Goal: Task Accomplishment & Management: Use online tool/utility

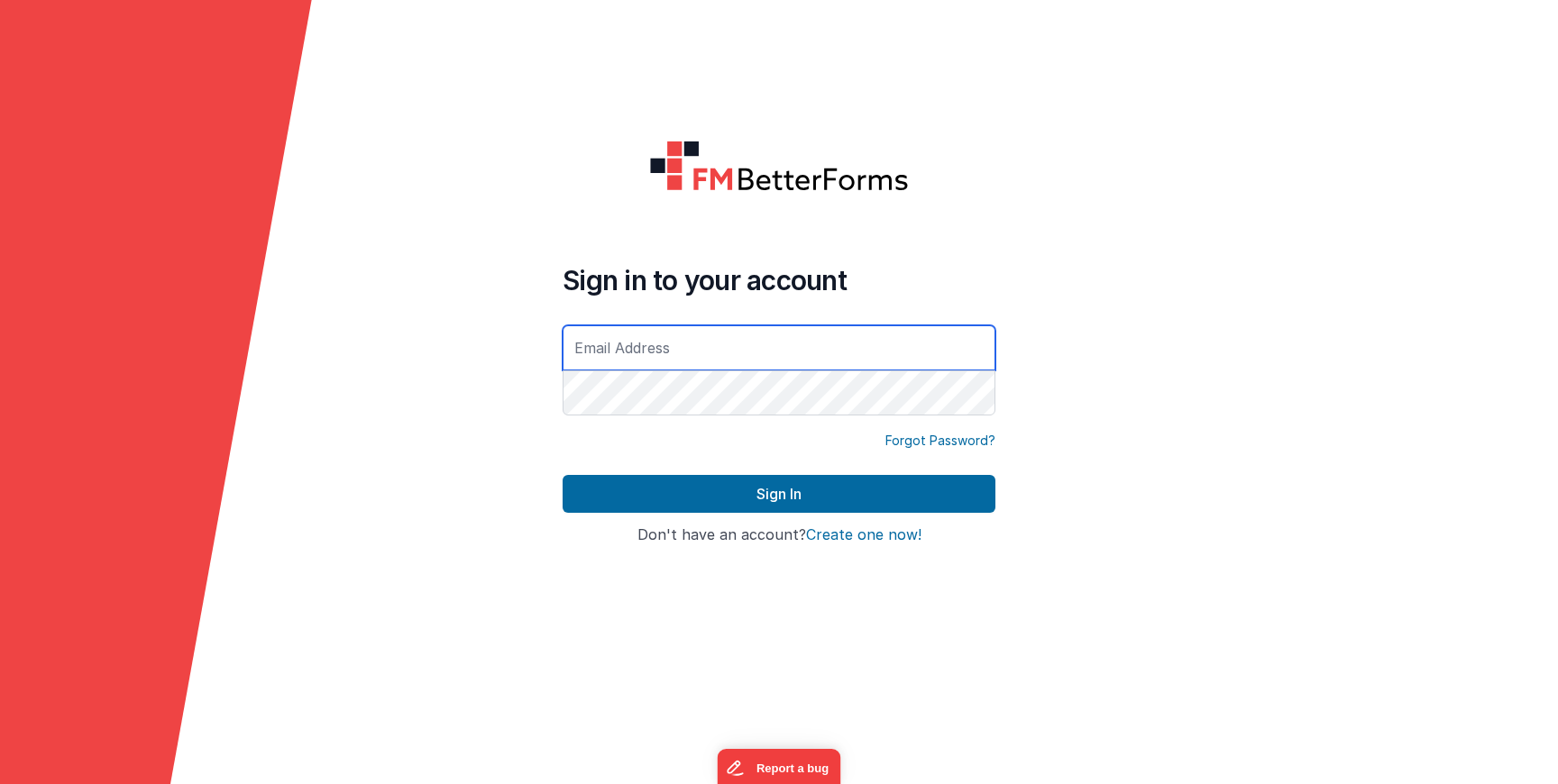
click at [739, 359] on input "text" at bounding box center [779, 348] width 433 height 45
type input "[PERSON_NAME][EMAIL_ADDRESS][DOMAIN_NAME]"
click at [921, 273] on h4 "Sign in to your account" at bounding box center [779, 280] width 433 height 33
click at [788, 516] on div "Sign In" at bounding box center [779, 502] width 433 height 52
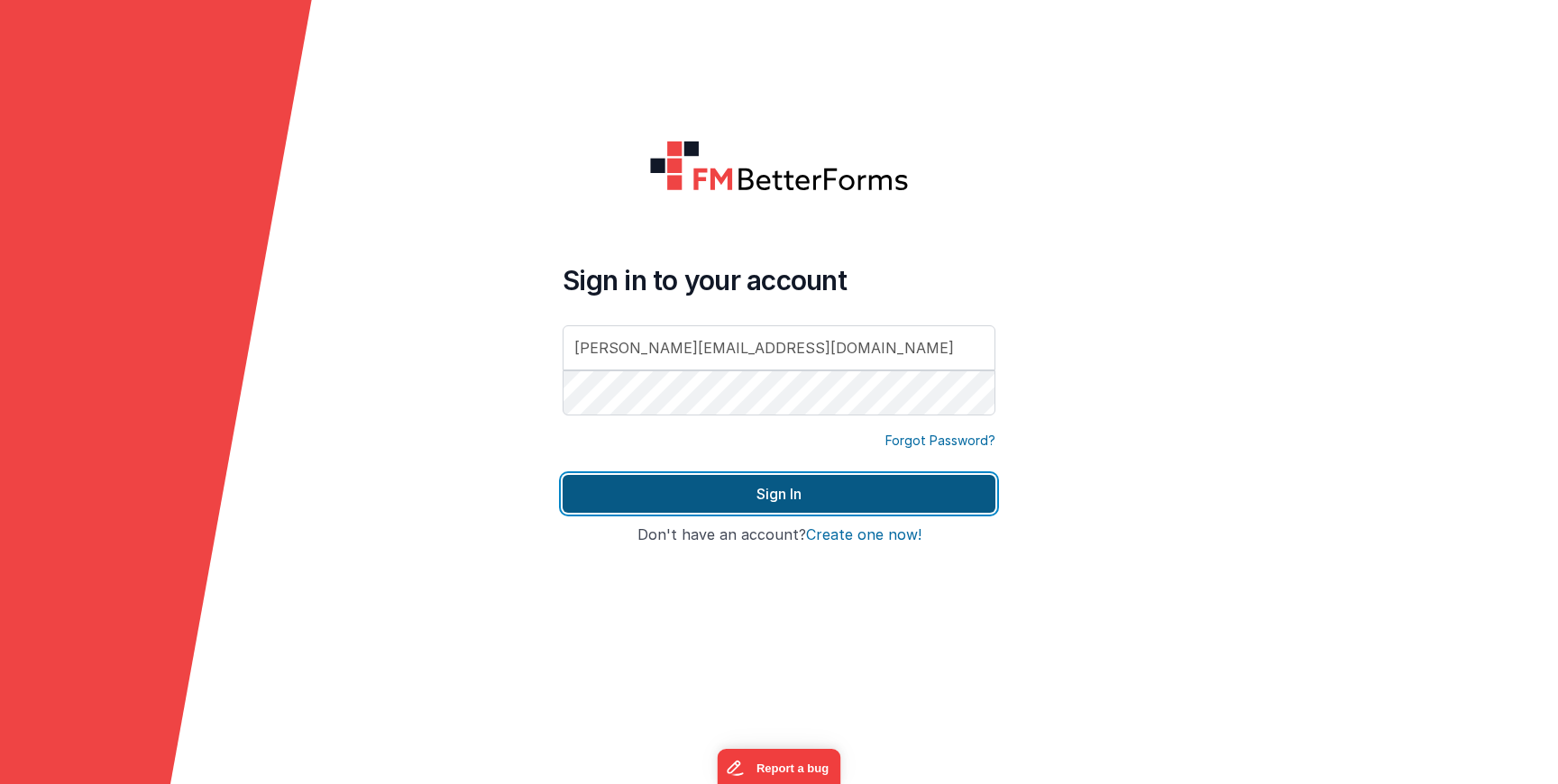
click at [790, 494] on button "Sign In" at bounding box center [779, 494] width 433 height 38
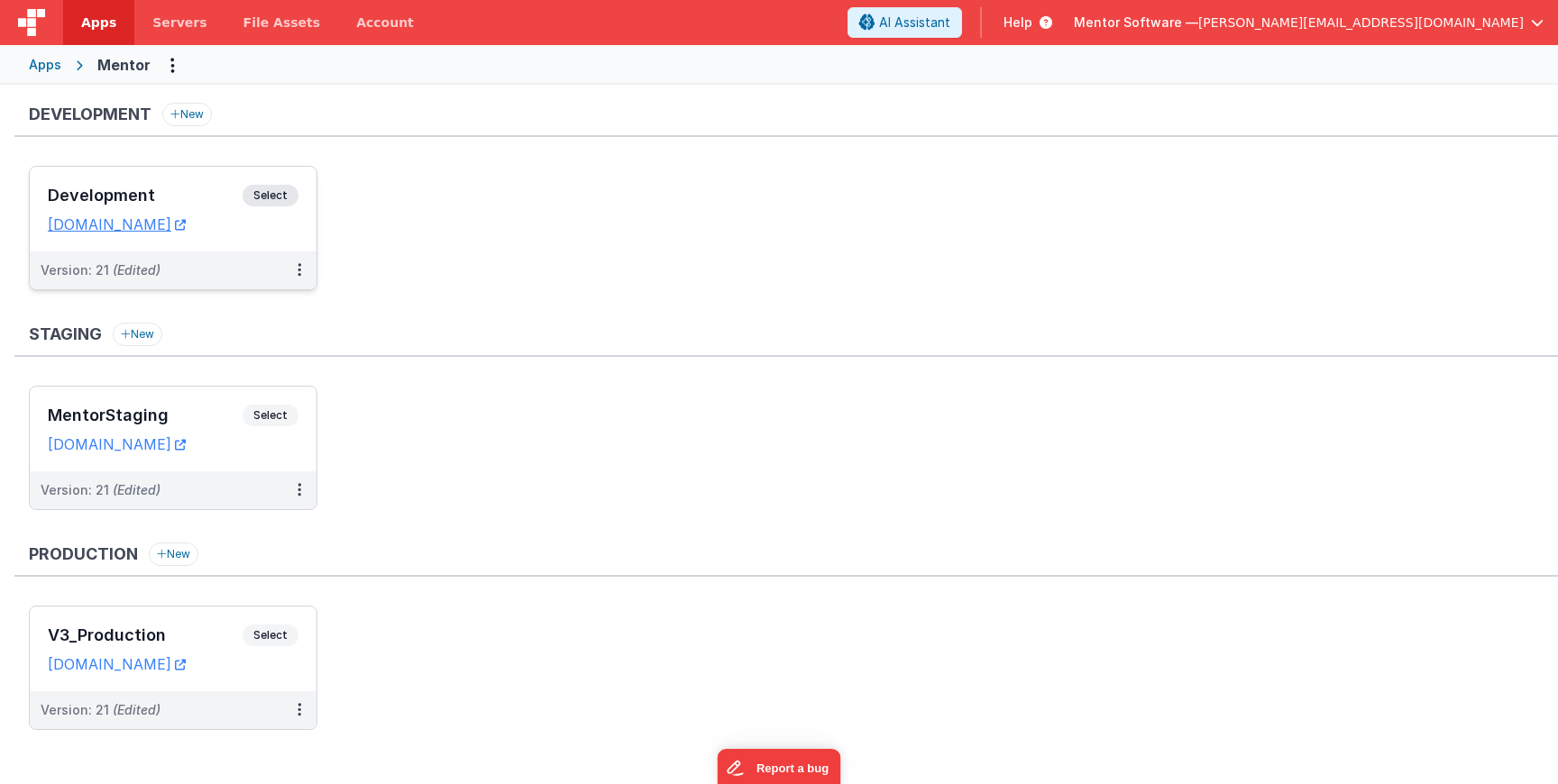
click at [271, 194] on span "Select" at bounding box center [270, 195] width 56 height 21
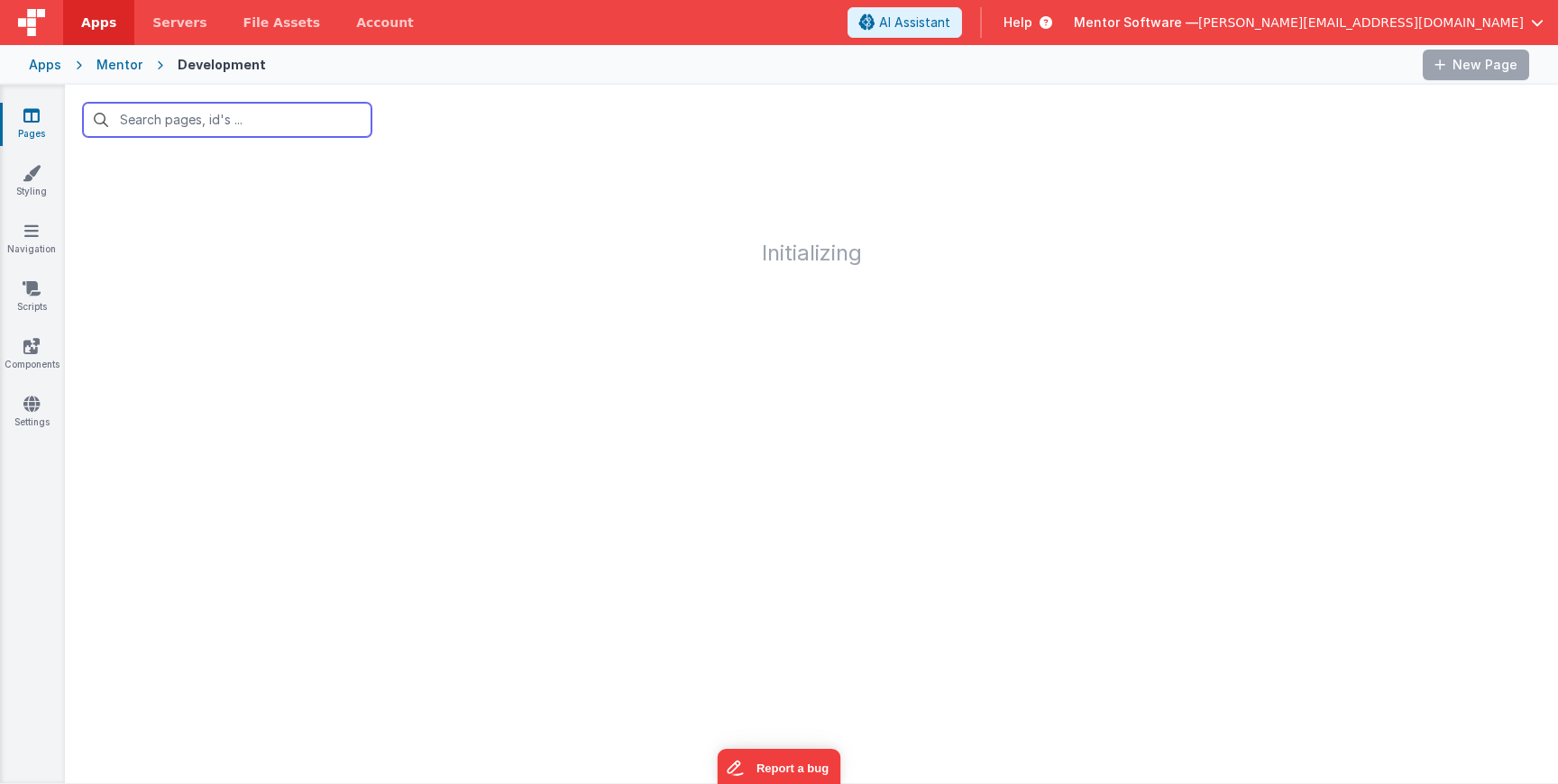
click at [271, 194] on h1 "Initializing" at bounding box center [812, 210] width 1494 height 110
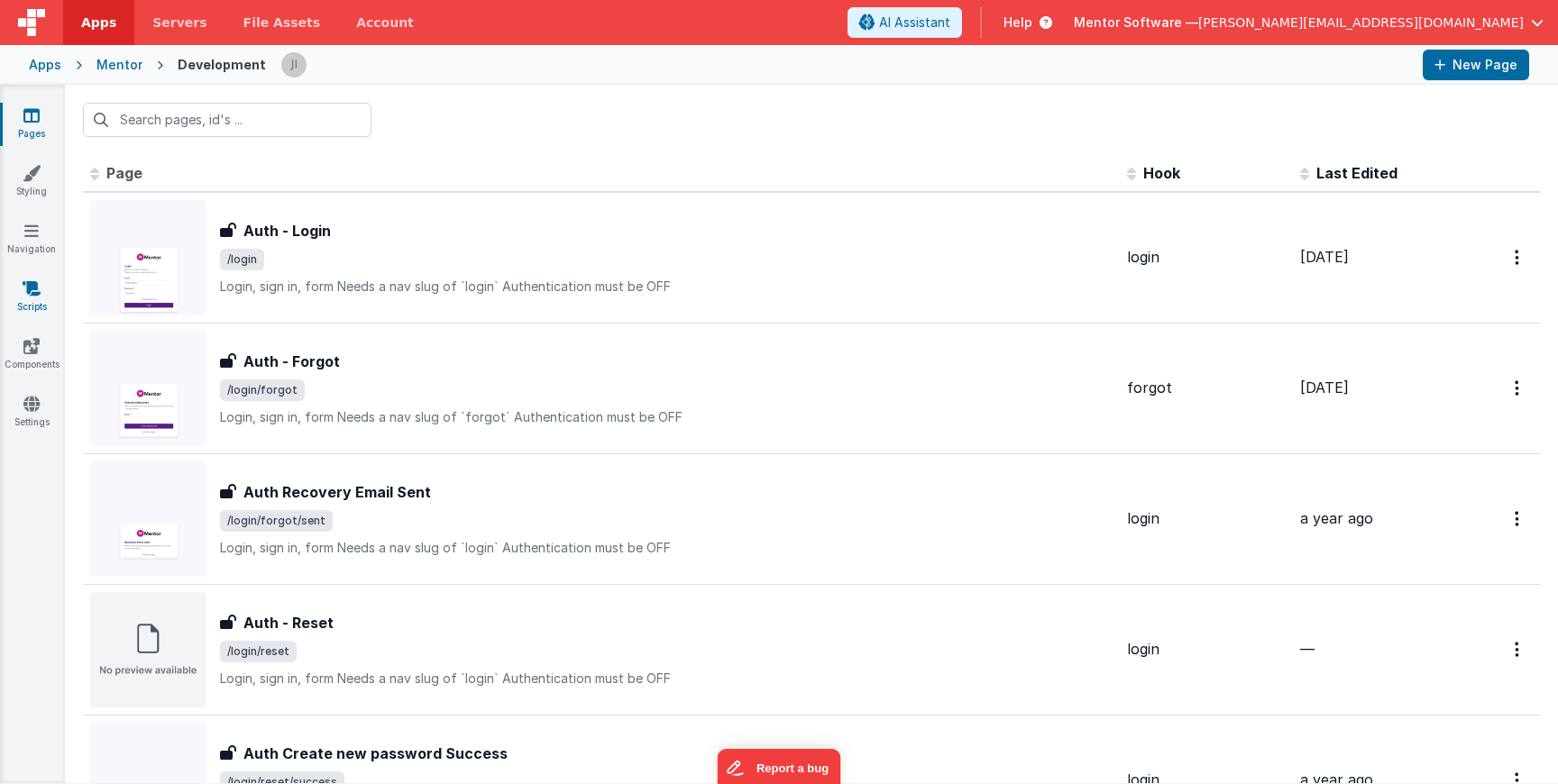
click at [34, 293] on icon at bounding box center [31, 288] width 18 height 18
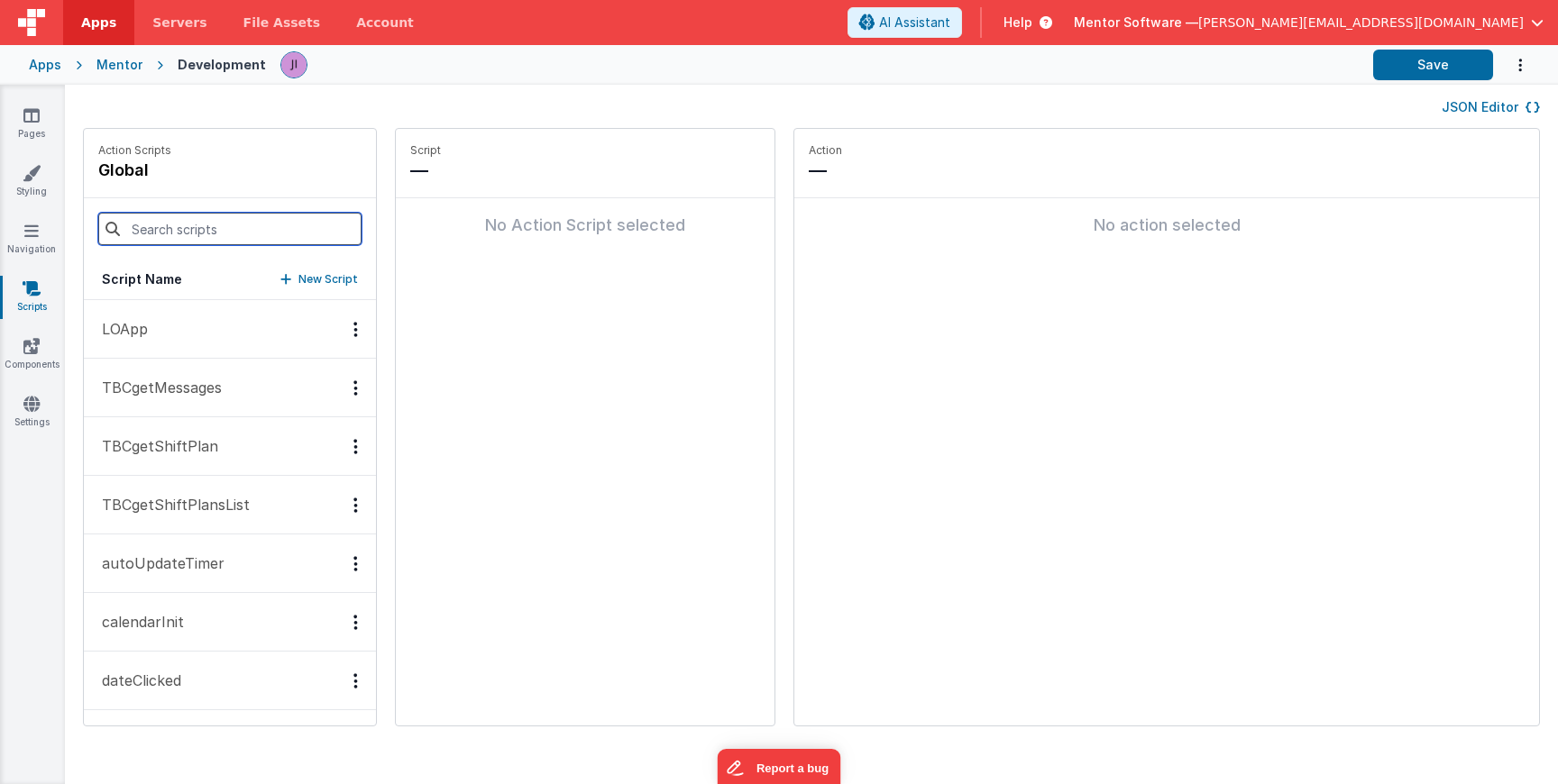
click at [240, 226] on input at bounding box center [229, 228] width 263 height 33
type input "sho"
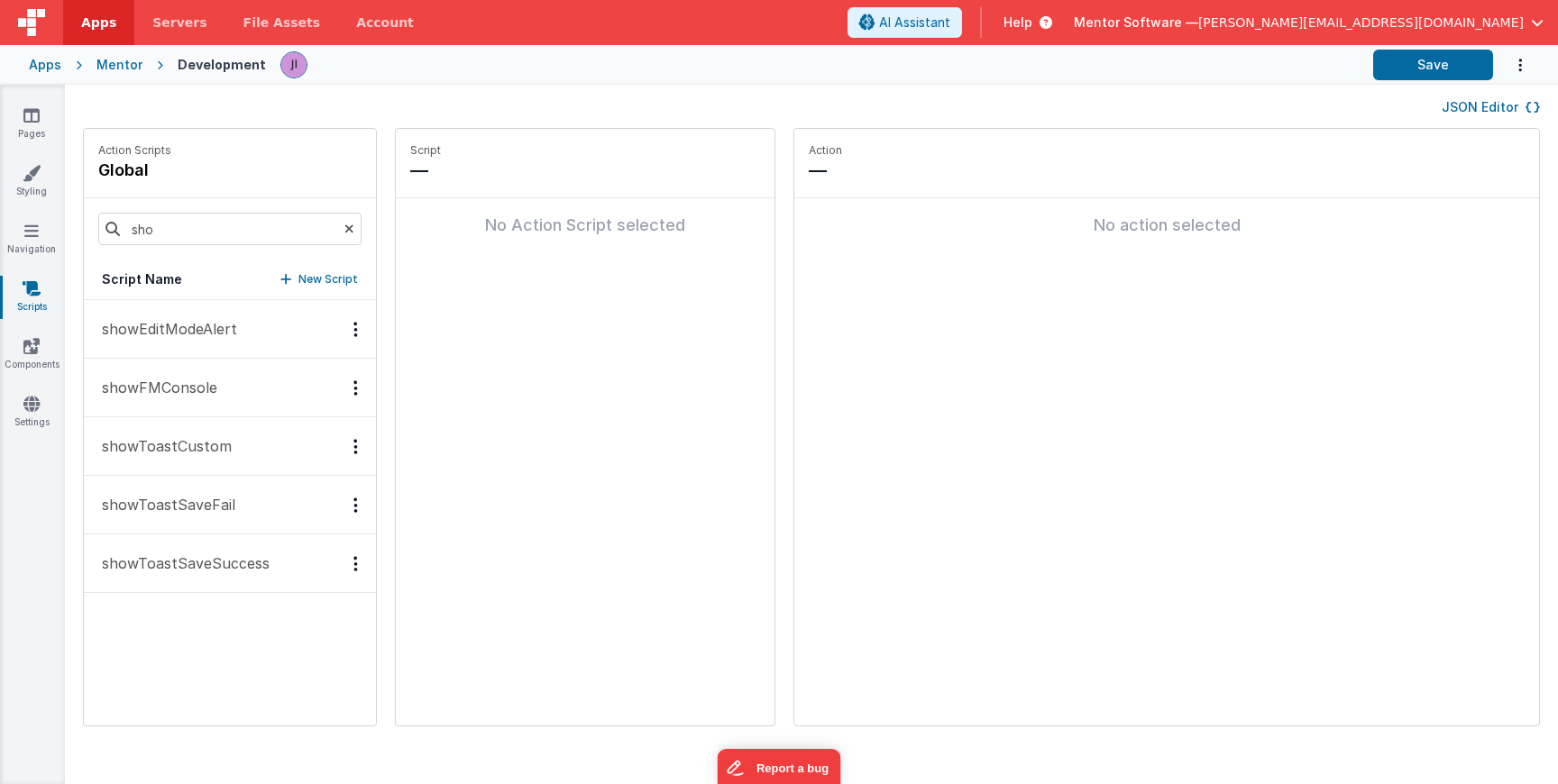
click at [243, 555] on p "showToastSaveSuccess" at bounding box center [180, 563] width 178 height 21
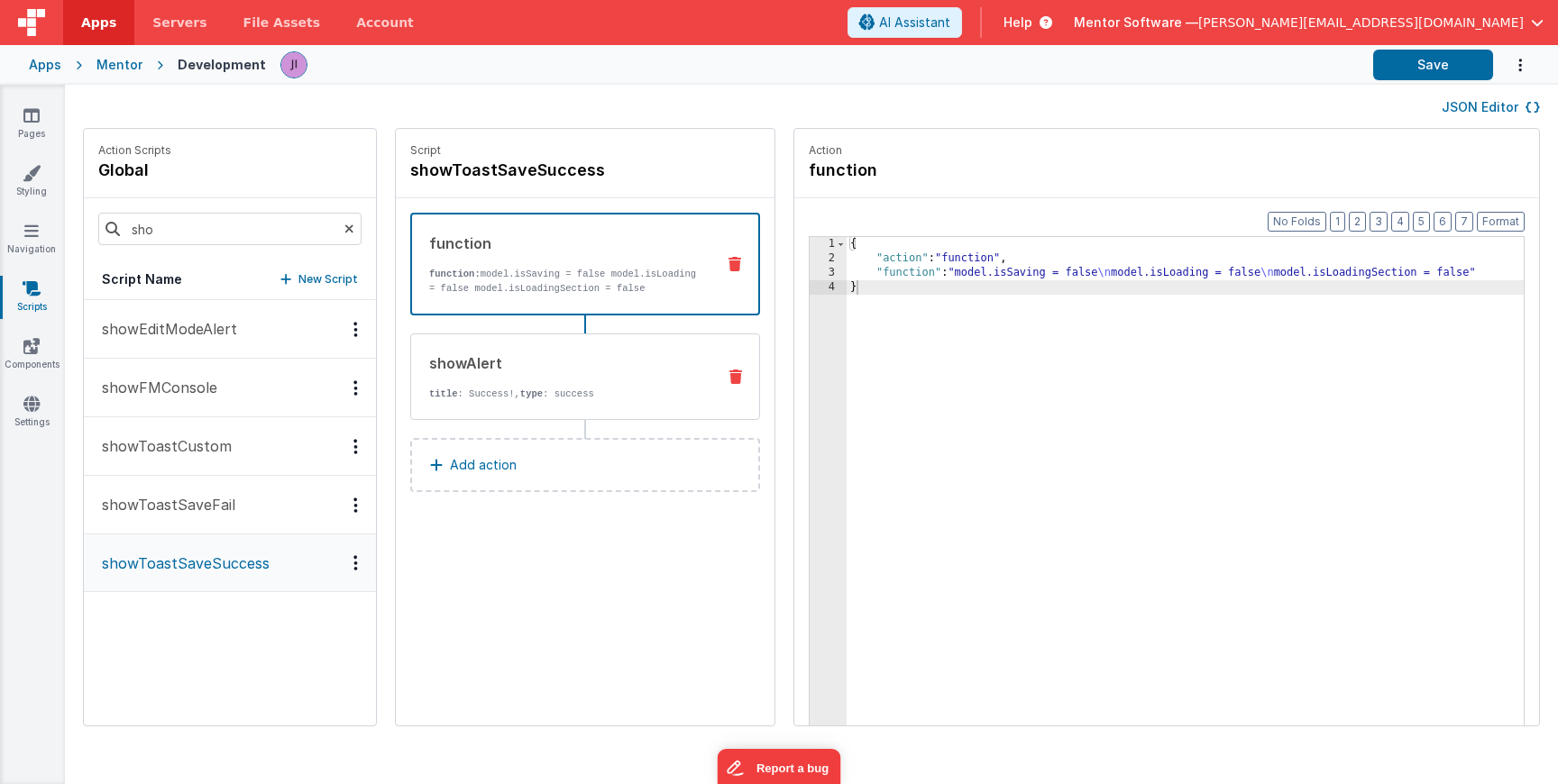
click at [549, 401] on p "title : Success!, type : success" at bounding box center [565, 393] width 272 height 14
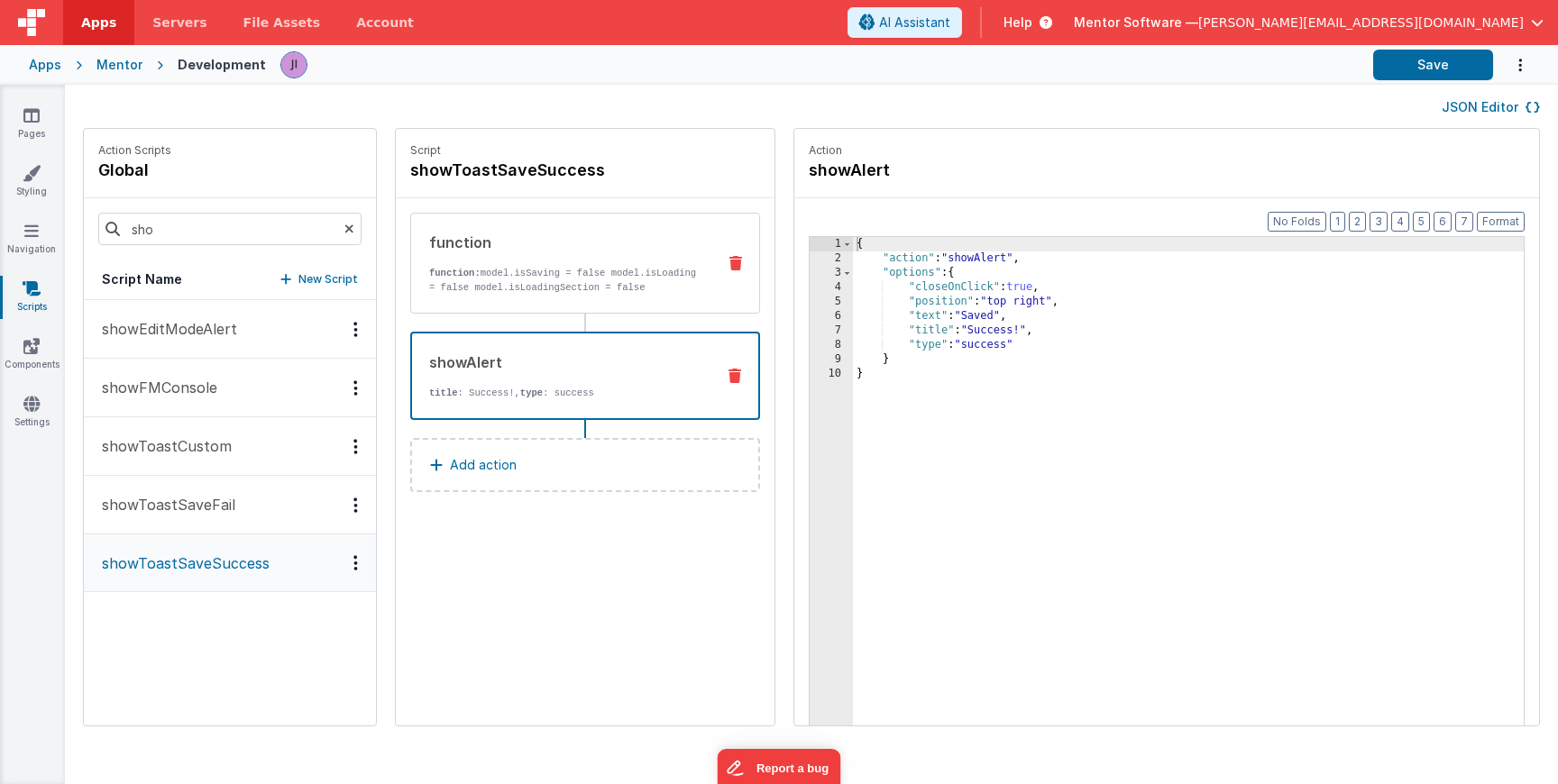
click at [547, 283] on p "function: model.isSaving = false model.isLoading = false model.isLoadingSection…" at bounding box center [565, 280] width 272 height 29
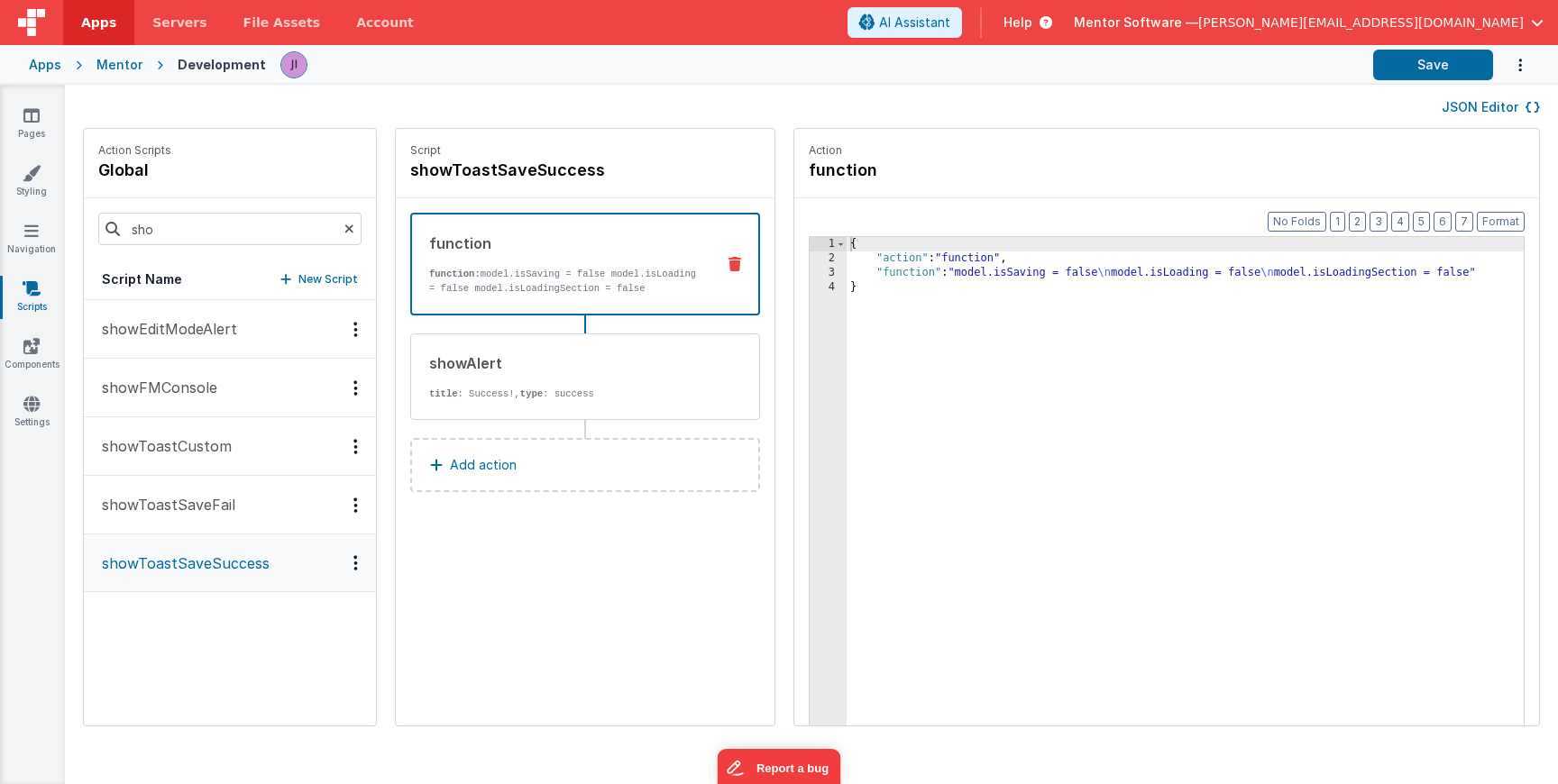
click at [728, 269] on icon at bounding box center [735, 264] width 13 height 14
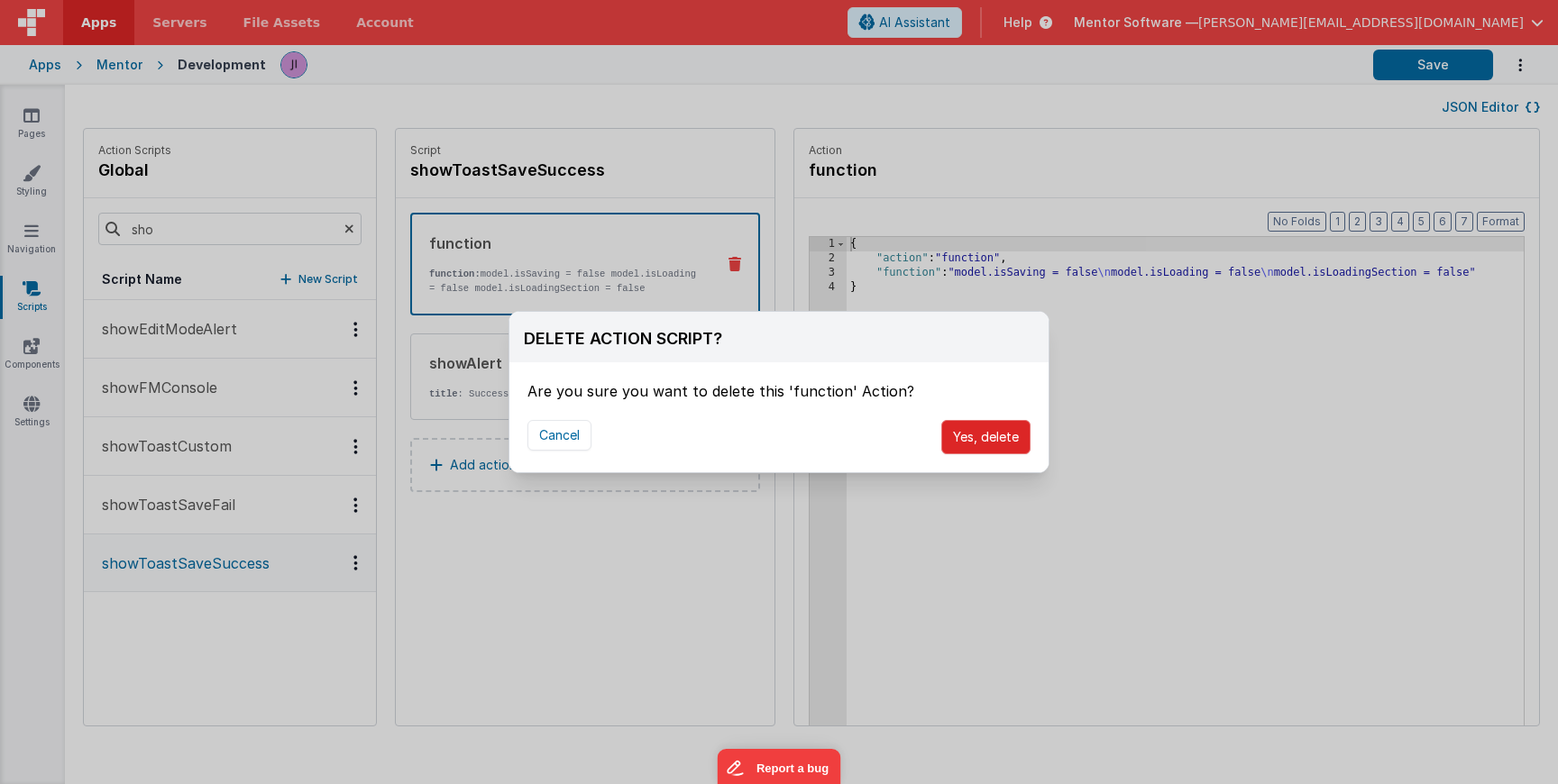
click at [977, 437] on button "Yes, delete" at bounding box center [986, 437] width 90 height 34
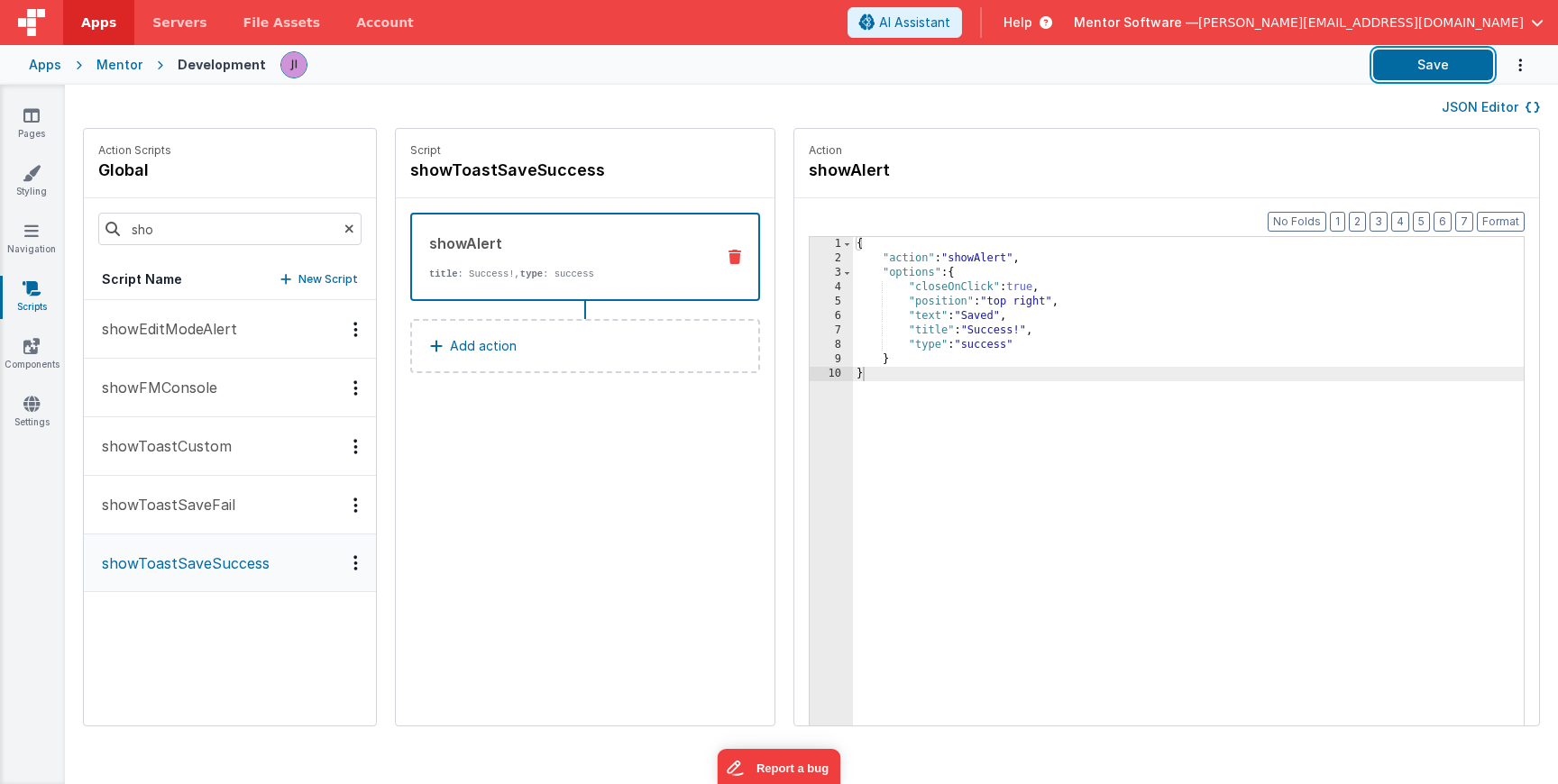
click at [1455, 55] on button "Save" at bounding box center [1433, 64] width 120 height 31
click at [215, 491] on button "showToastSaveFail" at bounding box center [229, 505] width 292 height 59
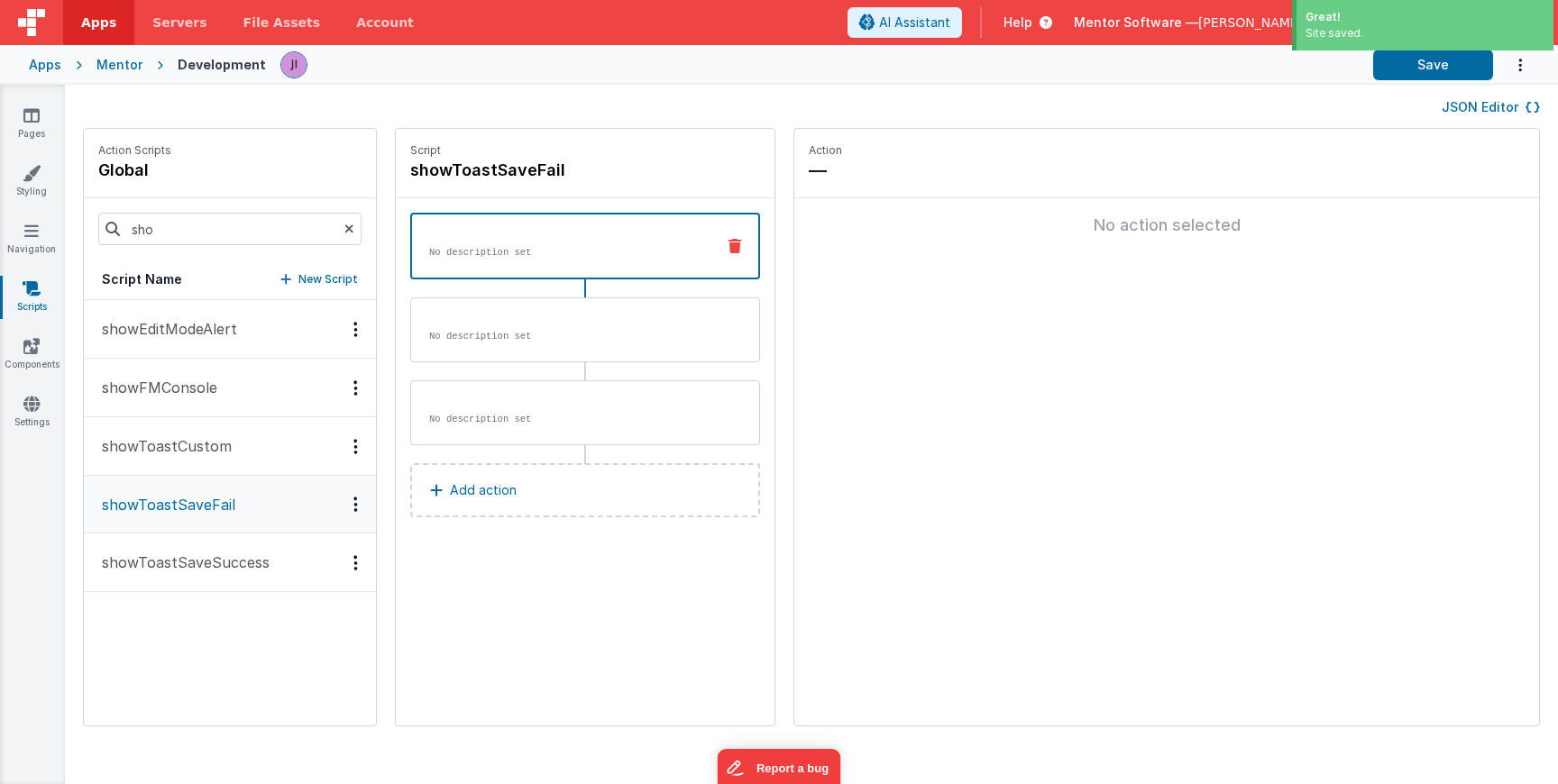
click at [239, 450] on button "showToastCustom" at bounding box center [229, 447] width 292 height 59
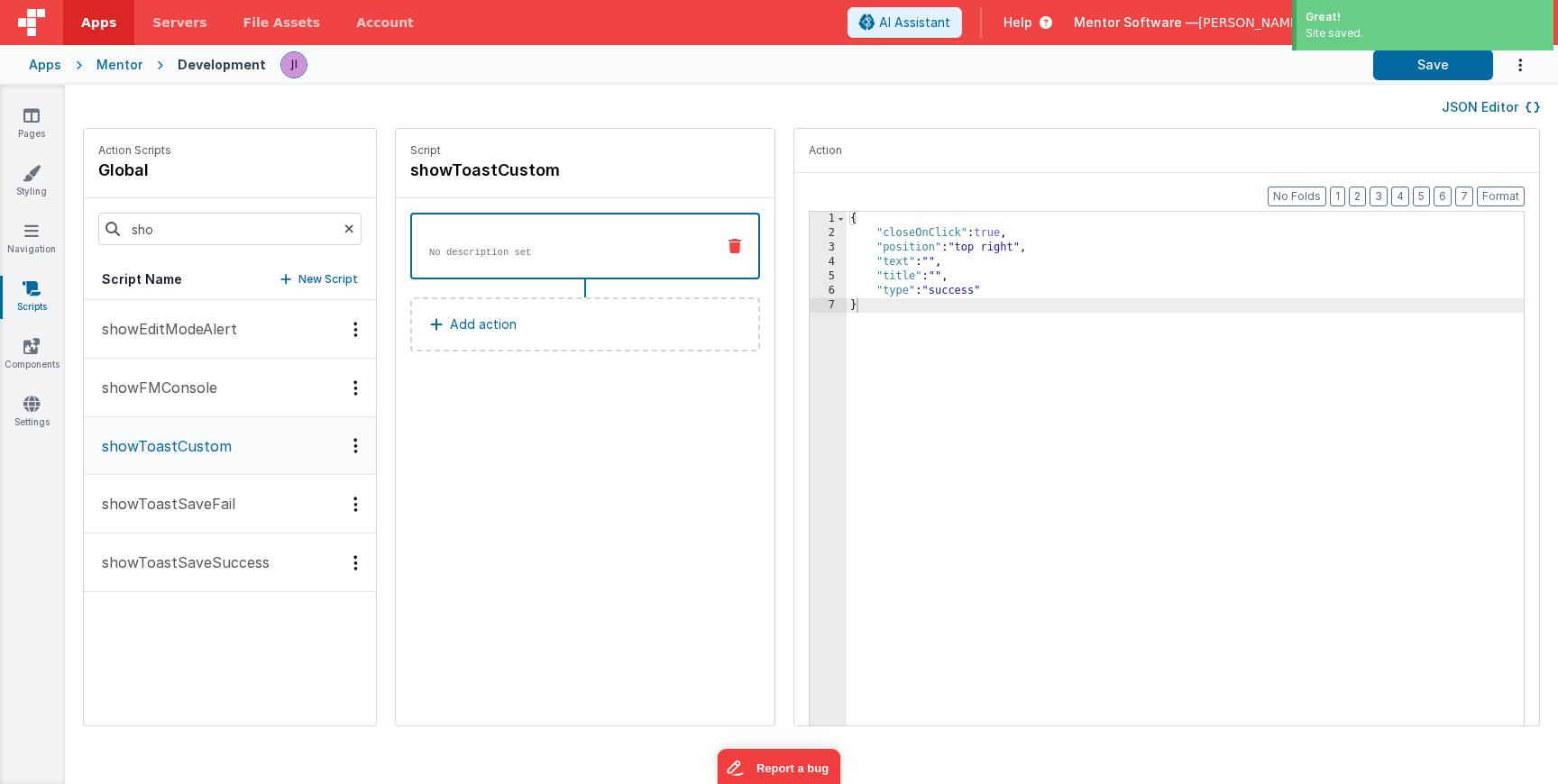
click at [229, 371] on button "showFMConsole" at bounding box center [229, 388] width 292 height 59
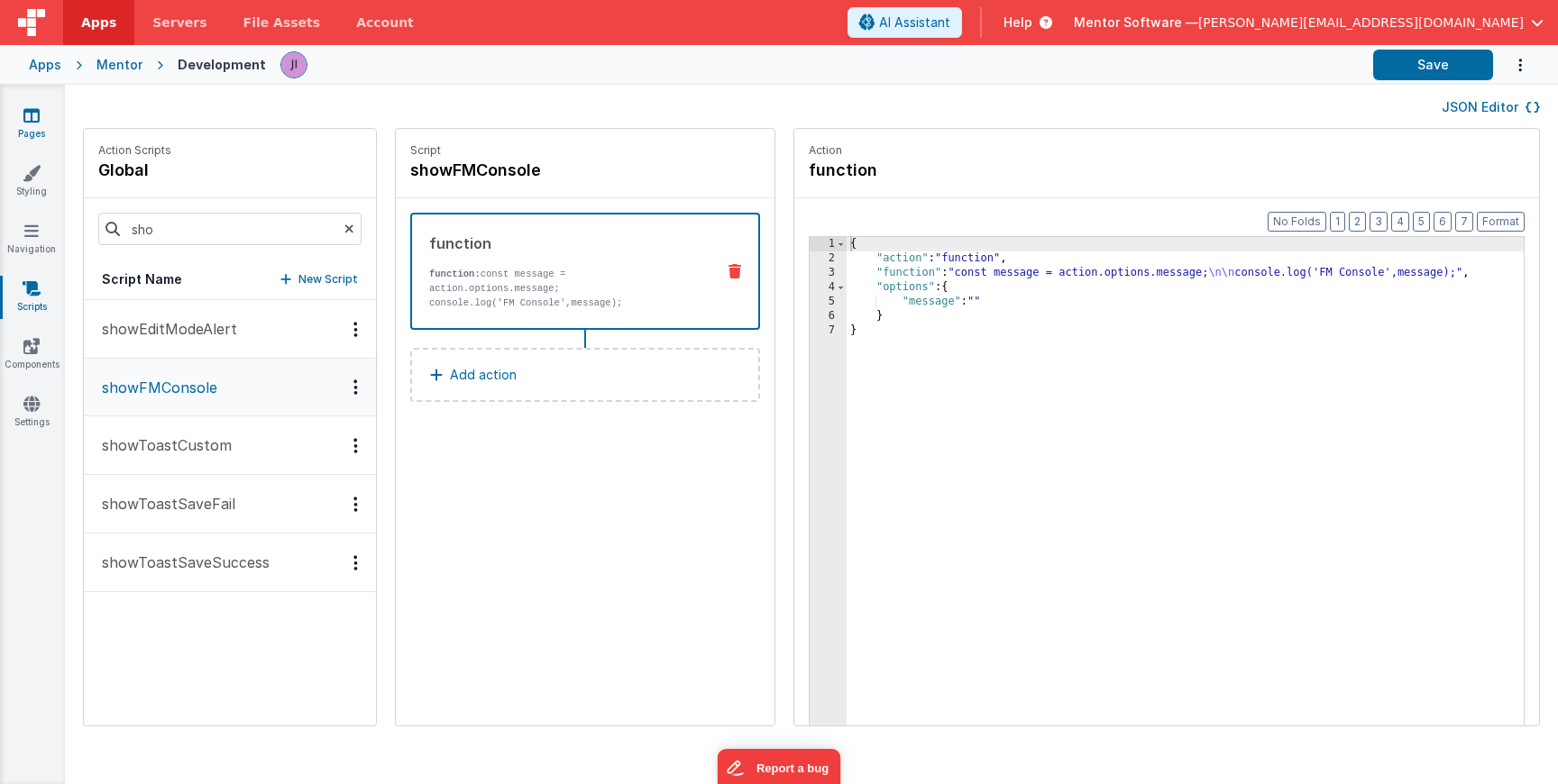
click at [29, 121] on icon at bounding box center [31, 115] width 16 height 18
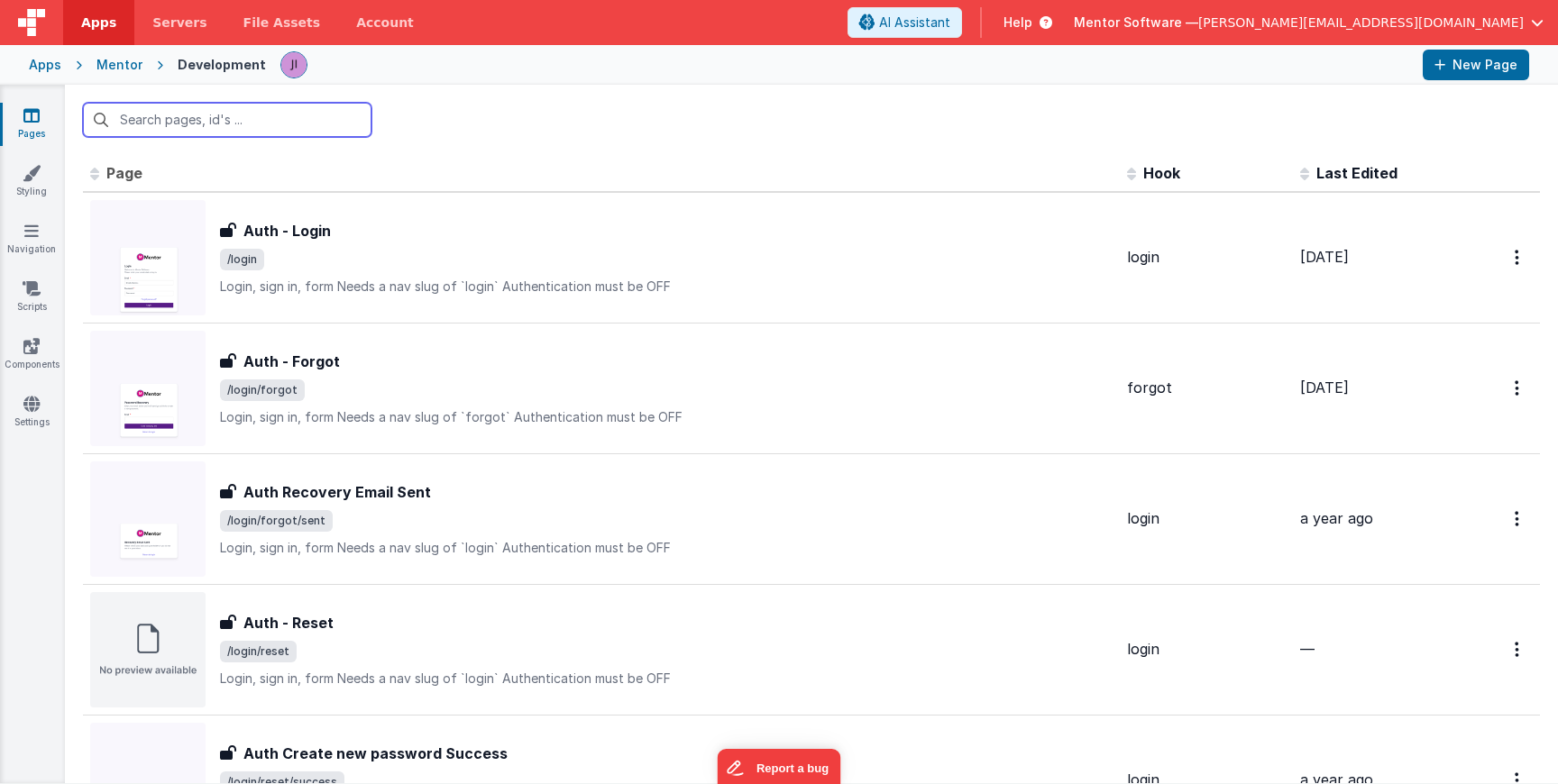
click at [202, 131] on input "text" at bounding box center [227, 119] width 288 height 34
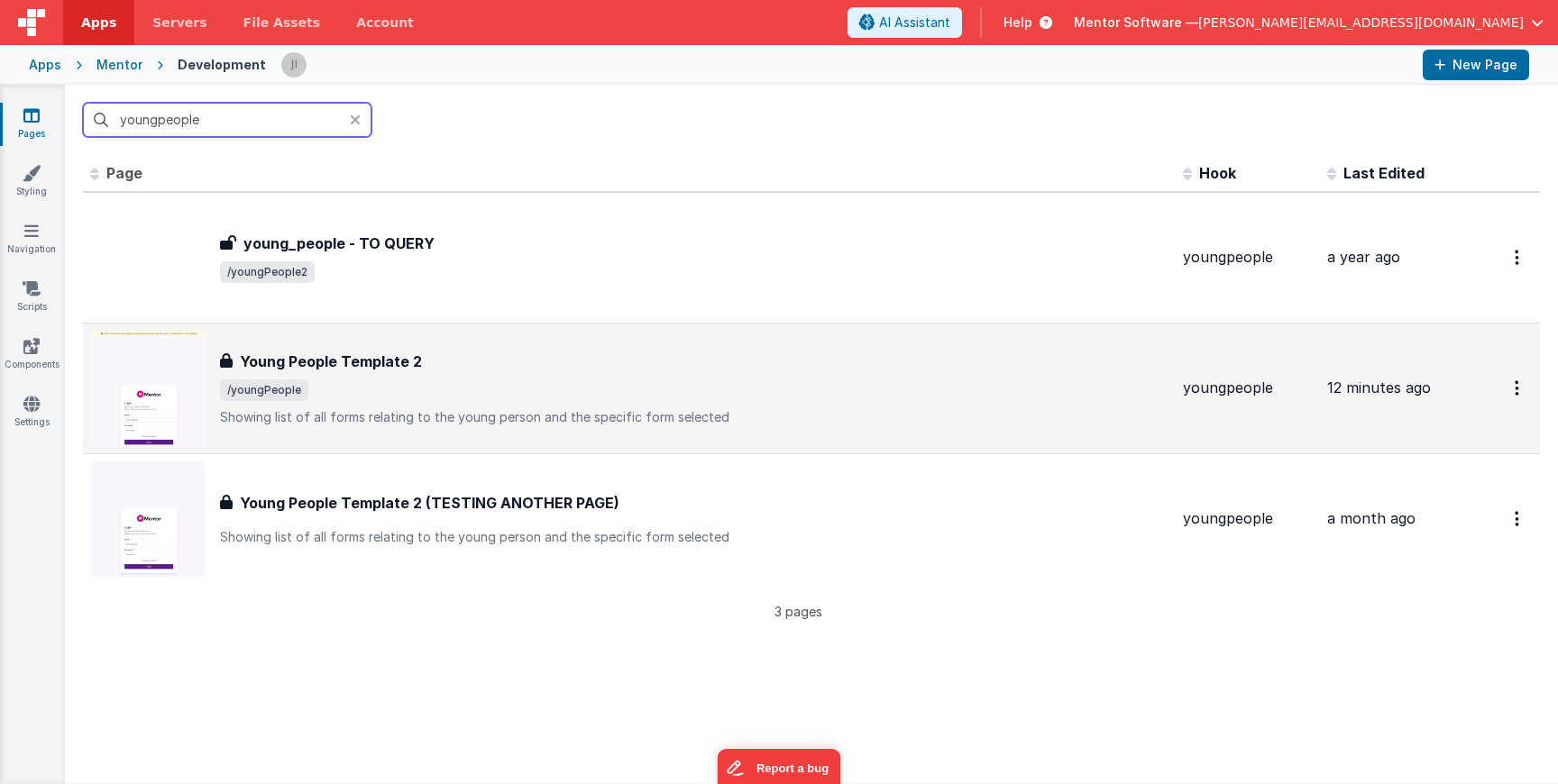
type input "youngpeople"
click at [444, 367] on div "Young People Template 2" at bounding box center [694, 361] width 948 height 21
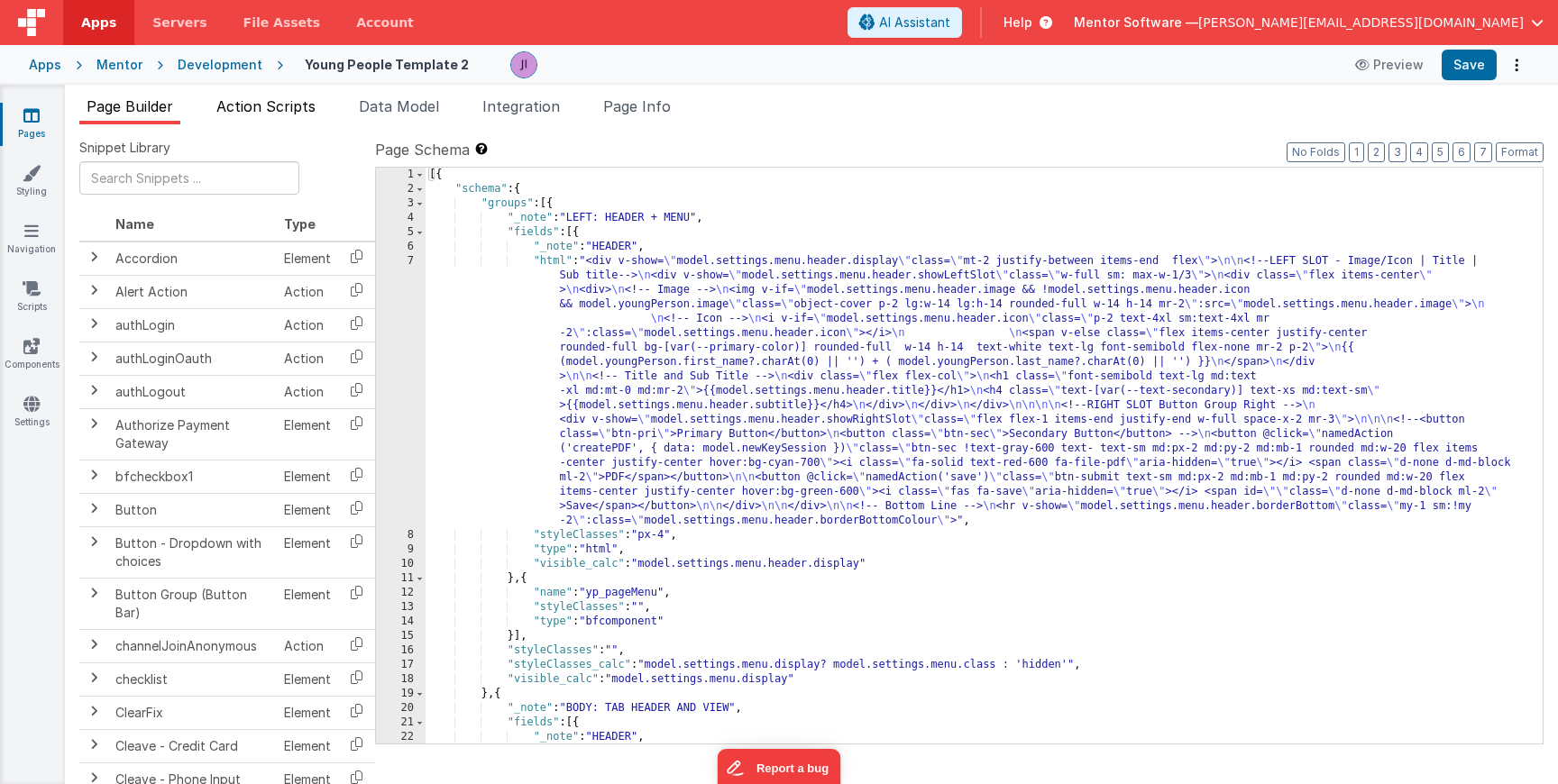
click at [294, 121] on li "Action Scripts" at bounding box center [266, 110] width 114 height 29
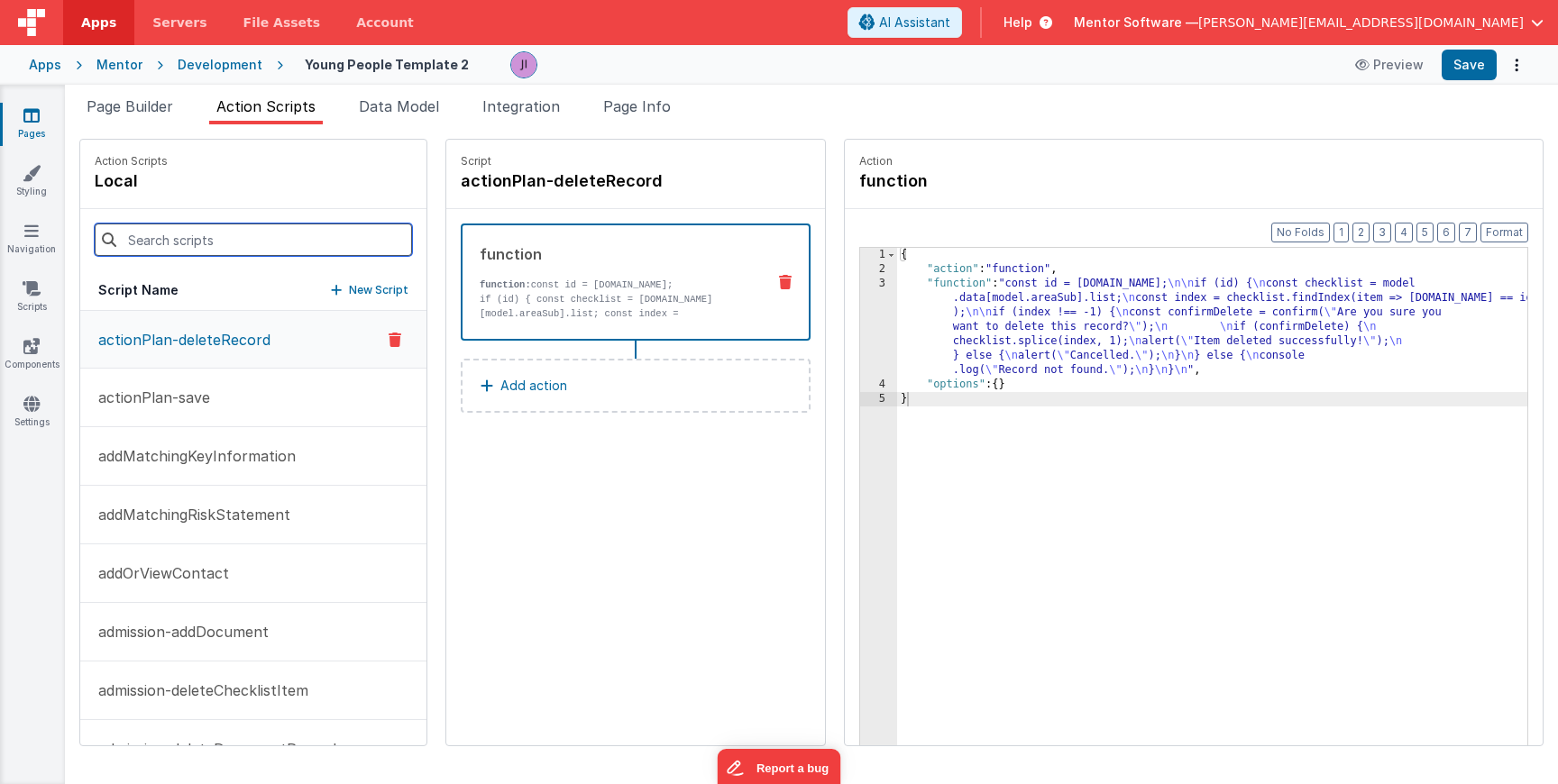
click at [228, 249] on input at bounding box center [254, 240] width 317 height 33
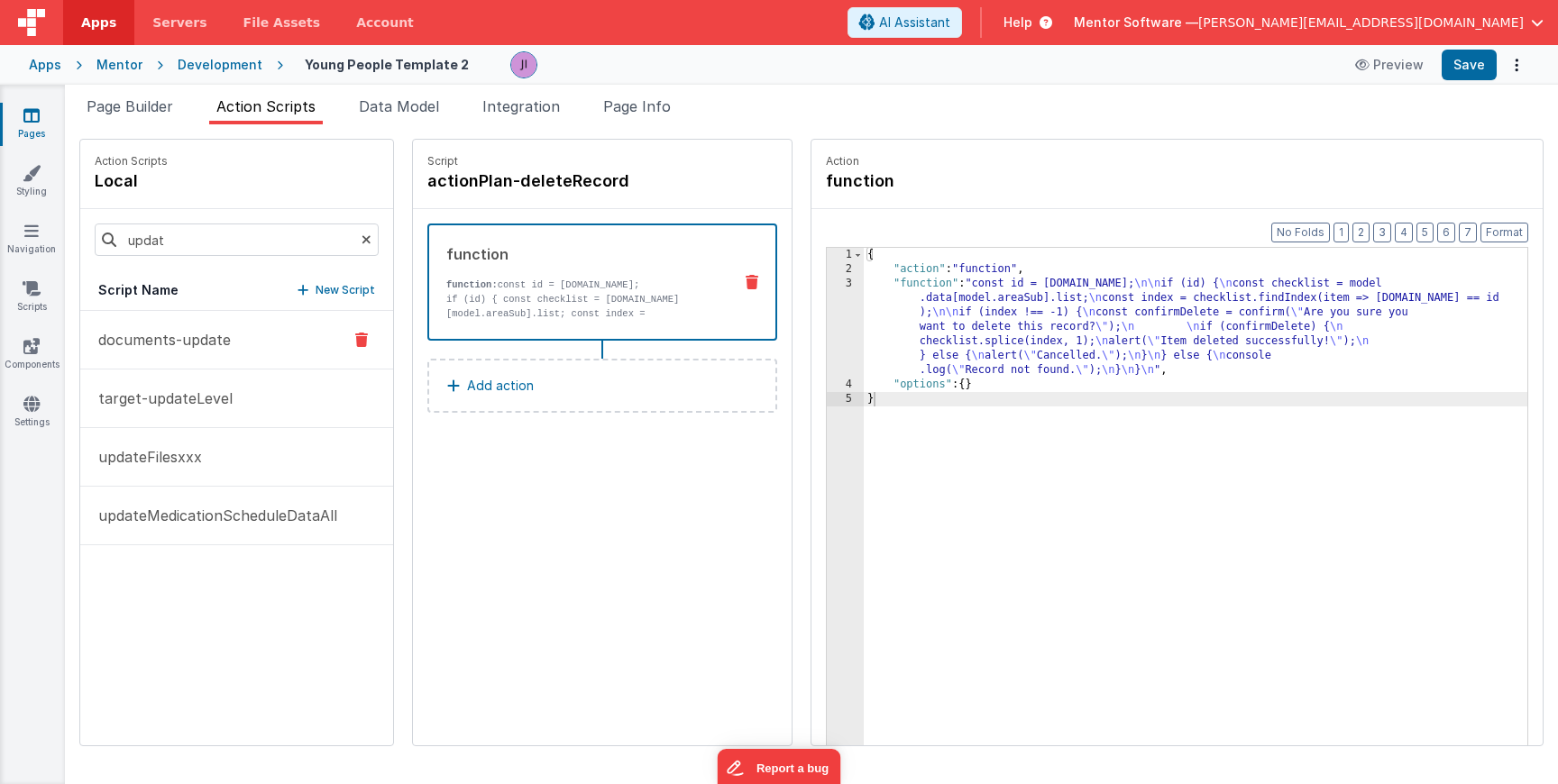
click at [200, 352] on button "documents-update" at bounding box center [237, 340] width 313 height 59
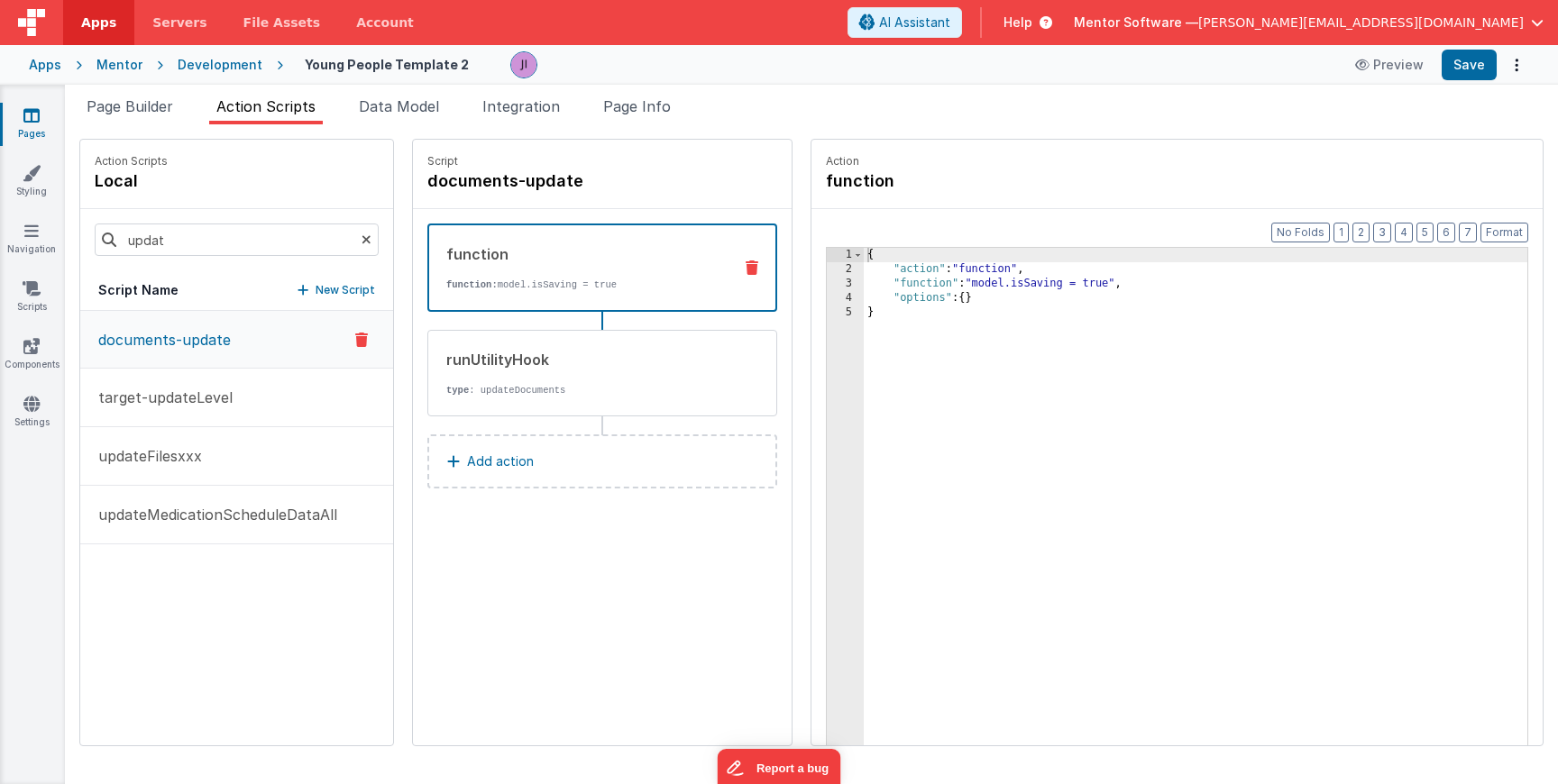
click at [750, 270] on icon at bounding box center [752, 268] width 13 height 14
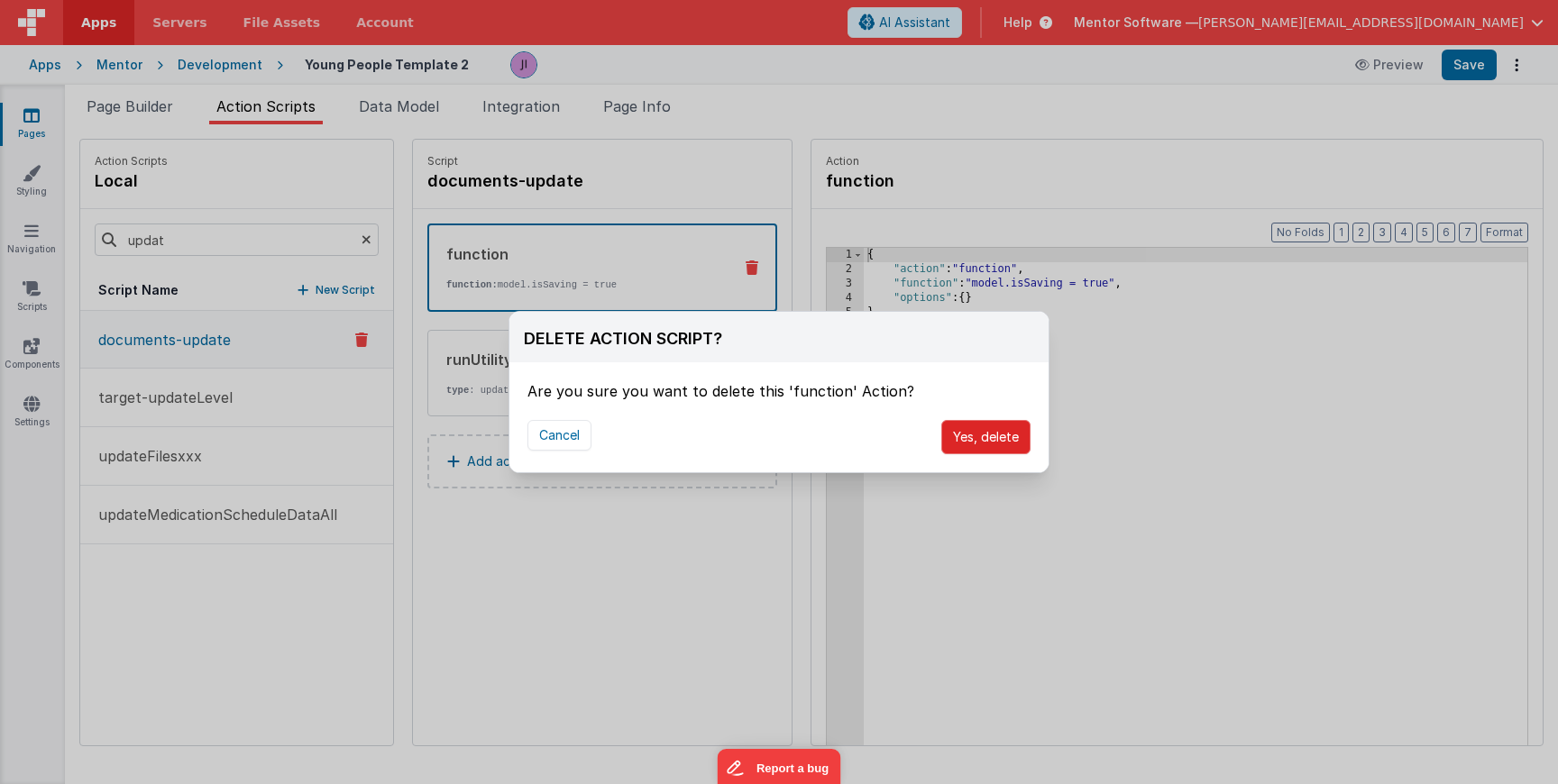
click at [972, 422] on button "Yes, delete" at bounding box center [986, 437] width 90 height 34
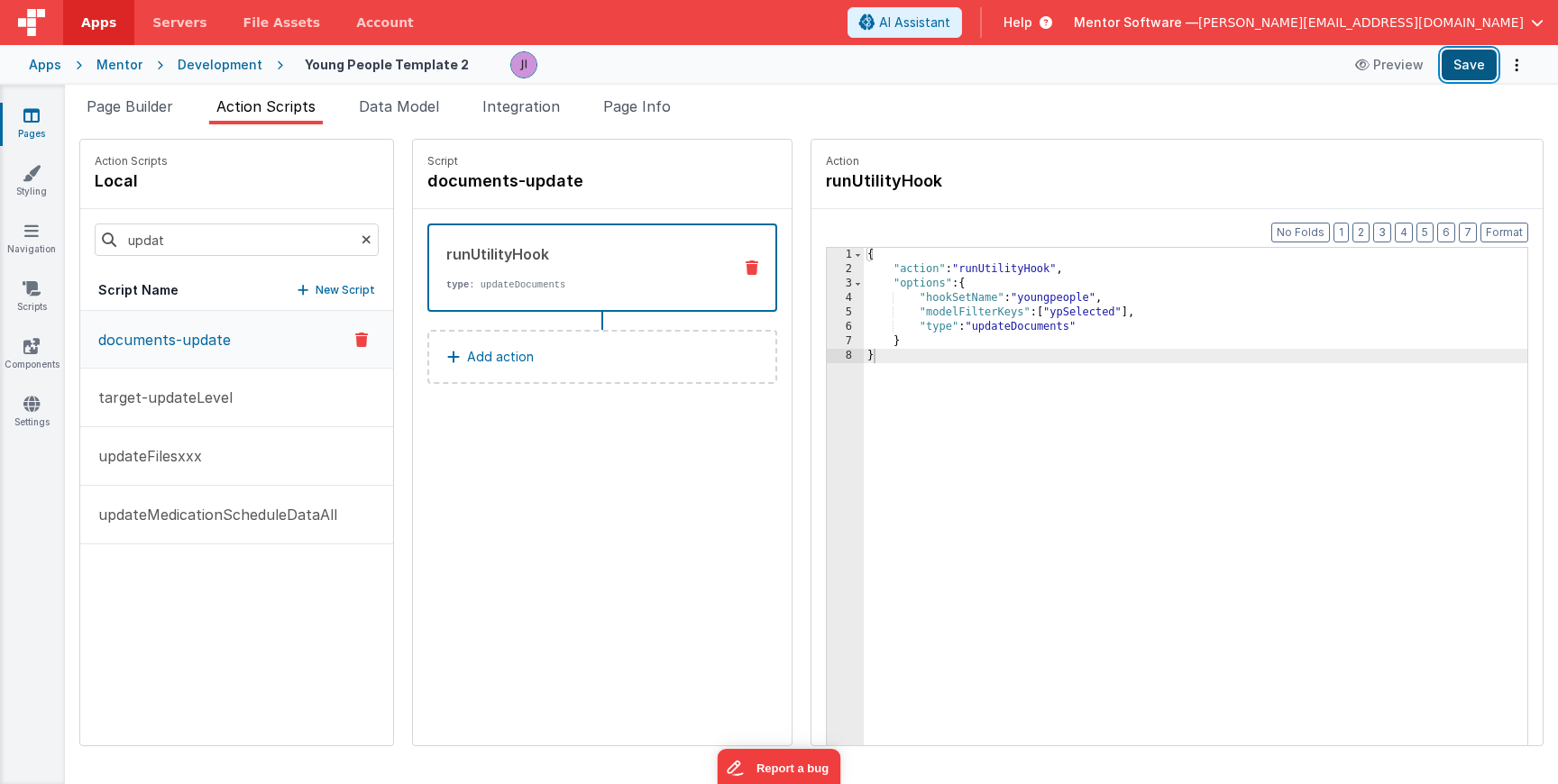
click at [1495, 67] on button "Save" at bounding box center [1468, 64] width 55 height 31
click at [202, 245] on input "updat" at bounding box center [237, 240] width 284 height 33
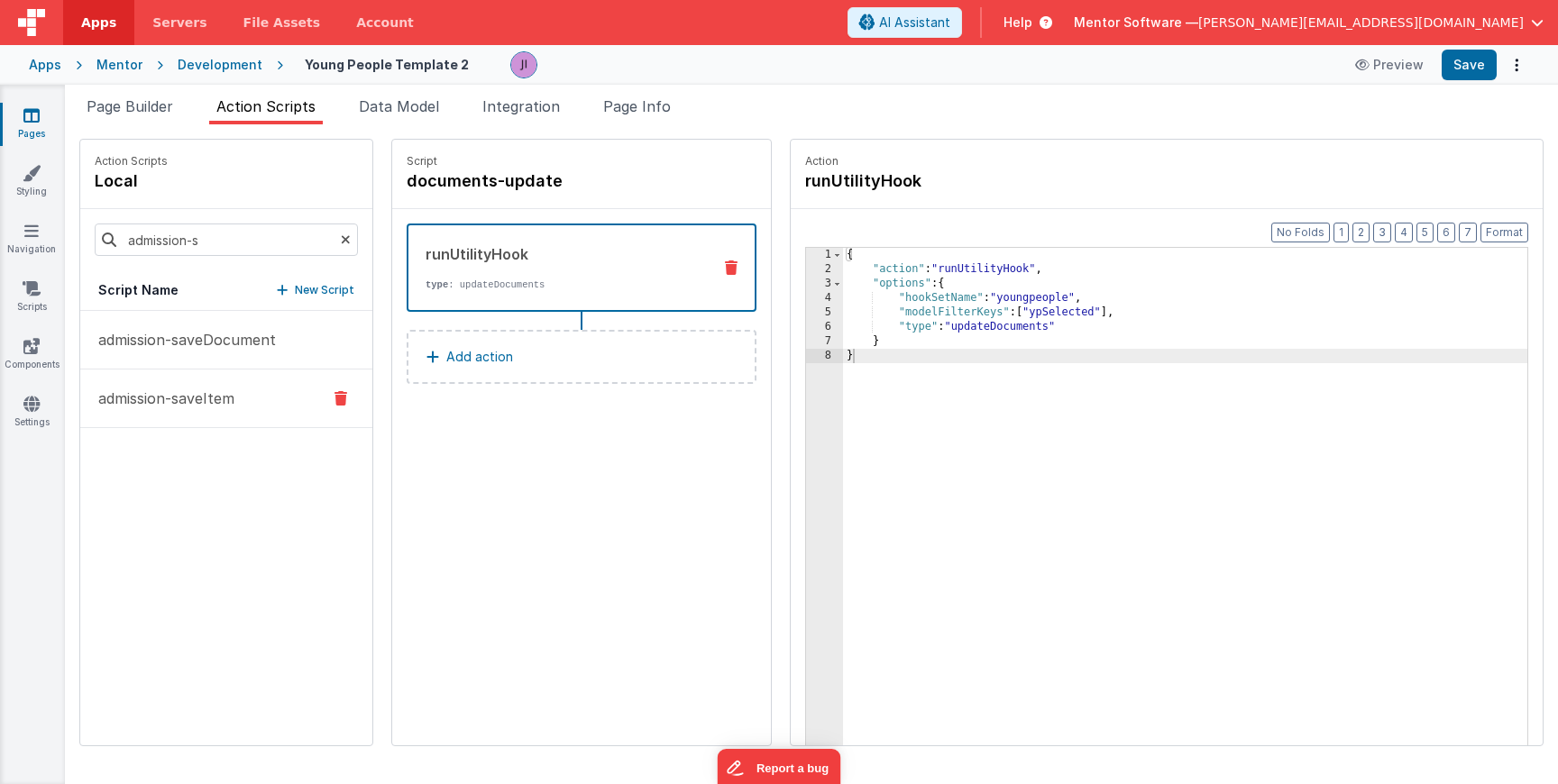
click at [169, 375] on button "admission-saveItem" at bounding box center [226, 399] width 292 height 59
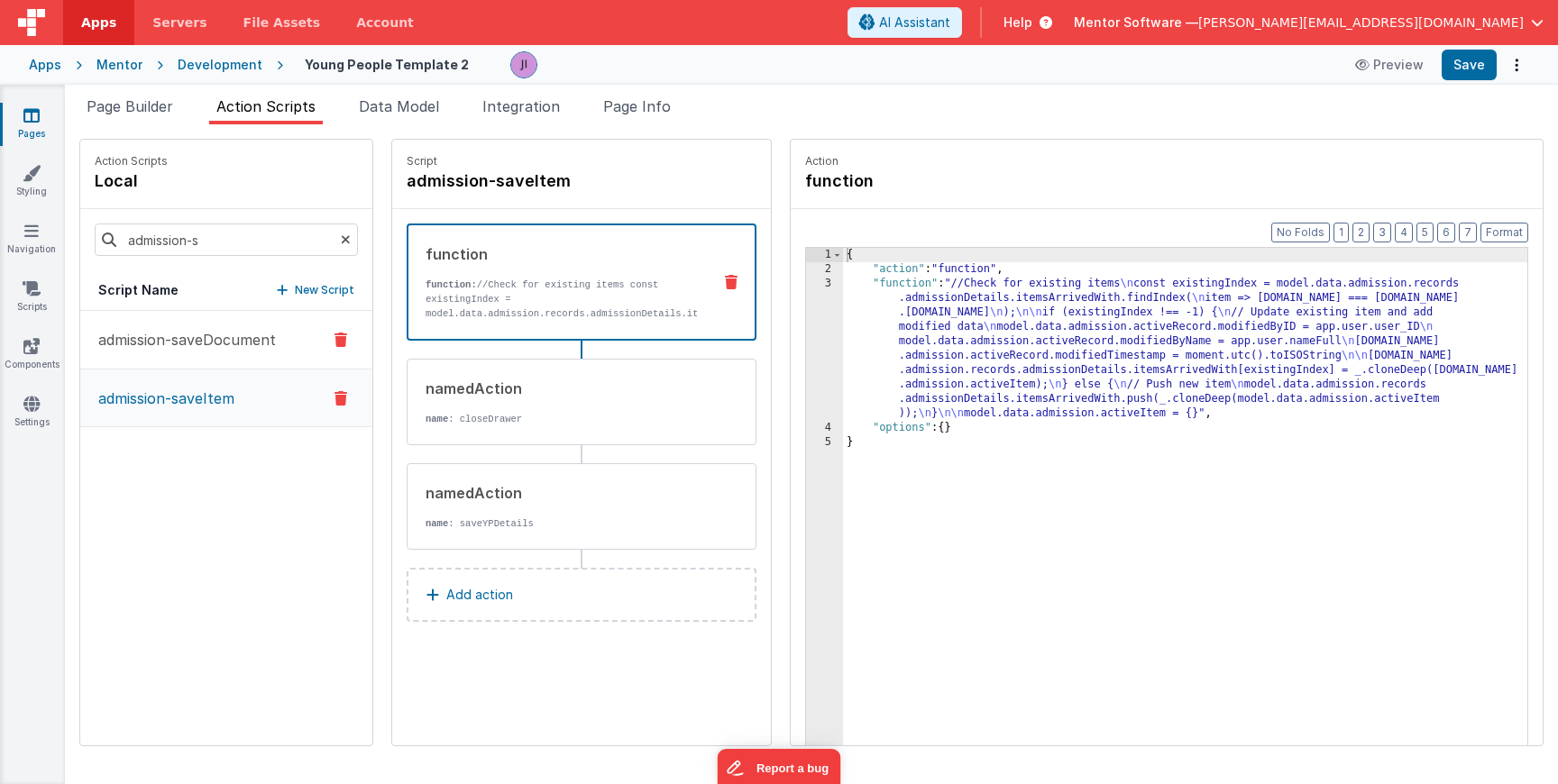
click at [176, 338] on p "admission-saveDocument" at bounding box center [182, 339] width 188 height 21
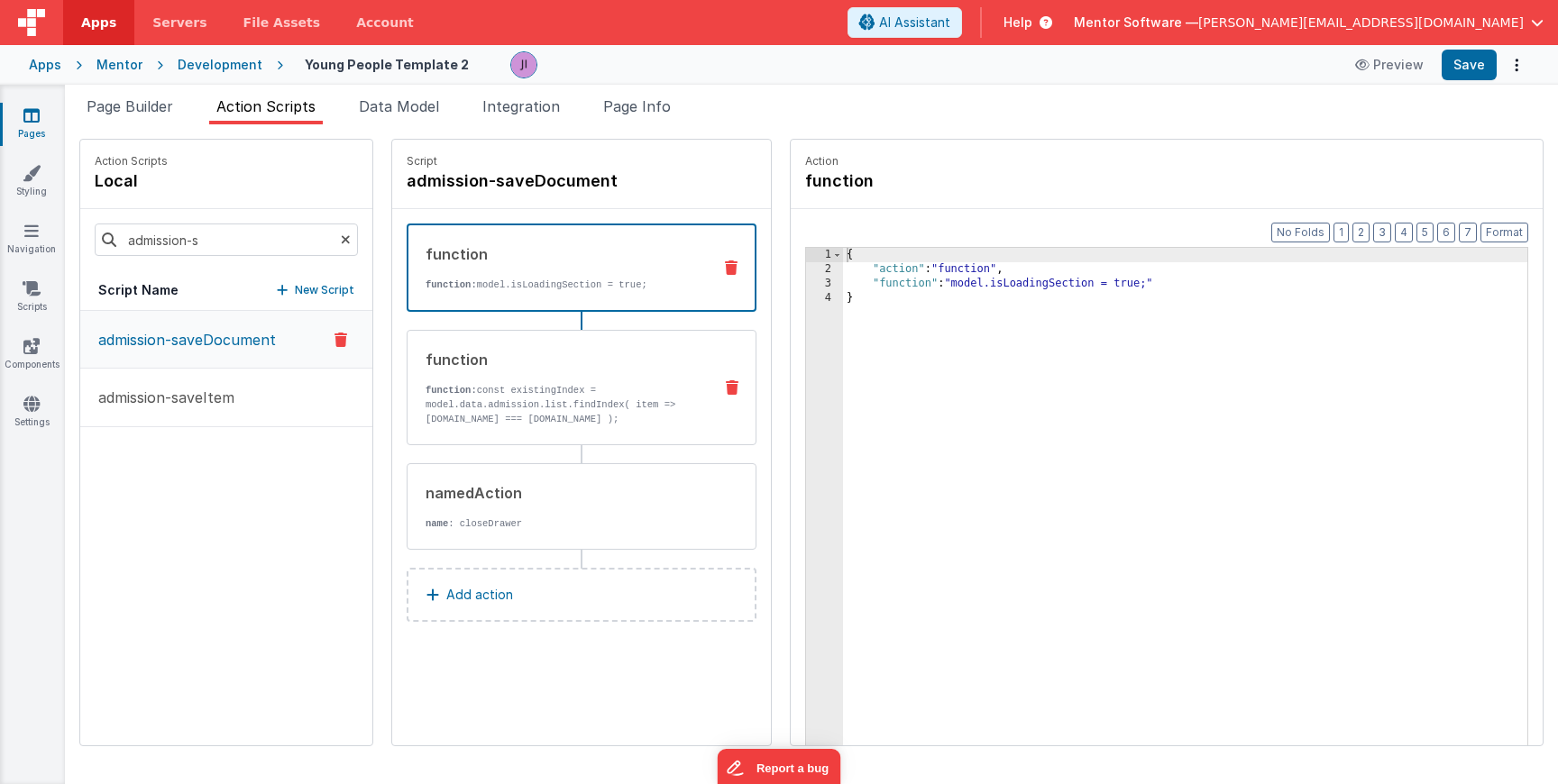
click at [436, 358] on div "function" at bounding box center [562, 359] width 272 height 21
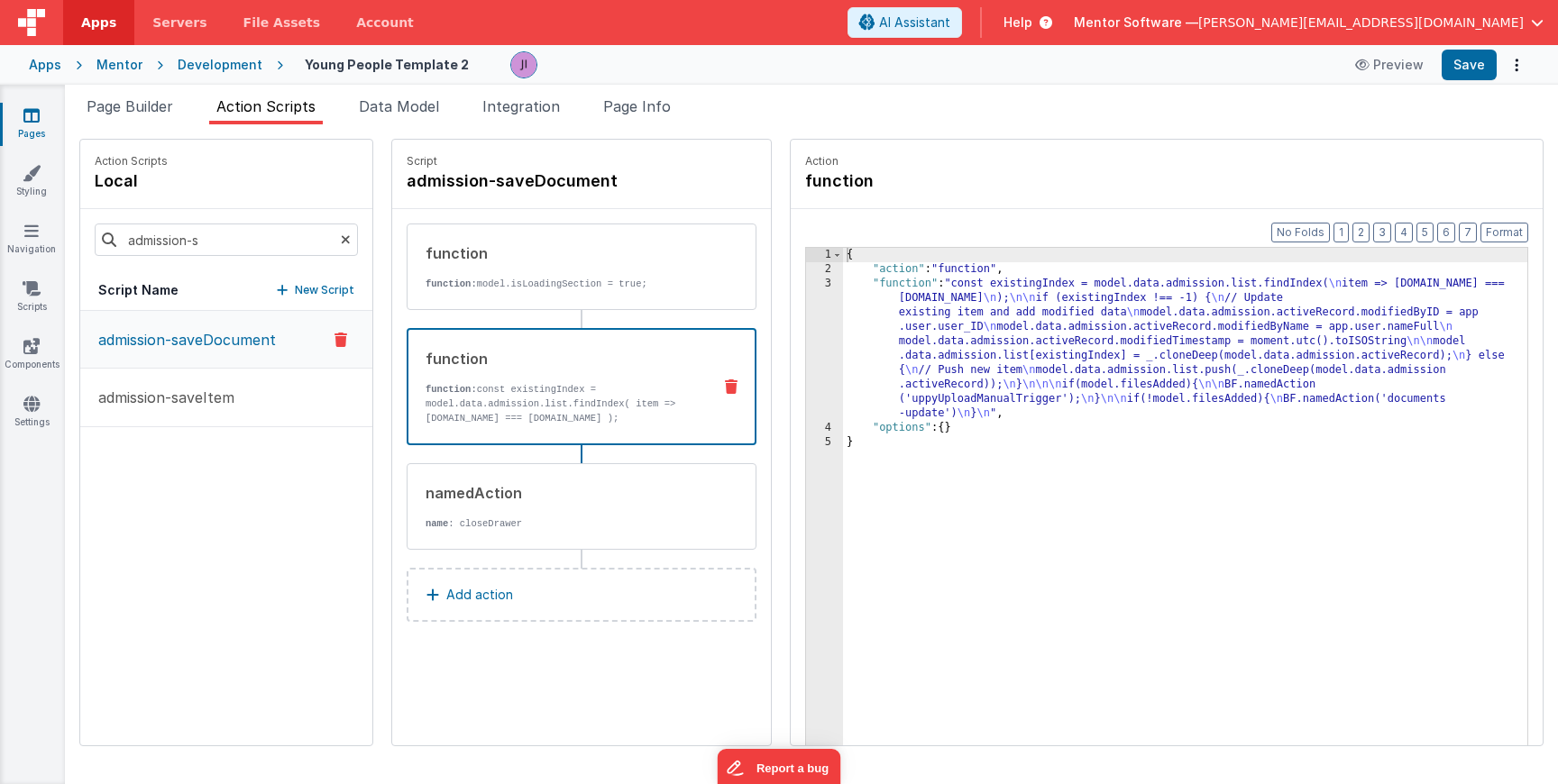
click at [992, 319] on div "{ "action" : "function" , "function" : "const existingIndex = model.data.admiss…" at bounding box center [1185, 539] width 684 height 583
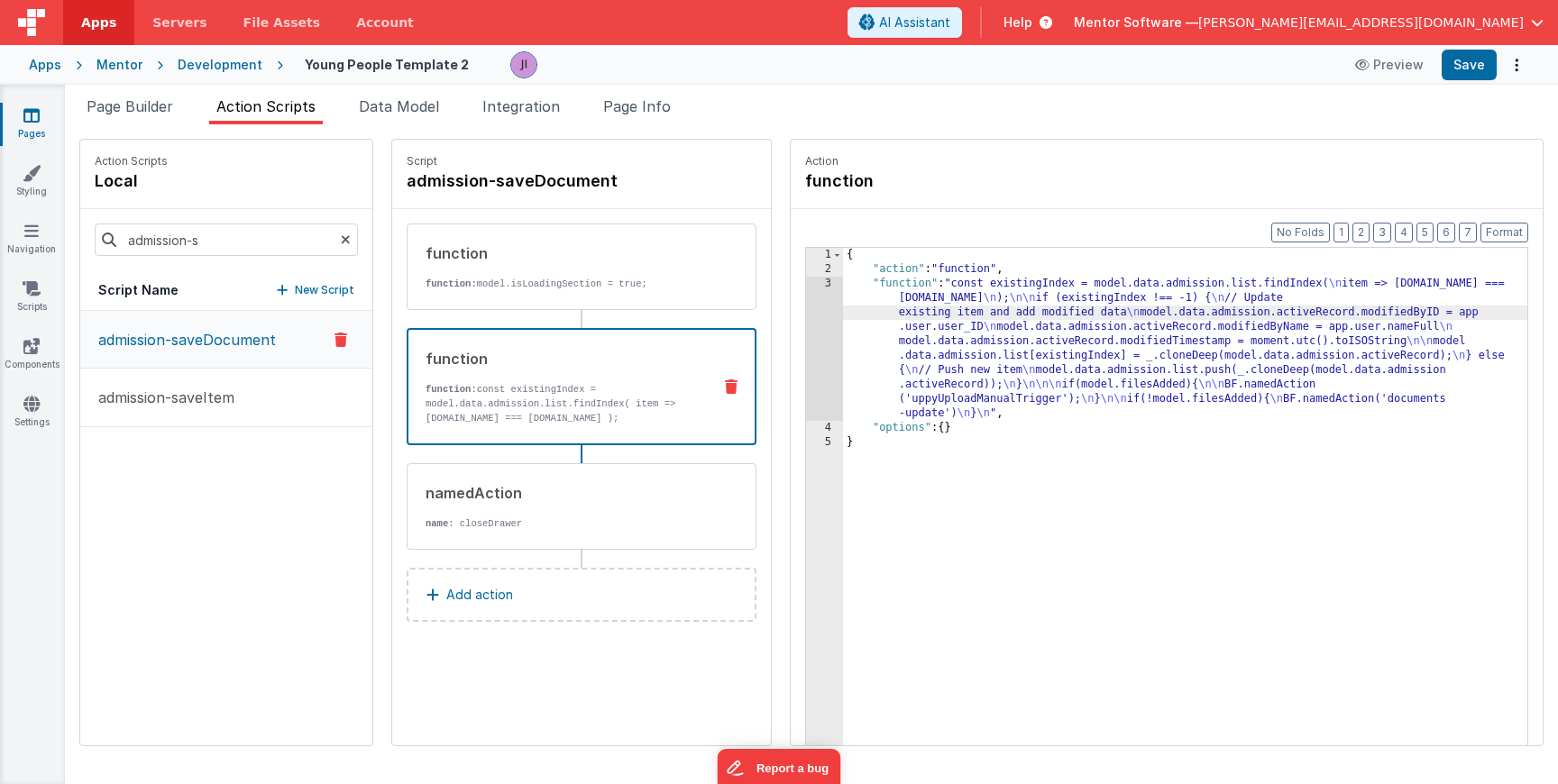
click at [807, 323] on div "3" at bounding box center [825, 349] width 37 height 144
click at [200, 242] on input "admission-s" at bounding box center [227, 240] width 263 height 33
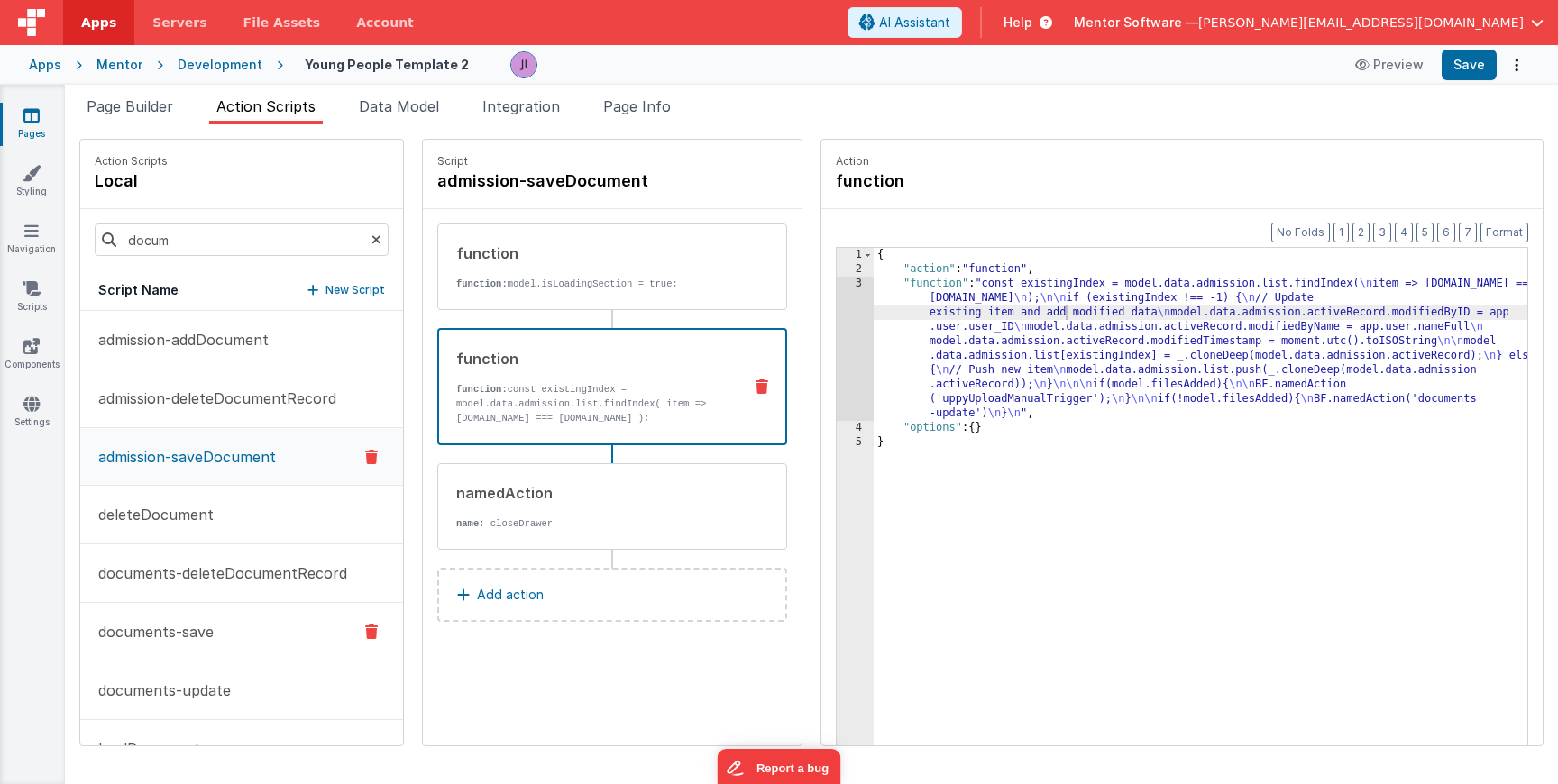
click at [201, 628] on p "documents-save" at bounding box center [150, 631] width 126 height 21
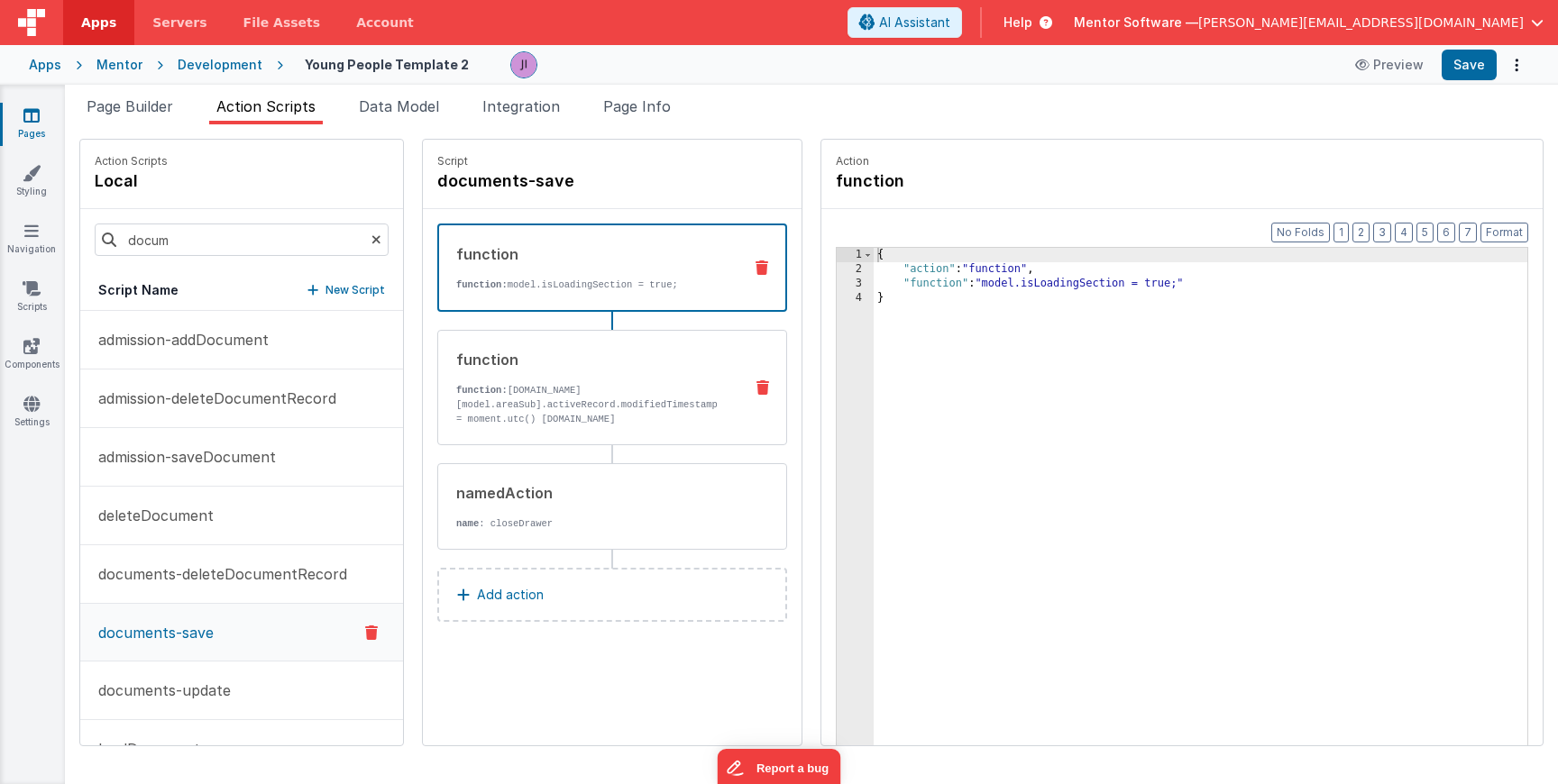
click at [607, 412] on p "function: model.data[model.areaSub].activeRecord.modifiedTimestamp = moment.utc…" at bounding box center [592, 419] width 272 height 72
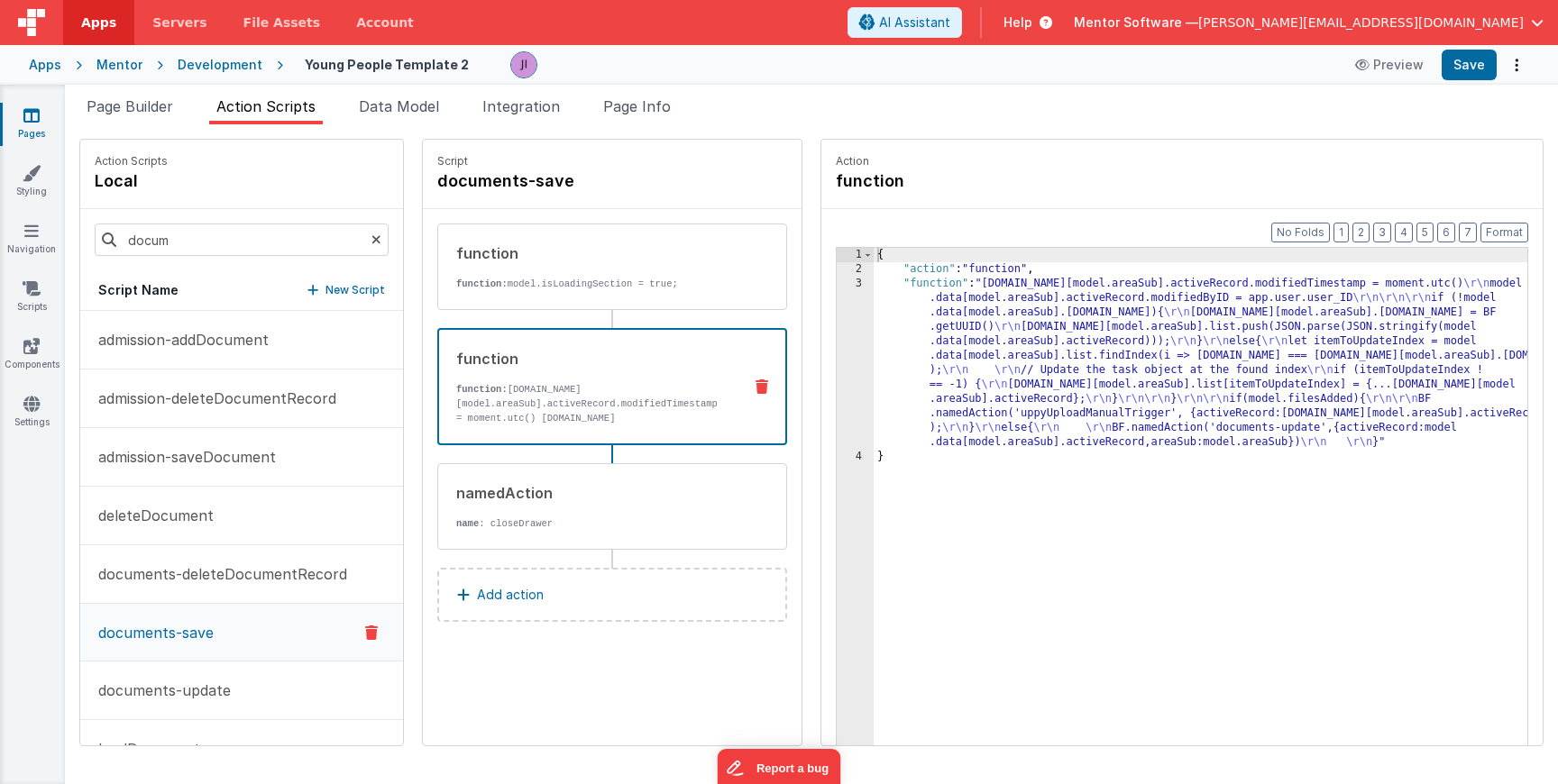
click at [994, 365] on div "{ "action" : "function" , "function" : "model.data[model.areaSub].activeRecord.…" at bounding box center [1207, 539] width 668 height 583
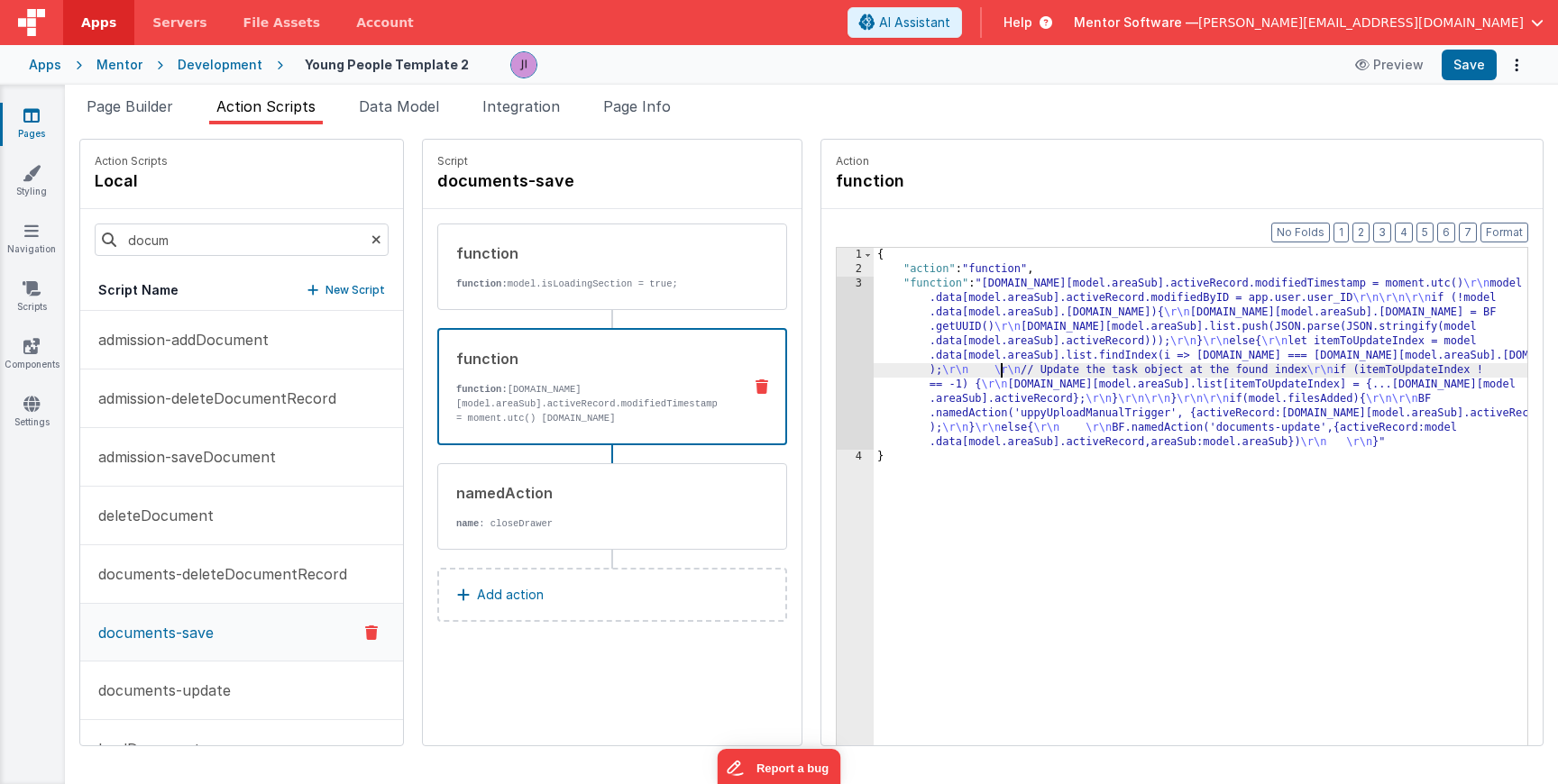
click at [846, 365] on div "3" at bounding box center [856, 364] width 37 height 173
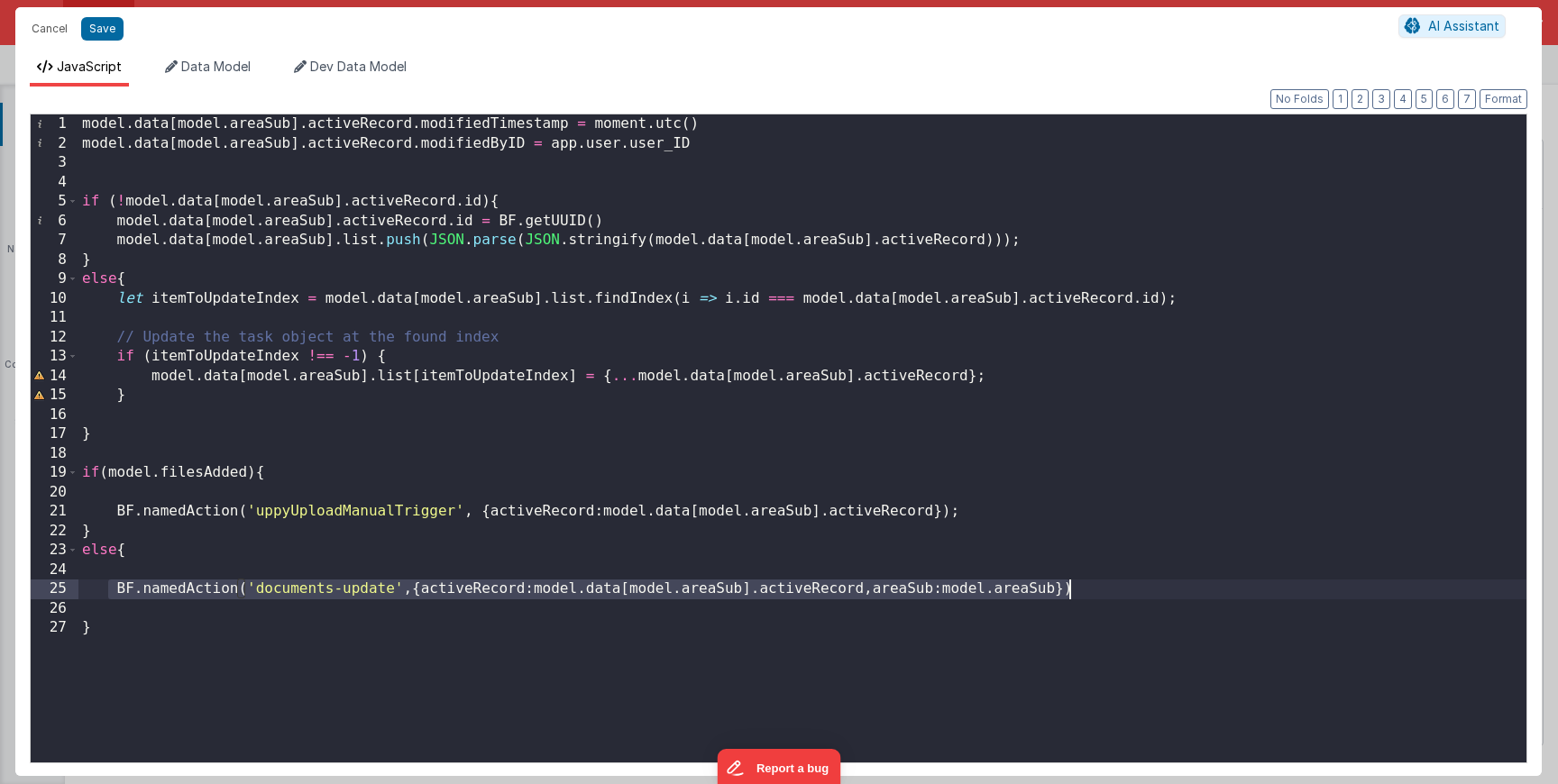
drag, startPoint x: 111, startPoint y: 588, endPoint x: 1134, endPoint y: 592, distance: 1023.0
click at [1134, 592] on div "model . data [ model . areaSub ] . activeRecord . modifiedTimestamp = moment . …" at bounding box center [802, 461] width 1448 height 693
click at [59, 26] on button "Cancel" at bounding box center [49, 28] width 54 height 25
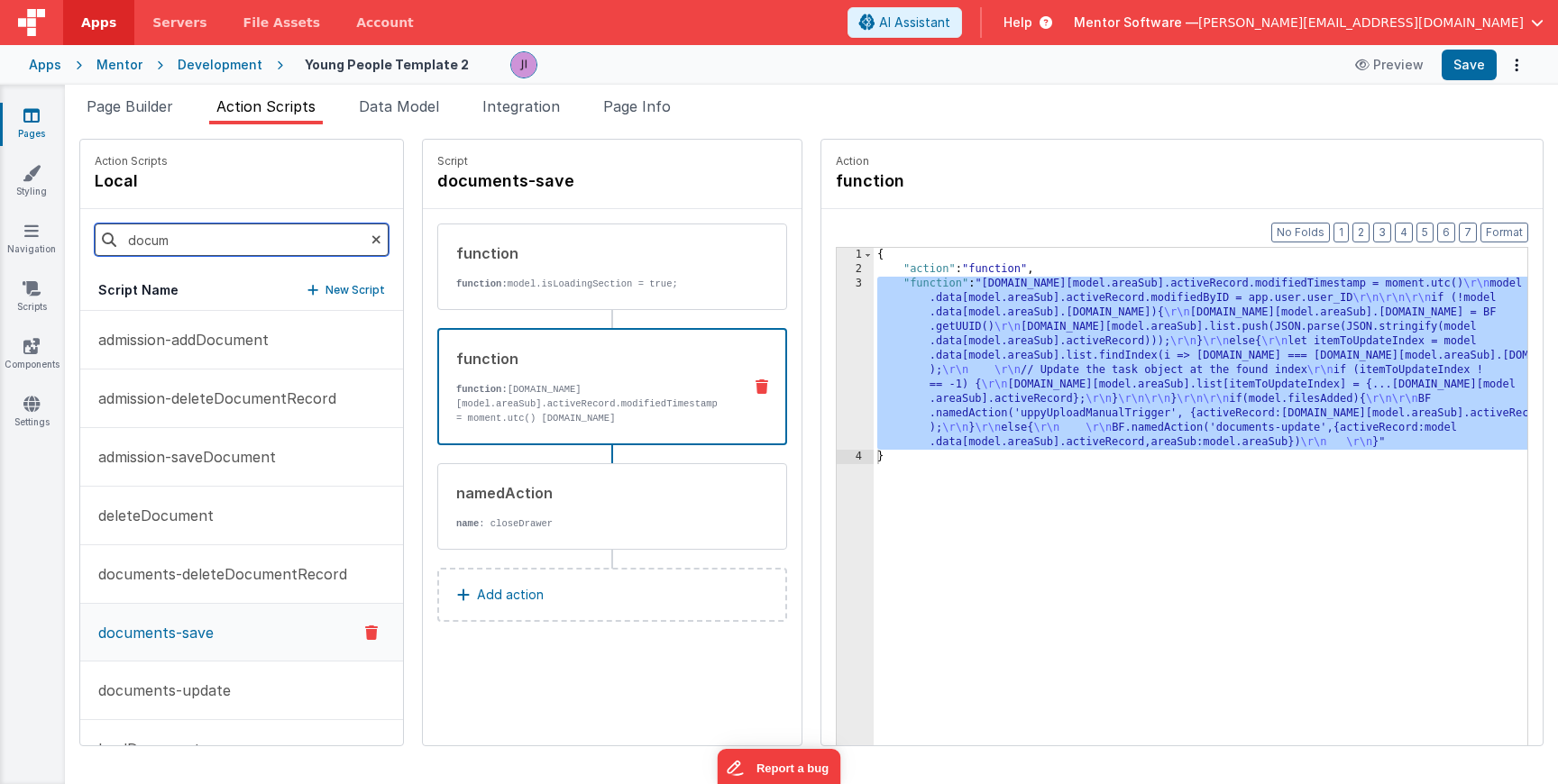
click at [208, 241] on input "docum" at bounding box center [241, 240] width 294 height 33
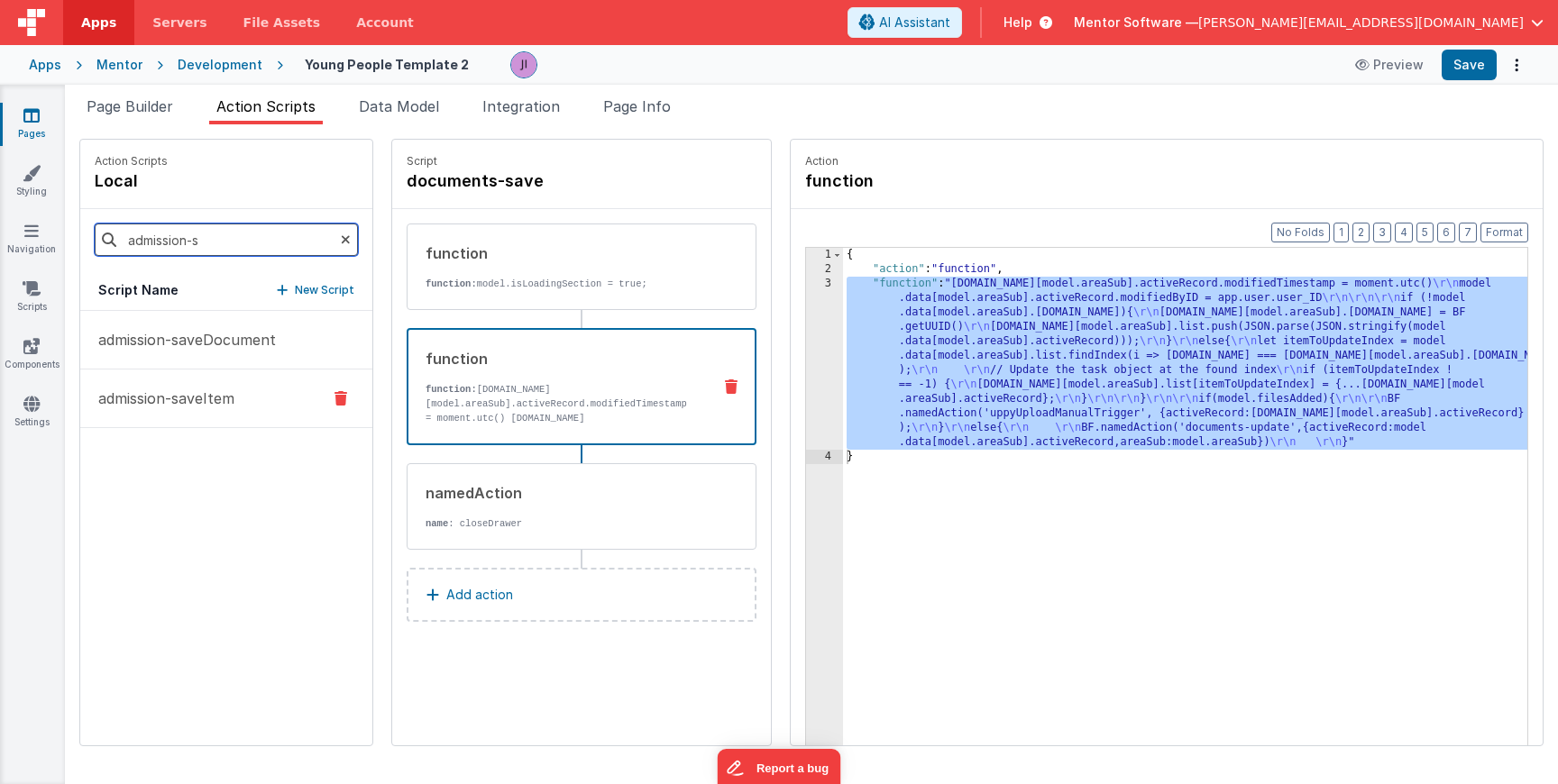
type input "admission-s"
click at [172, 377] on button "admission-saveItem" at bounding box center [226, 399] width 292 height 59
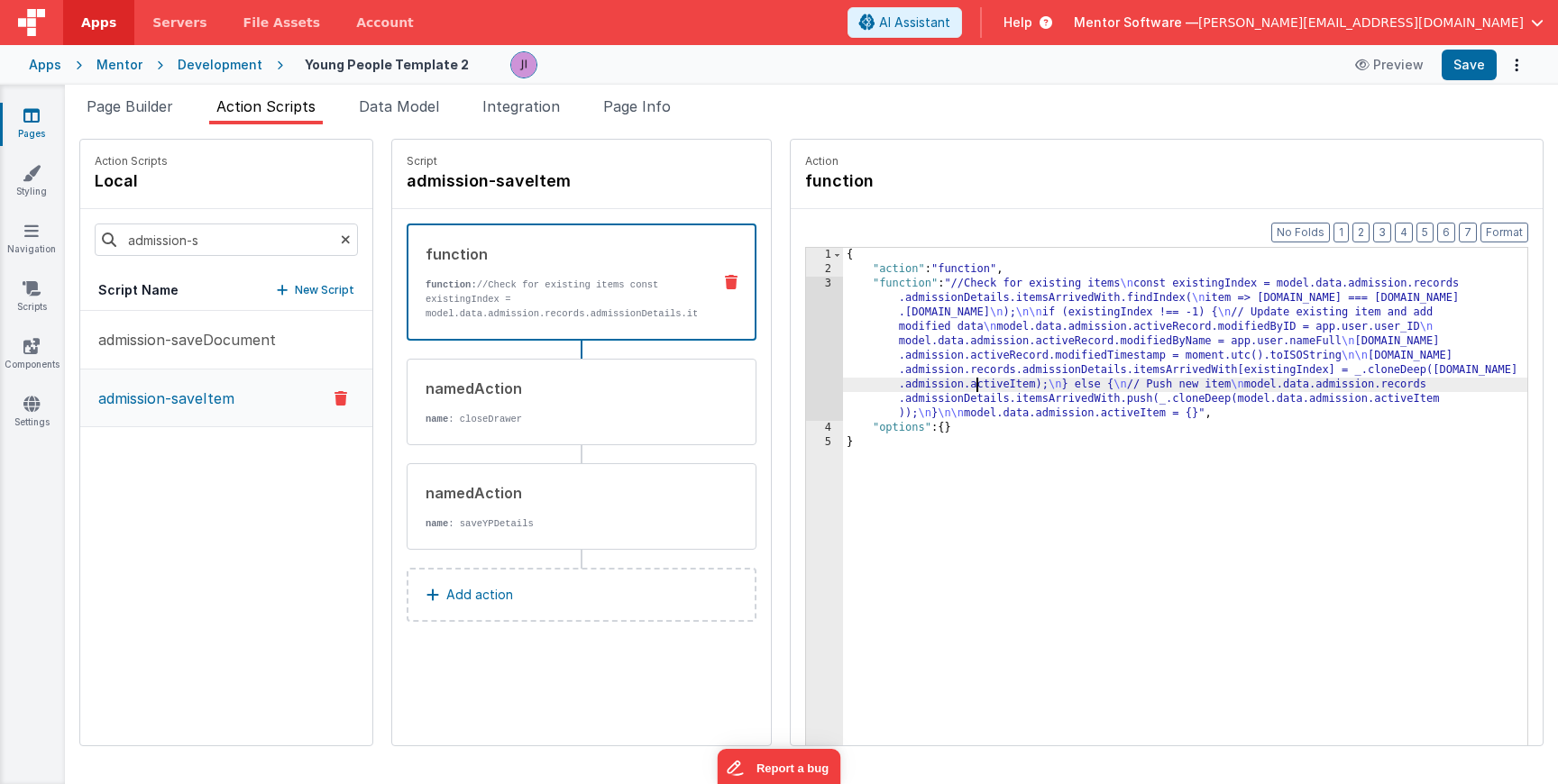
click at [938, 387] on div "{ "action" : "function" , "function" : "//Check for existing items \n const exi…" at bounding box center [1185, 539] width 684 height 583
click at [807, 378] on div "3" at bounding box center [825, 349] width 37 height 144
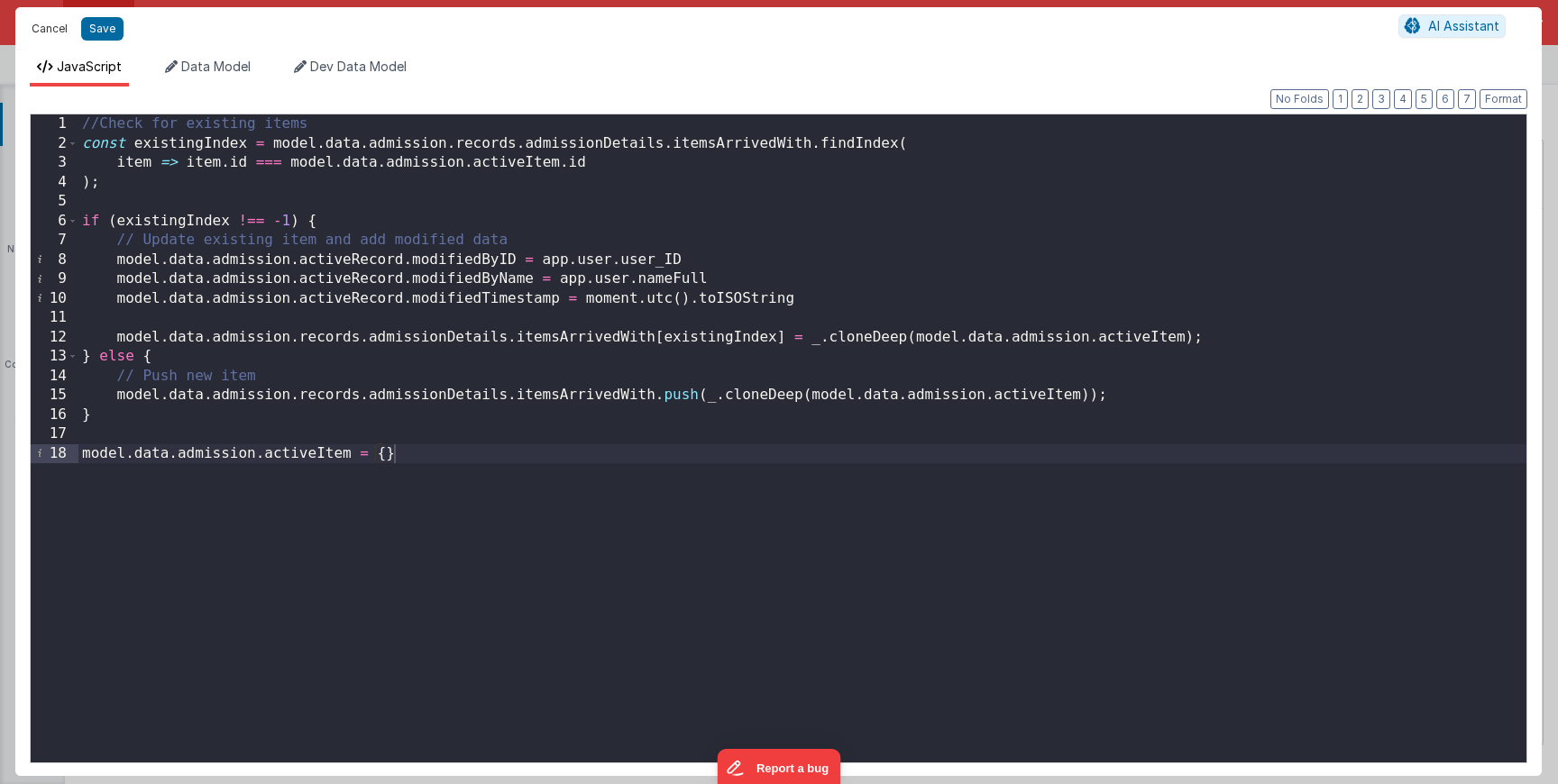
click at [61, 39] on button "Cancel" at bounding box center [49, 28] width 54 height 25
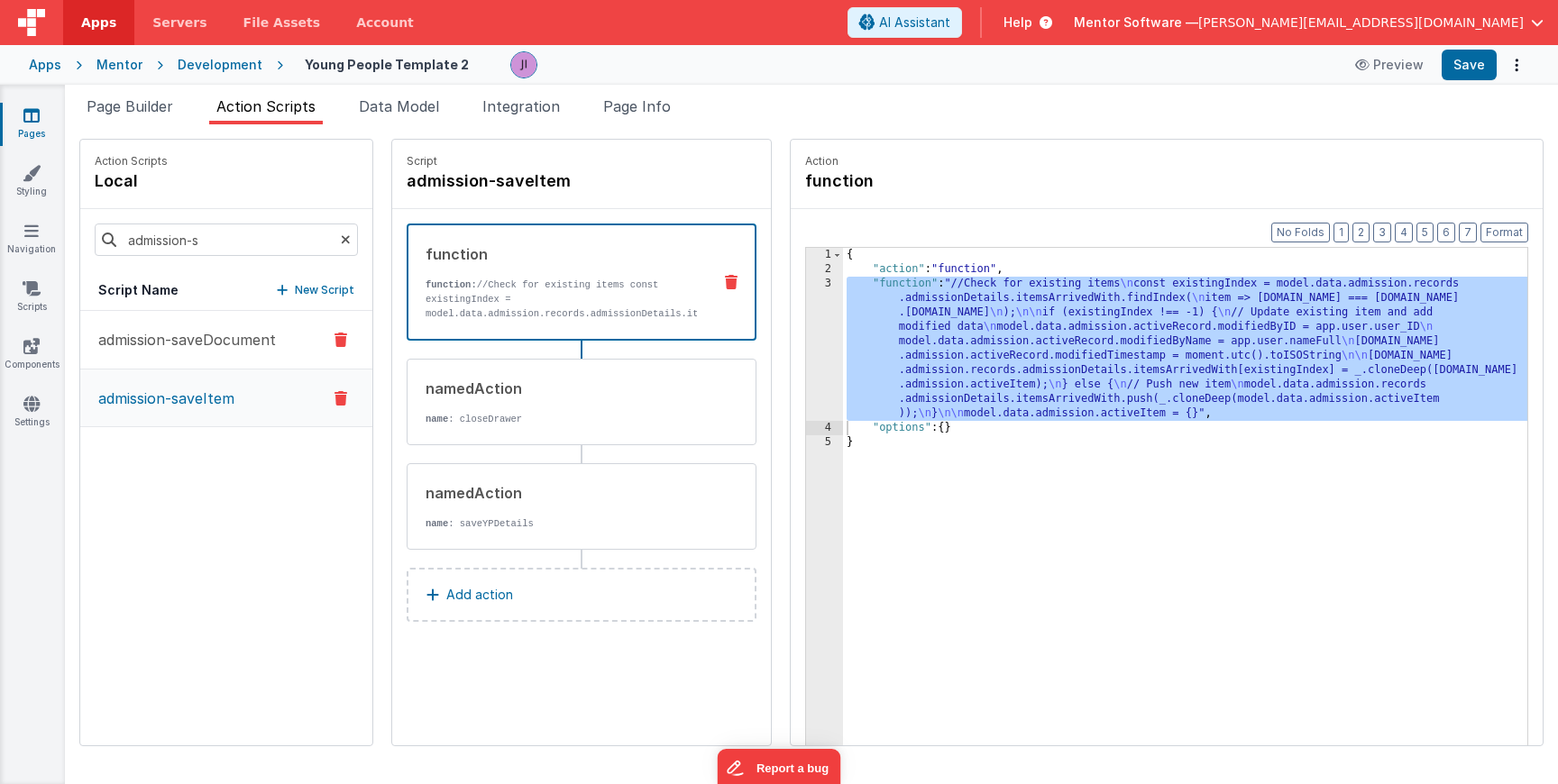
click at [208, 323] on button "admission-saveDocument" at bounding box center [226, 340] width 292 height 59
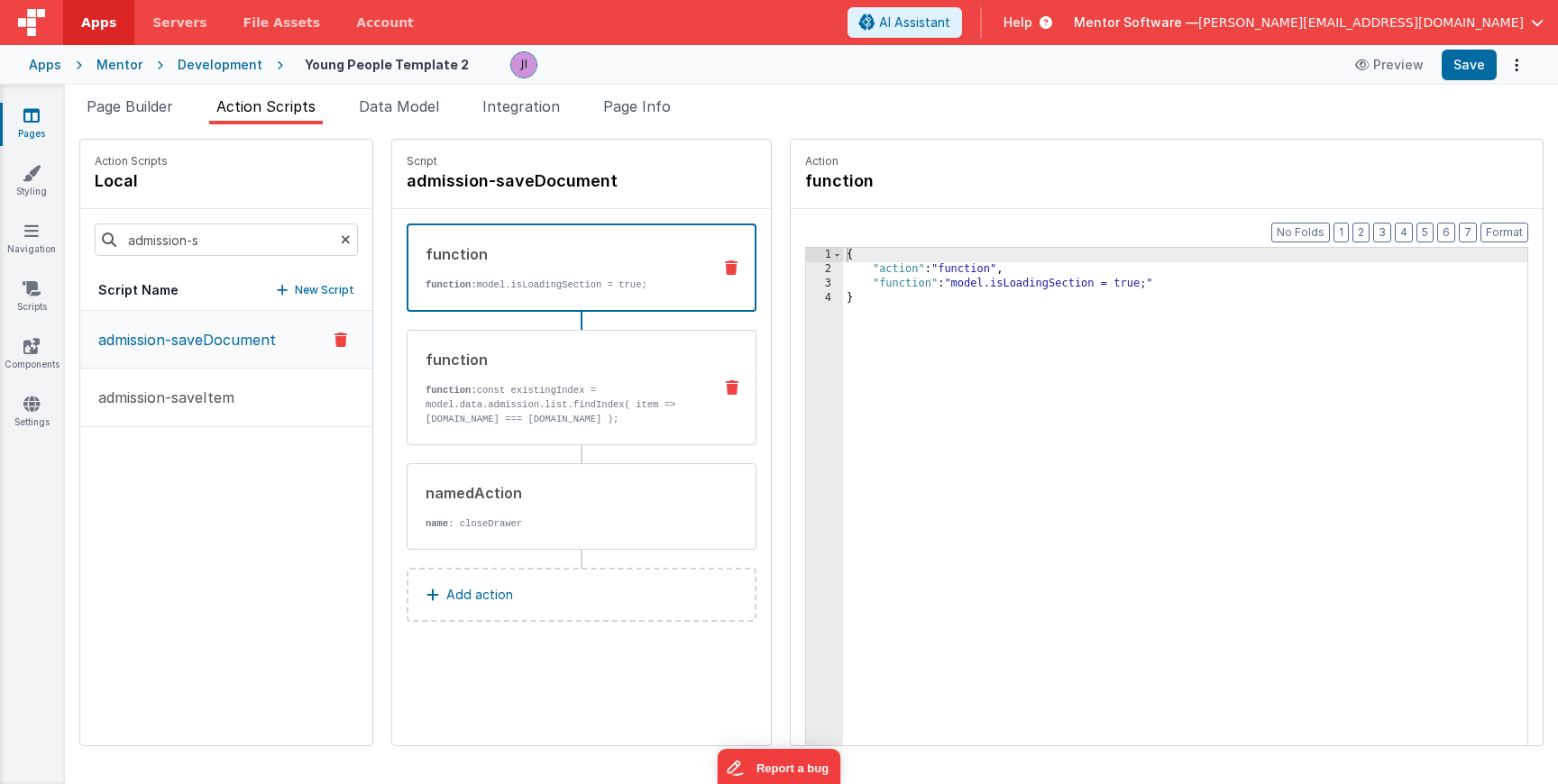
click at [575, 395] on p "function: const existingIndex = model.data.admission.list.findIndex( item => it…" at bounding box center [562, 405] width 272 height 43
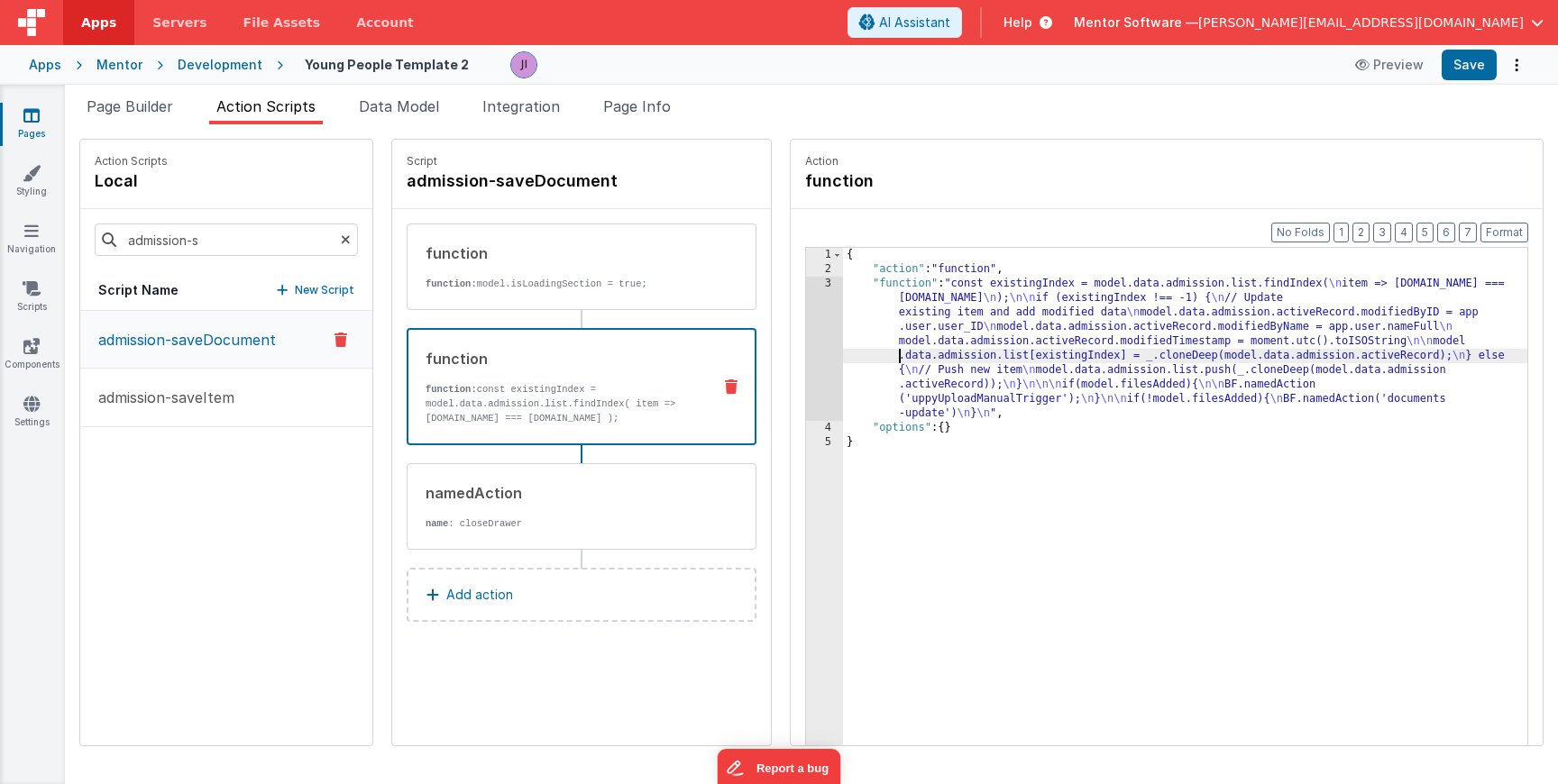
click at [843, 359] on div "{ "action" : "function" , "function" : "const existingIndex = model.data.admiss…" at bounding box center [1185, 539] width 684 height 583
click at [807, 357] on div "3" at bounding box center [825, 349] width 37 height 144
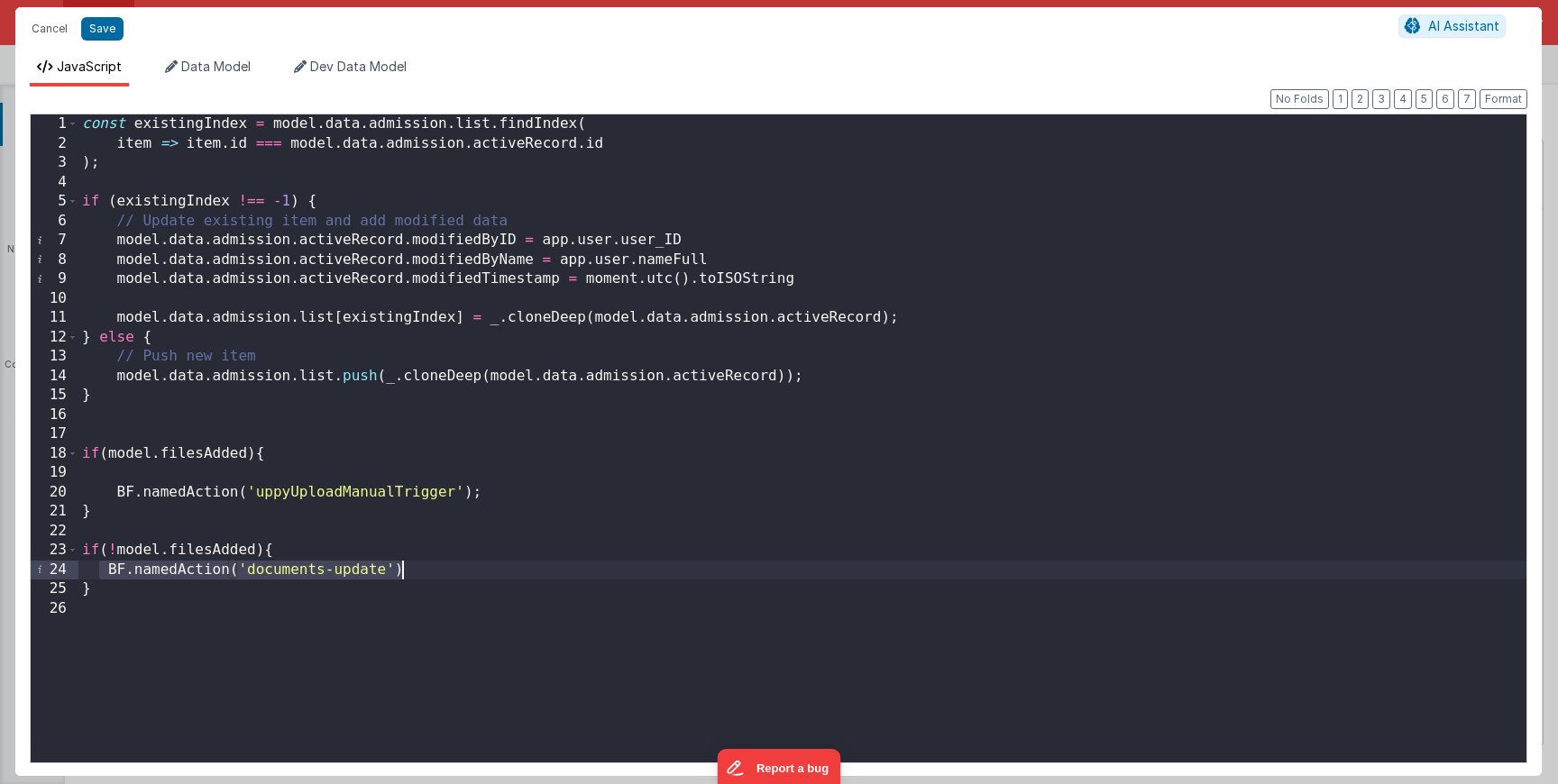
drag, startPoint x: 100, startPoint y: 571, endPoint x: 496, endPoint y: 570, distance: 396.0
click at [496, 570] on div "const existingIndex = model . data . admission . list . findIndex ( item => ite…" at bounding box center [802, 458] width 1448 height 687
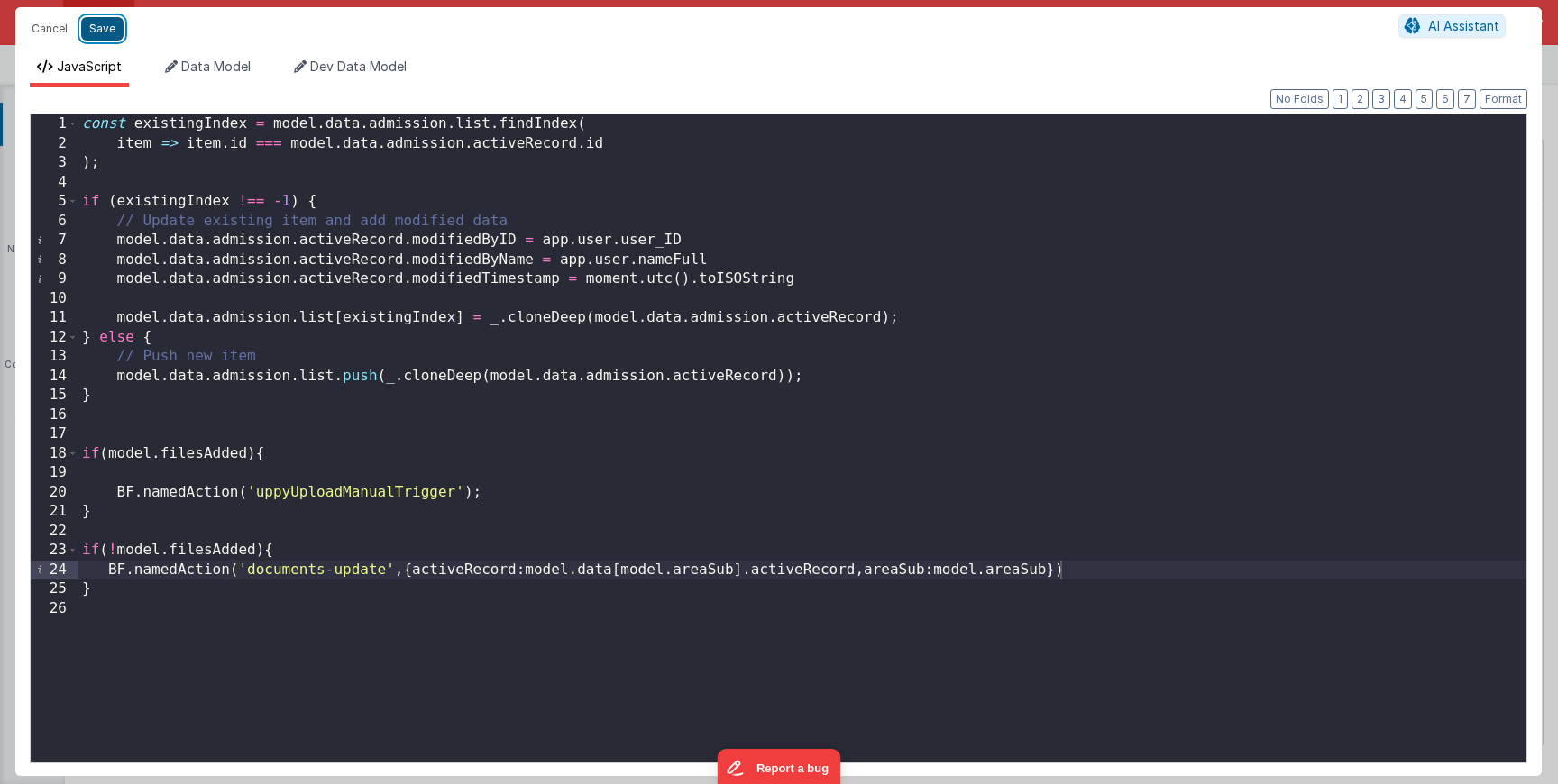
click at [107, 32] on button "Save" at bounding box center [102, 28] width 42 height 23
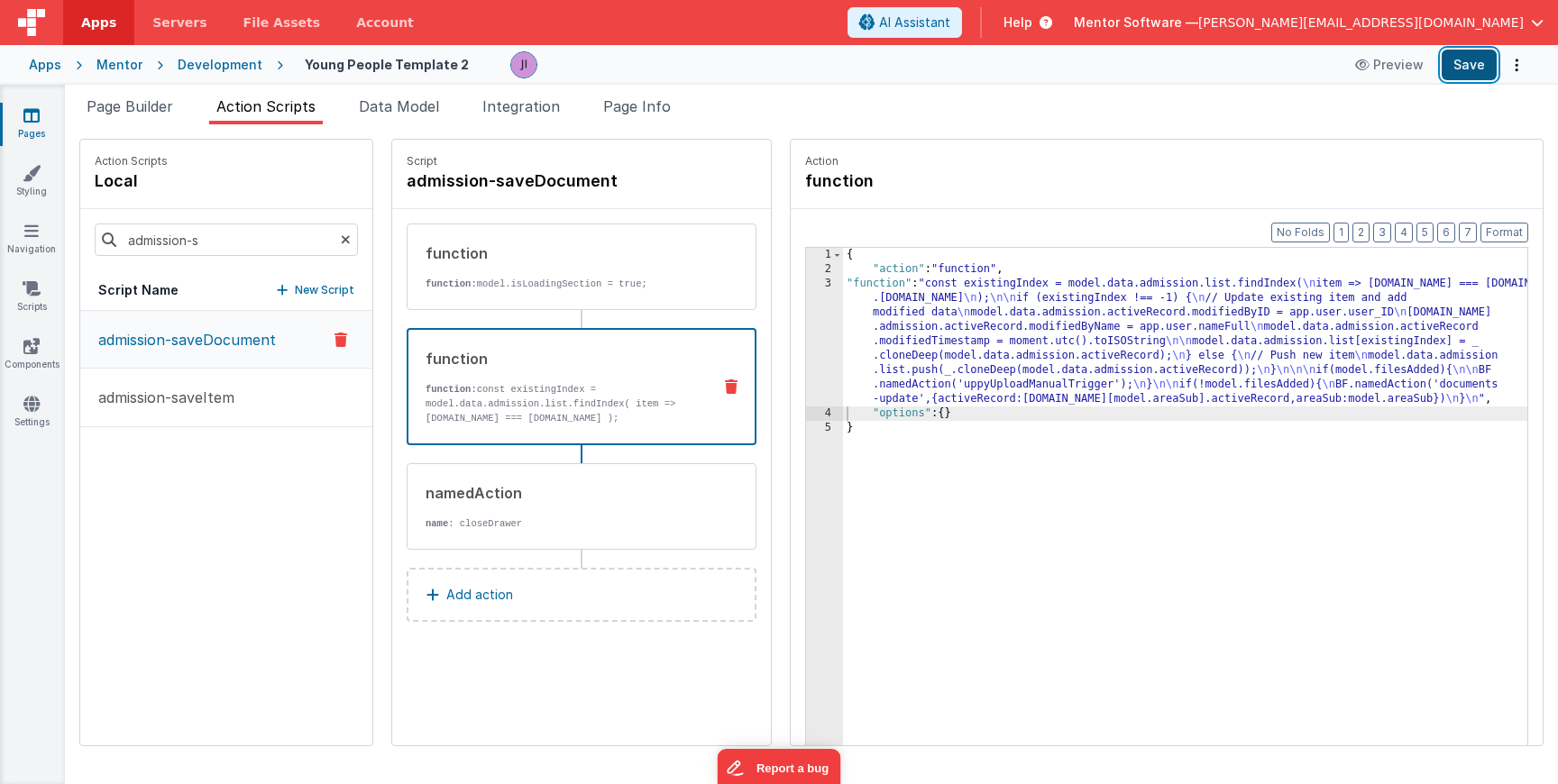
click at [1444, 76] on button "Save" at bounding box center [1468, 64] width 55 height 31
click at [843, 356] on div "{ "action" : "function" , "function" : "const existingIndex = model.data.admiss…" at bounding box center [1206, 539] width 725 height 583
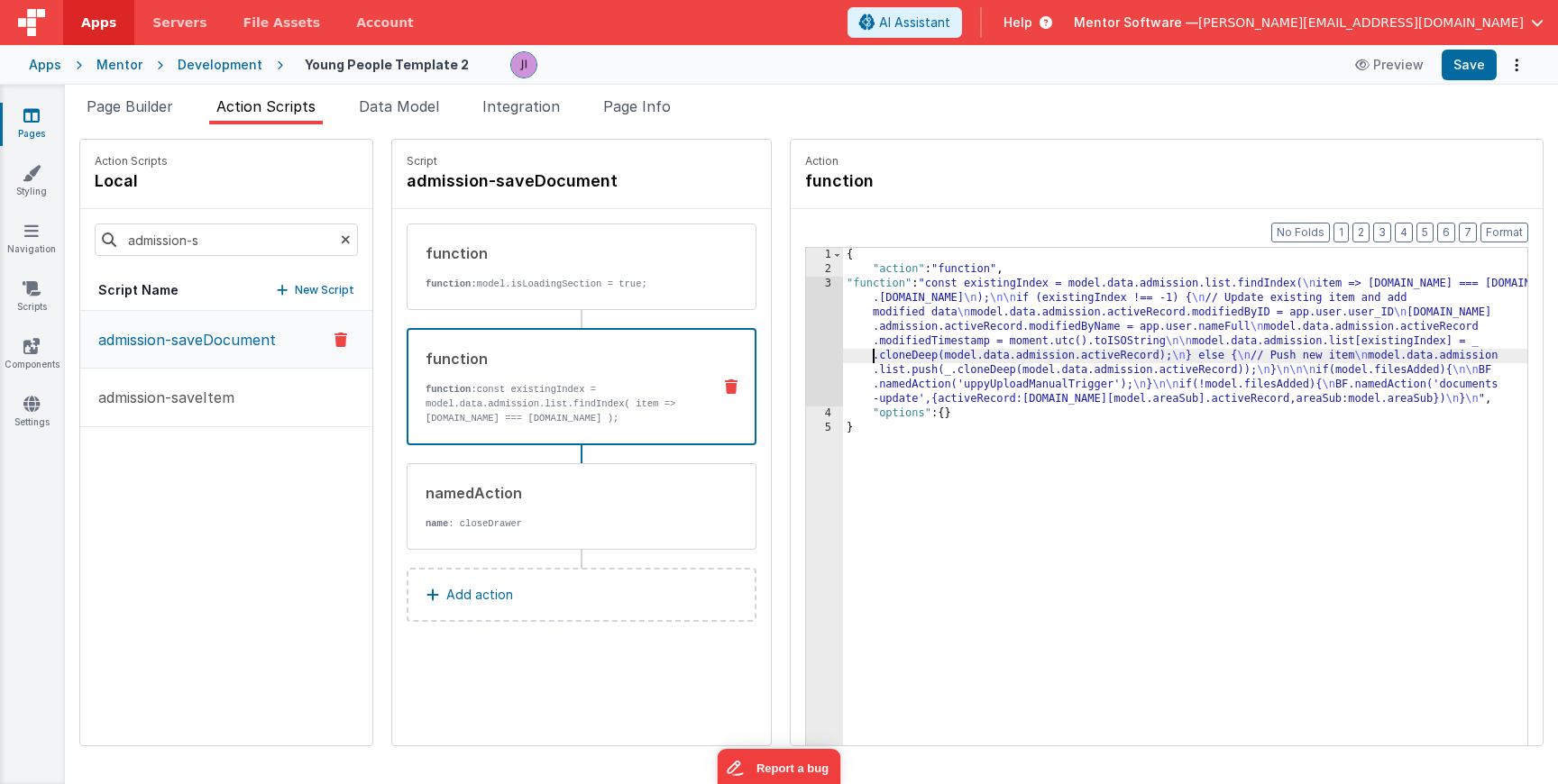
click at [807, 367] on div "3" at bounding box center [825, 341] width 37 height 130
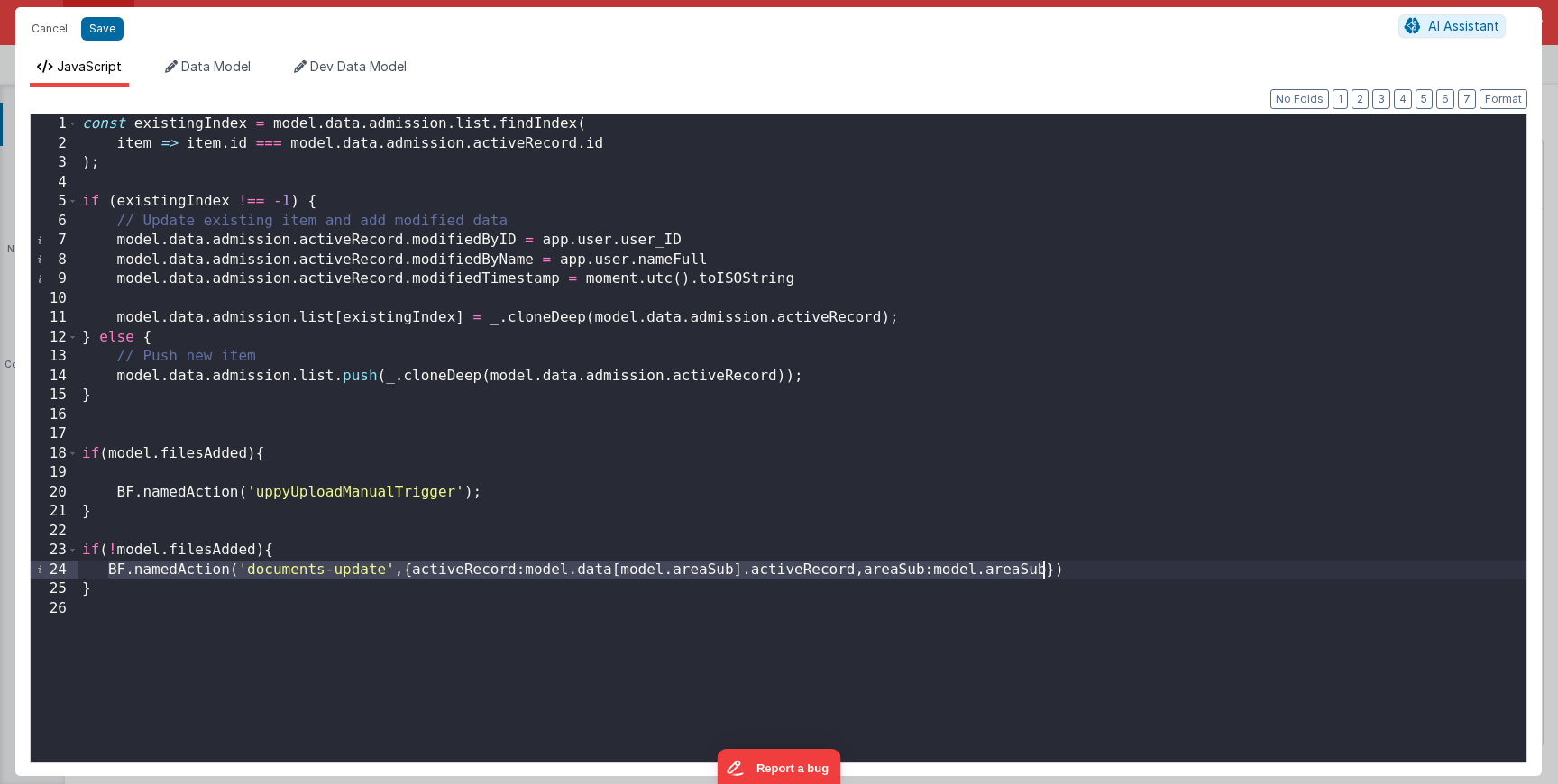
drag, startPoint x: 108, startPoint y: 573, endPoint x: 1071, endPoint y: 568, distance: 963.0
click at [1071, 568] on div "const existingIndex = model . data . admission . list . findIndex ( item => ite…" at bounding box center [802, 458] width 1448 height 687
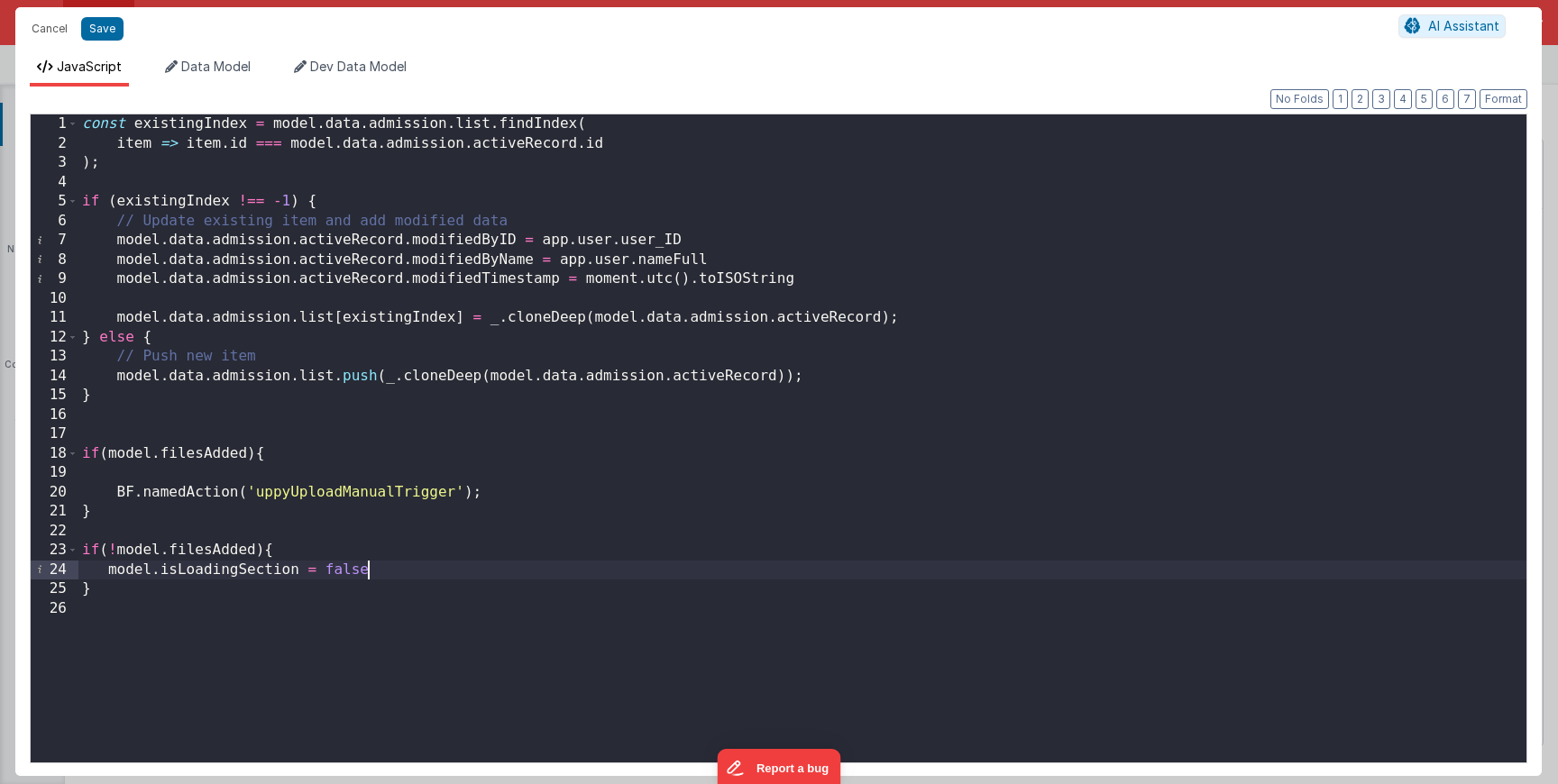
click at [103, 41] on div "Cancel Save AI Assistant" at bounding box center [778, 29] width 1526 height 43
click at [108, 40] on button "Save" at bounding box center [102, 28] width 42 height 23
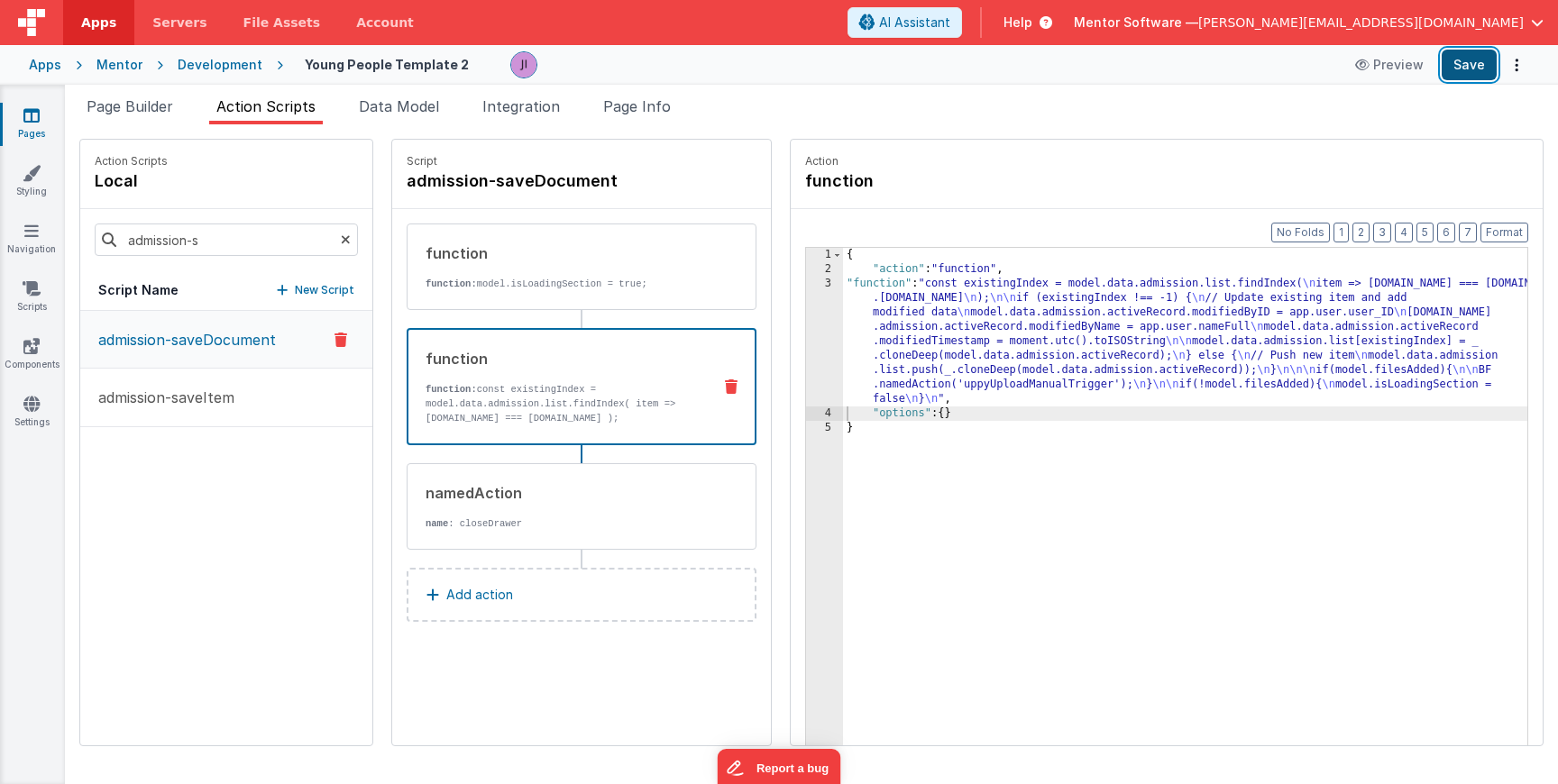
click at [1475, 72] on button "Save" at bounding box center [1468, 64] width 55 height 31
click at [239, 236] on input "admission-s" at bounding box center [227, 240] width 263 height 33
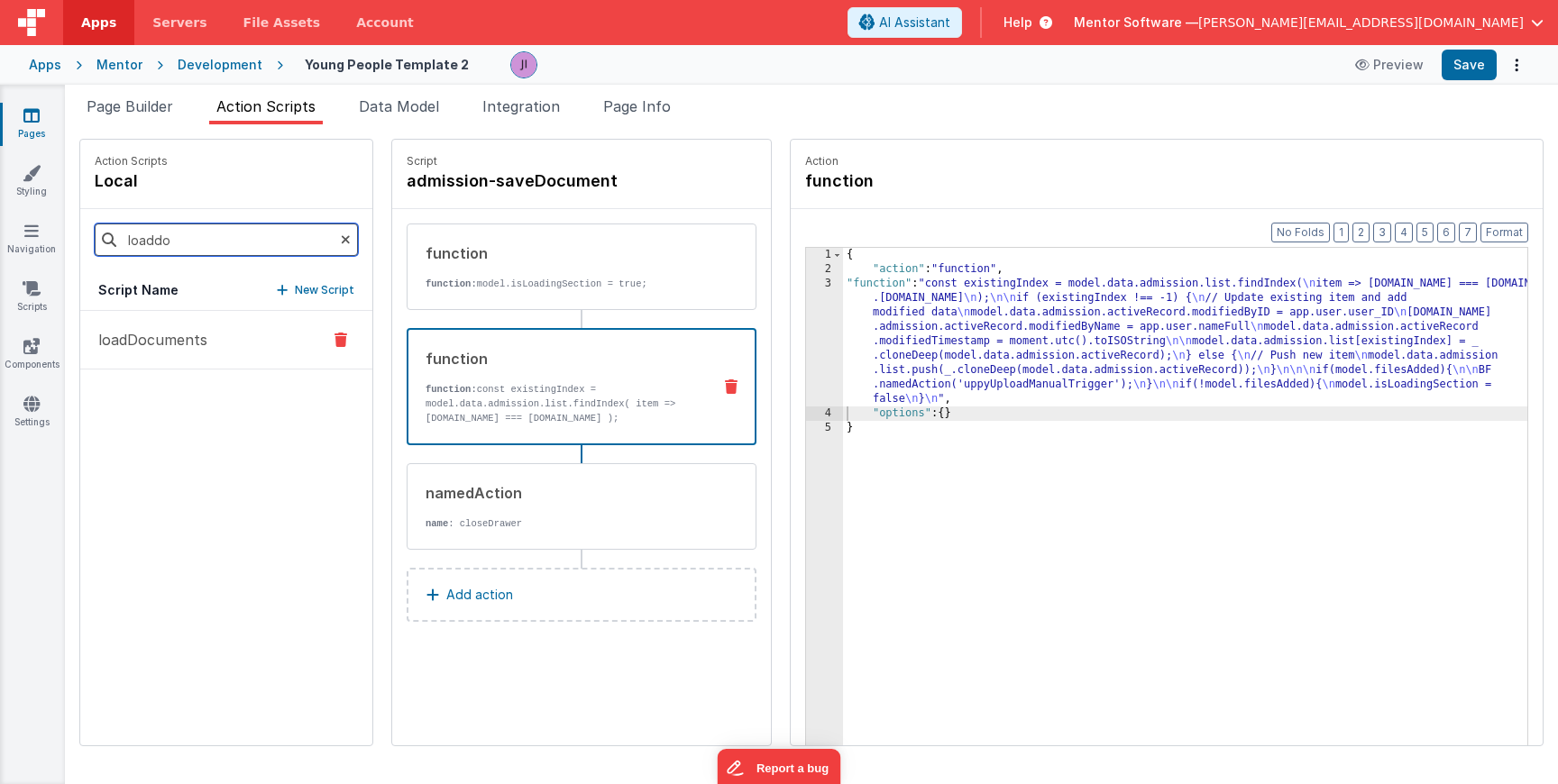
type input "loaddo"
click at [182, 347] on p "loadDocuments" at bounding box center [147, 339] width 120 height 21
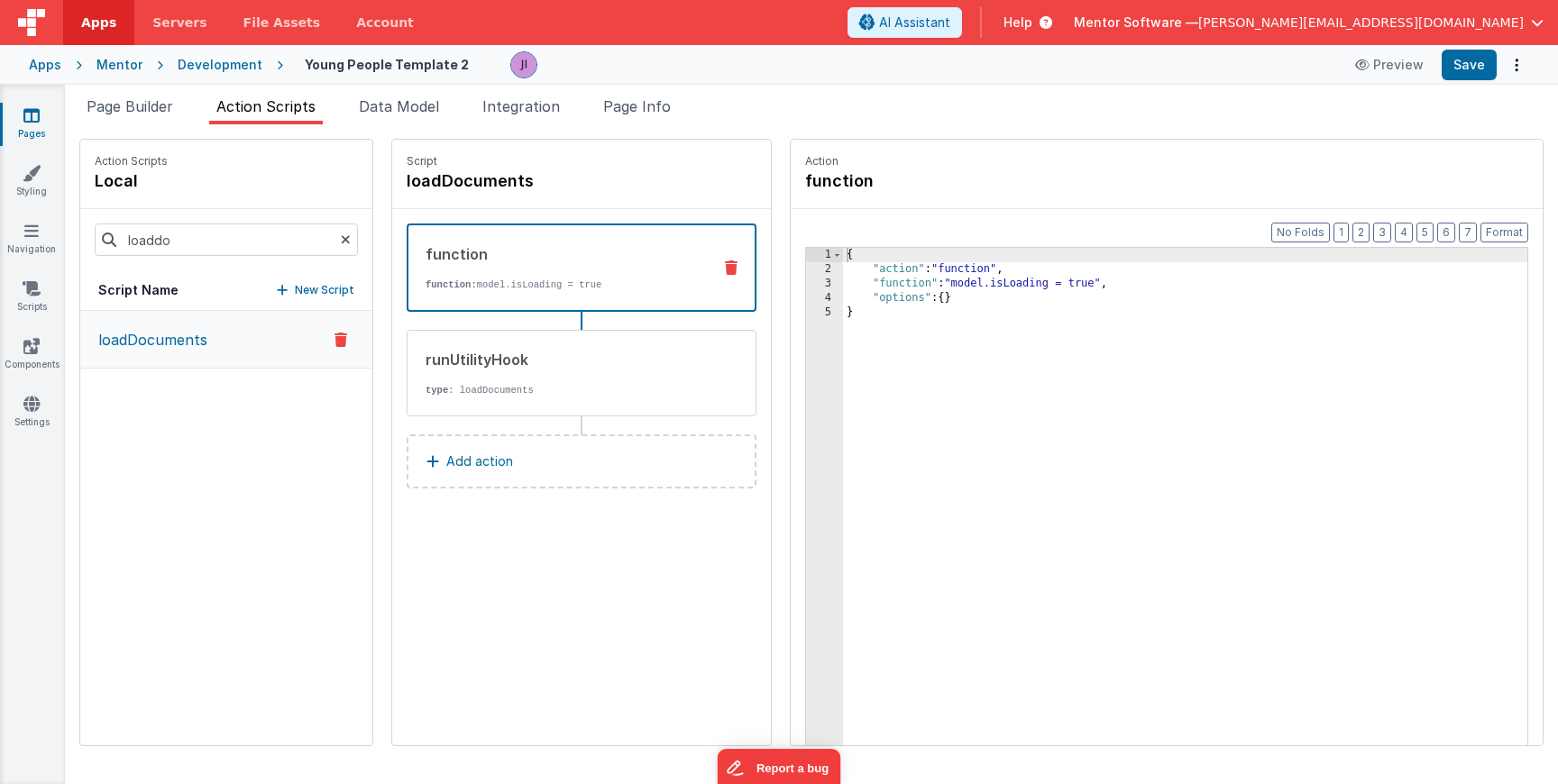
click at [1002, 289] on div "{ "action" : "function" , "function" : "model.isLoading = true" , "options" : {…" at bounding box center [1206, 539] width 725 height 583
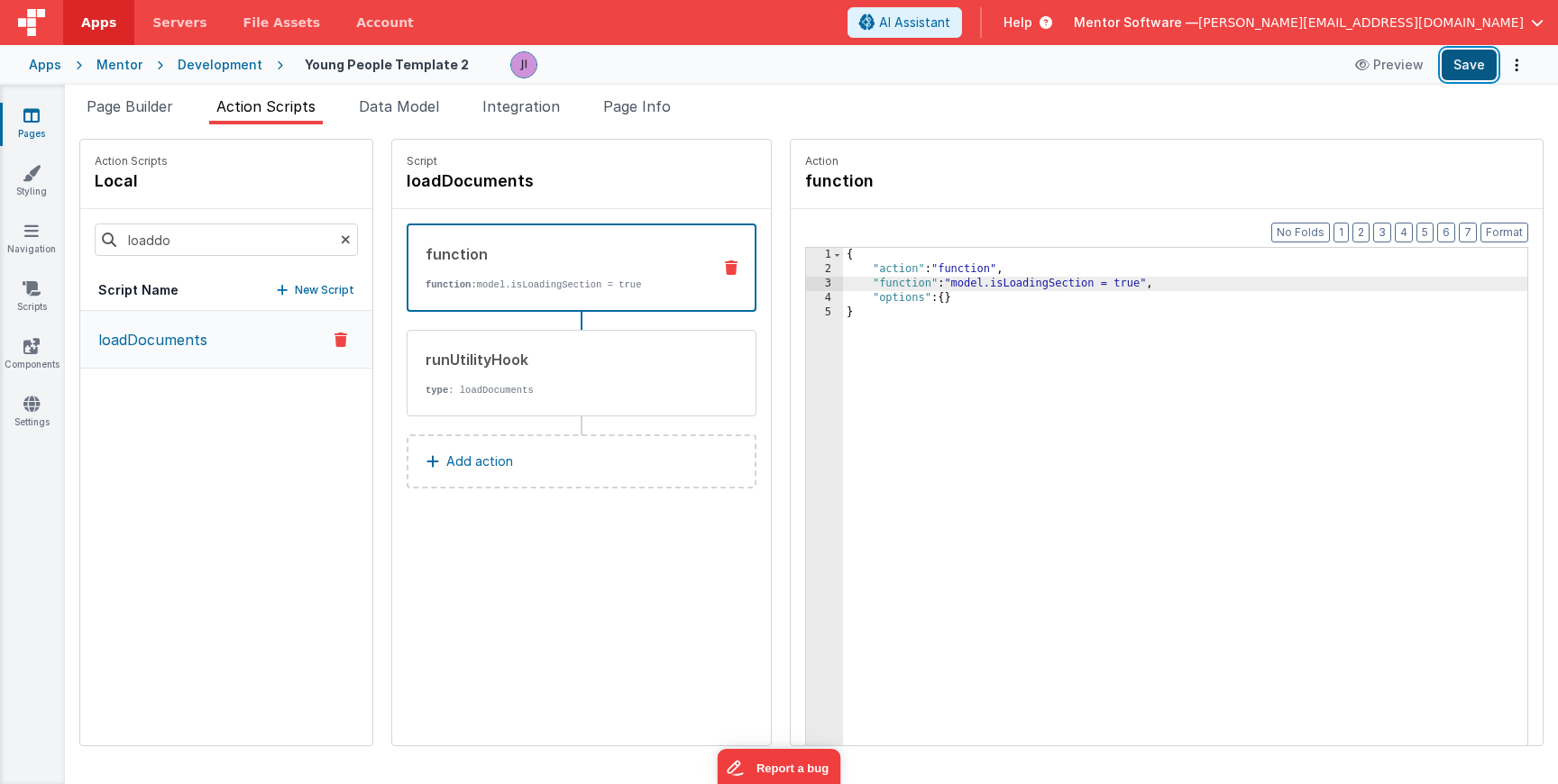
click at [1469, 62] on button "Save" at bounding box center [1468, 64] width 55 height 31
click at [1501, 55] on div "Preview Save" at bounding box center [1437, 64] width 185 height 31
click at [1489, 56] on button "Save" at bounding box center [1468, 64] width 55 height 31
click at [279, 236] on input "loaddo" at bounding box center [227, 240] width 263 height 33
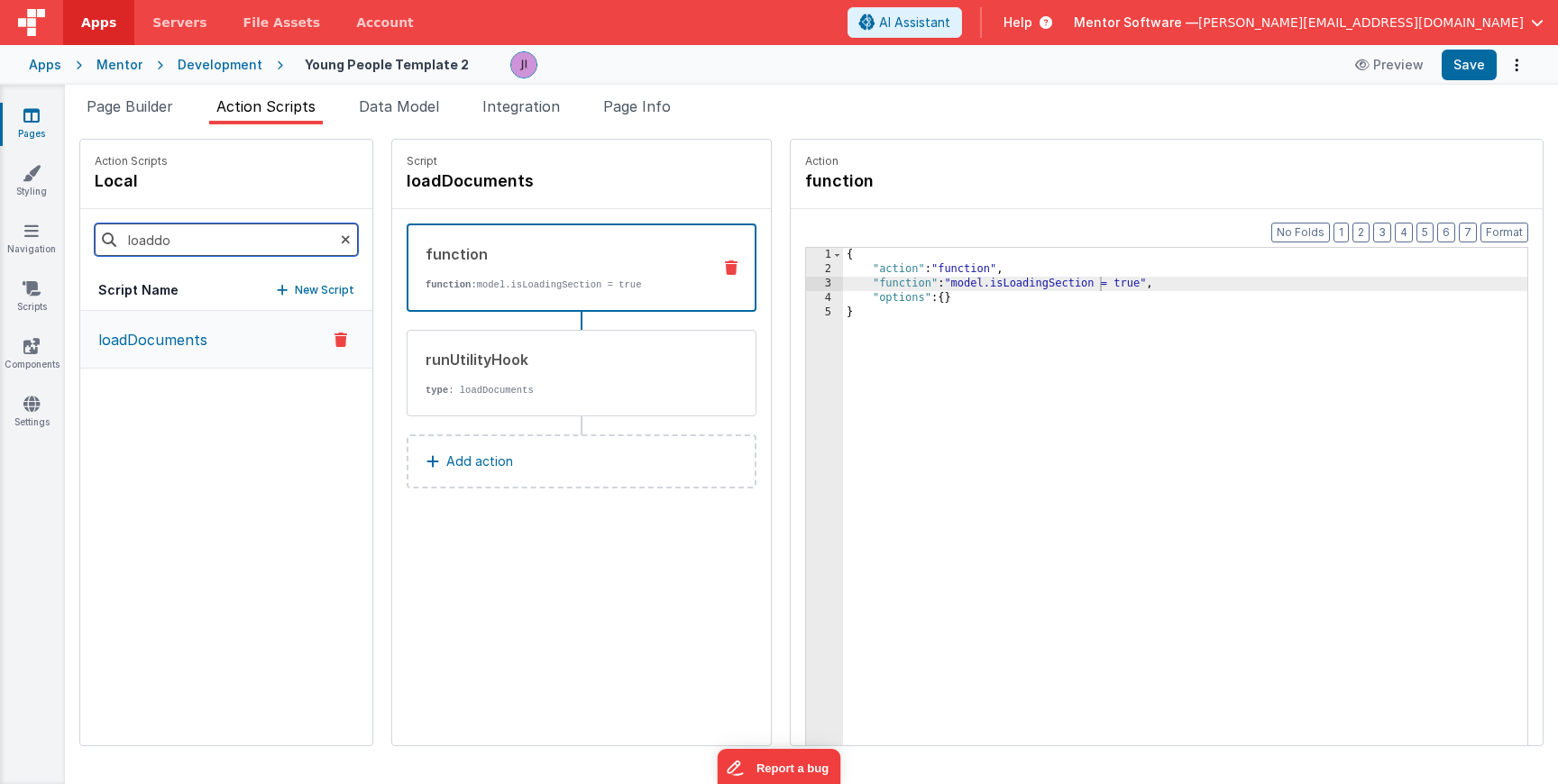
click at [279, 236] on input "loaddo" at bounding box center [227, 240] width 263 height 33
click at [176, 343] on button "uppyInit" at bounding box center [226, 340] width 292 height 59
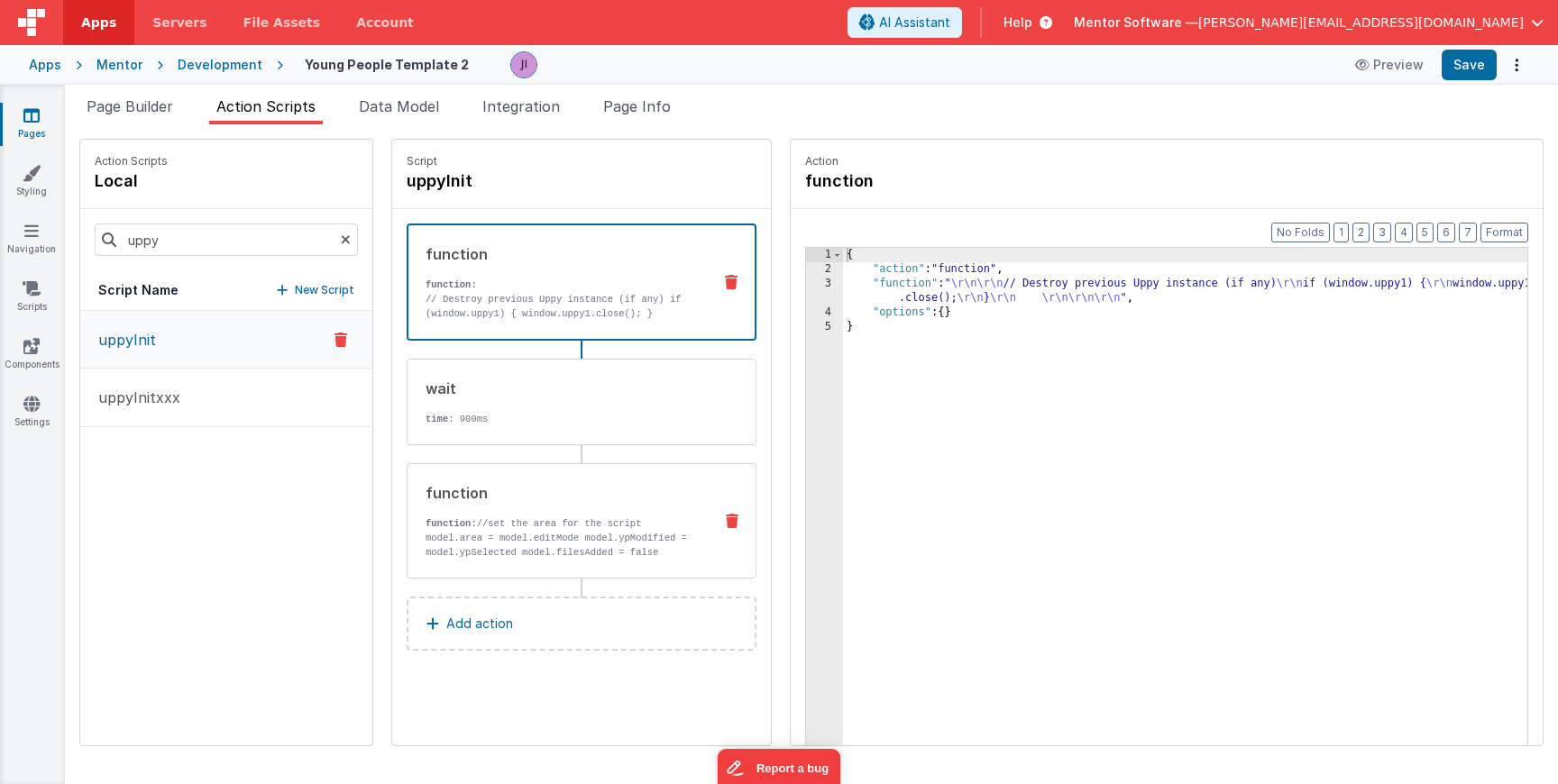
click at [625, 558] on p "function: //set the area for the script model.area = model.editMode model.ypMod…" at bounding box center [562, 538] width 272 height 43
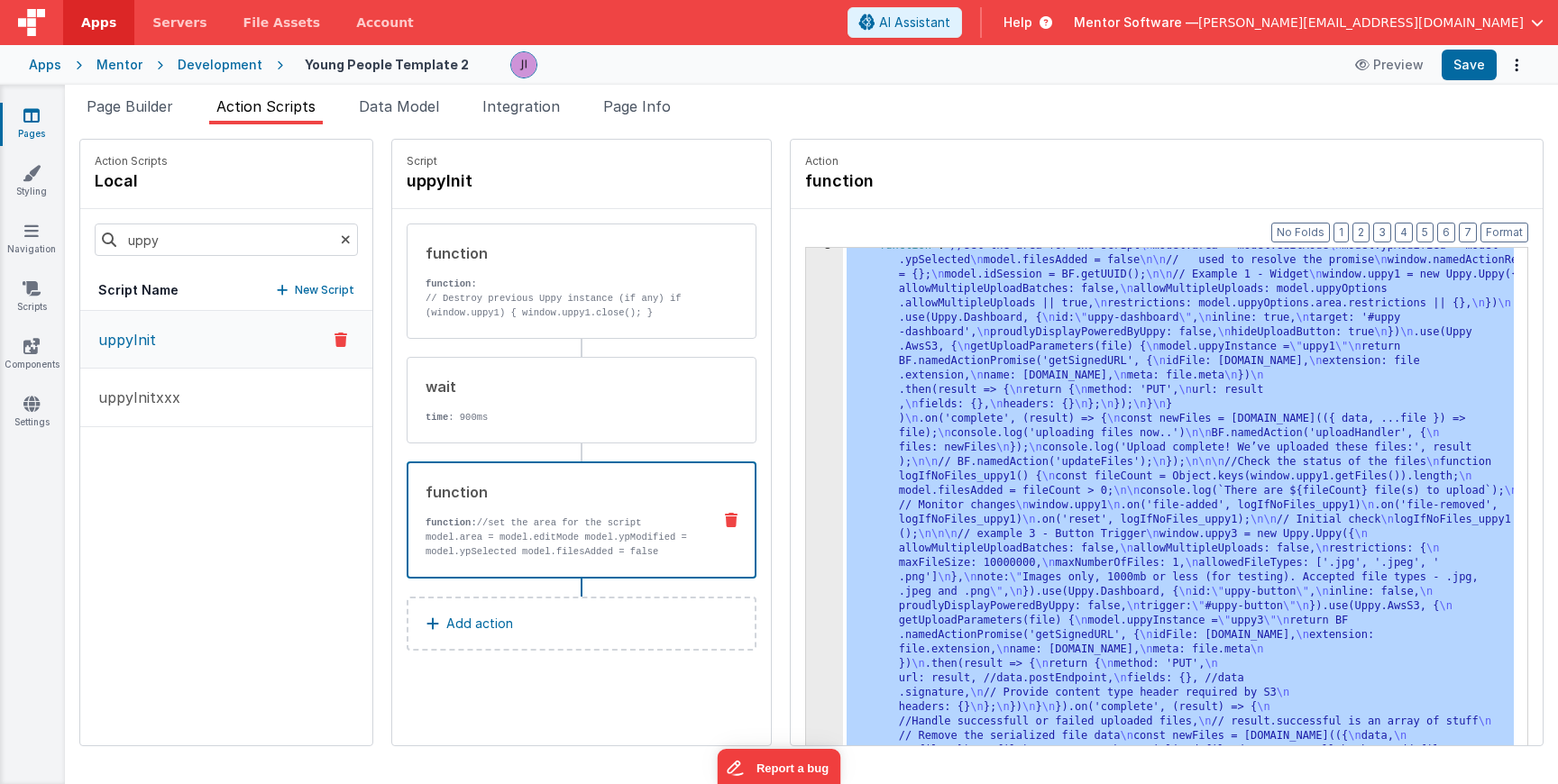
click at [807, 468] on div "3 4 5" at bounding box center [825, 796] width 37 height 1116
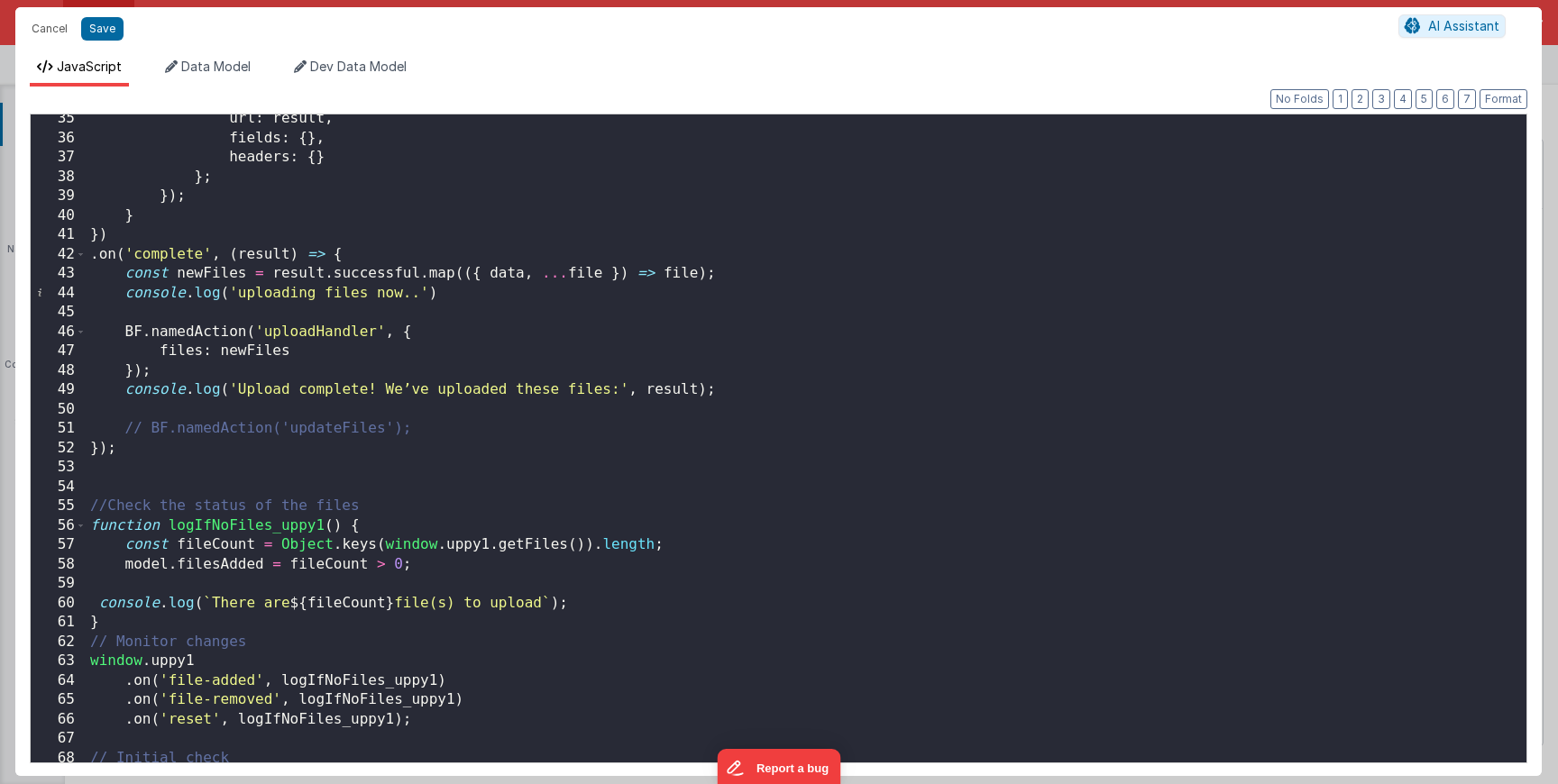
scroll to position [1678, 0]
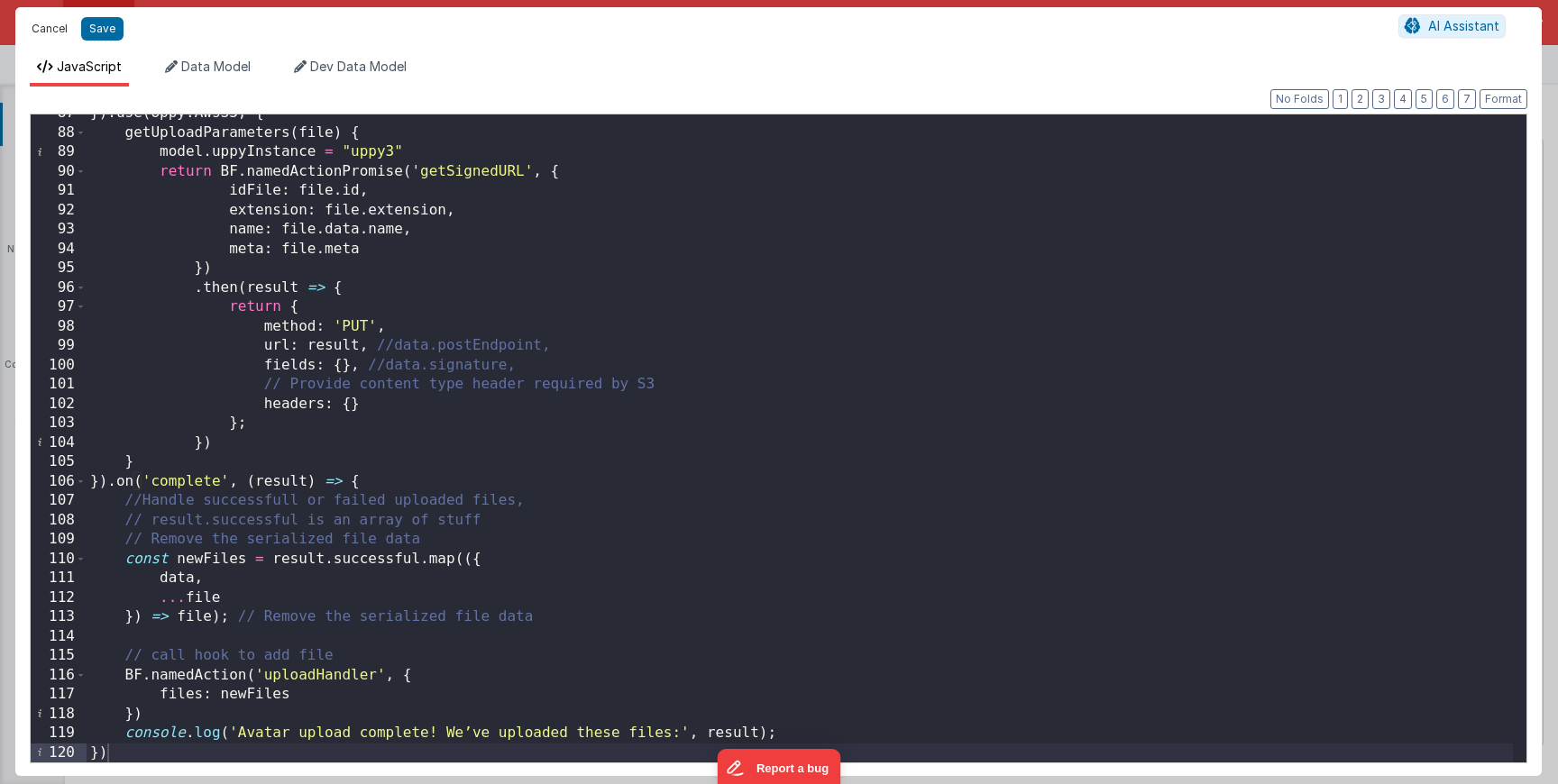
click at [52, 25] on button "Cancel" at bounding box center [49, 28] width 54 height 25
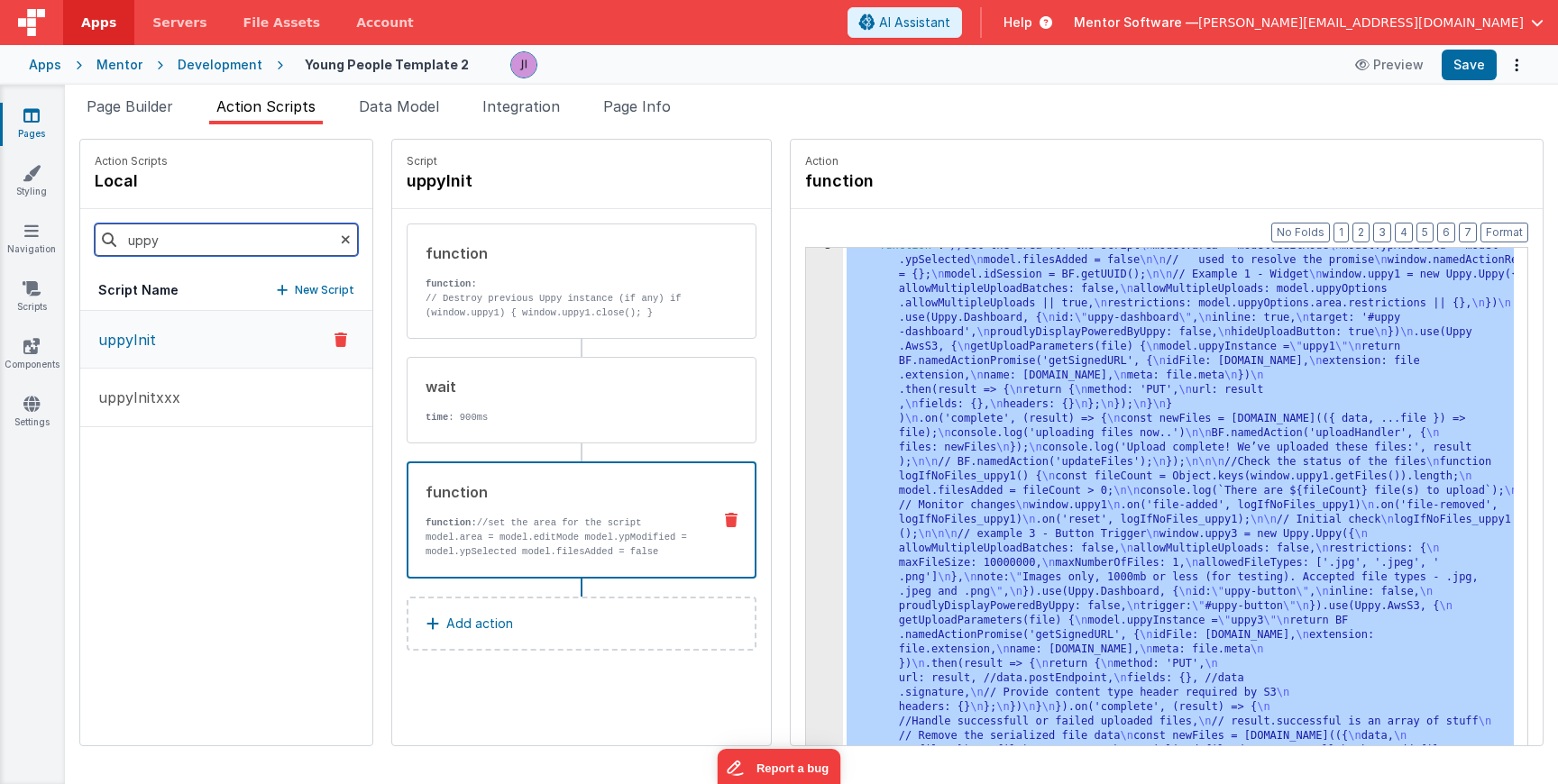
click at [178, 247] on input "uppy" at bounding box center [227, 240] width 263 height 33
click at [229, 399] on button "uploadHandler" at bounding box center [226, 399] width 292 height 59
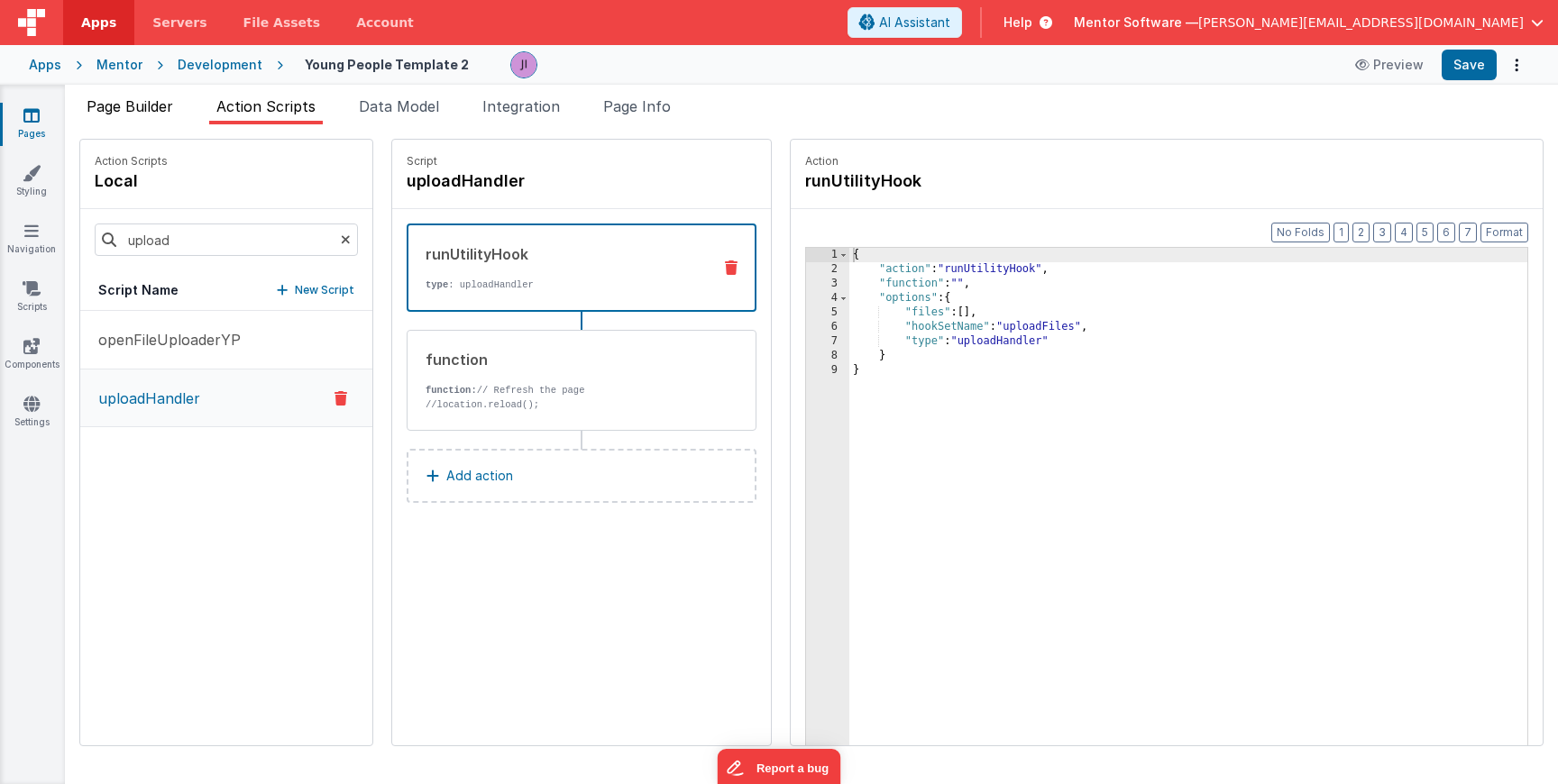
click at [177, 109] on li "Page Builder" at bounding box center [130, 110] width 101 height 29
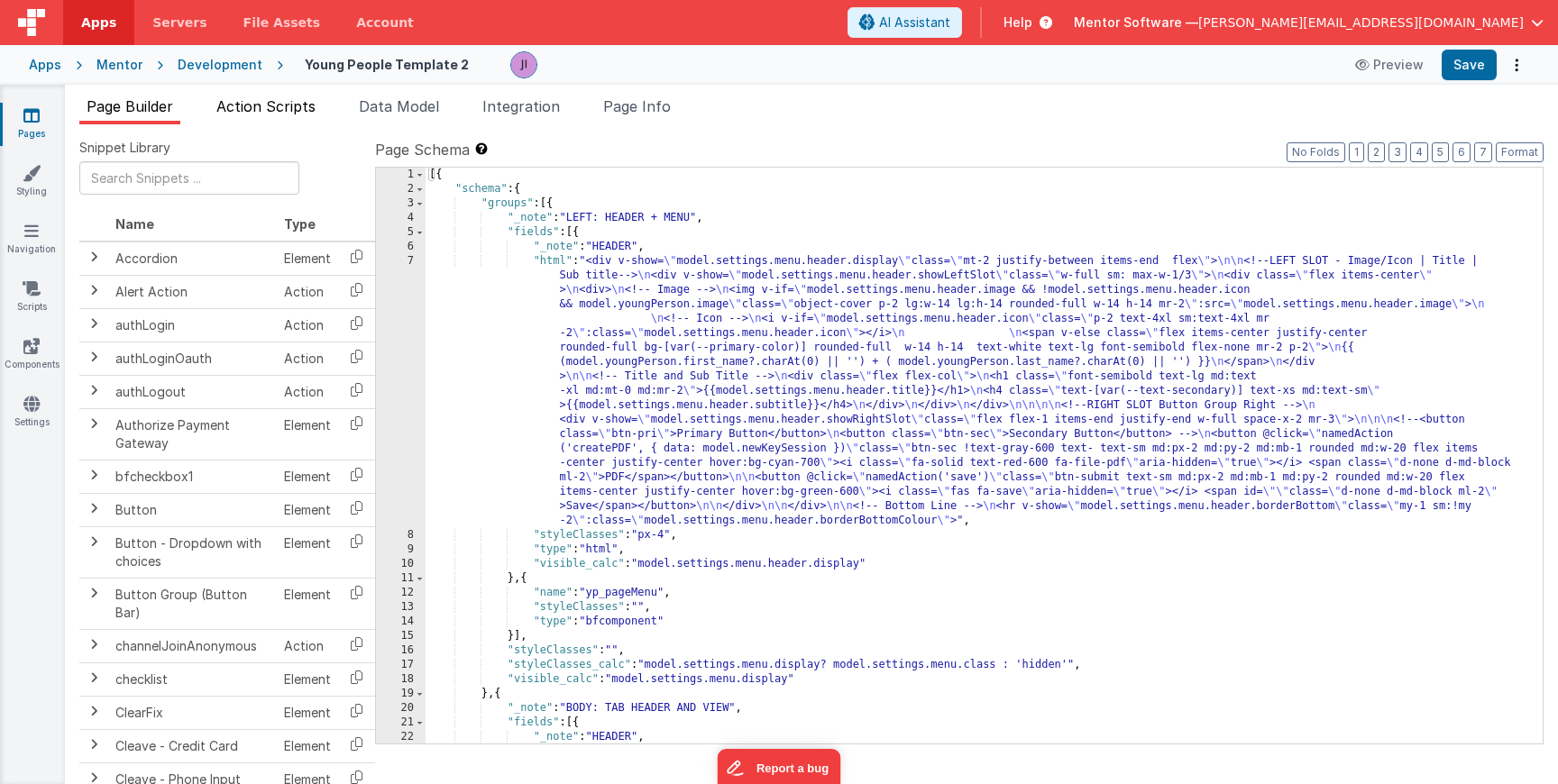
click at [283, 115] on span "Action Scripts" at bounding box center [266, 105] width 99 height 18
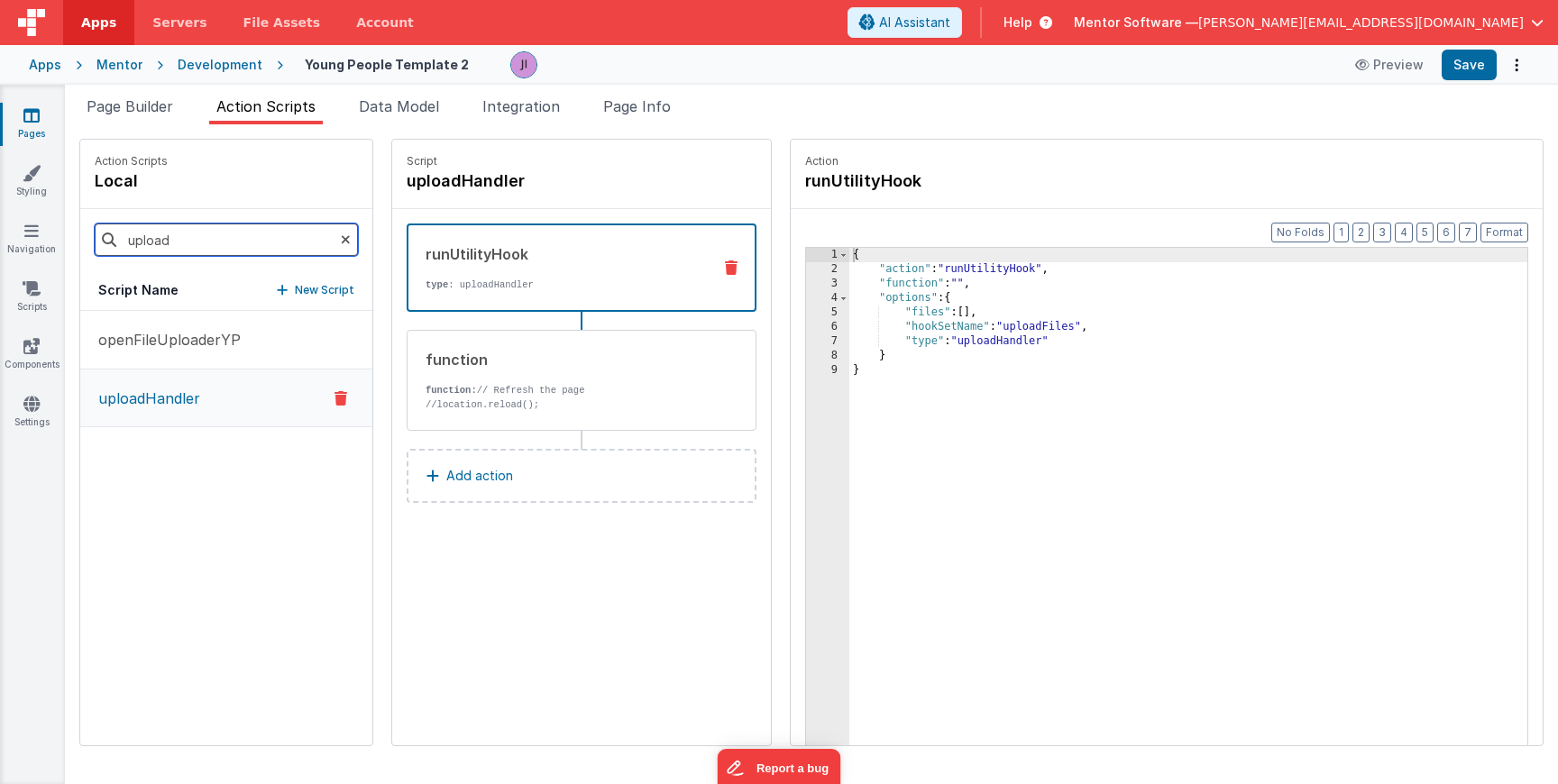
click at [233, 235] on input "upload" at bounding box center [227, 240] width 263 height 33
type input "loaddo"
click at [504, 374] on div "function function: // Refresh the page //location.reload();" at bounding box center [552, 380] width 290 height 63
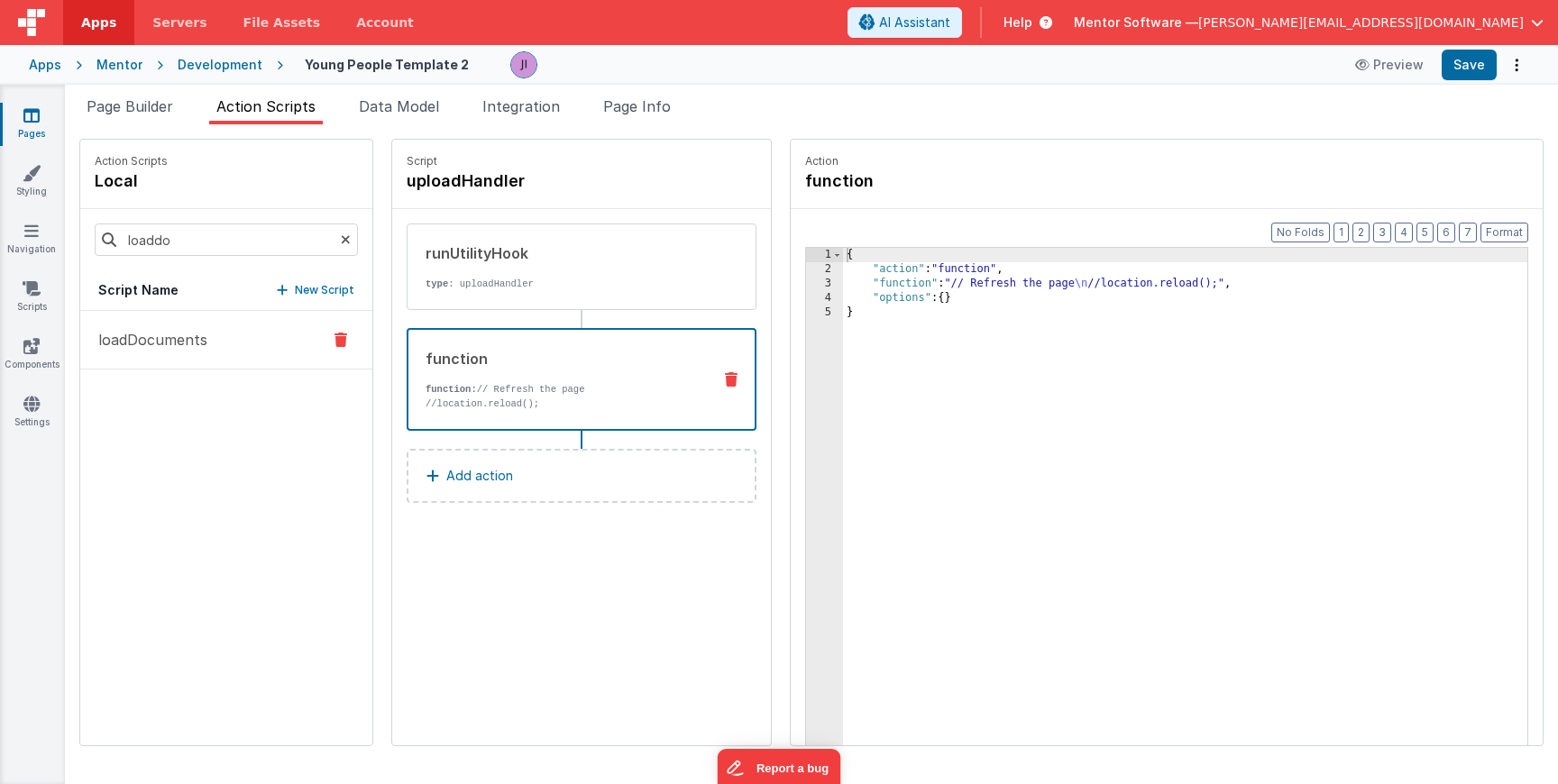
click at [190, 324] on button "loadDocuments" at bounding box center [226, 340] width 292 height 59
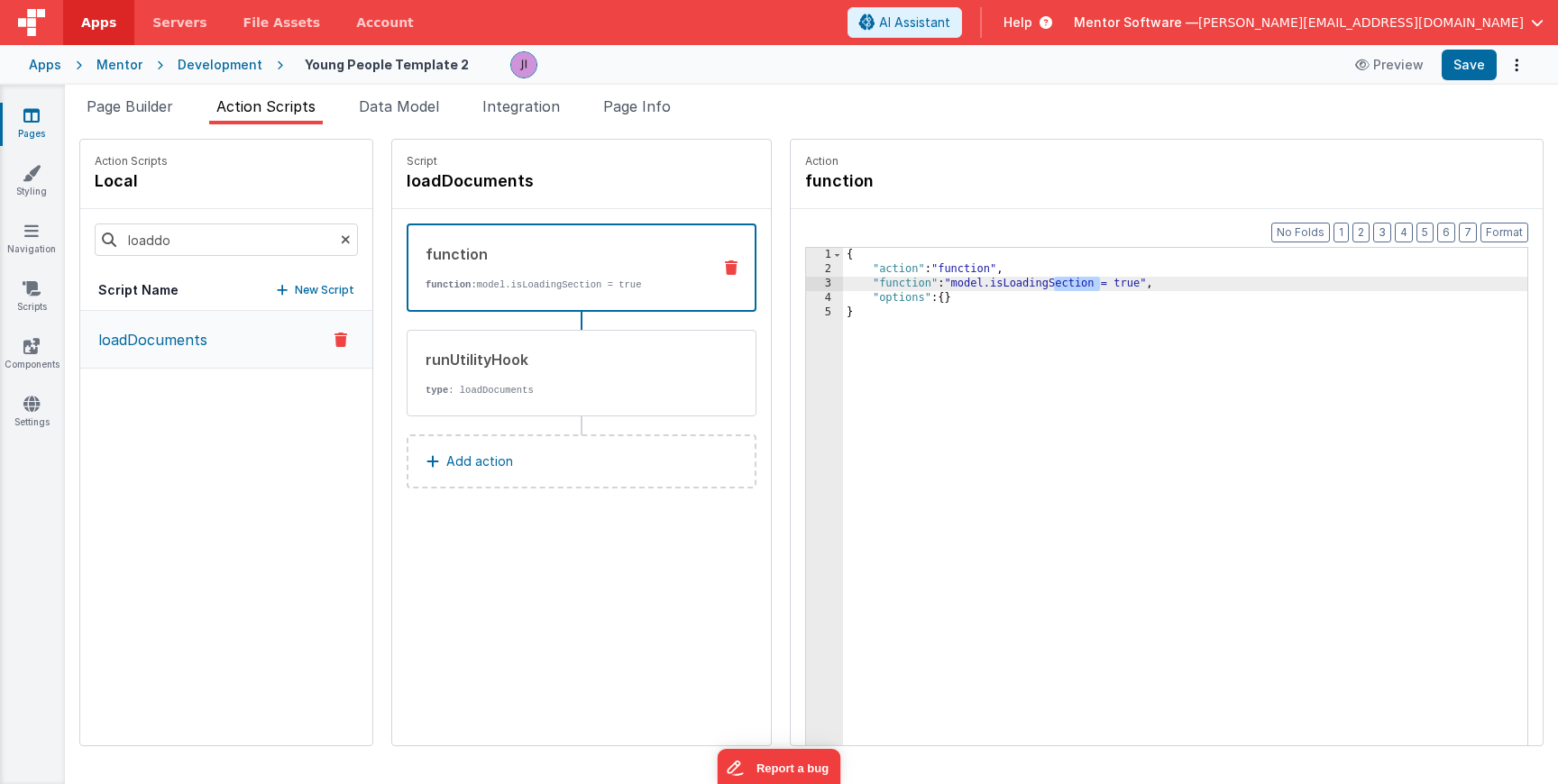
drag, startPoint x: 1049, startPoint y: 281, endPoint x: 1002, endPoint y: 286, distance: 47.3
click at [1002, 286] on div "{ "action" : "function" , "function" : "model.isLoadingSection = true" , "optio…" at bounding box center [1206, 539] width 725 height 583
click at [33, 294] on icon at bounding box center [31, 288] width 18 height 18
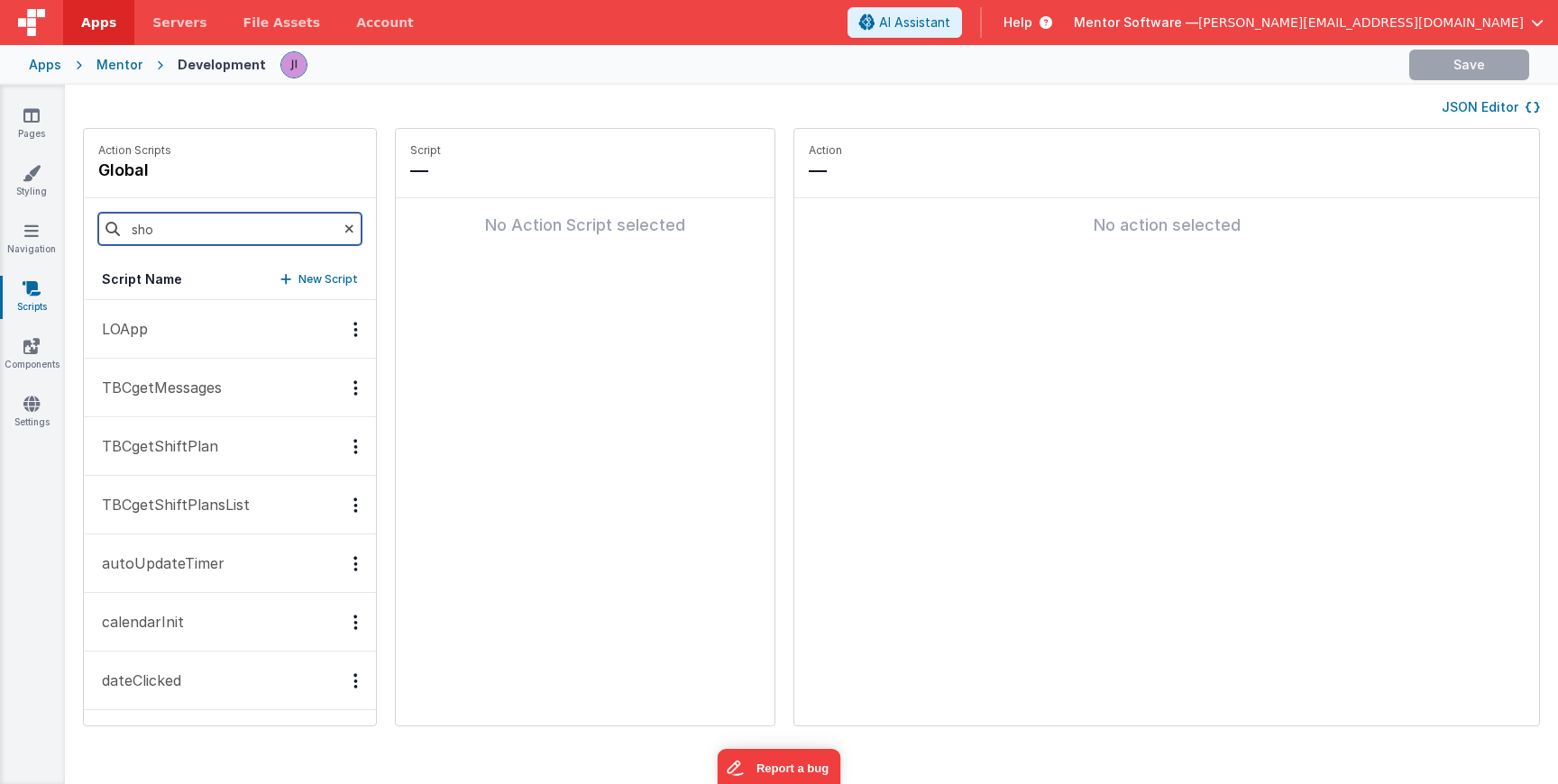
click at [155, 238] on input "sho" at bounding box center [229, 228] width 263 height 33
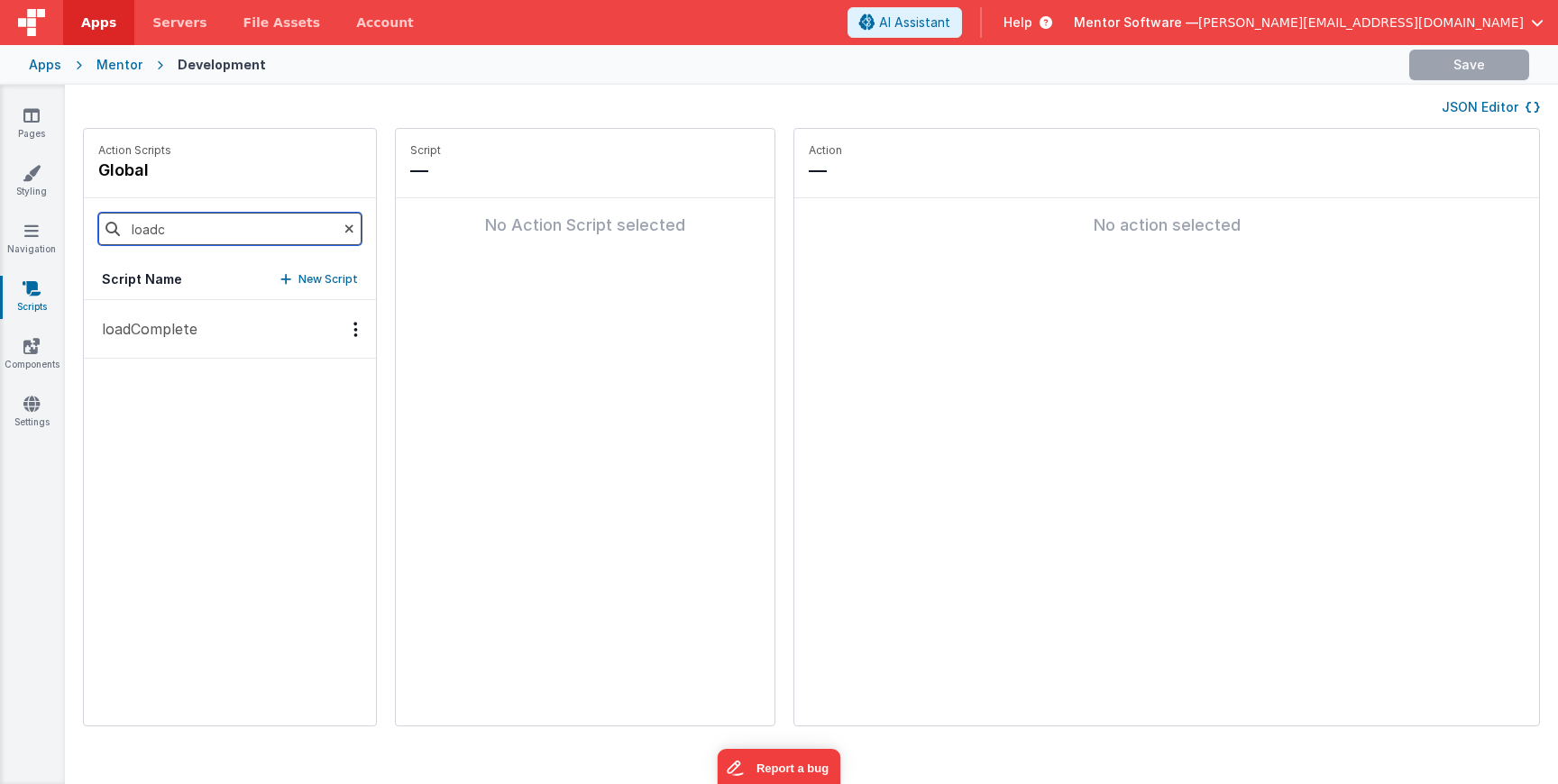
type input "loadc"
click at [131, 304] on button "loadComplete" at bounding box center [229, 329] width 292 height 59
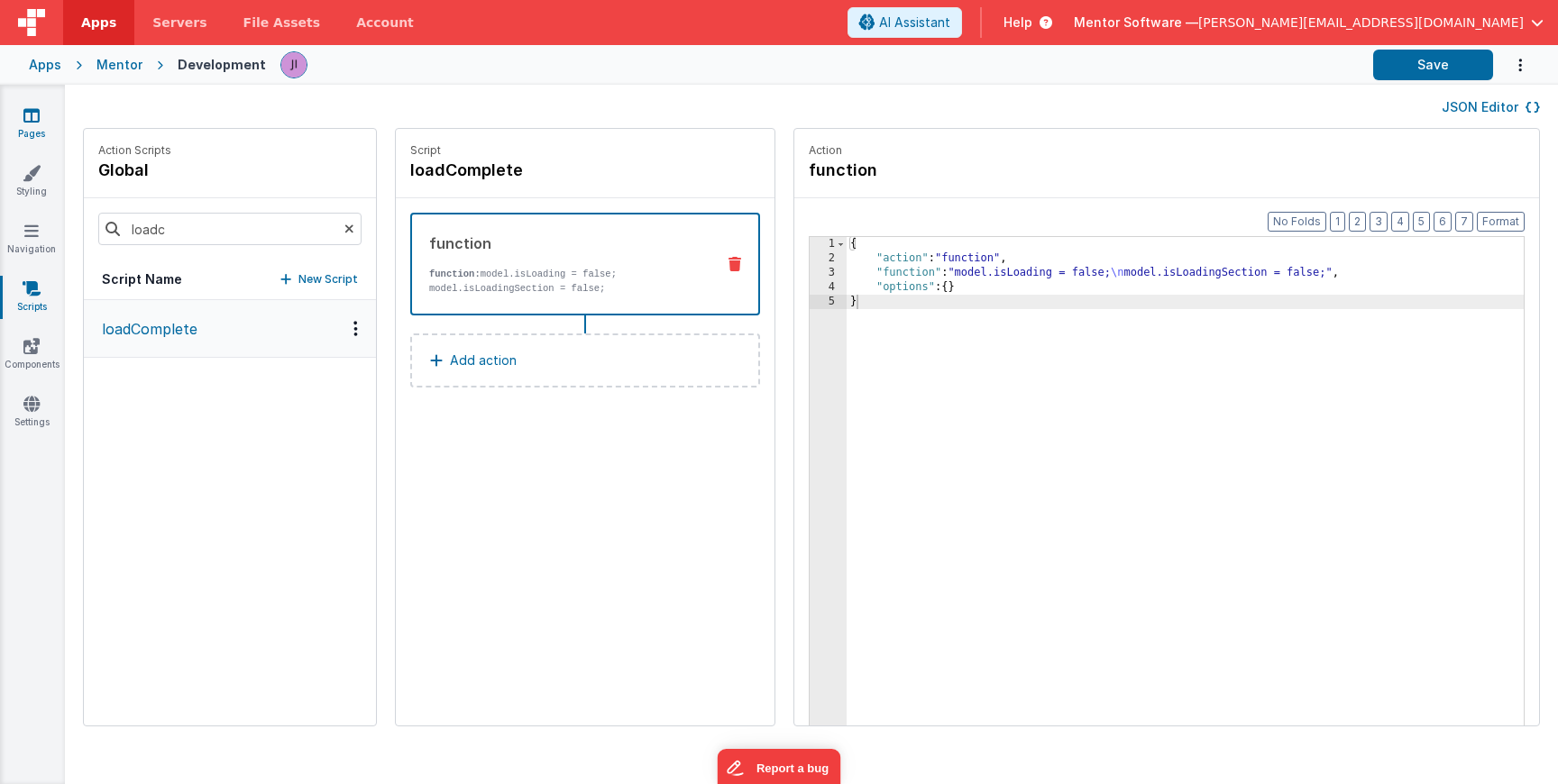
click at [39, 132] on link "Pages" at bounding box center [32, 124] width 65 height 36
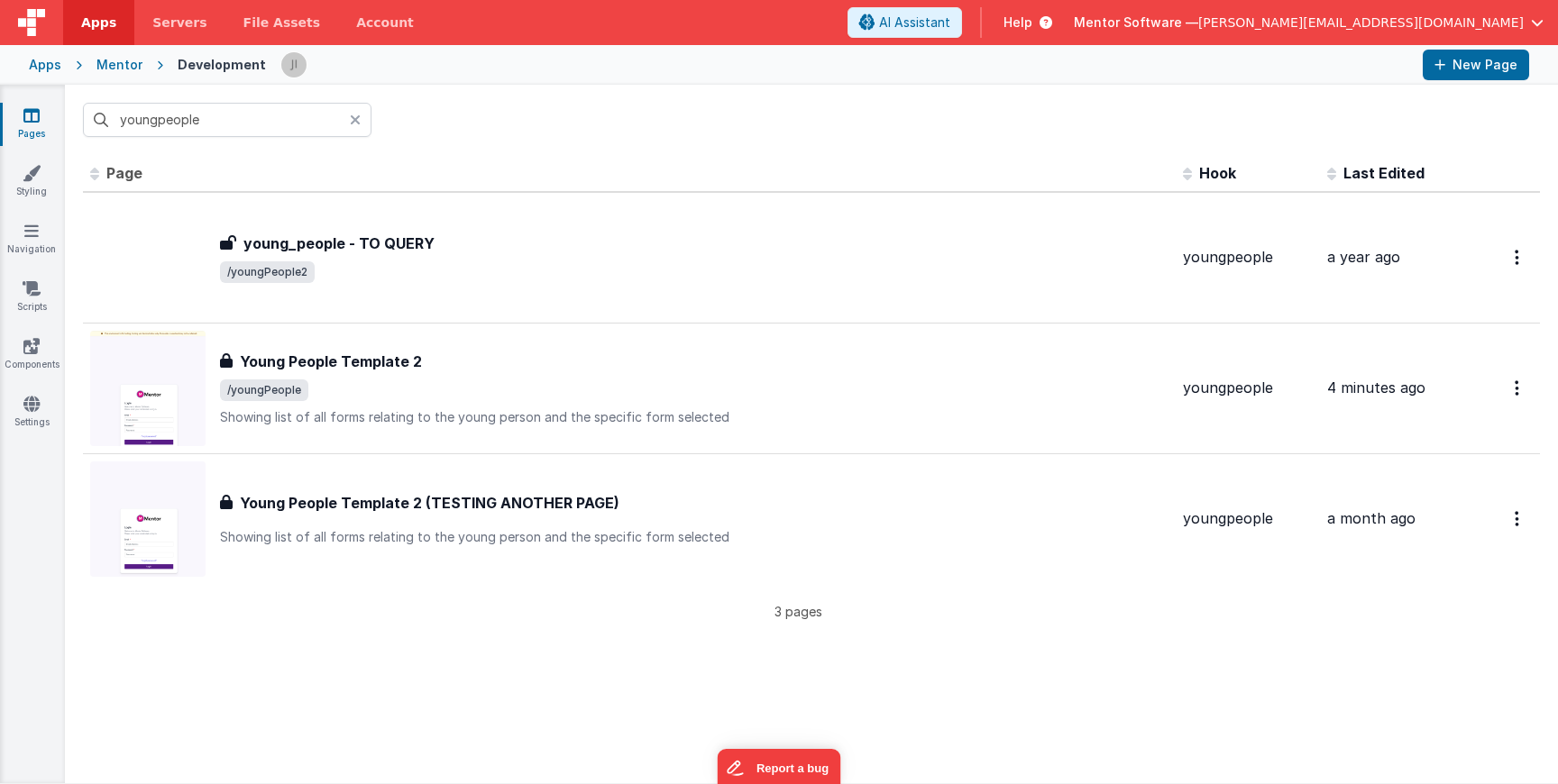
click at [34, 336] on div "Pages Styling Navigation Scripts Components Settings" at bounding box center [33, 434] width 65 height 699
click at [34, 339] on icon at bounding box center [31, 346] width 16 height 18
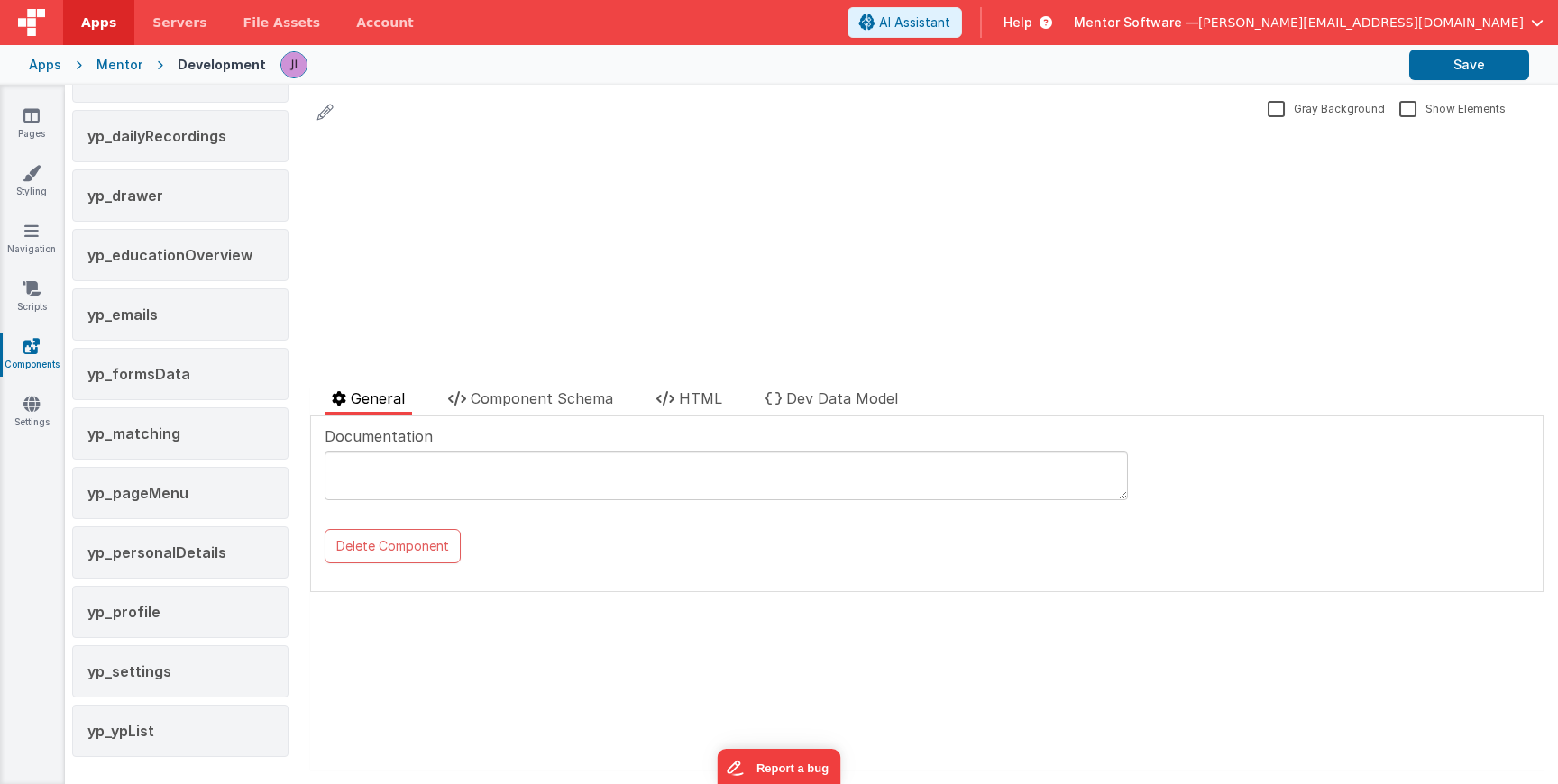
scroll to position [3480, 0]
click at [165, 213] on div "yp_drawer" at bounding box center [180, 194] width 216 height 52
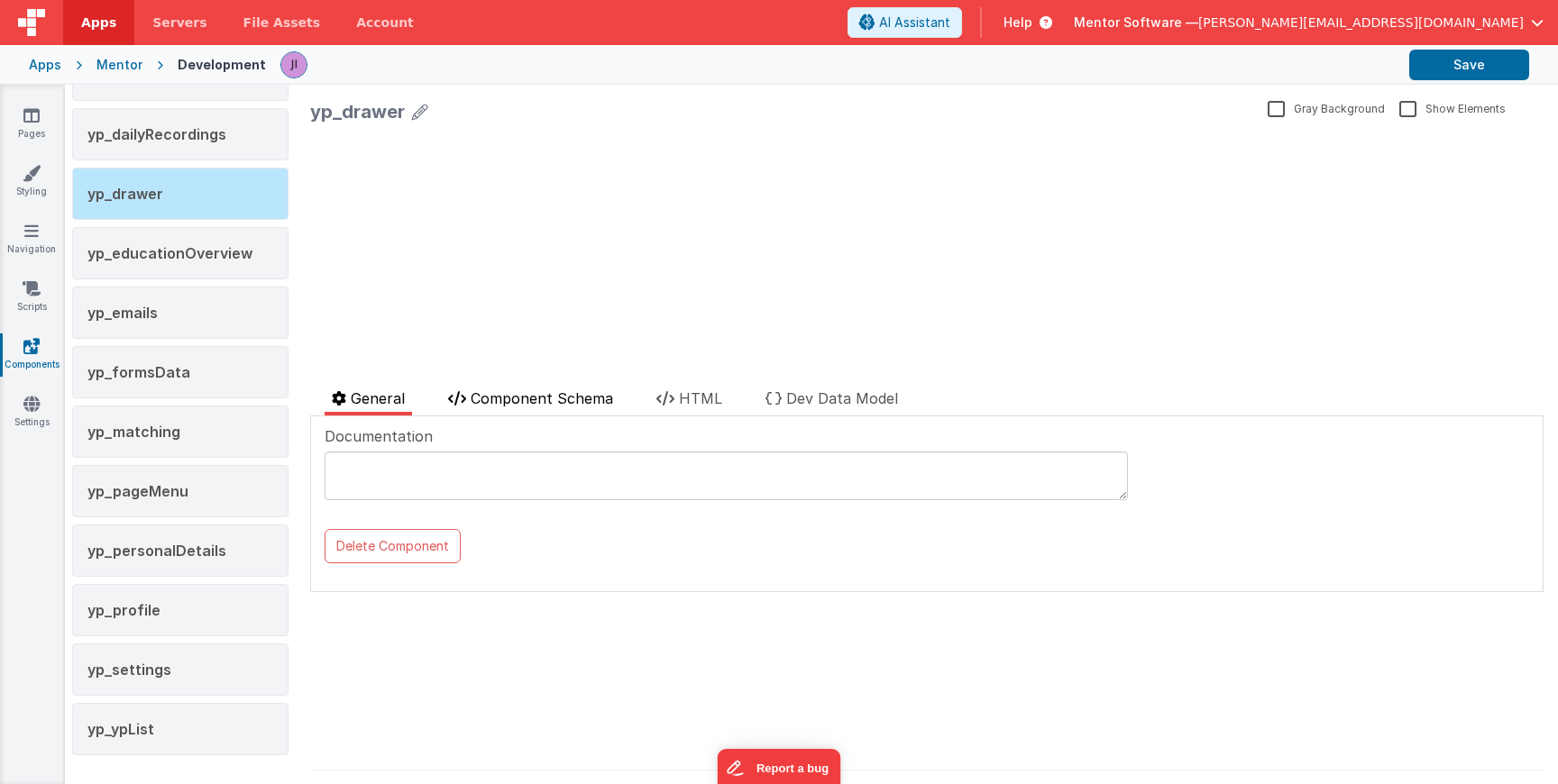
click at [484, 399] on span "Component Schema" at bounding box center [542, 398] width 143 height 18
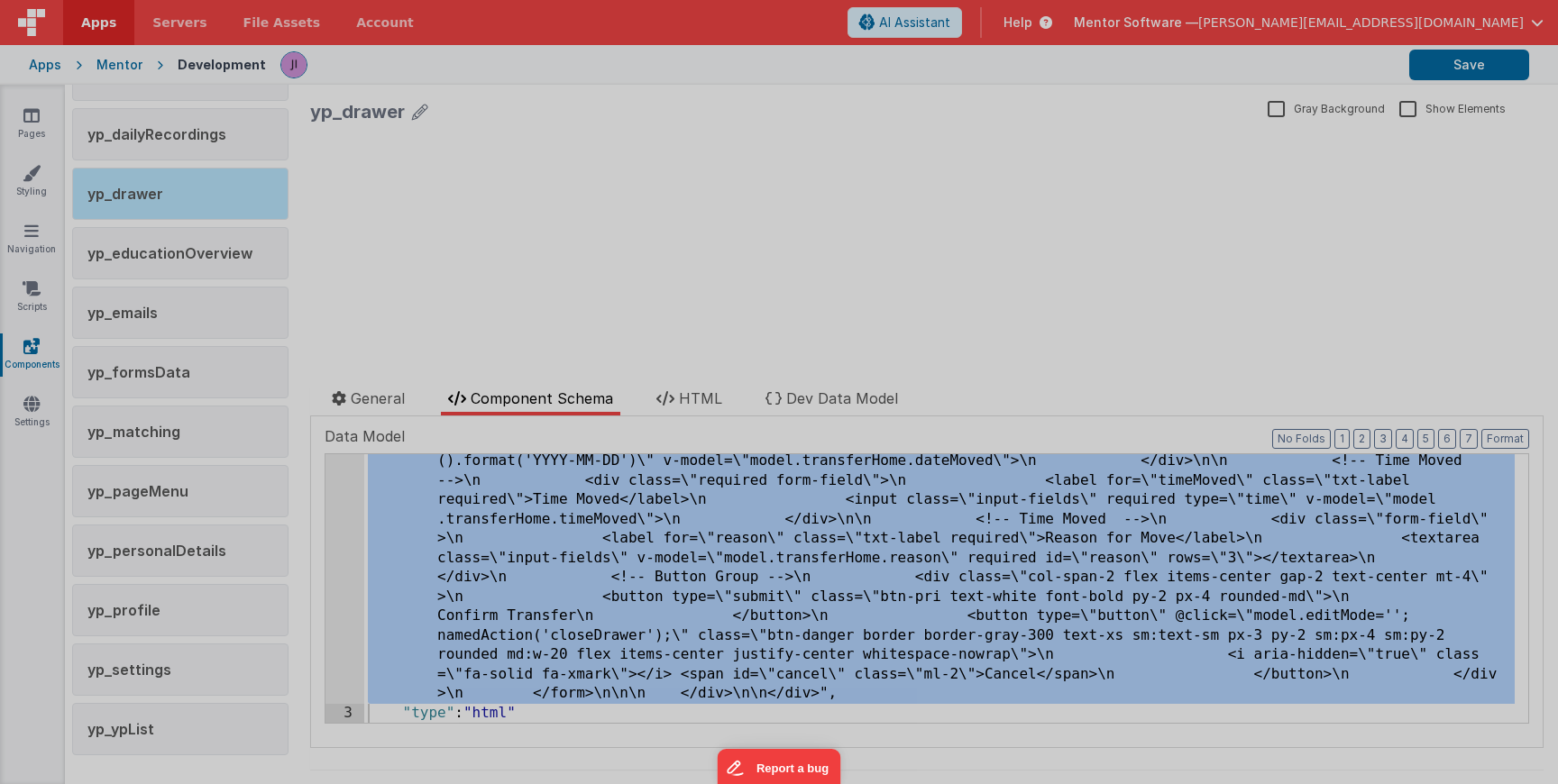
scroll to position [29276, 0]
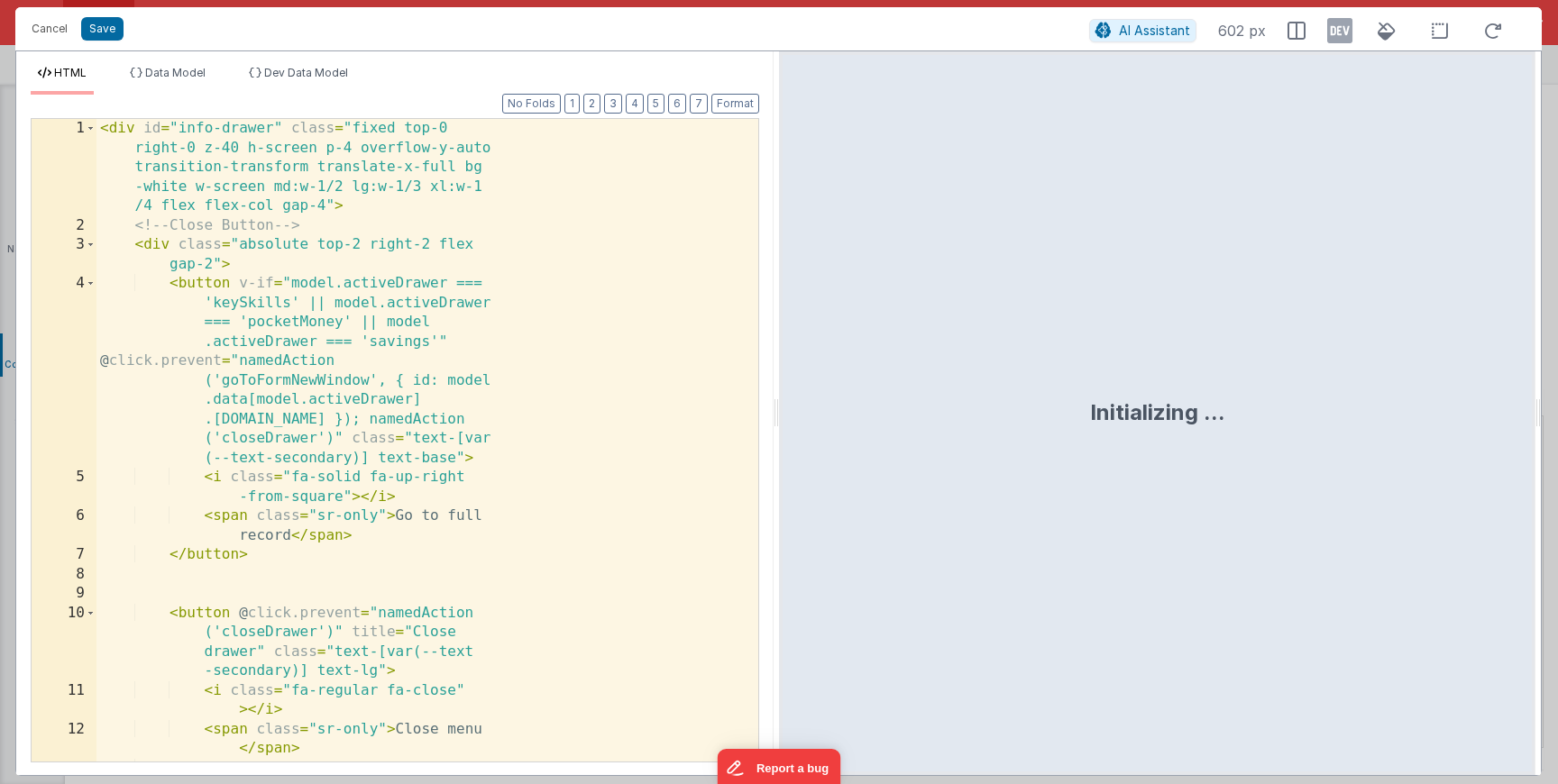
click at [376, 393] on div "< div id = "info-drawer" class = "fixed top-0 right-0 z-40 h-screen p-4 overflo…" at bounding box center [420, 510] width 648 height 781
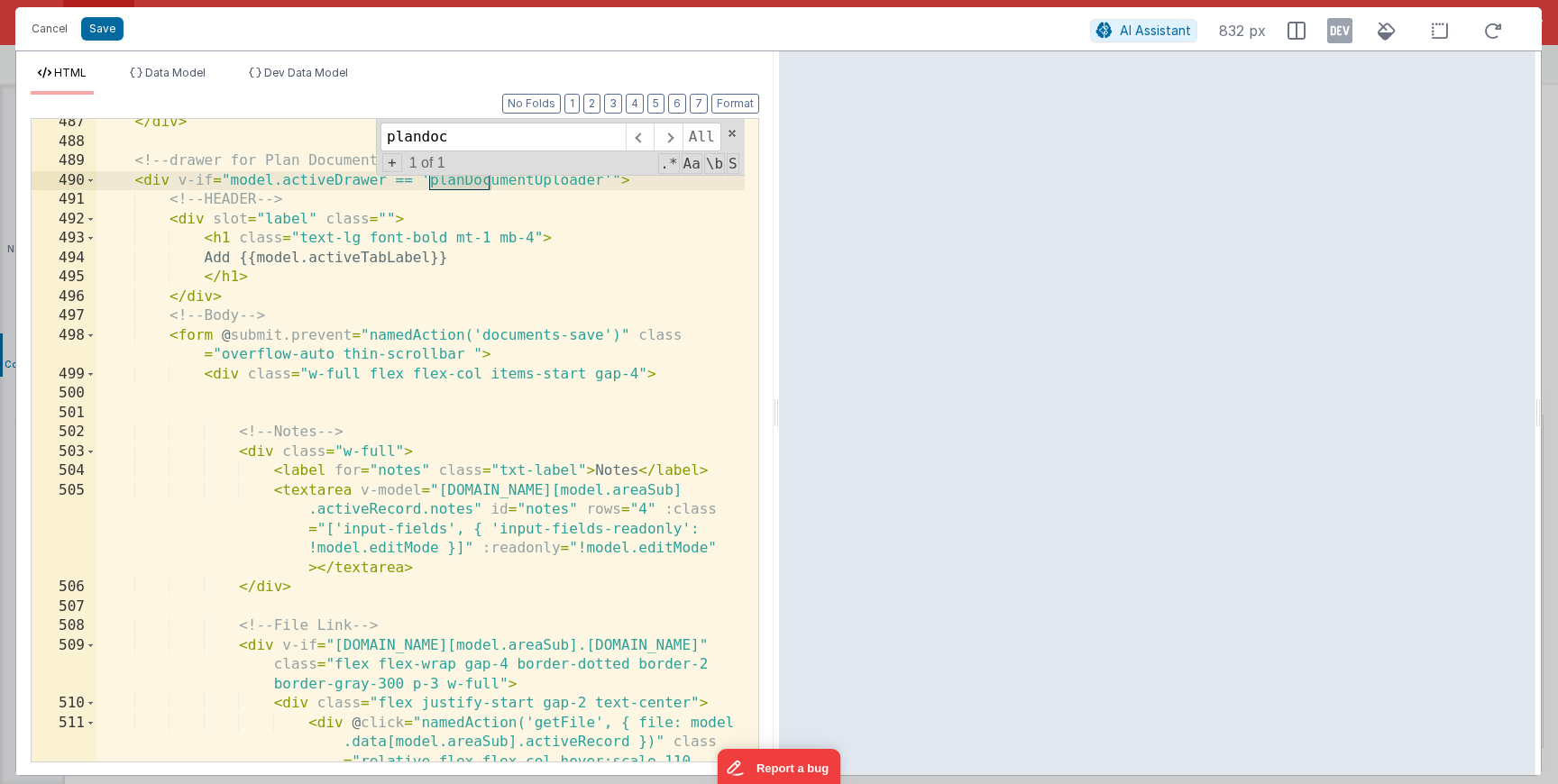
scroll to position [2785, 0]
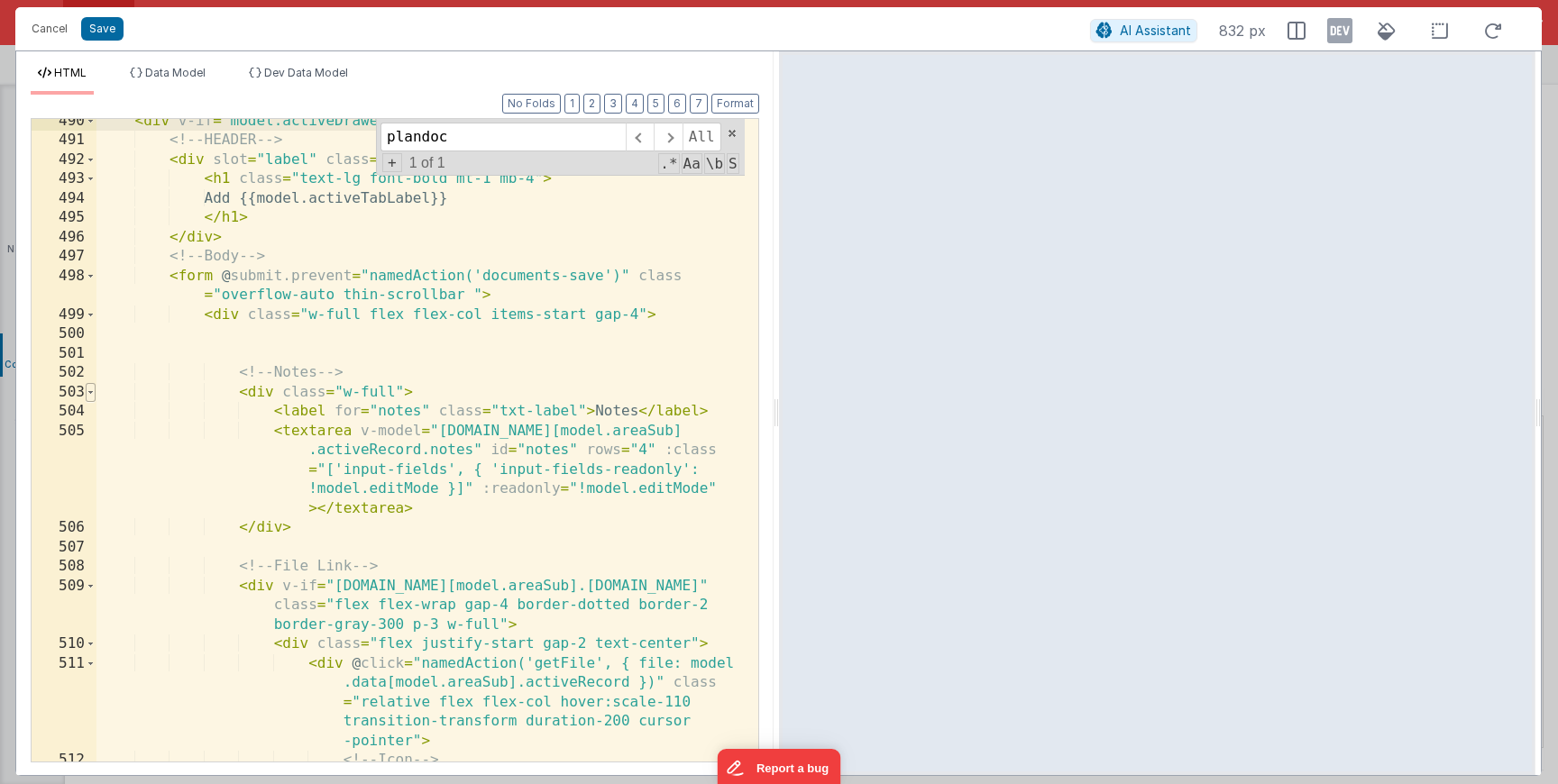
type input "plandoc"
click at [89, 390] on span at bounding box center [90, 392] width 10 height 20
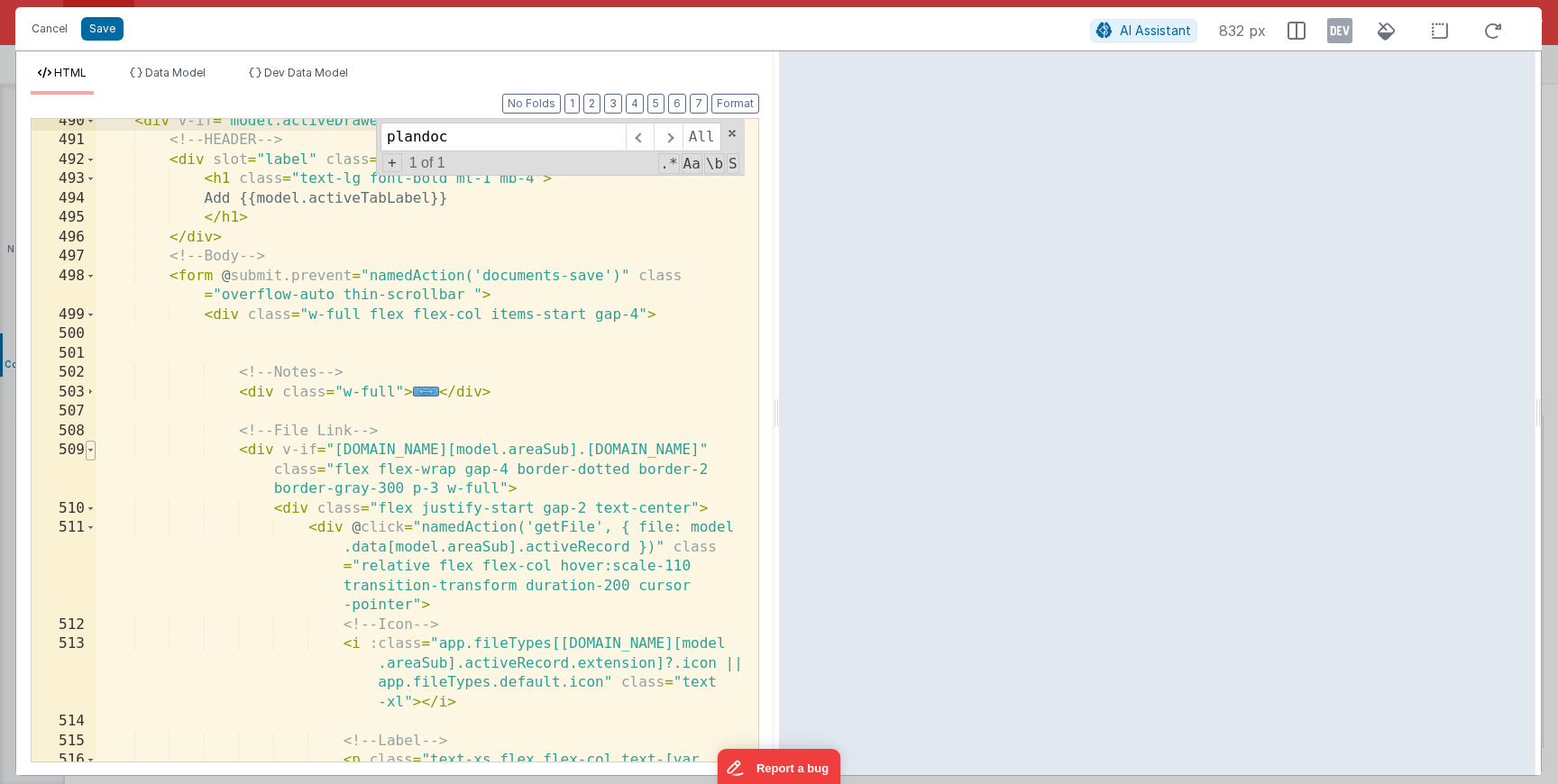
click at [92, 452] on span at bounding box center [90, 450] width 10 height 20
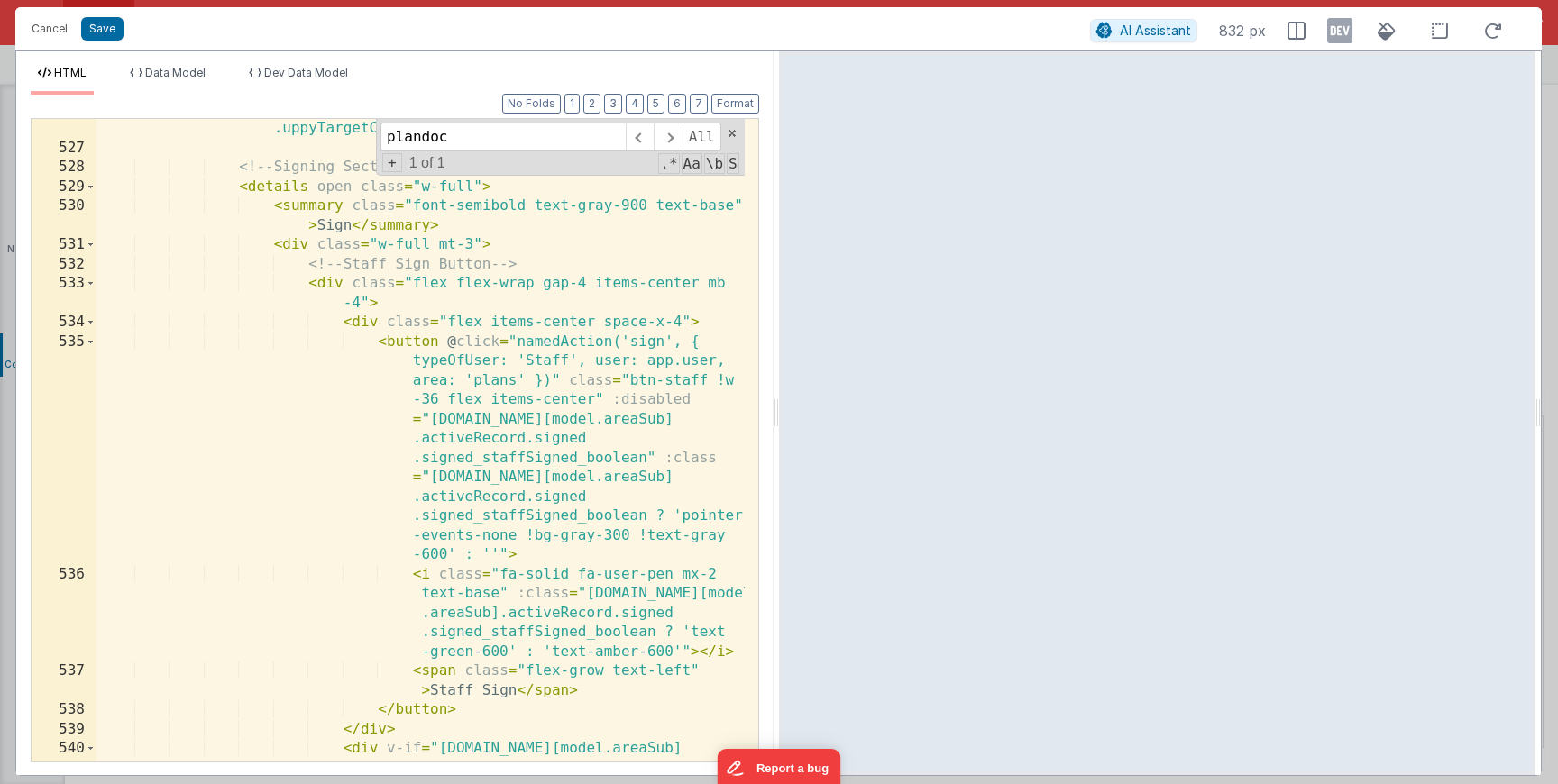
scroll to position [2900, 0]
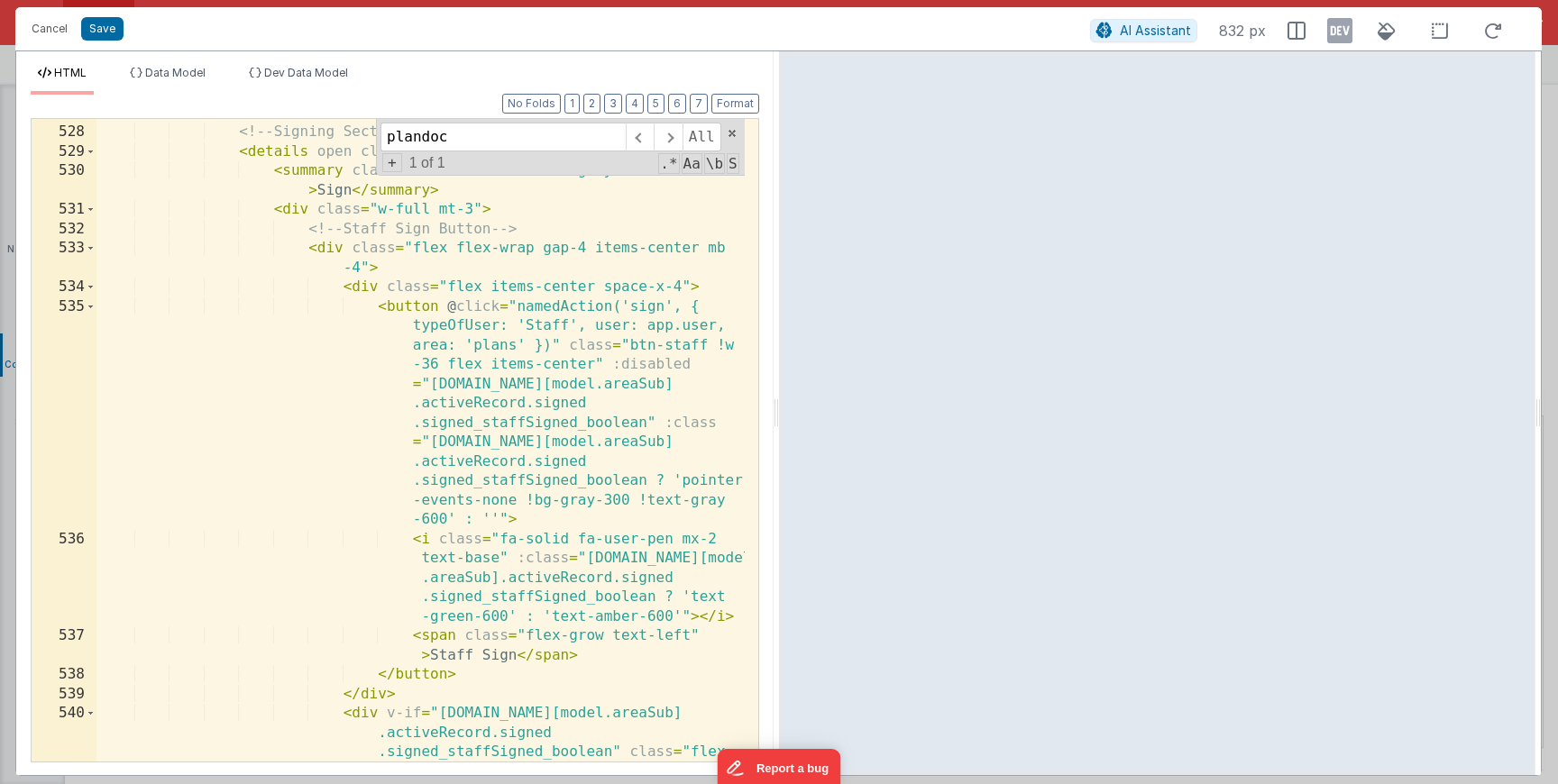
click at [489, 505] on div "<!-- Signing Section --> < details open class = "w-full" > < summary class = "f…" at bounding box center [420, 474] width 648 height 740
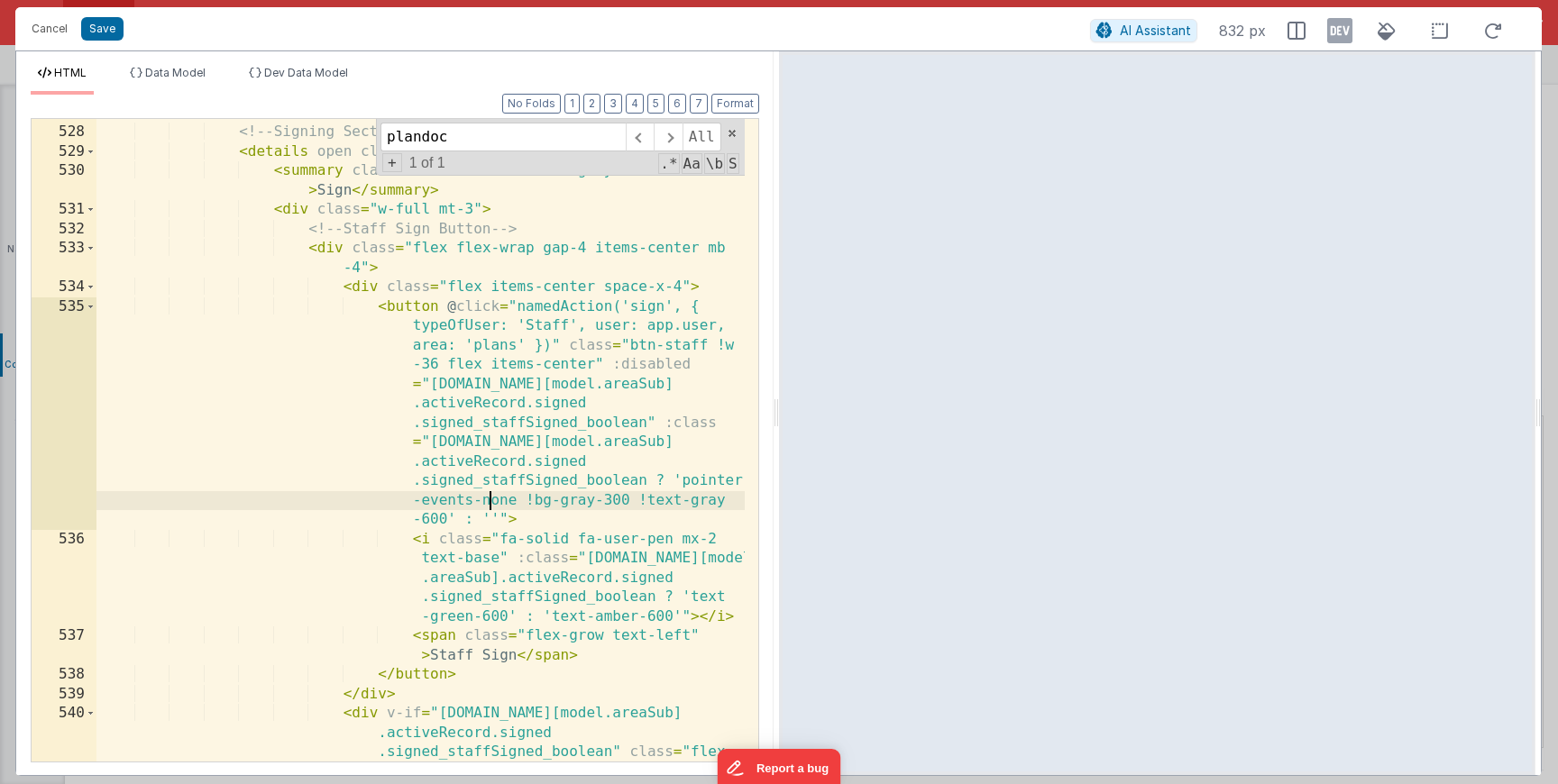
click at [691, 630] on div "<!-- Signing Section --> < details open class = "w-full" > < summary class = "f…" at bounding box center [420, 474] width 648 height 740
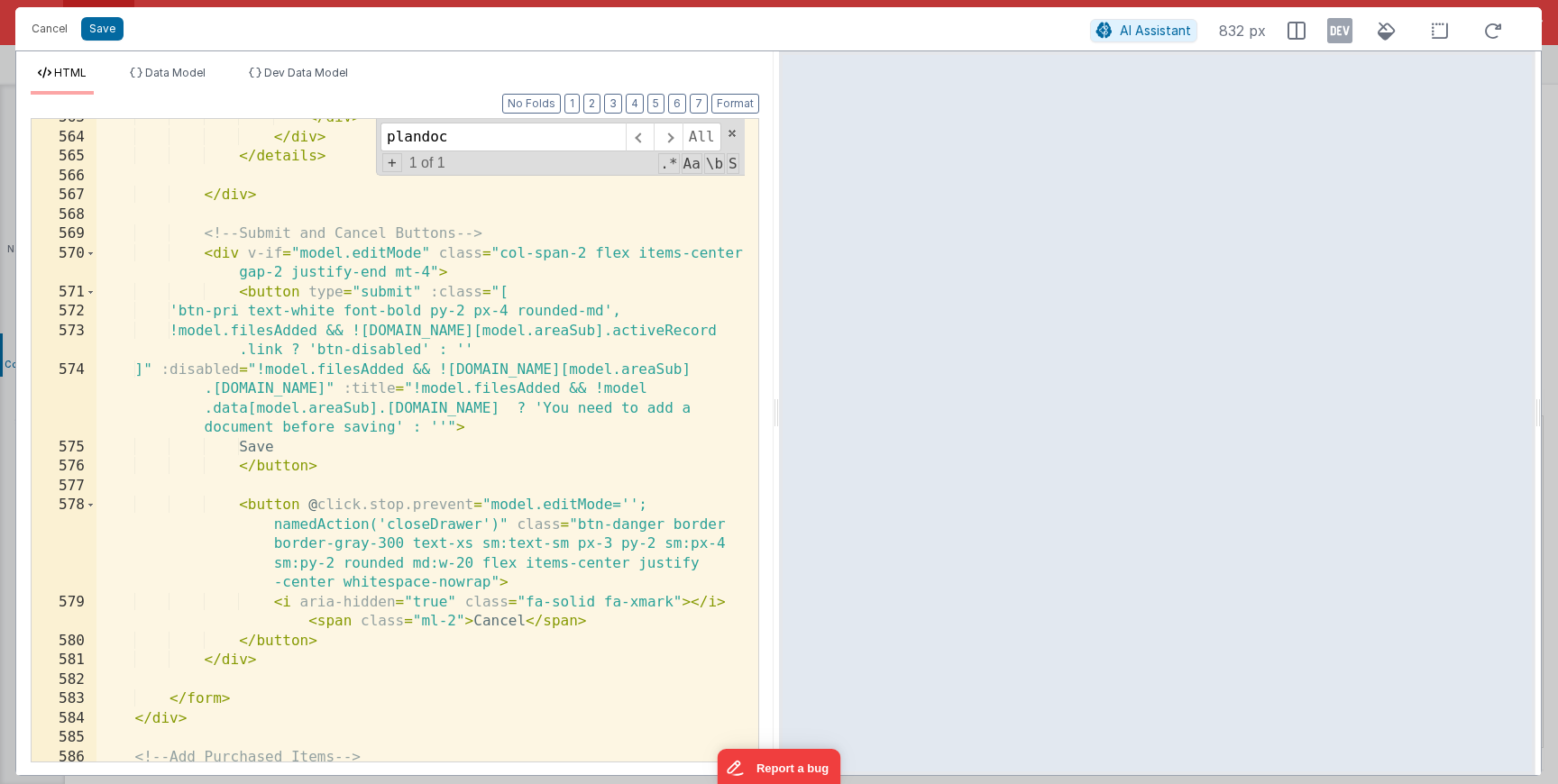
scroll to position [3253, 0]
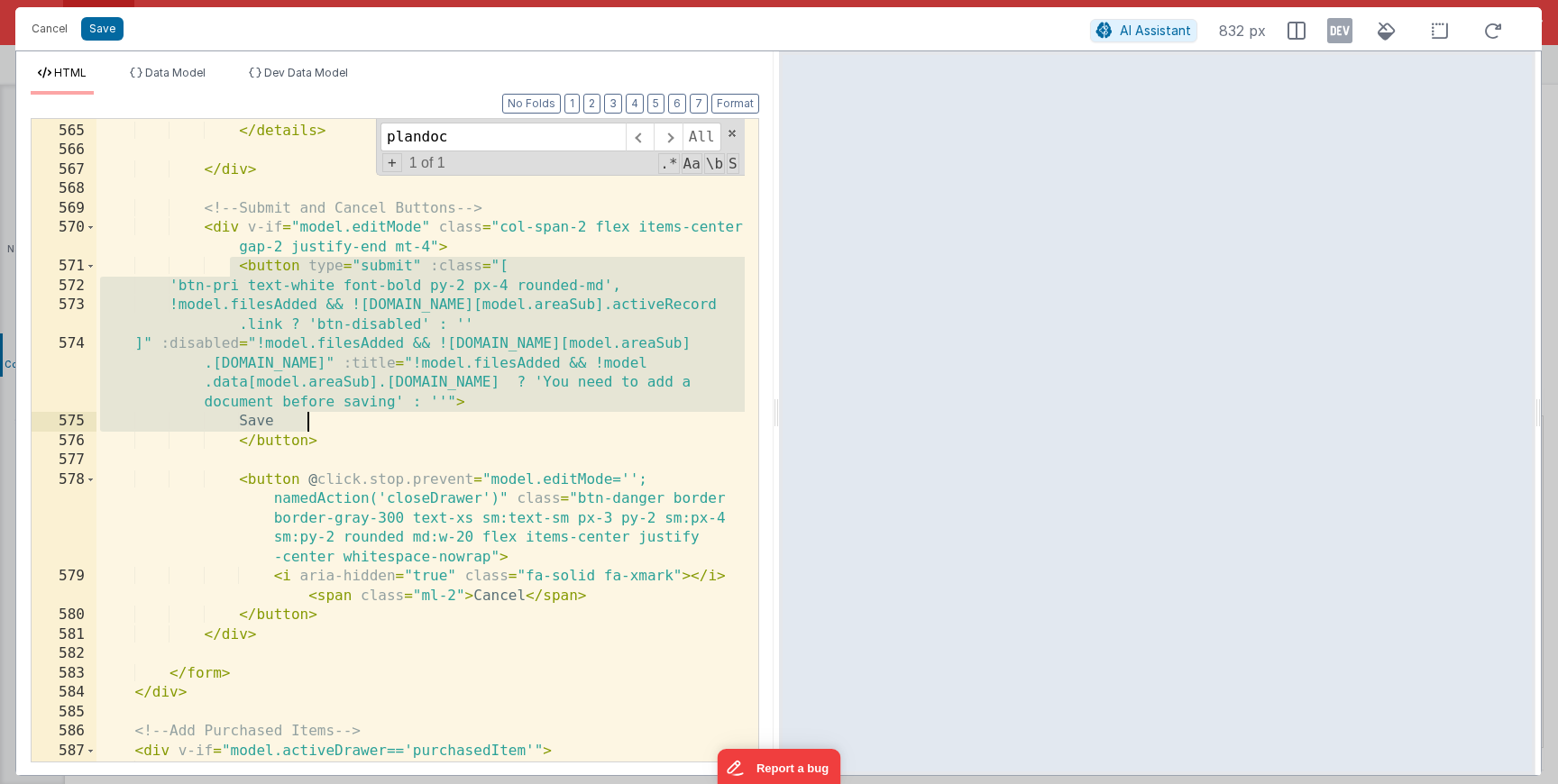
drag, startPoint x: 232, startPoint y: 261, endPoint x: 418, endPoint y: 438, distance: 256.8
click at [418, 438] on div "</ div > </ details > </ div > <!-- Submit and Cancel Buttons --> < div v-if = …" at bounding box center [420, 442] width 648 height 681
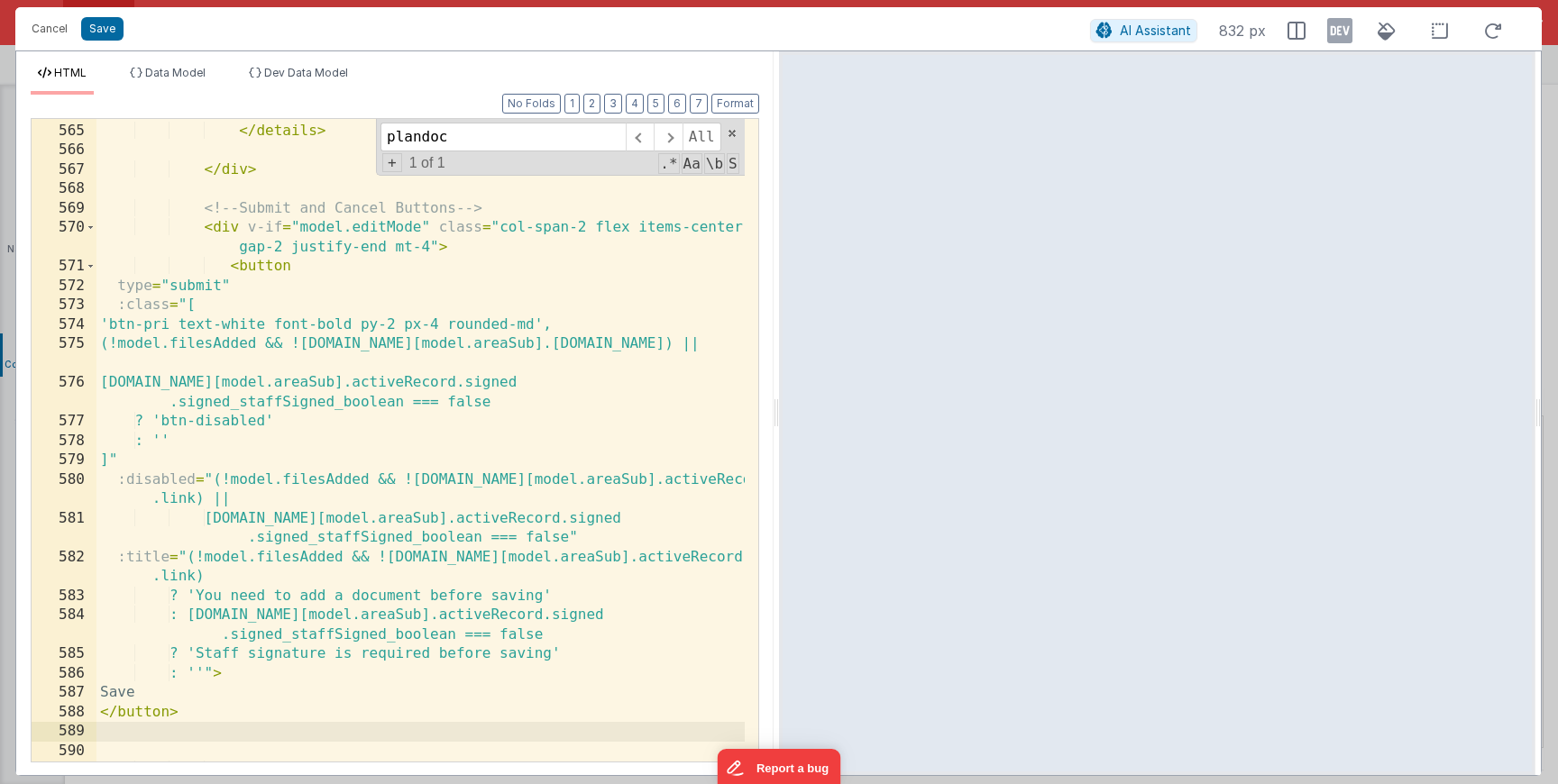
scroll to position [3248, 0]
drag, startPoint x: 738, startPoint y: 106, endPoint x: 681, endPoint y: 121, distance: 58.9
click at [738, 106] on button "Format" at bounding box center [735, 103] width 48 height 20
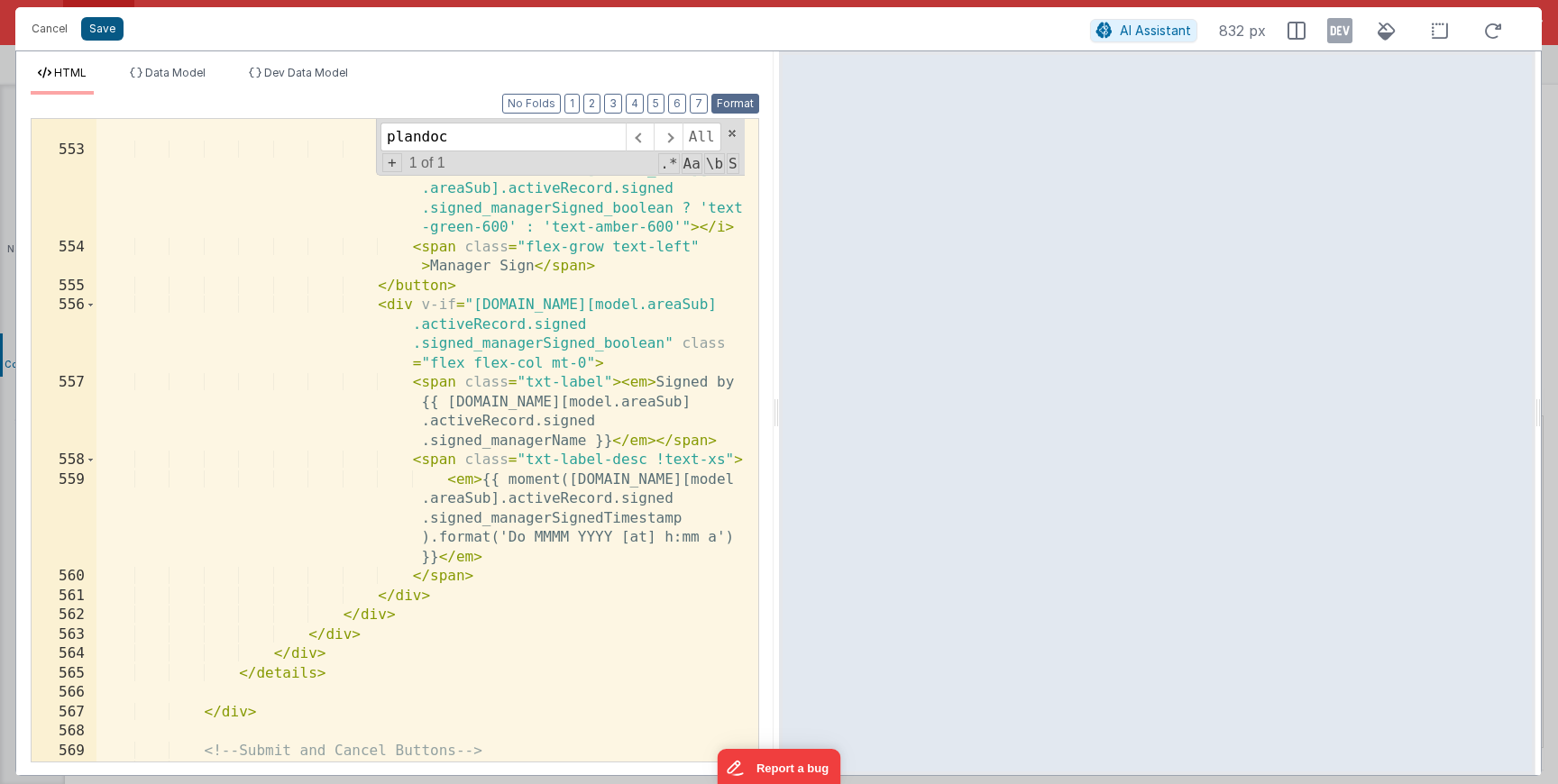
scroll to position [3238, 0]
click at [92, 36] on button "Save" at bounding box center [102, 28] width 42 height 23
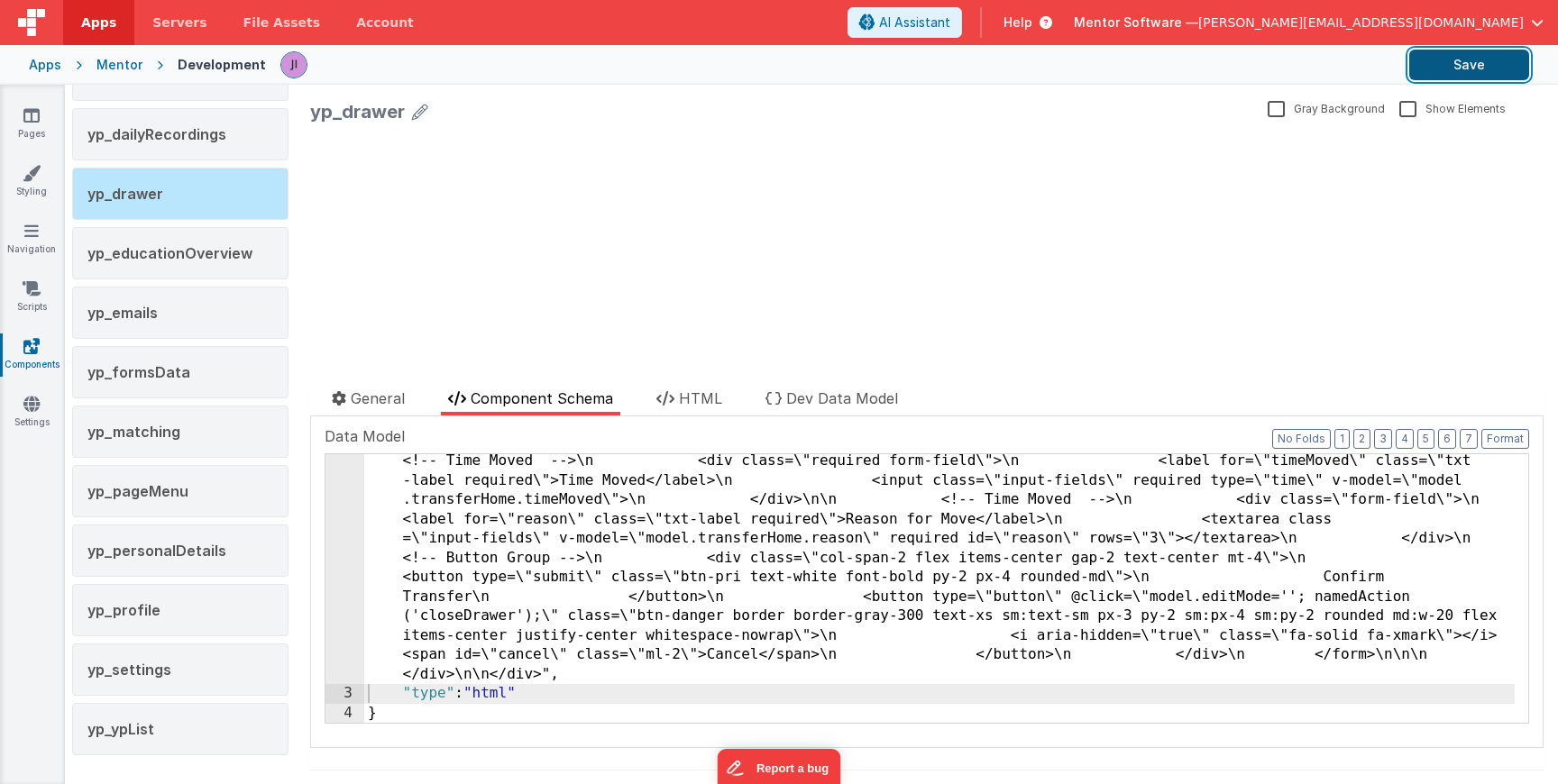
click at [1453, 58] on button "Save" at bounding box center [1469, 64] width 120 height 31
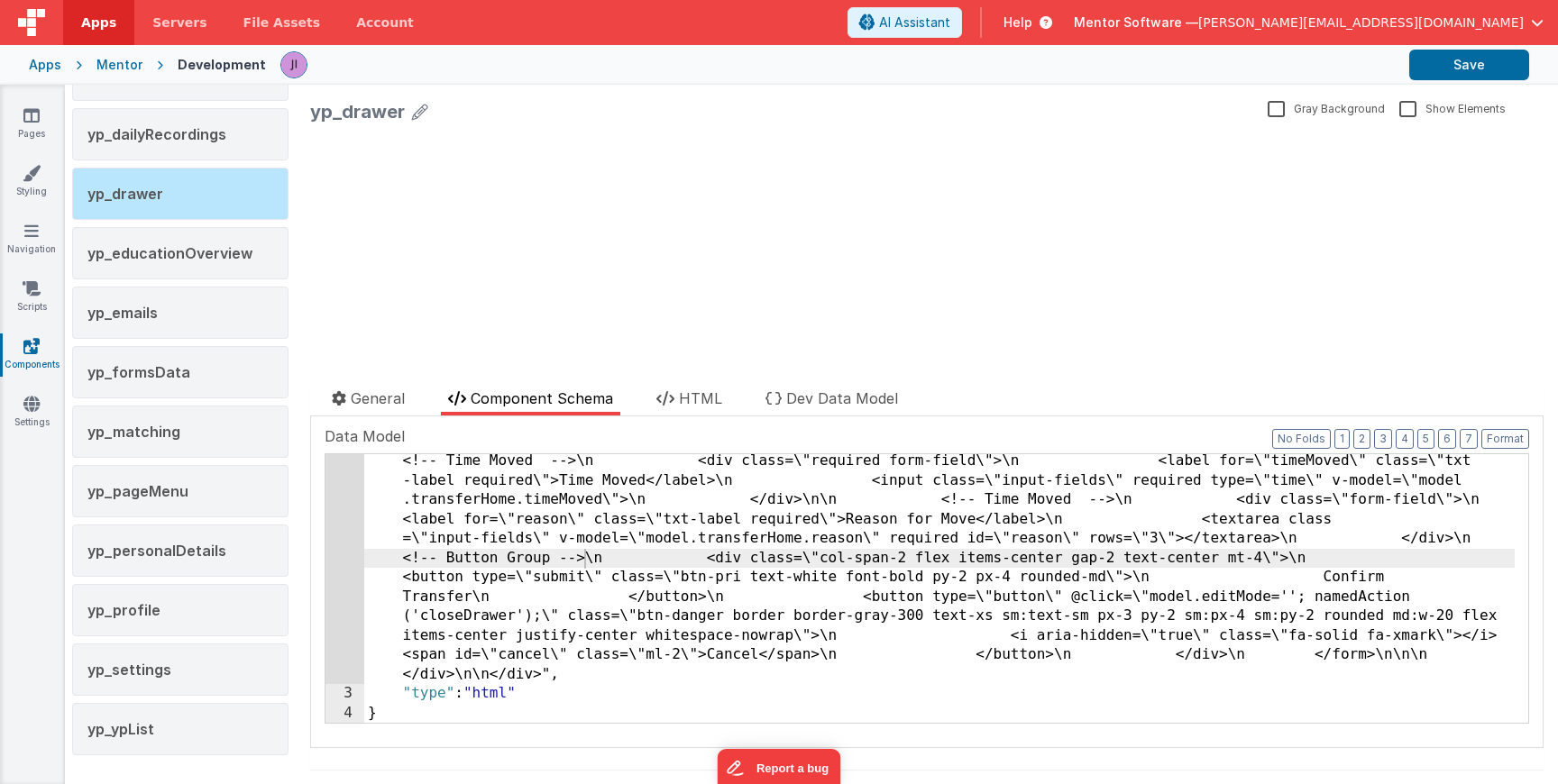
click at [324, 543] on div "Documentation Delete Component Data Model Format 7 6 5 4 3 2 1 No Folds 2 3 4 "…" at bounding box center [927, 583] width 1234 height 332
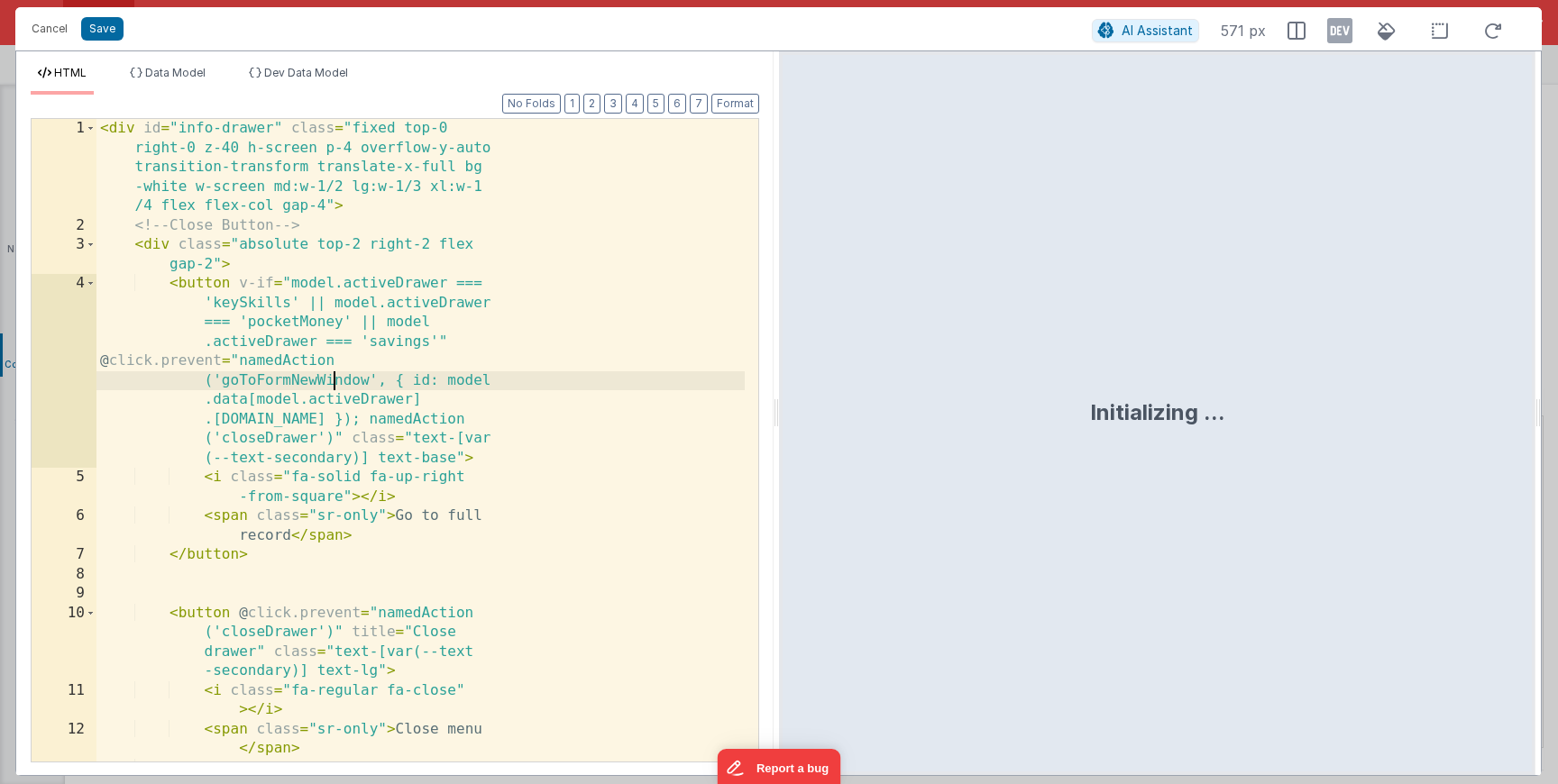
click at [330, 382] on div "< div id = "info-drawer" class = "fixed top-0 right-0 z-40 h-screen p-4 overflo…" at bounding box center [420, 499] width 648 height 759
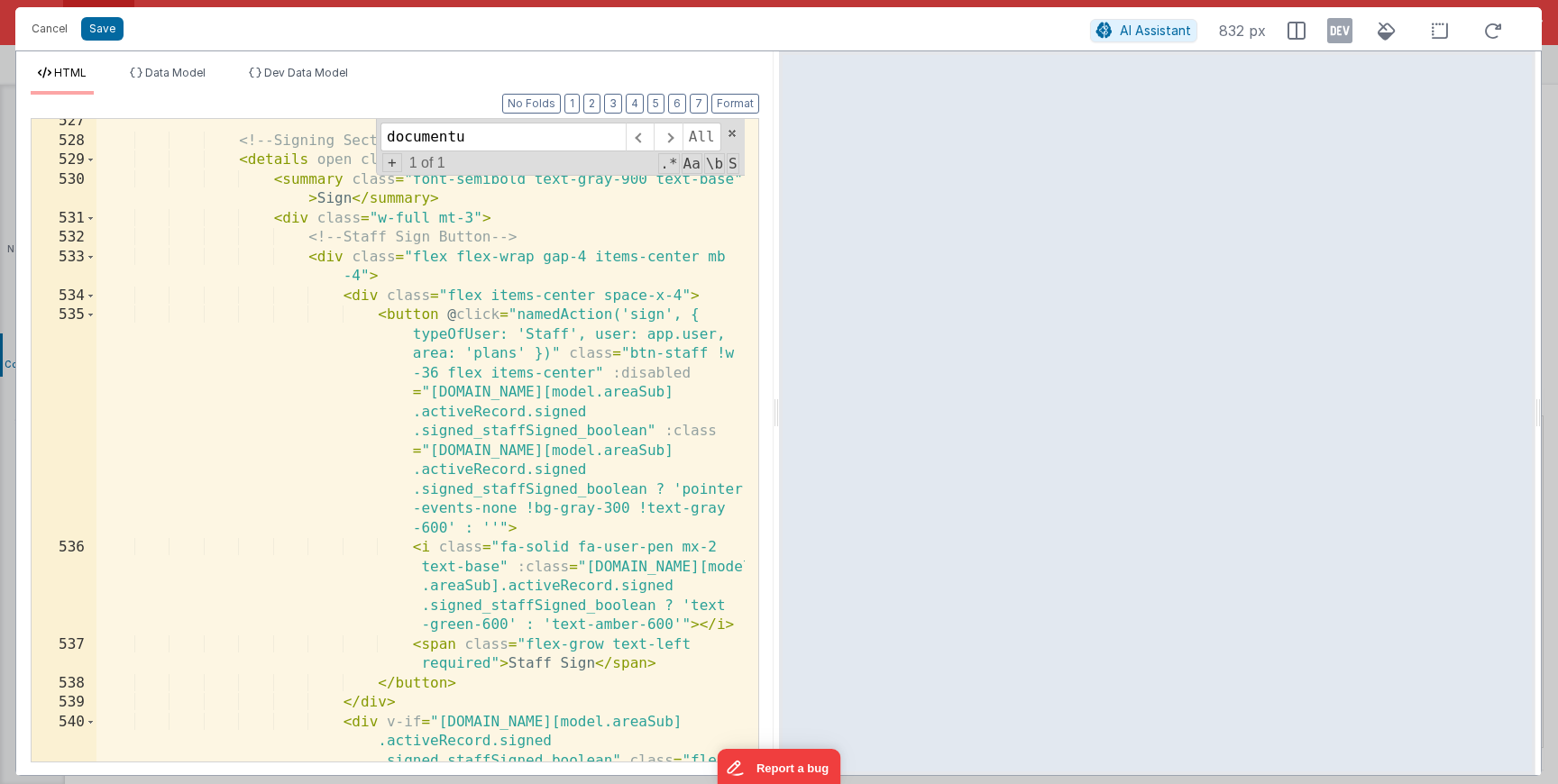
scroll to position [2991, 0]
type input "documentu"
click at [505, 667] on div "<!-- Signing Section --> < details open class = "w-full" > < summary class = "f…" at bounding box center [420, 482] width 648 height 740
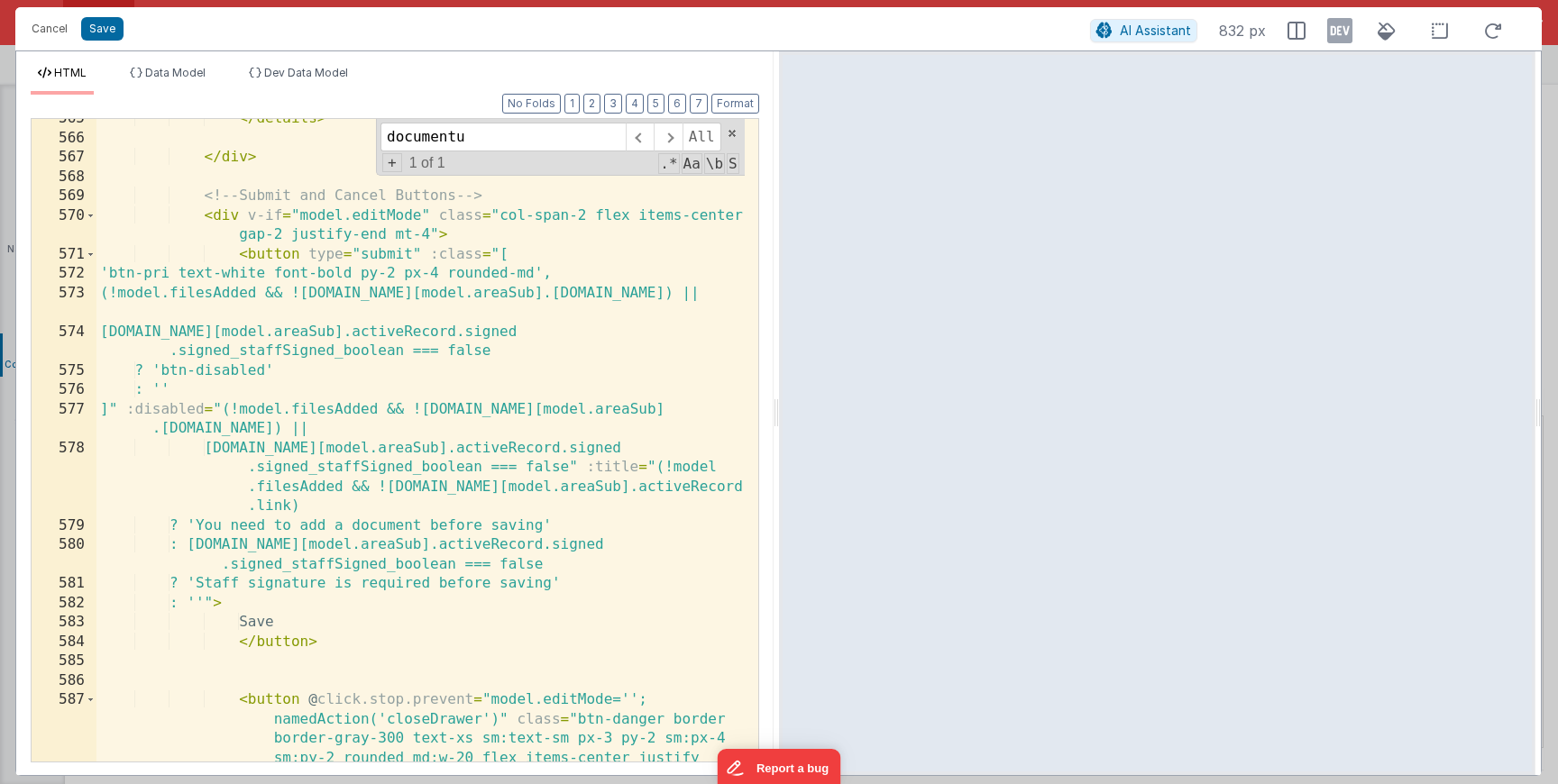
scroll to position [3347, 0]
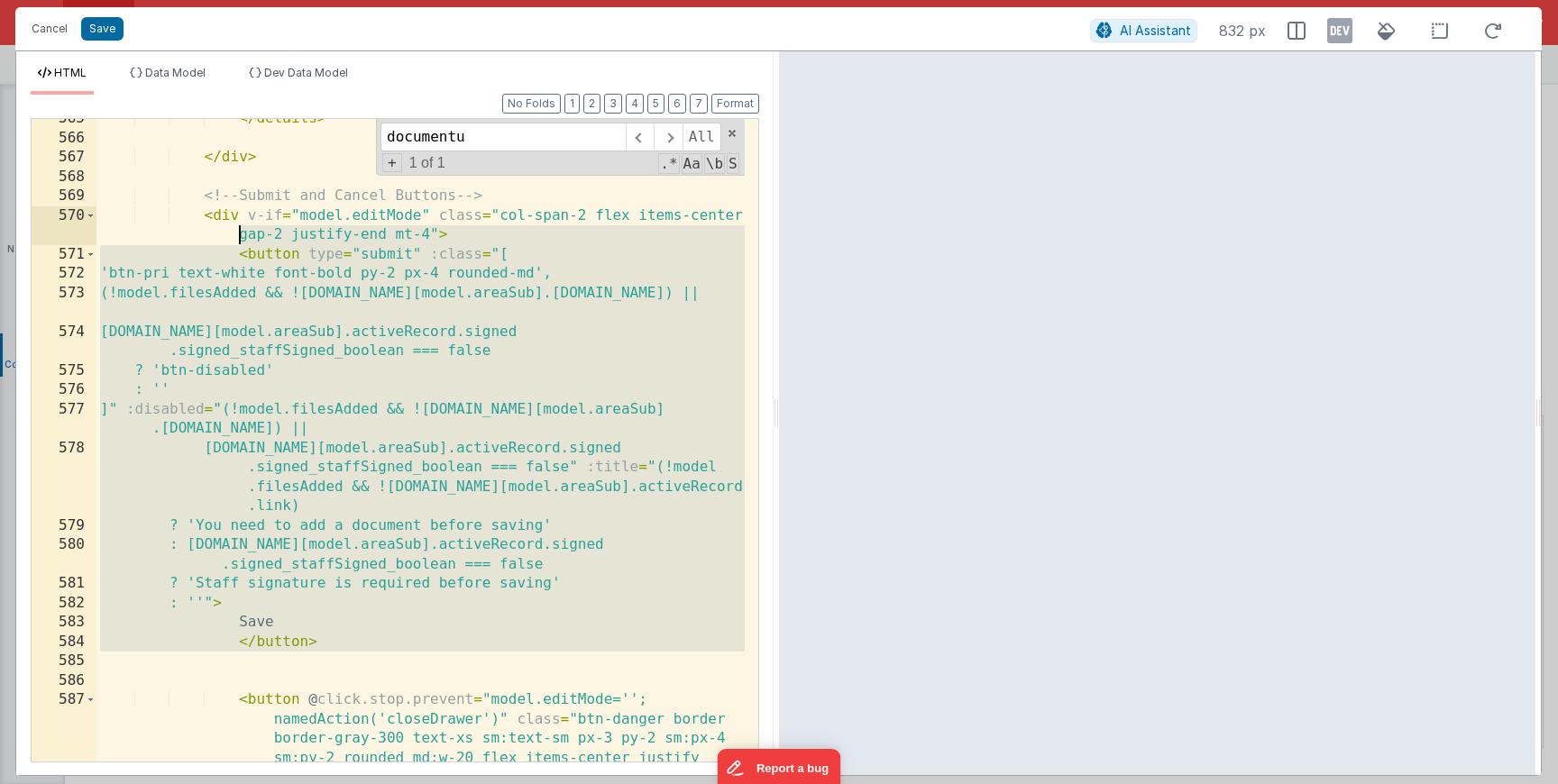
drag, startPoint x: 349, startPoint y: 658, endPoint x: 223, endPoint y: 230, distance: 446.2
click at [223, 230] on div "</ details > </ div > <!-- Submit and Cancel Buttons --> < div v-if = "model.ed…" at bounding box center [420, 488] width 648 height 759
click at [143, 326] on div "</ details > </ div > <!-- Submit and Cancel Buttons --> < div v-if = "model.ed…" at bounding box center [420, 488] width 648 height 759
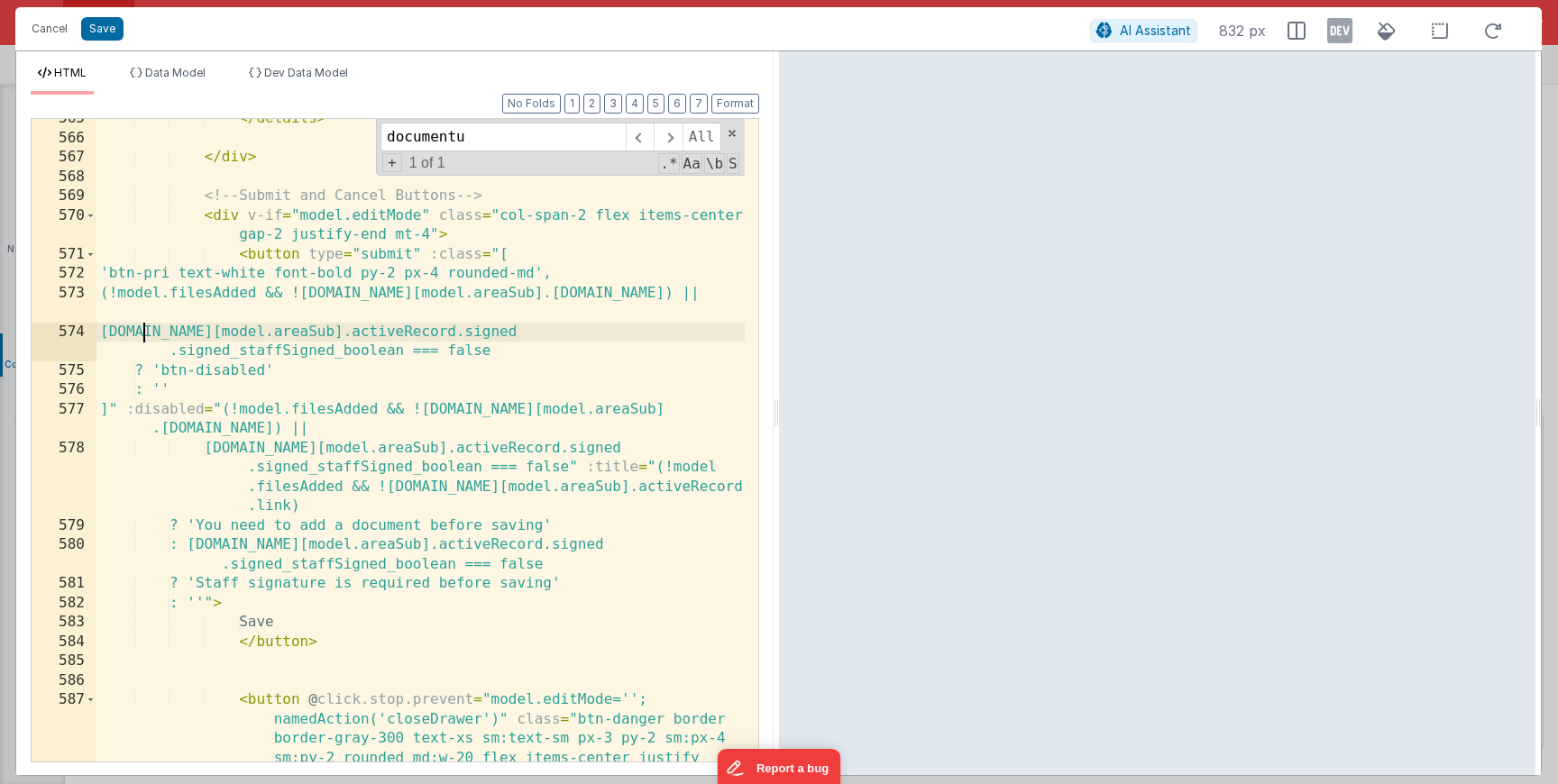
click at [141, 326] on div "</ details > </ div > <!-- Submit and Cancel Buttons --> < div v-if = "model.ed…" at bounding box center [420, 488] width 648 height 759
click at [139, 326] on div "</ details > </ div > <!-- Submit and Cancel Buttons --> < div v-if = "model.ed…" at bounding box center [420, 488] width 648 height 759
drag, startPoint x: 405, startPoint y: 357, endPoint x: 502, endPoint y: 357, distance: 97.0
click at [501, 357] on div "</ details > </ div > <!-- Submit and Cancel Buttons --> < div v-if = "model.ed…" at bounding box center [420, 488] width 648 height 759
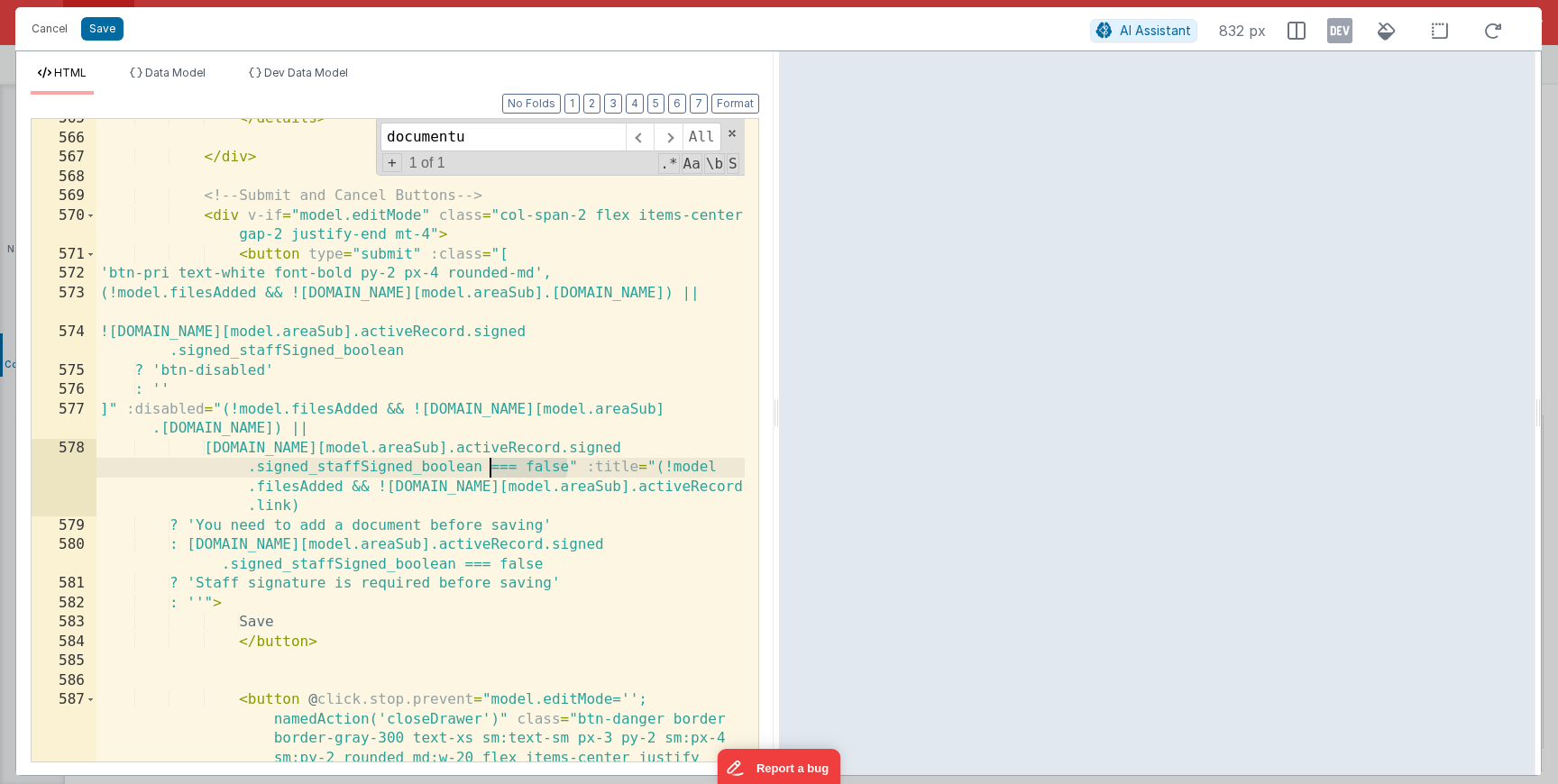
drag, startPoint x: 567, startPoint y: 475, endPoint x: 482, endPoint y: 471, distance: 85.1
click at [482, 471] on div "</ details > </ div > <!-- Submit and Cancel Buttons --> < div v-if = "model.ed…" at bounding box center [420, 488] width 648 height 759
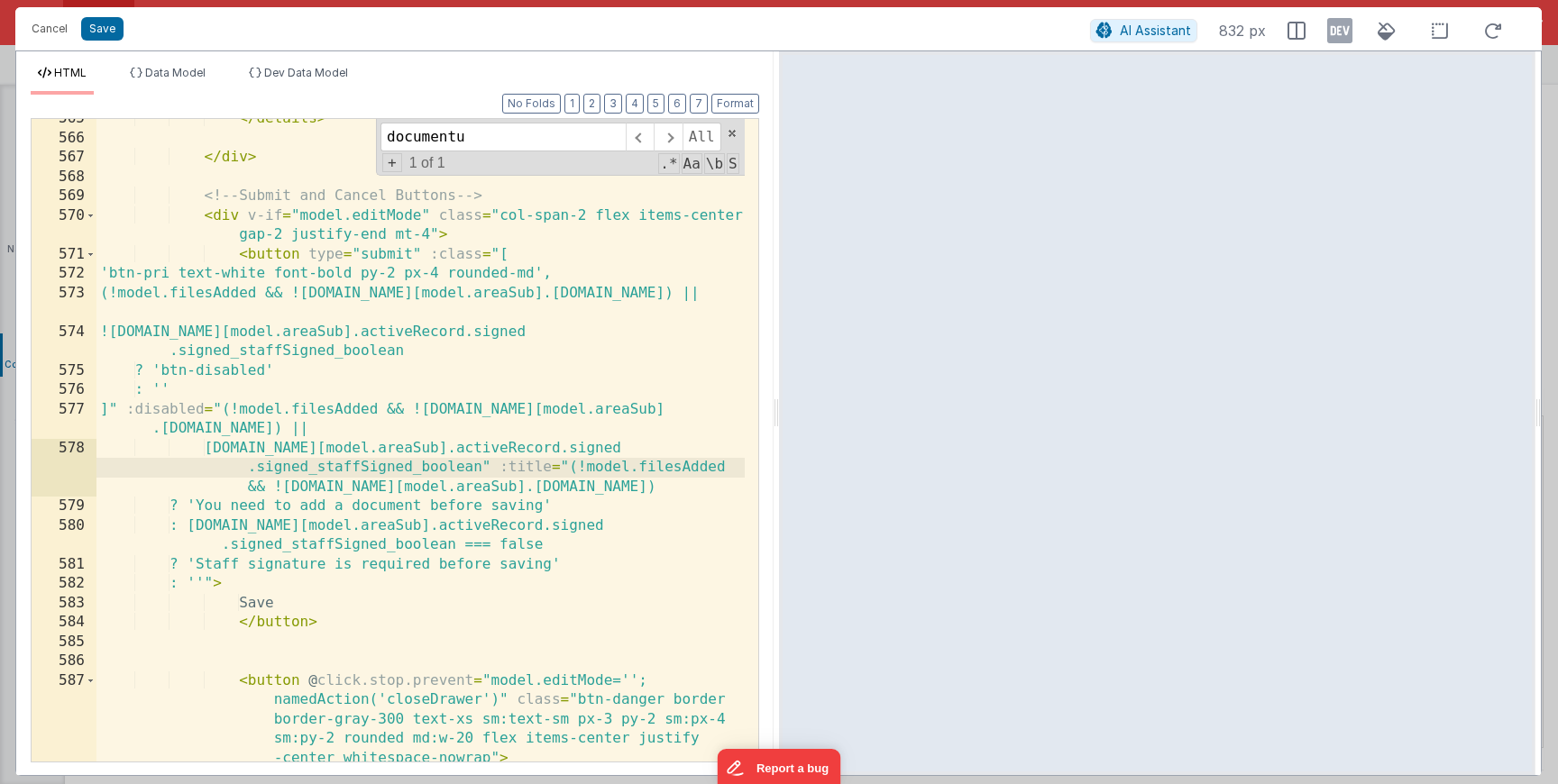
scroll to position [3348, 0]
click at [215, 449] on div "</ details > </ div > <!-- Submit and Cancel Buttons --> < div v-if = "model.ed…" at bounding box center [420, 460] width 648 height 701
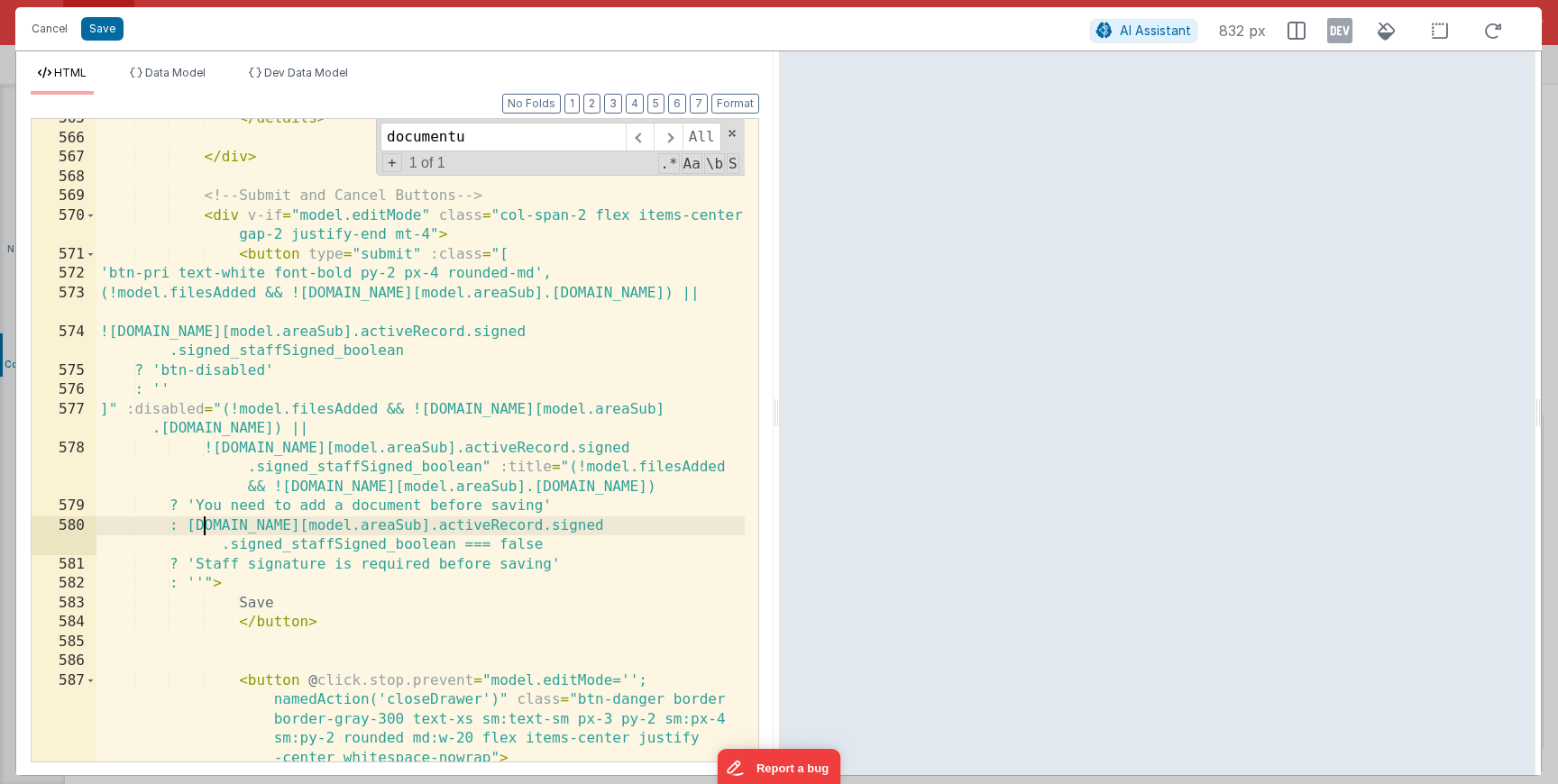
click at [206, 526] on div "</ details > </ div > <!-- Submit and Cancel Buttons --> < div v-if = "model.ed…" at bounding box center [420, 460] width 648 height 701
drag, startPoint x: 465, startPoint y: 547, endPoint x: 563, endPoint y: 542, distance: 98.1
click at [563, 542] on div "</ details > </ div > <!-- Submit and Cancel Buttons --> < div v-if = "model.ed…" at bounding box center [420, 460] width 648 height 701
click at [92, 4] on div "Cancel Save AI Assistant 832 px HTML Data Model Dev Data Model Format 7 6 5 4 3…" at bounding box center [779, 392] width 1558 height 784
click at [92, 22] on button "Save" at bounding box center [102, 28] width 42 height 23
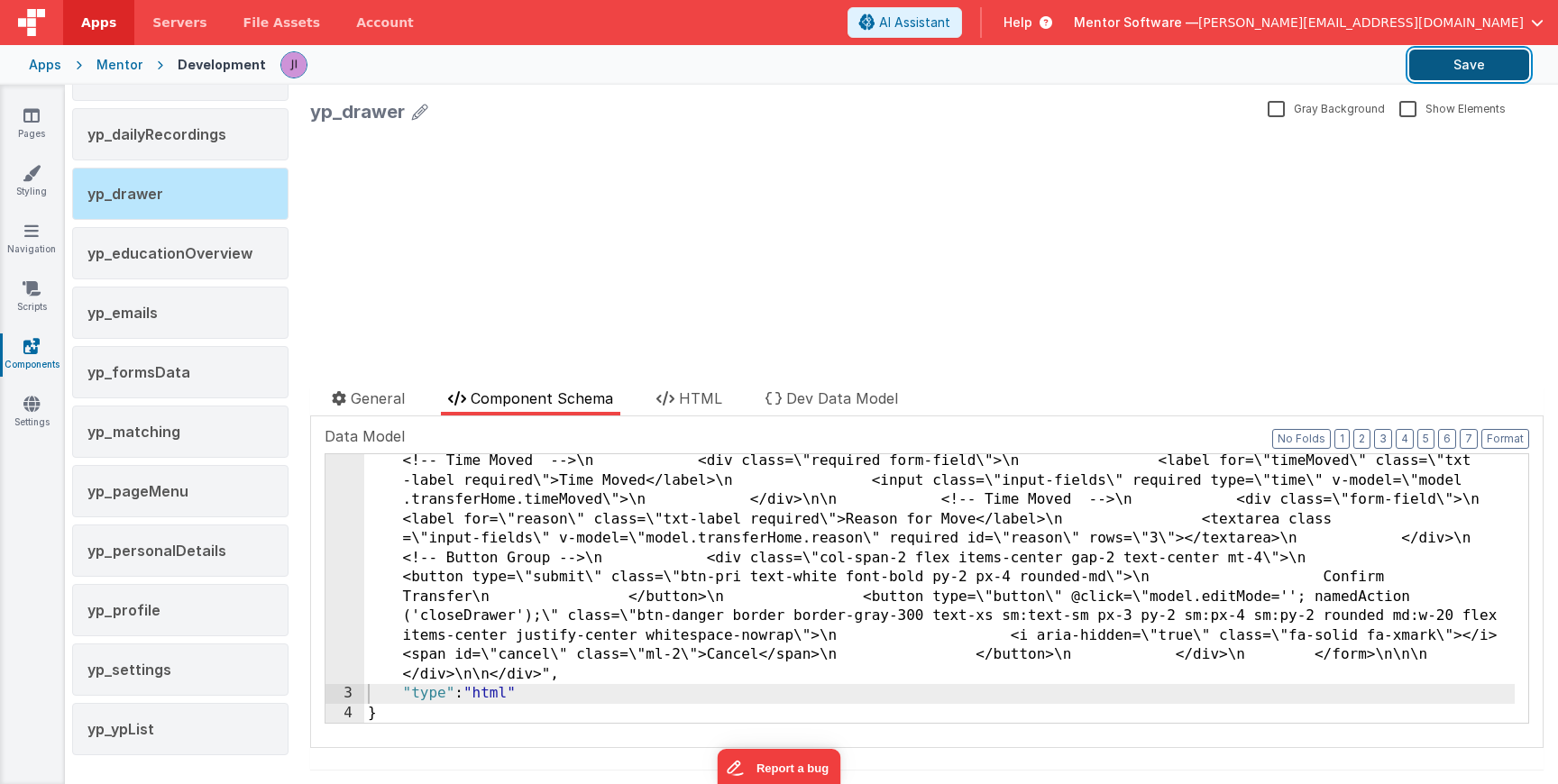
click at [1446, 55] on button "Save" at bounding box center [1469, 64] width 120 height 31
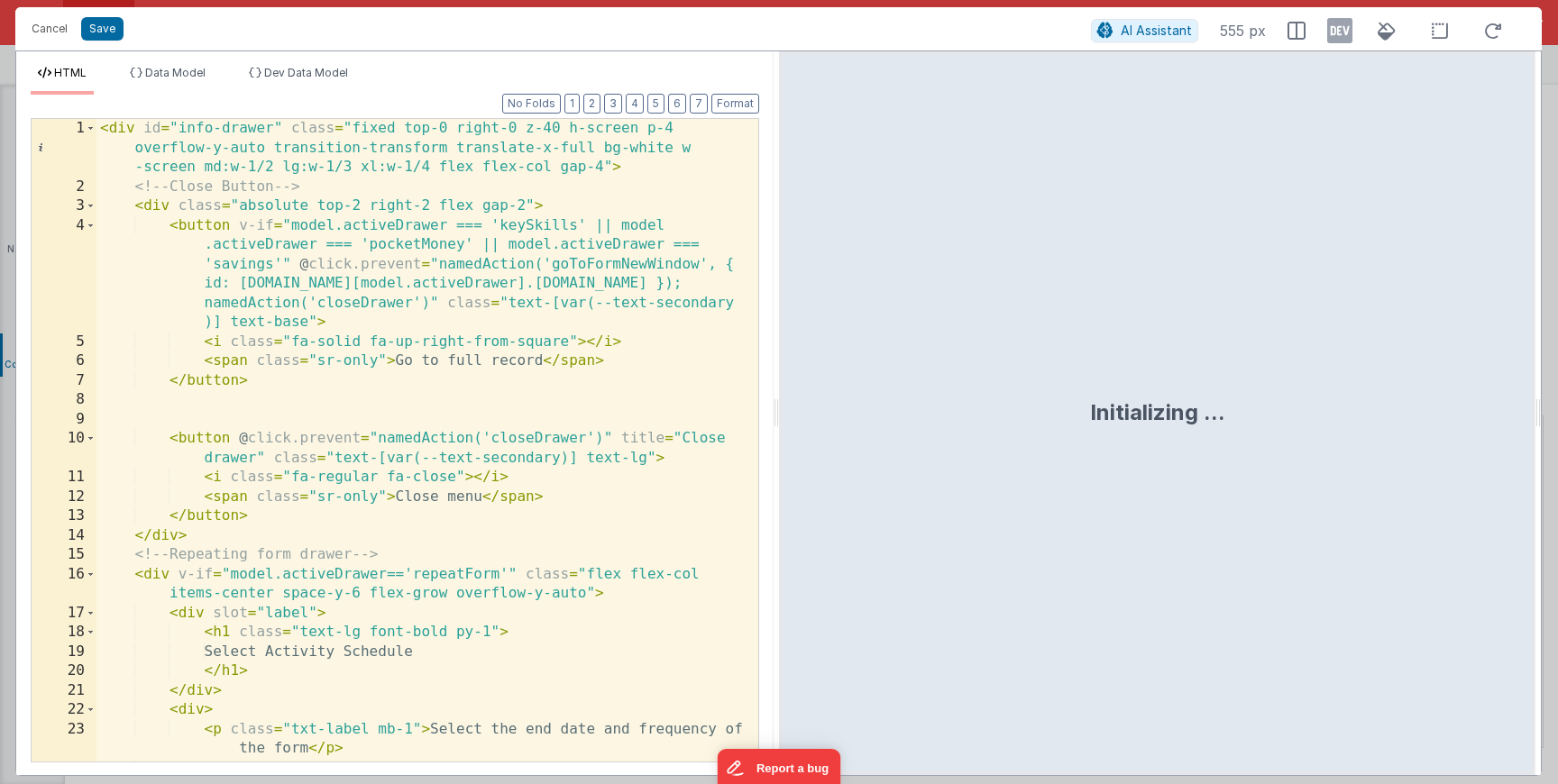
click at [486, 480] on div "< div id = "info-drawer" class = "fixed top-0 right-0 z-40 h-screen p-4 overflo…" at bounding box center [420, 479] width 648 height 721
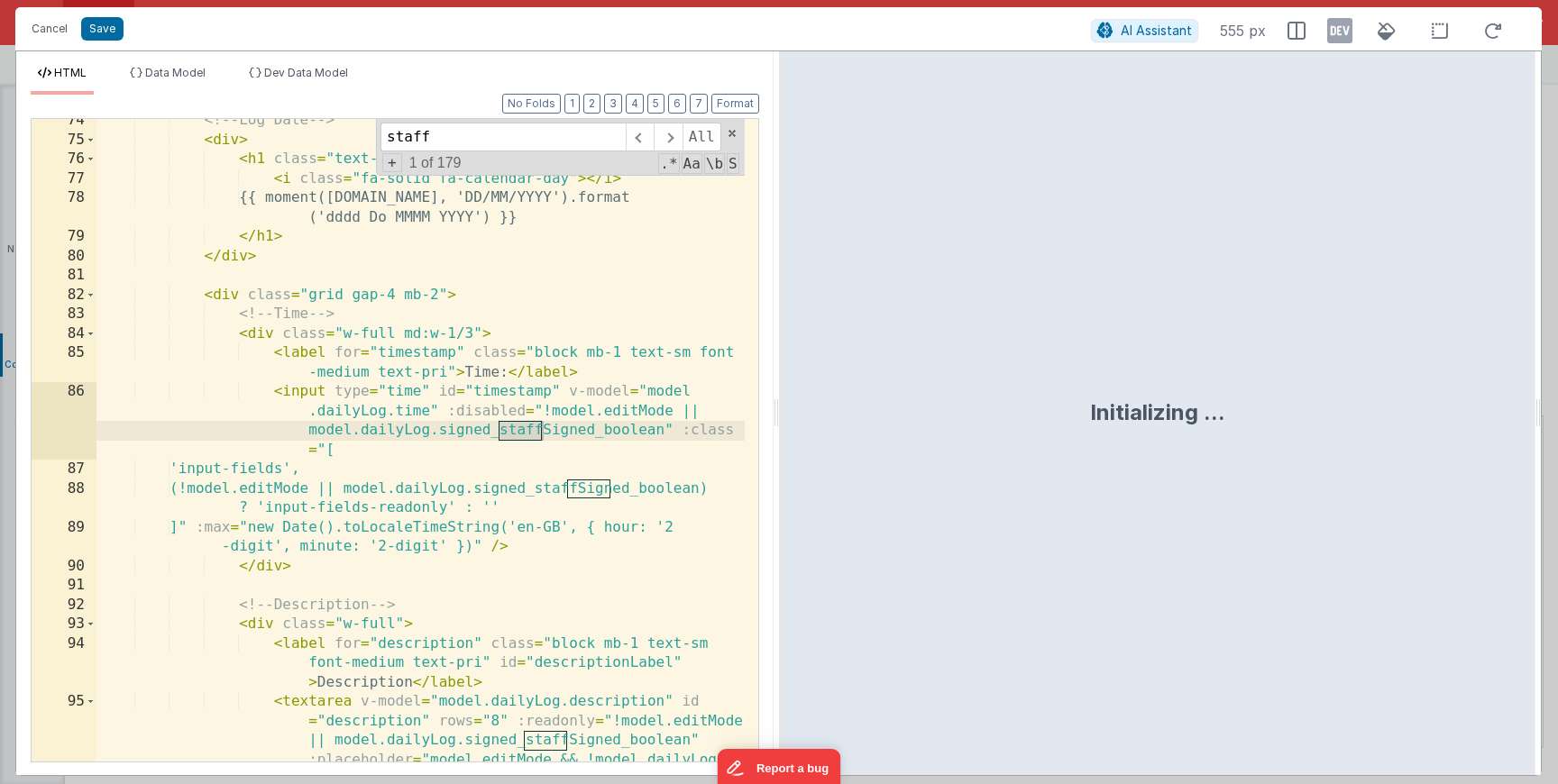
scroll to position [690, 0]
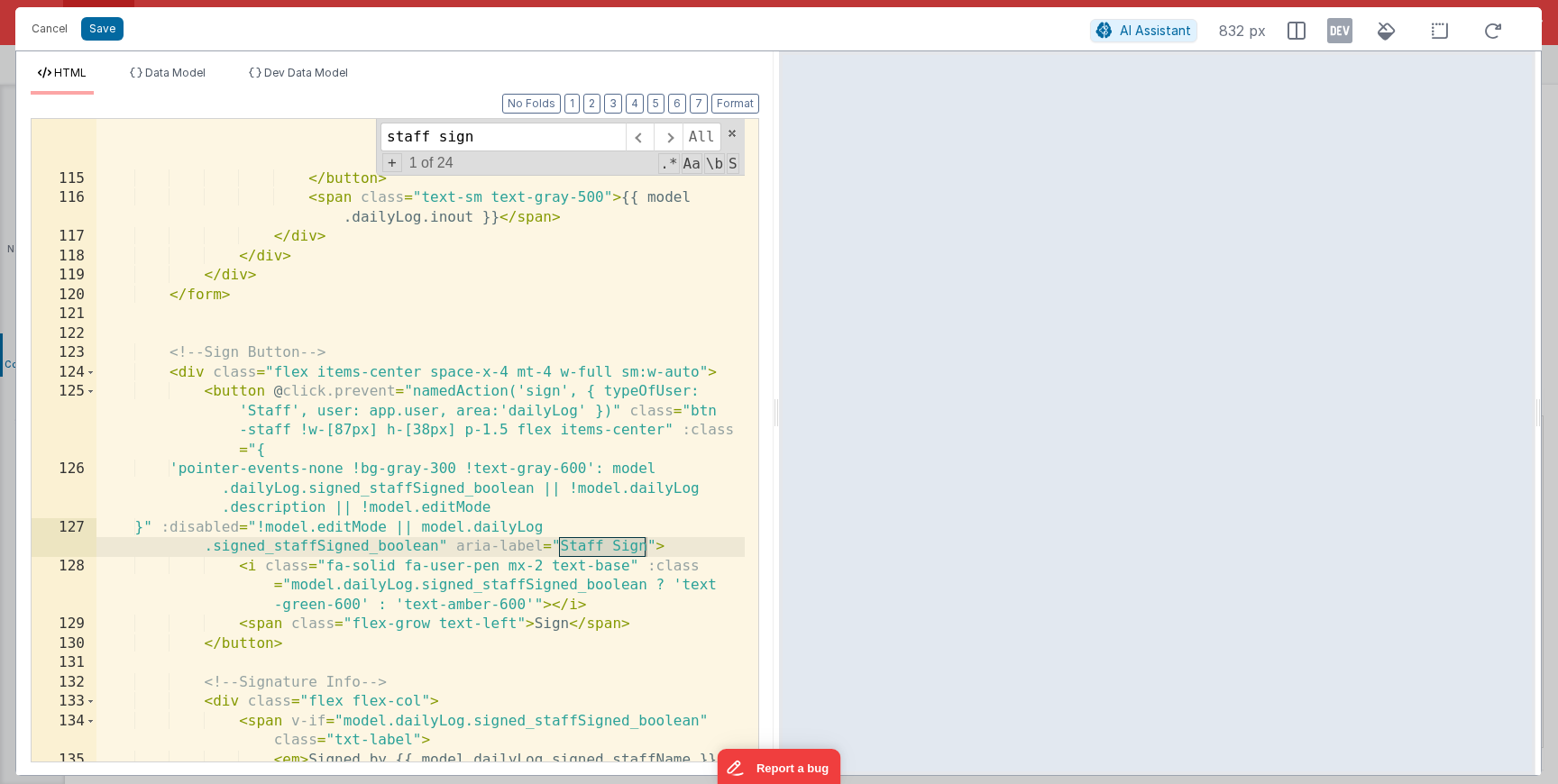
type input "staff sign"
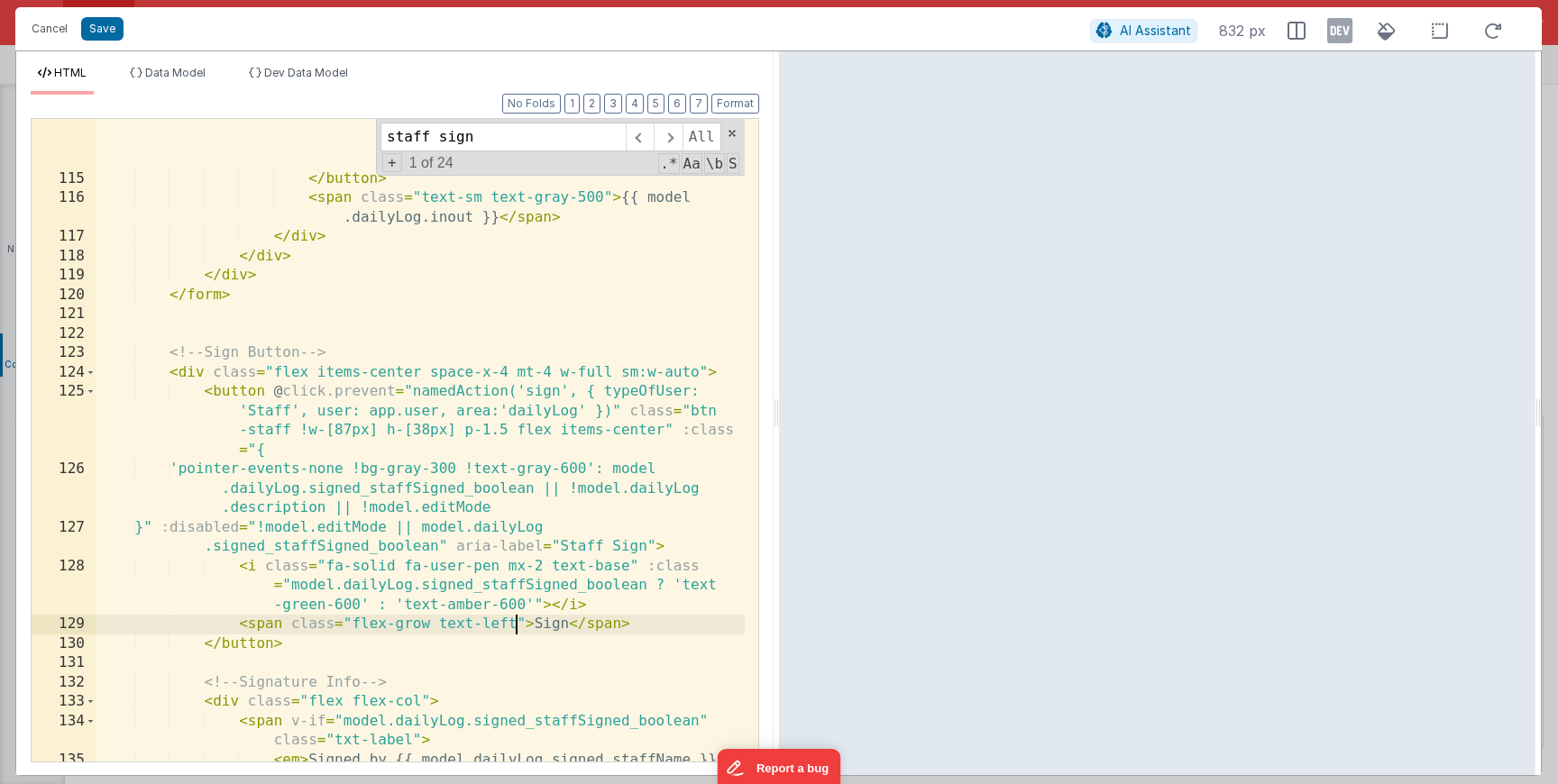
click at [512, 618] on div "< span class = "absolute left-1 w-4 h-4 bg-white rounded-full shadow transition…" at bounding box center [420, 461] width 648 height 779
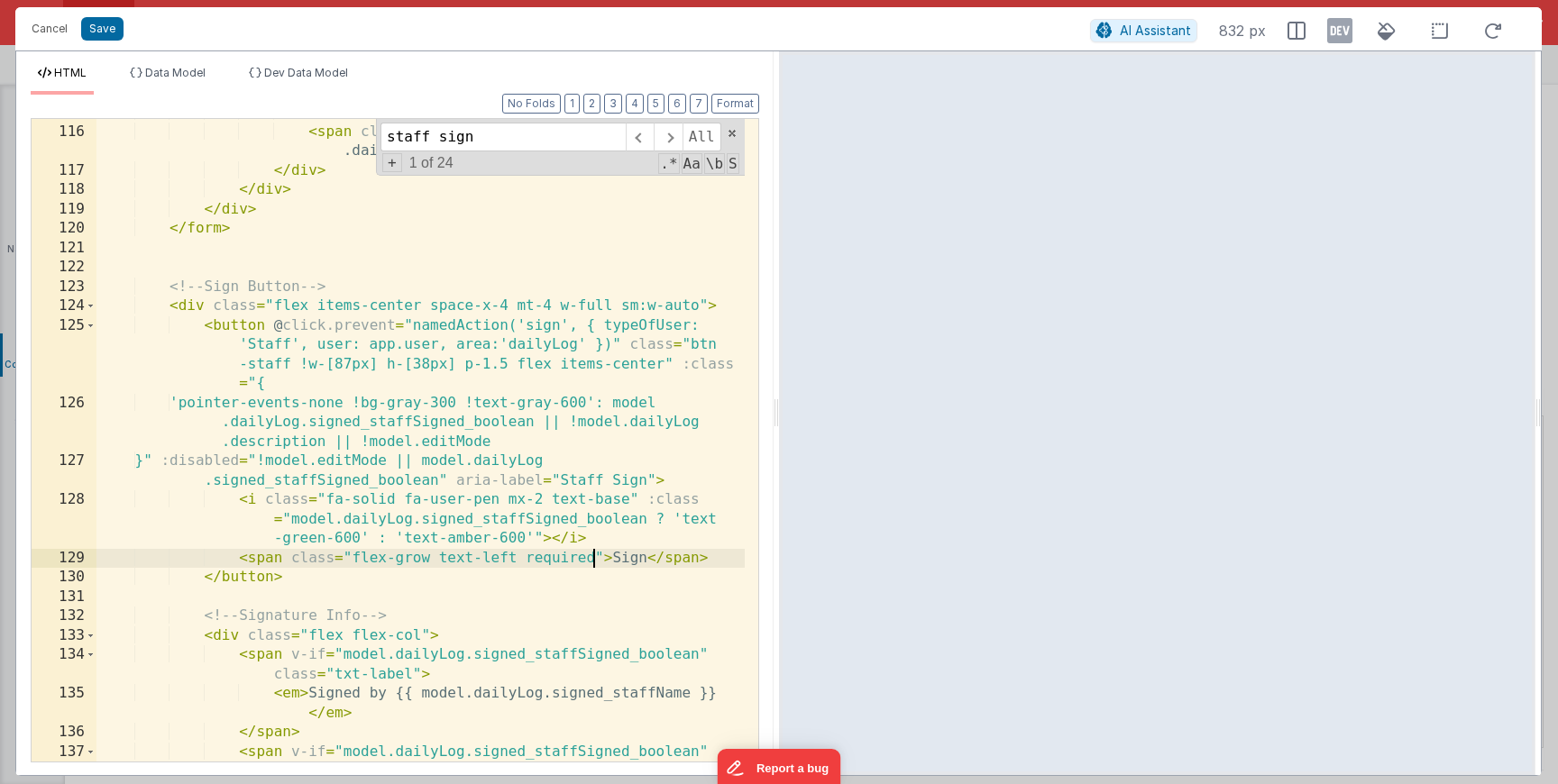
scroll to position [706, 0]
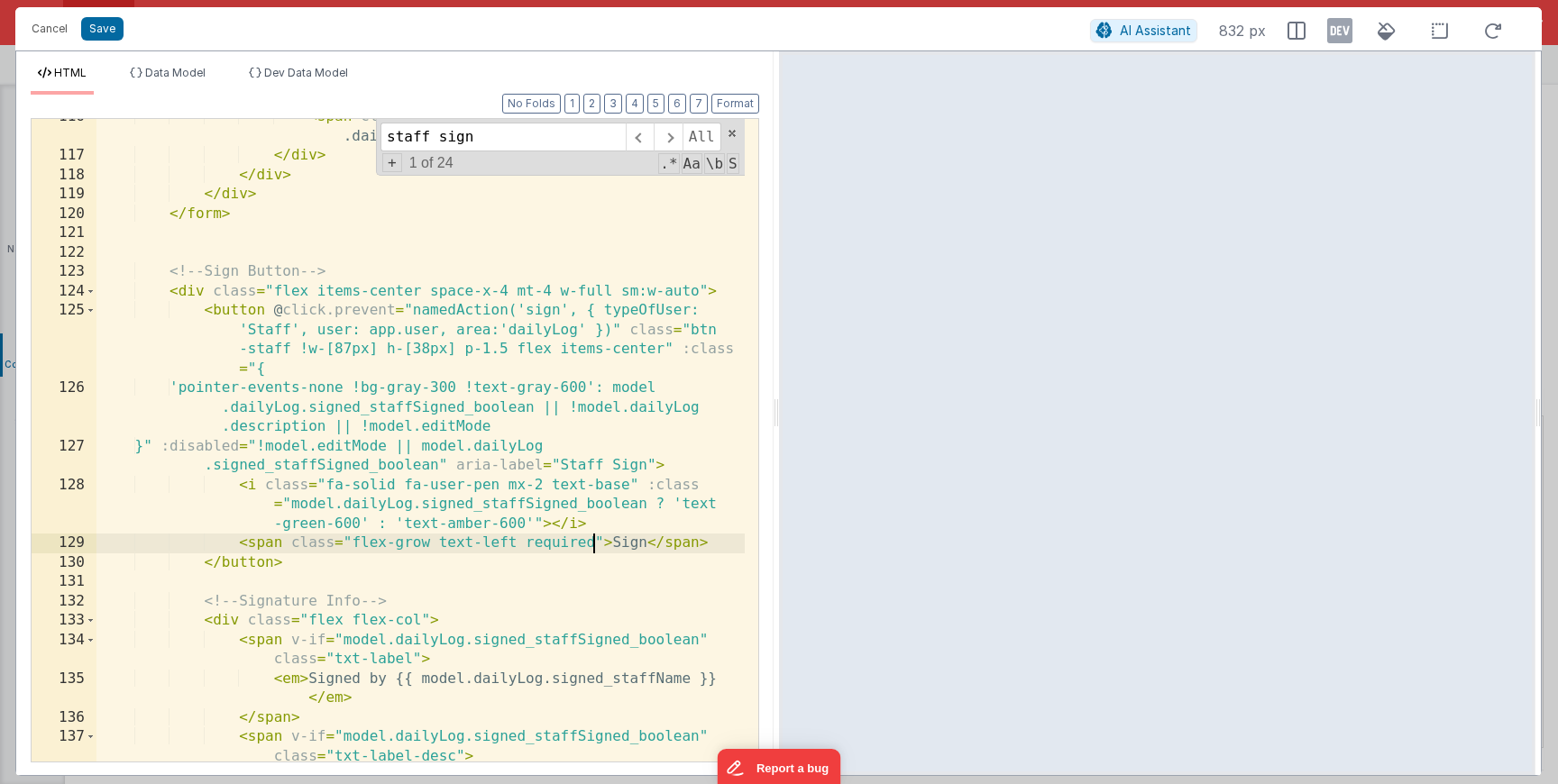
click at [558, 530] on div "< span class = "text-sm text-gray-500" > {{ model .dailyLog.inout }} </ span > …" at bounding box center [420, 477] width 648 height 740
click at [558, 543] on div "< span class = "text-sm text-gray-500" > {{ model .dailyLog.inout }} </ span > …" at bounding box center [420, 477] width 648 height 740
click at [524, 135] on input "staff sign" at bounding box center [503, 137] width 245 height 29
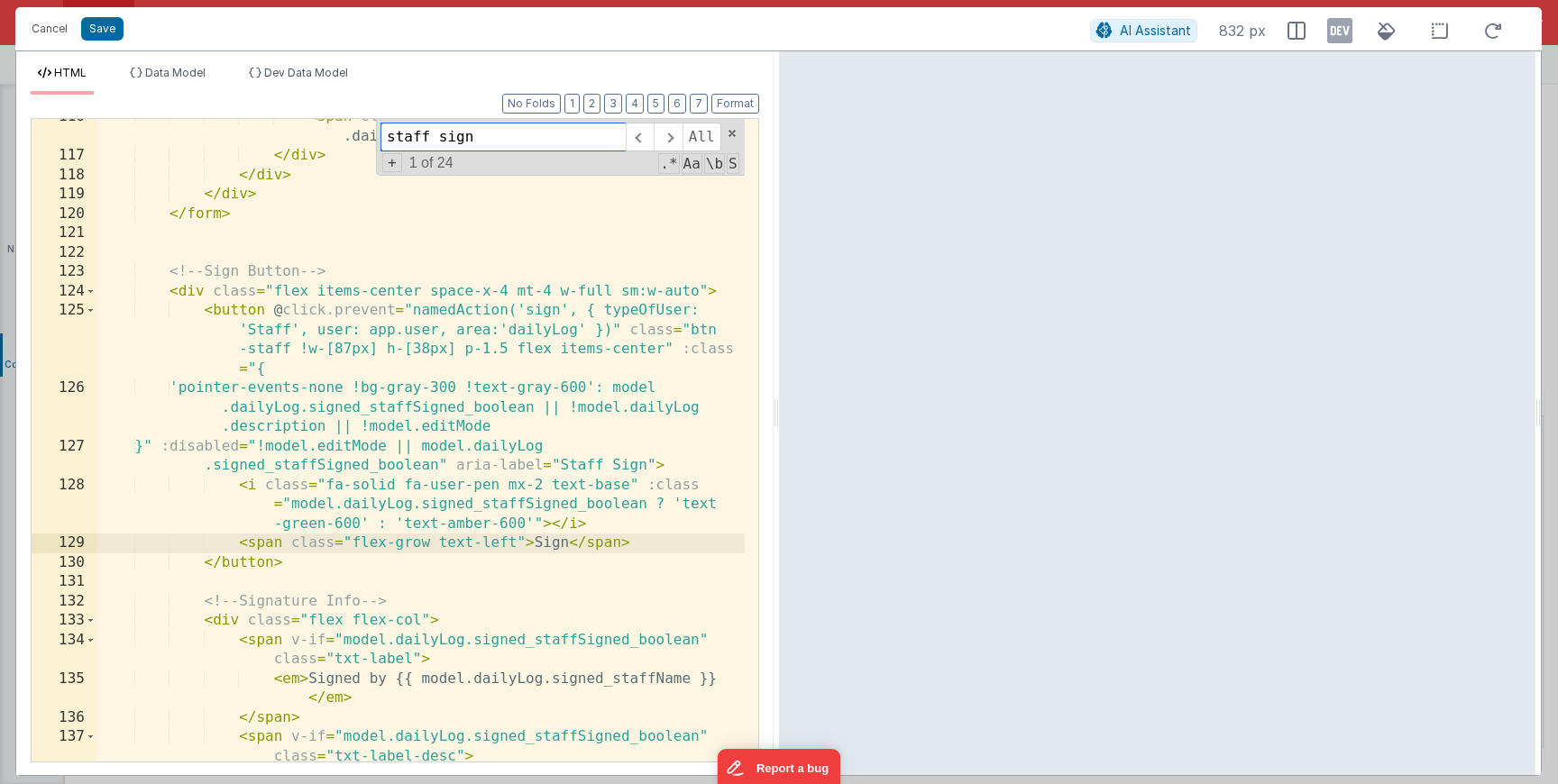
click at [524, 135] on input "staff sign" at bounding box center [503, 137] width 245 height 29
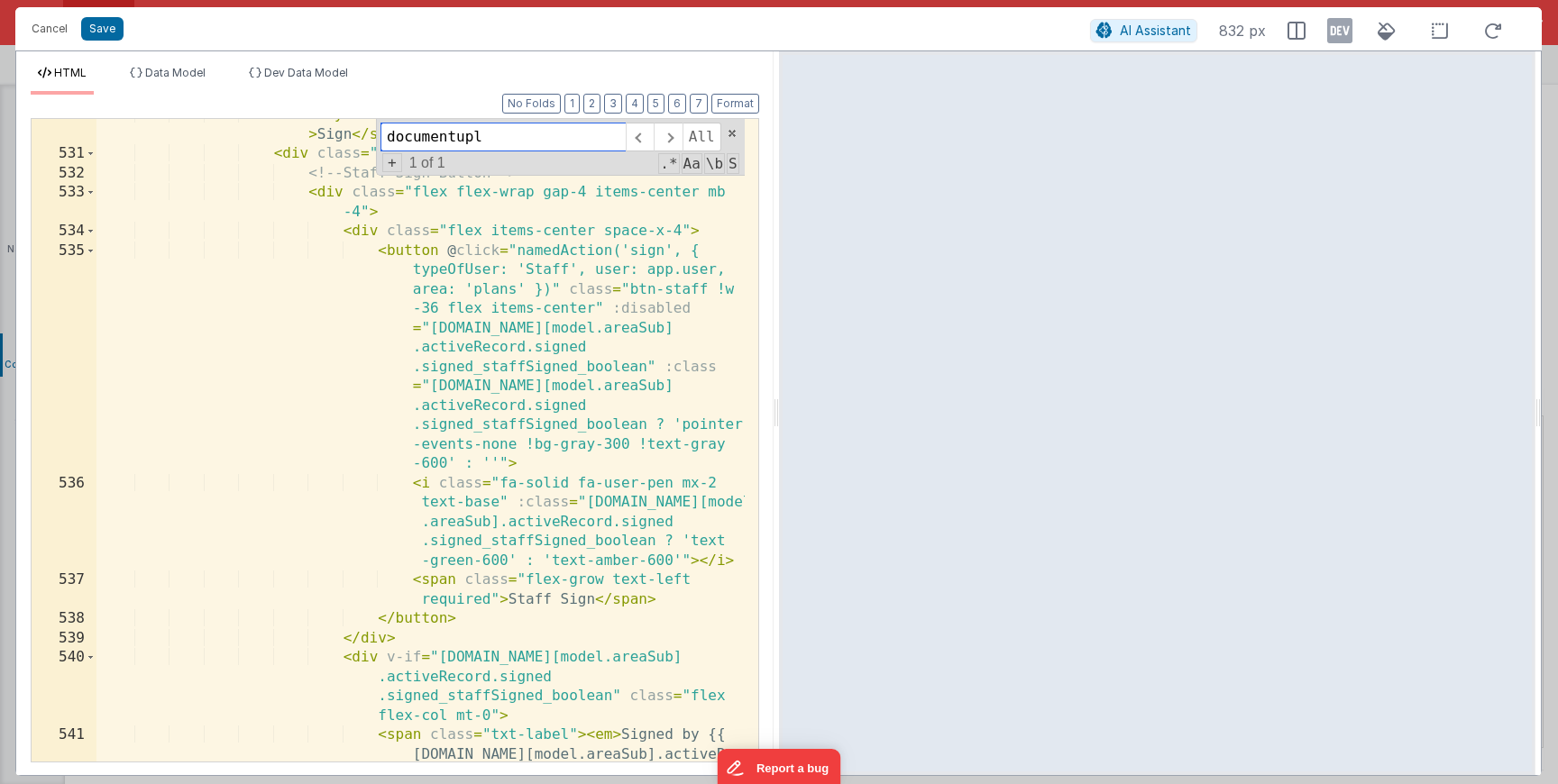
scroll to position [3003, 0]
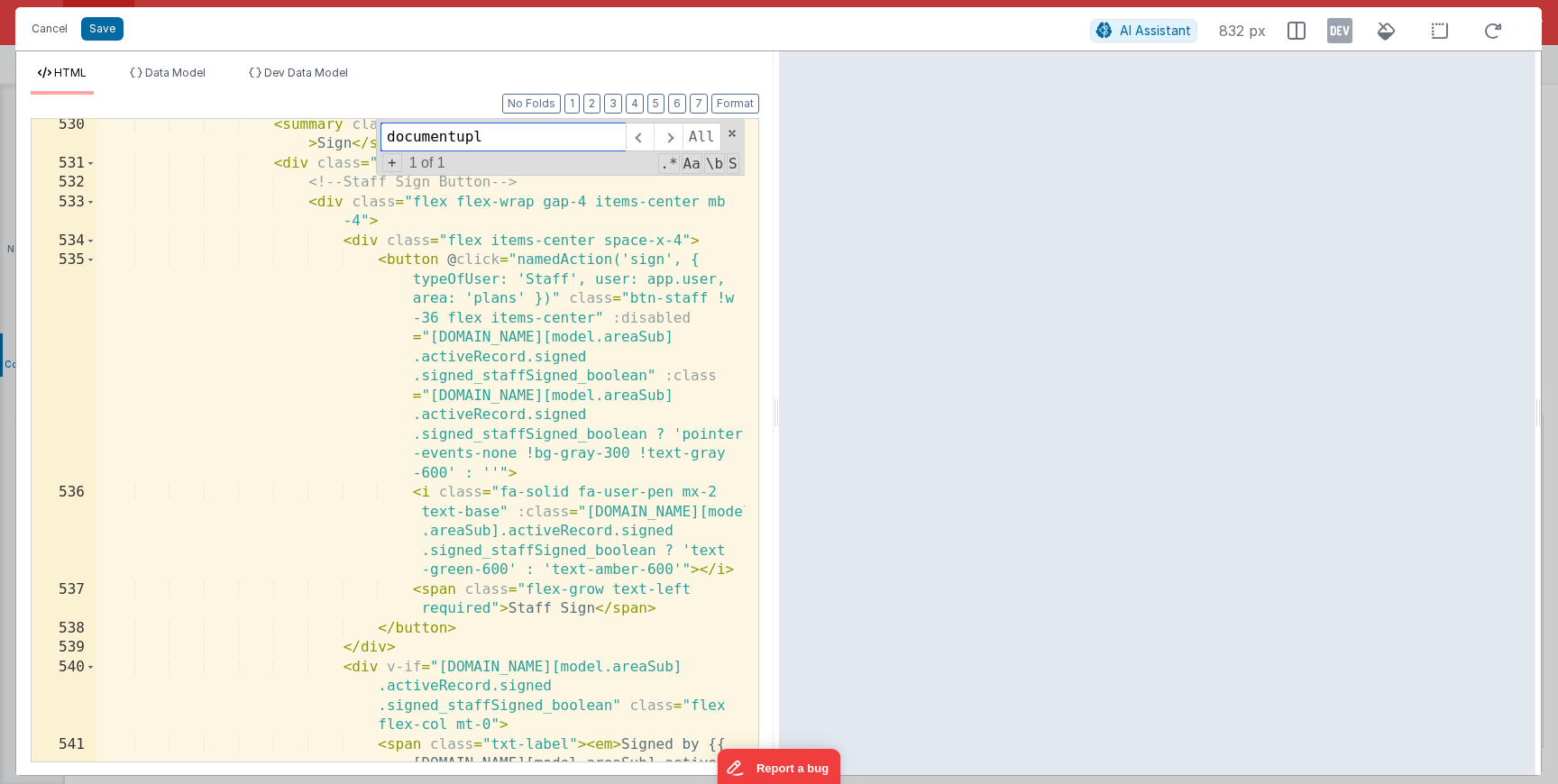
type input "documentupl"
click at [462, 612] on div "< summary class = "font-semibold text-gray-900 text-base" > Sign </ summary > <…" at bounding box center [420, 495] width 648 height 759
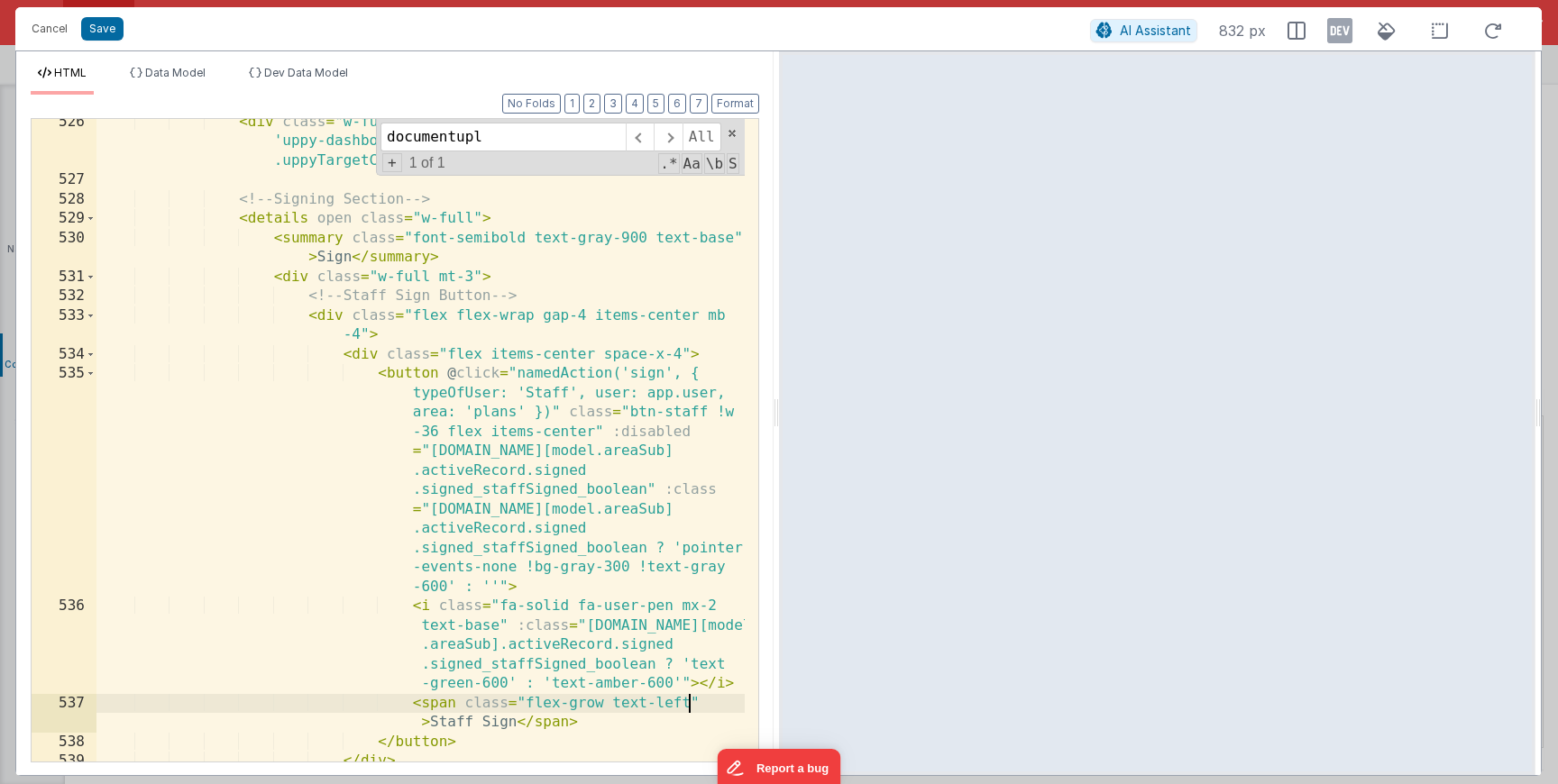
scroll to position [2974, 0]
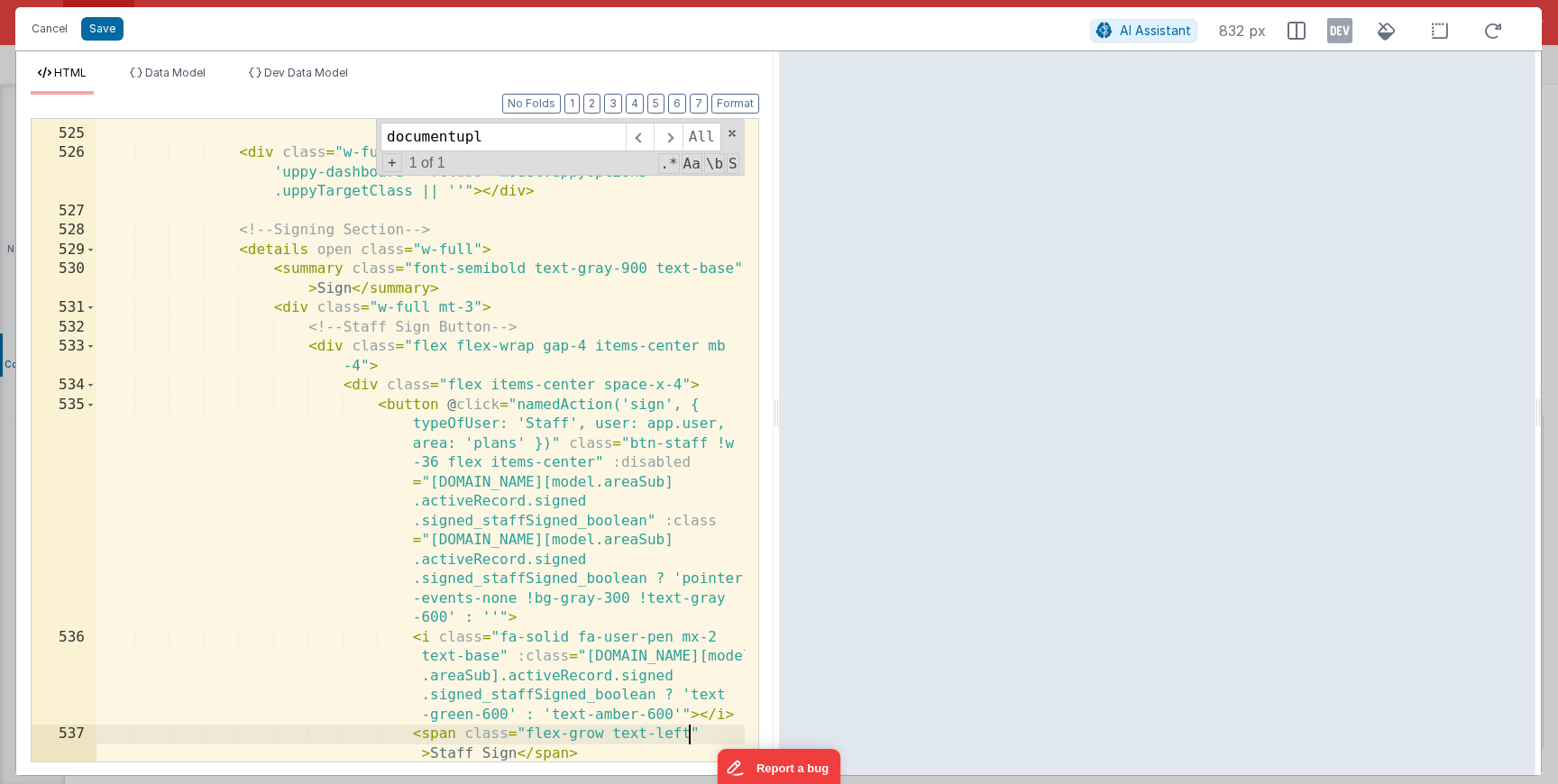
click at [731, 270] on div "< div class = "w-full" :id = "model.uppyOptions.uppyTargetId || 'uppy-dashboard…" at bounding box center [420, 445] width 648 height 681
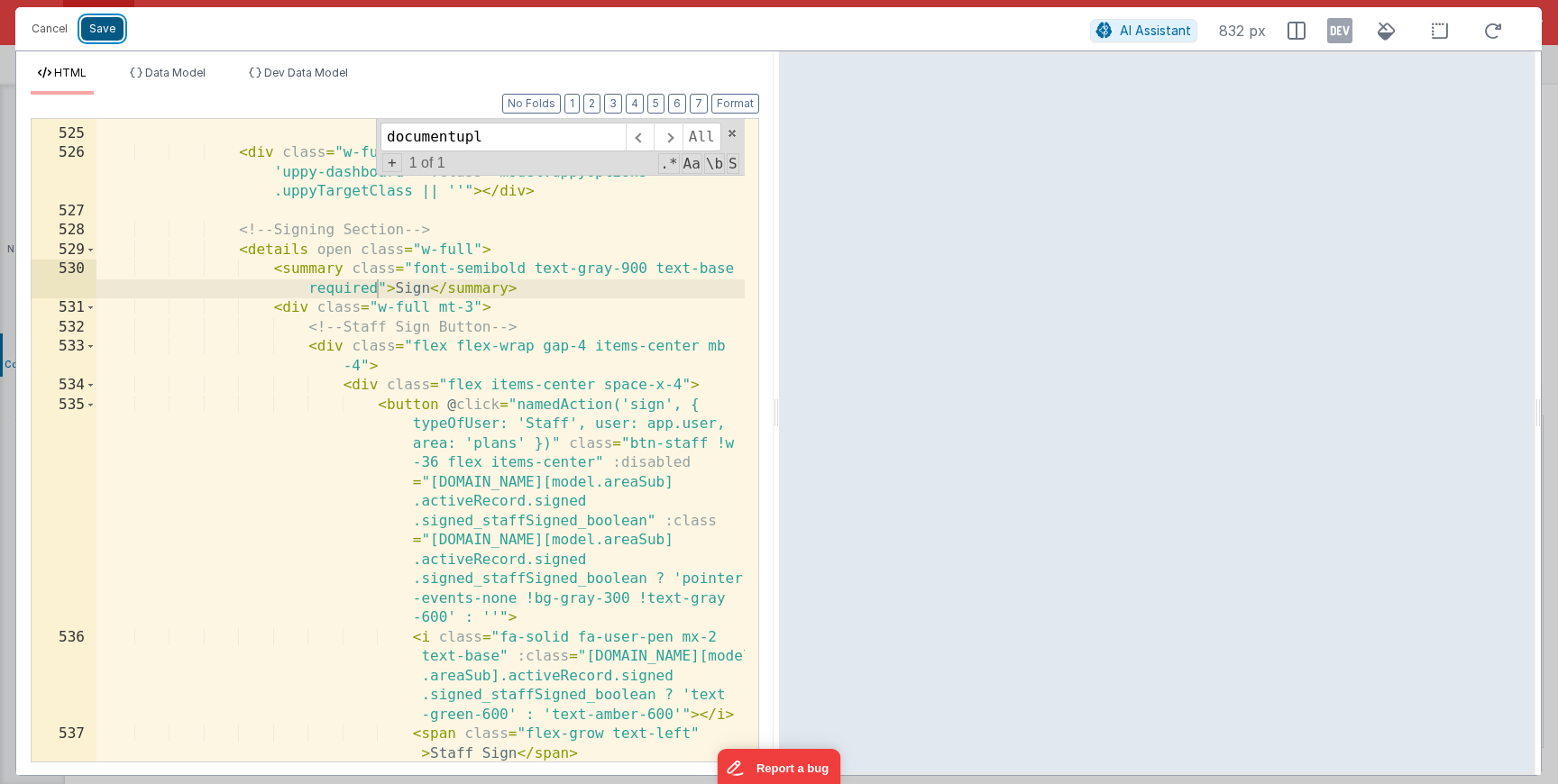
click at [90, 17] on button "Save" at bounding box center [102, 28] width 42 height 23
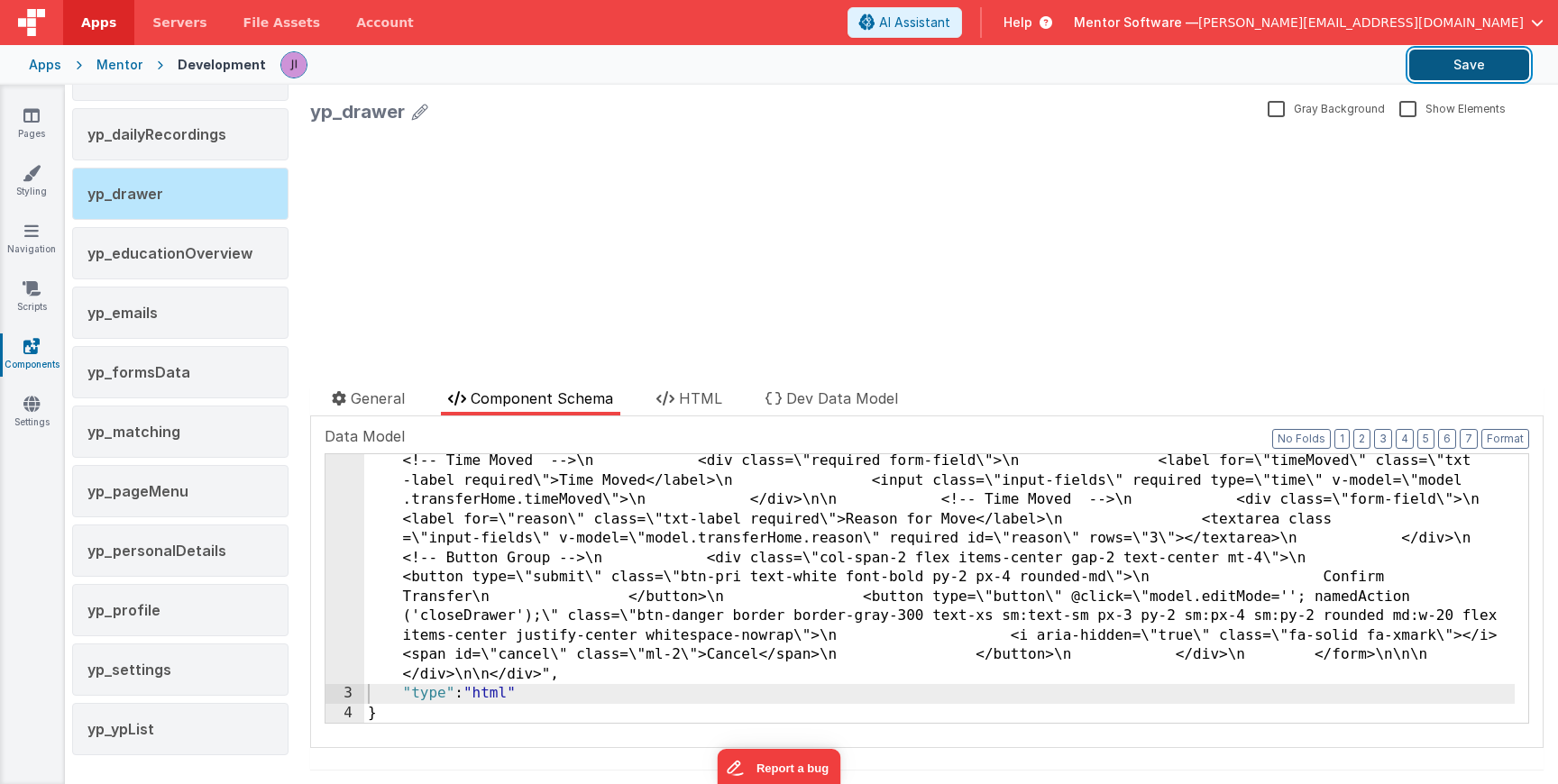
click at [1419, 70] on button "Save" at bounding box center [1469, 64] width 120 height 31
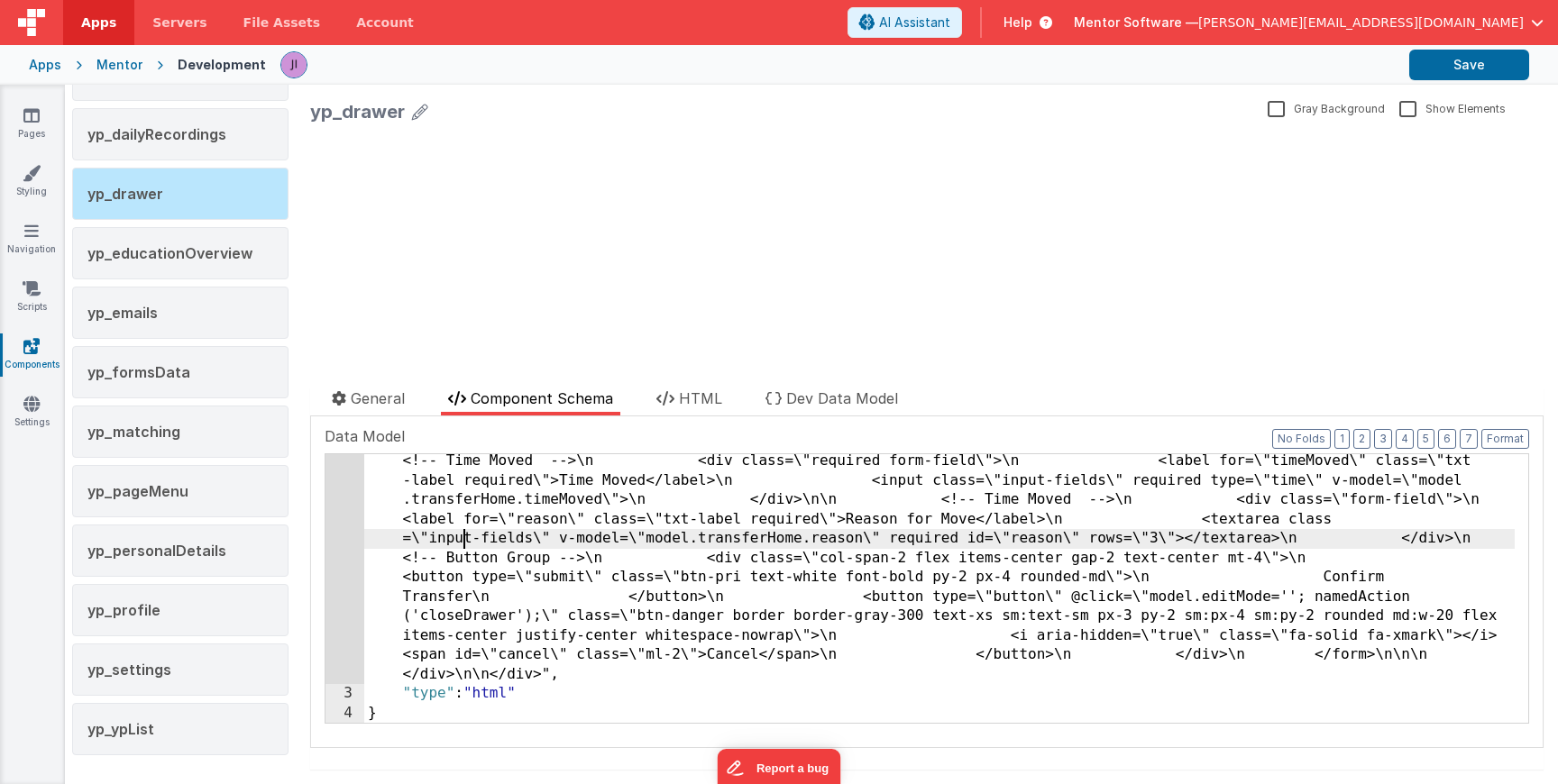
click at [315, 538] on div "Documentation Delete Component Data Model Format 7 6 5 4 3 2 1 No Folds 2 3 4 "…" at bounding box center [927, 583] width 1234 height 332
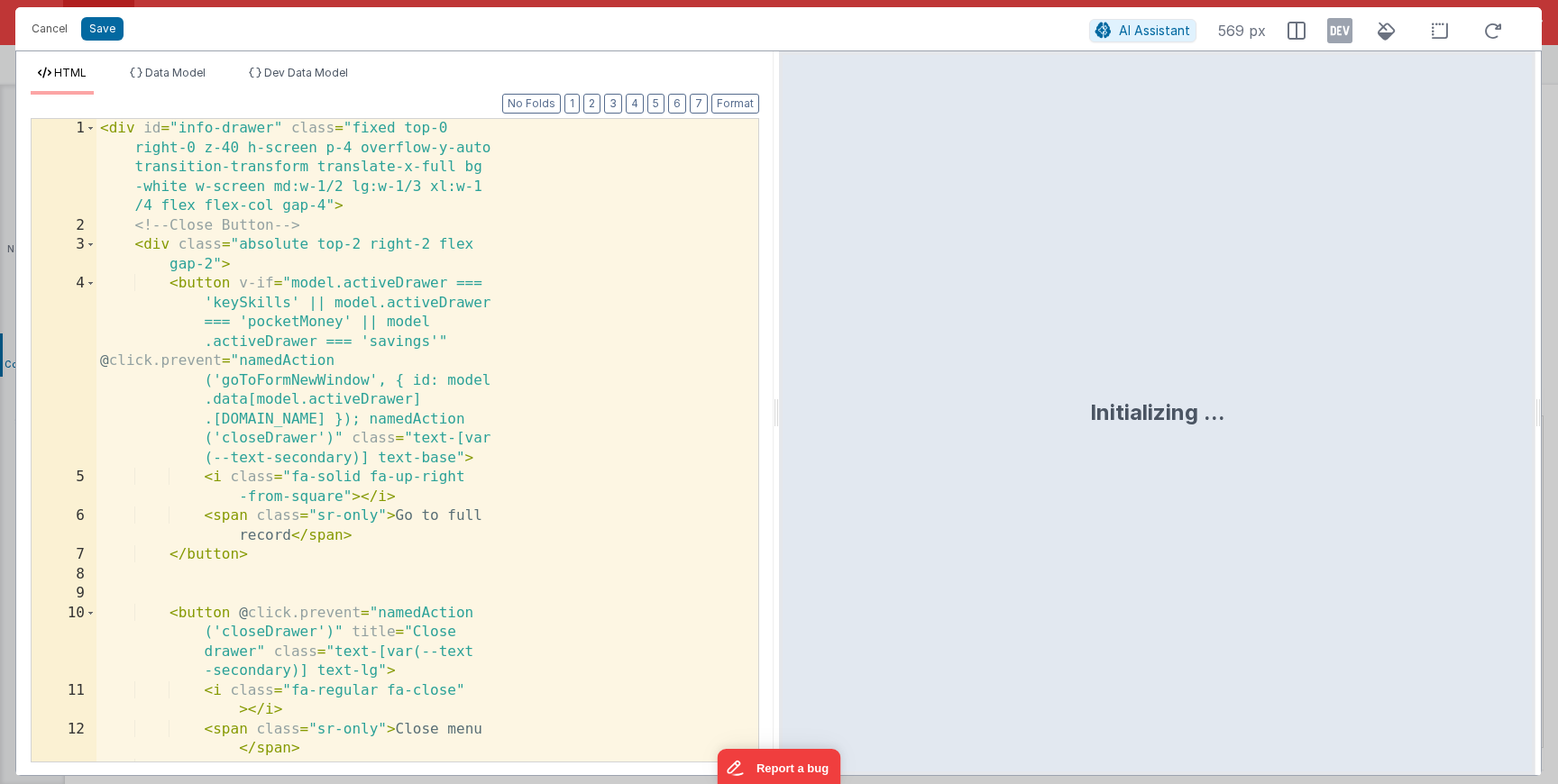
click at [400, 513] on div "< div id = "info-drawer" class = "fixed top-0 right-0 z-40 h-screen p-4 overflo…" at bounding box center [420, 499] width 648 height 759
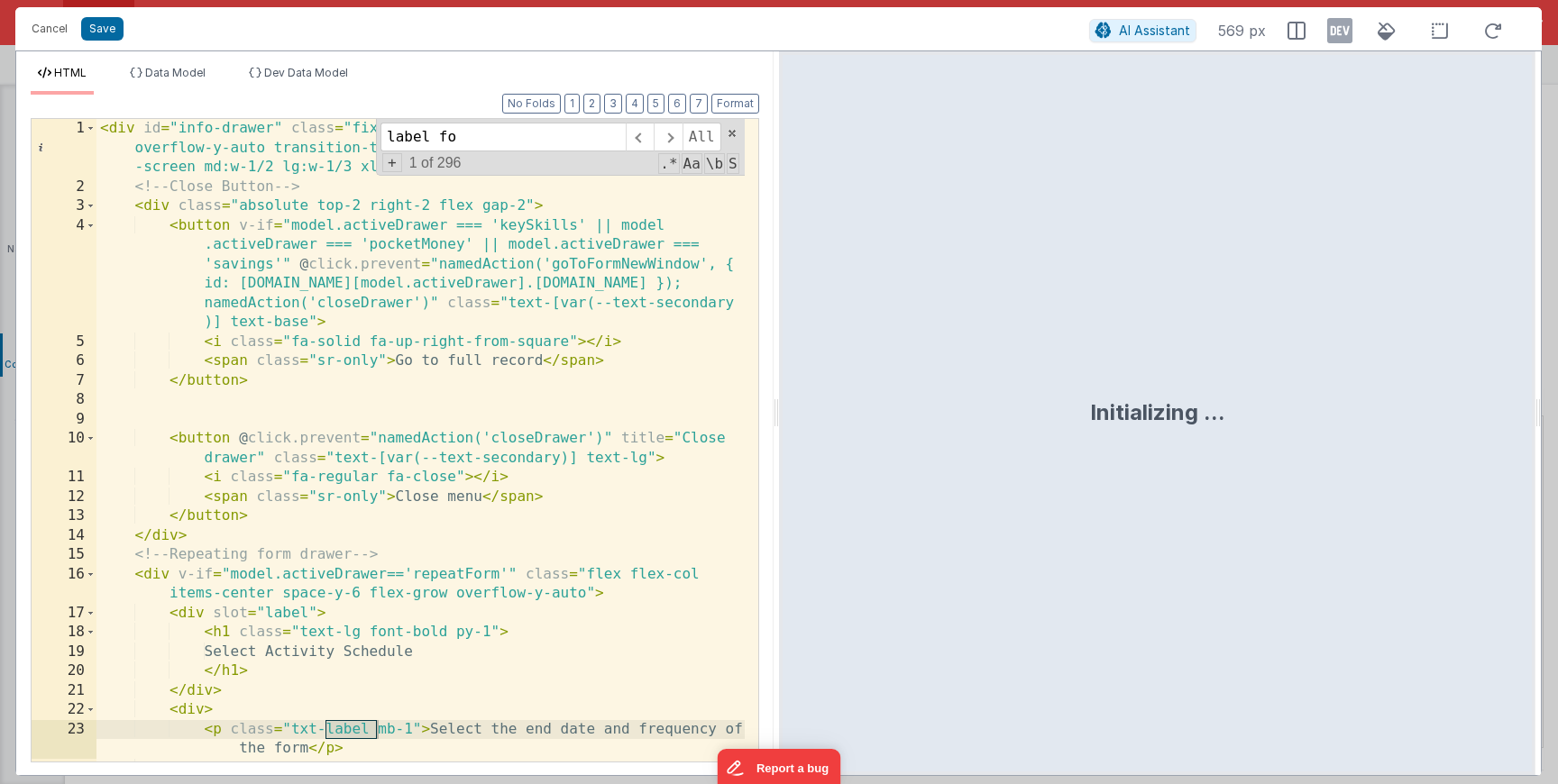
scroll to position [395, 0]
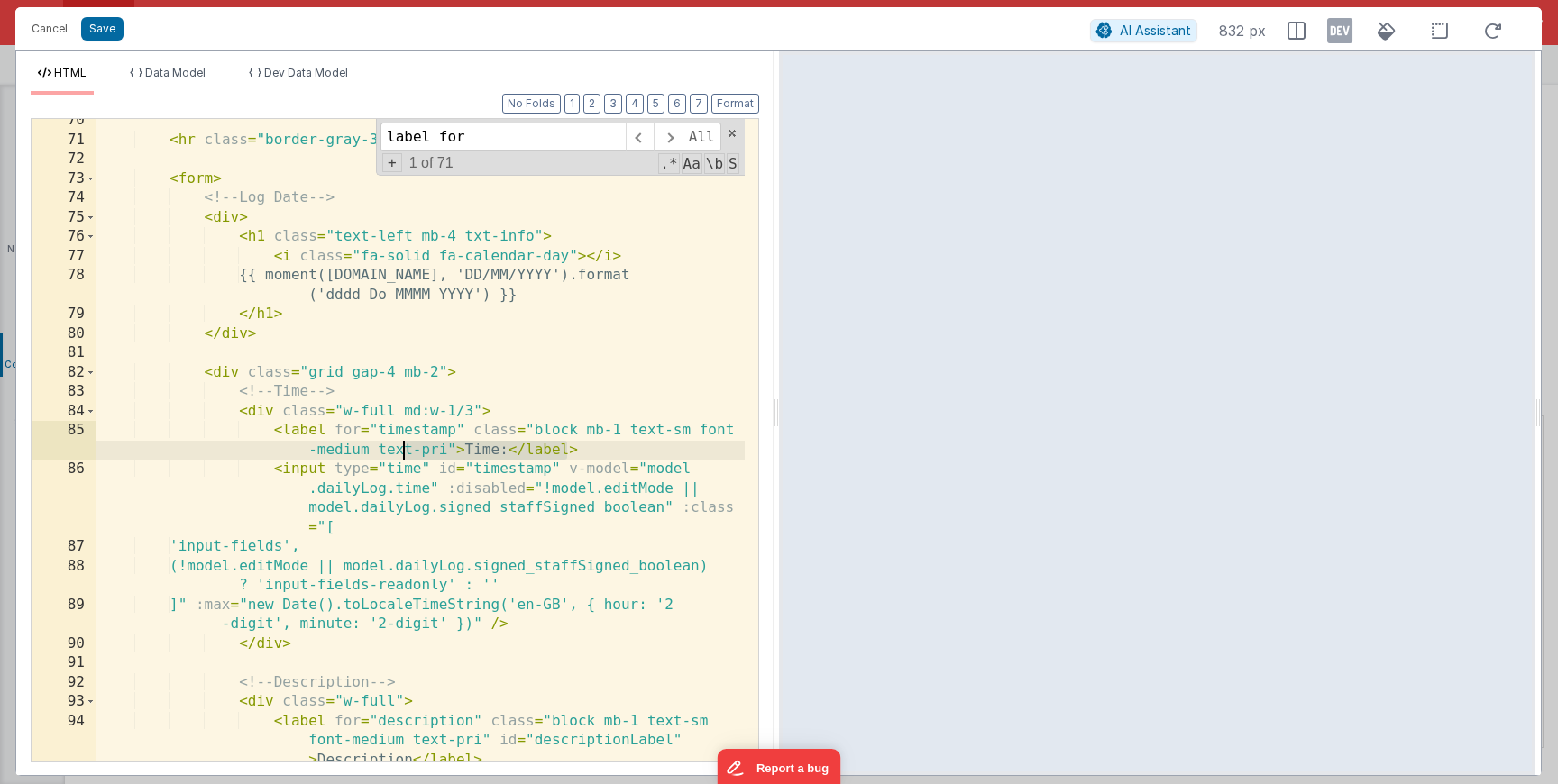
drag, startPoint x: 572, startPoint y: 450, endPoint x: 357, endPoint y: 442, distance: 215.1
click at [357, 442] on div "< hr class = "border-gray-300 mt-6 mb-4" /> < form > <!-- Log Date --> < div > …" at bounding box center [420, 501] width 648 height 779
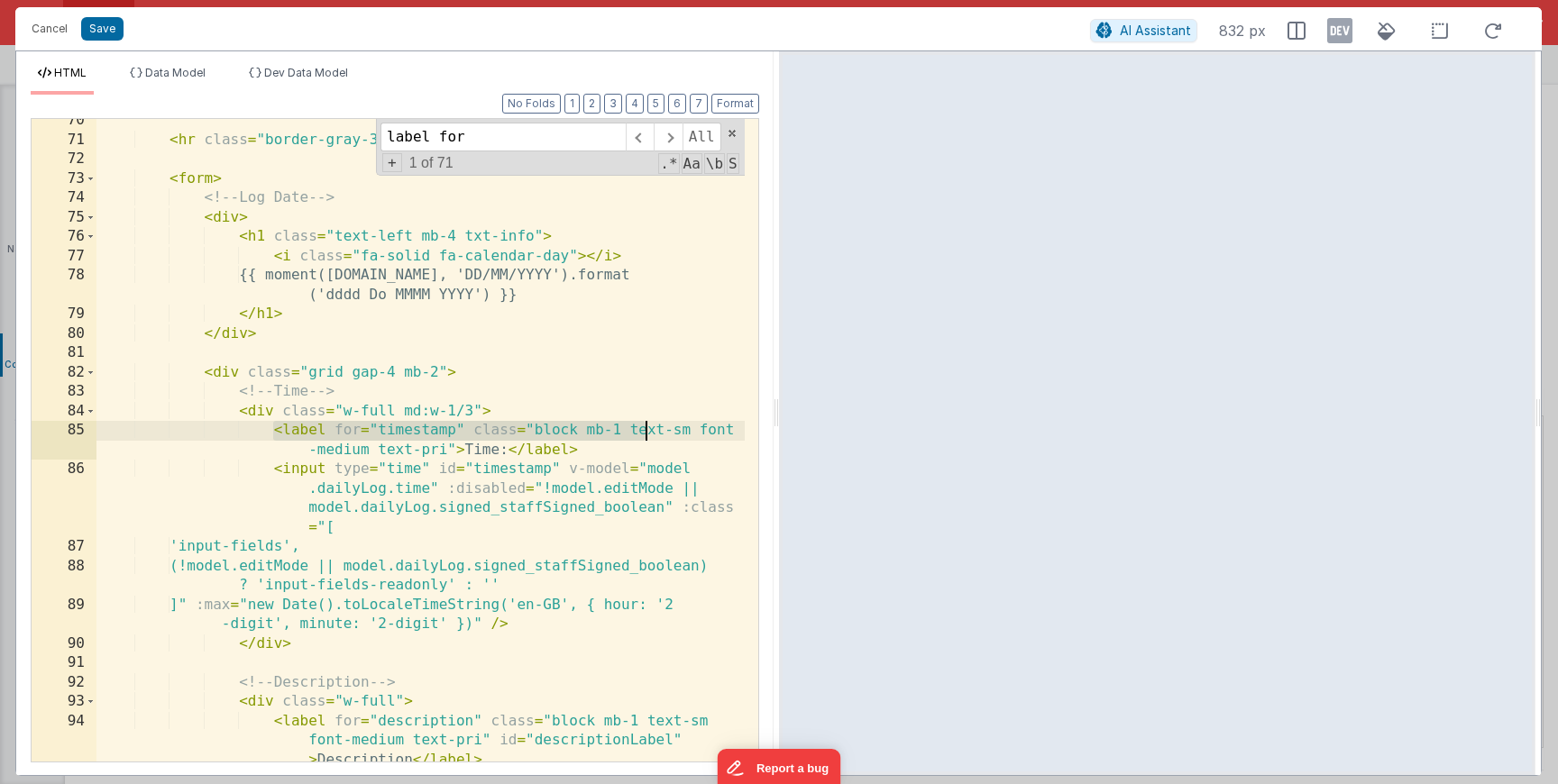
drag, startPoint x: 275, startPoint y: 427, endPoint x: 648, endPoint y: 435, distance: 373.1
click at [648, 435] on div "< hr class = "border-gray-300 mt-6 mb-4" /> < form > <!-- Log Date --> < div > …" at bounding box center [420, 501] width 648 height 779
click at [626, 447] on div "< hr class = "border-gray-300 mt-6 mb-4" /> < form > <!-- Log Date --> < div > …" at bounding box center [420, 501] width 648 height 779
click at [282, 528] on div "< hr class = "border-gray-300 mt-6 mb-4" /> < form > <!-- Log Date --> < div > …" at bounding box center [420, 501] width 648 height 779
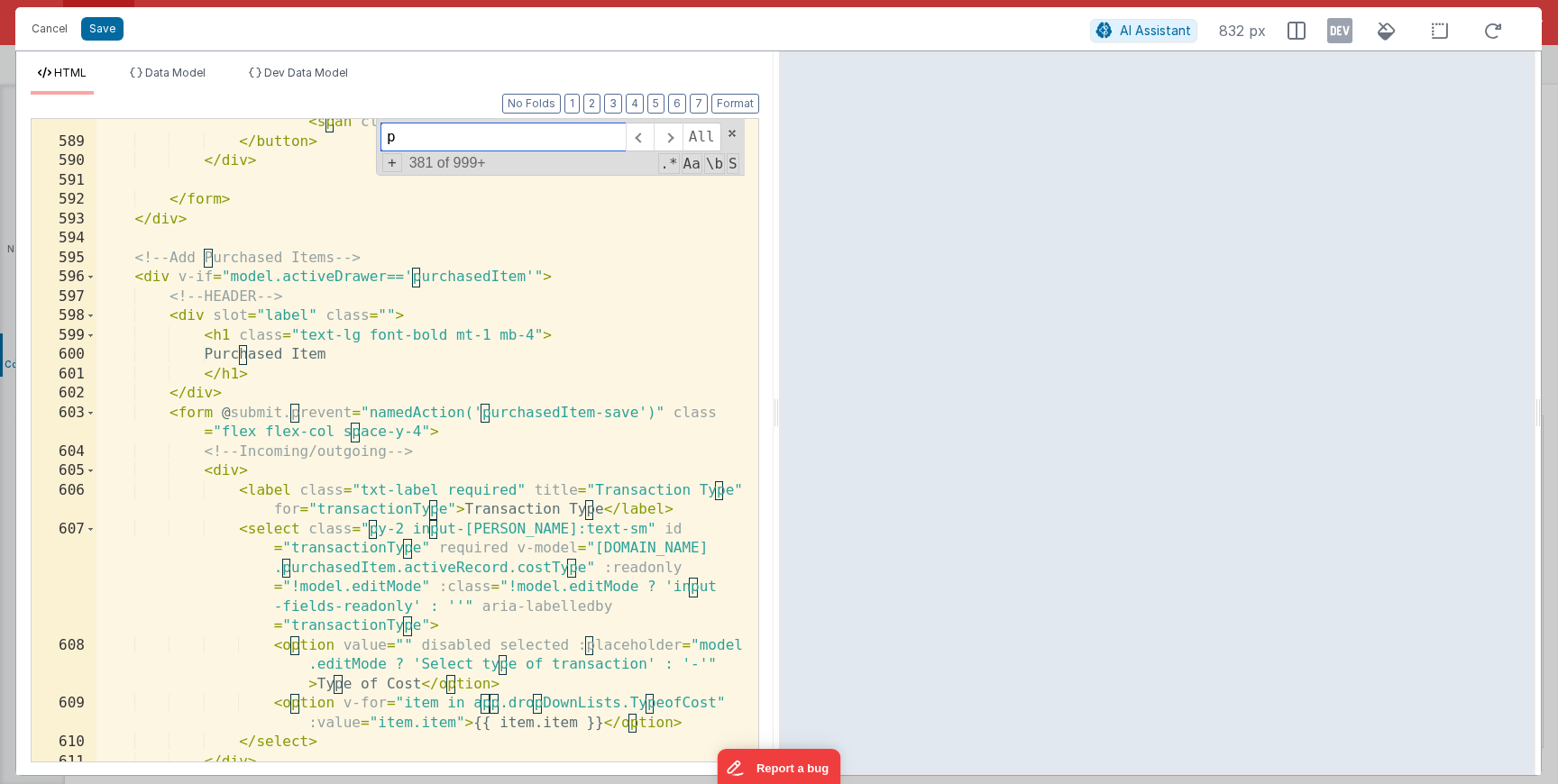
scroll to position [3482, 0]
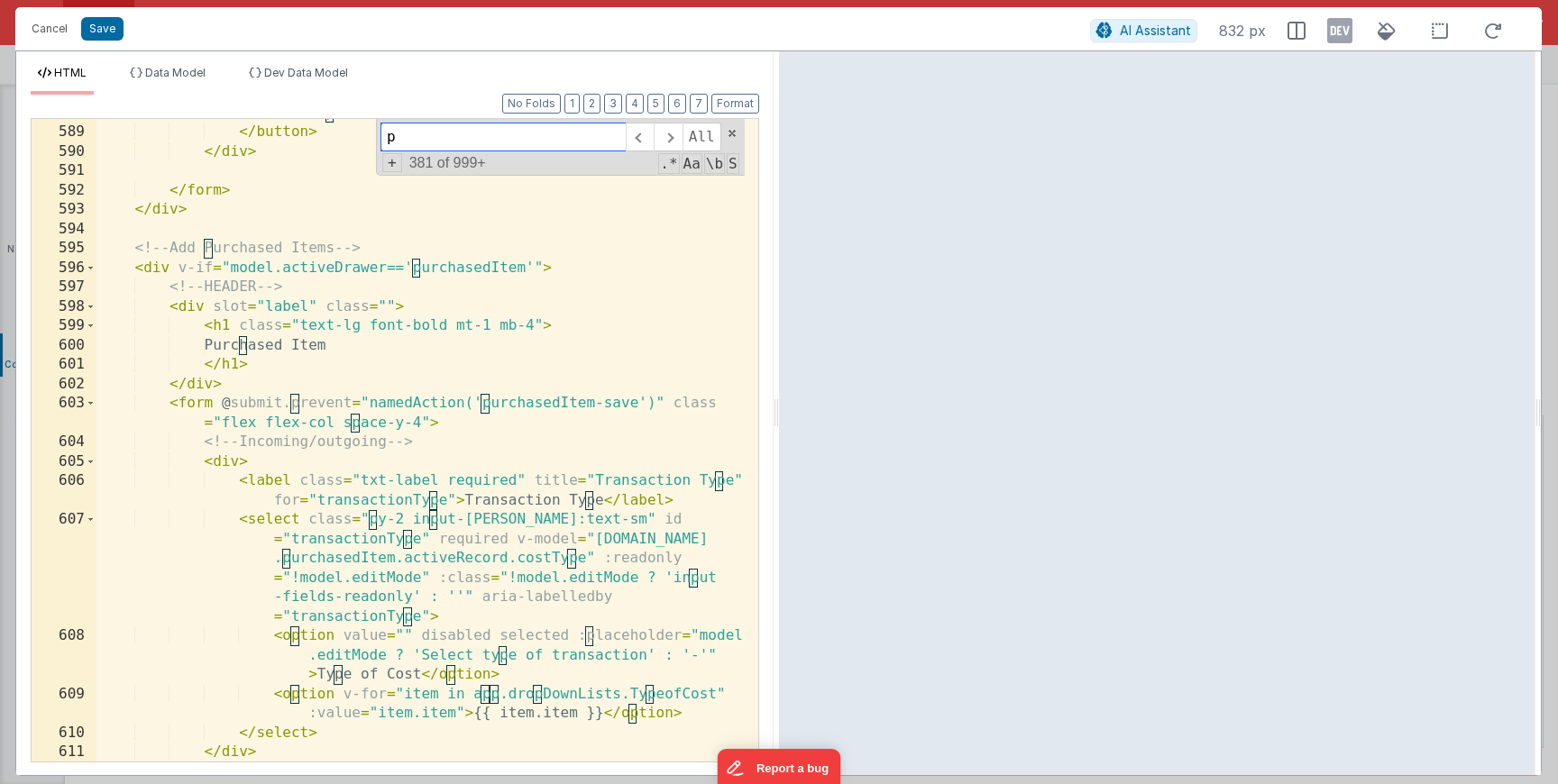
type input "p"
click at [377, 530] on div "< i aria-hidden = "true" class = "fa-solid fa-xmark" > </ i > < span class = "m…" at bounding box center [420, 434] width 648 height 701
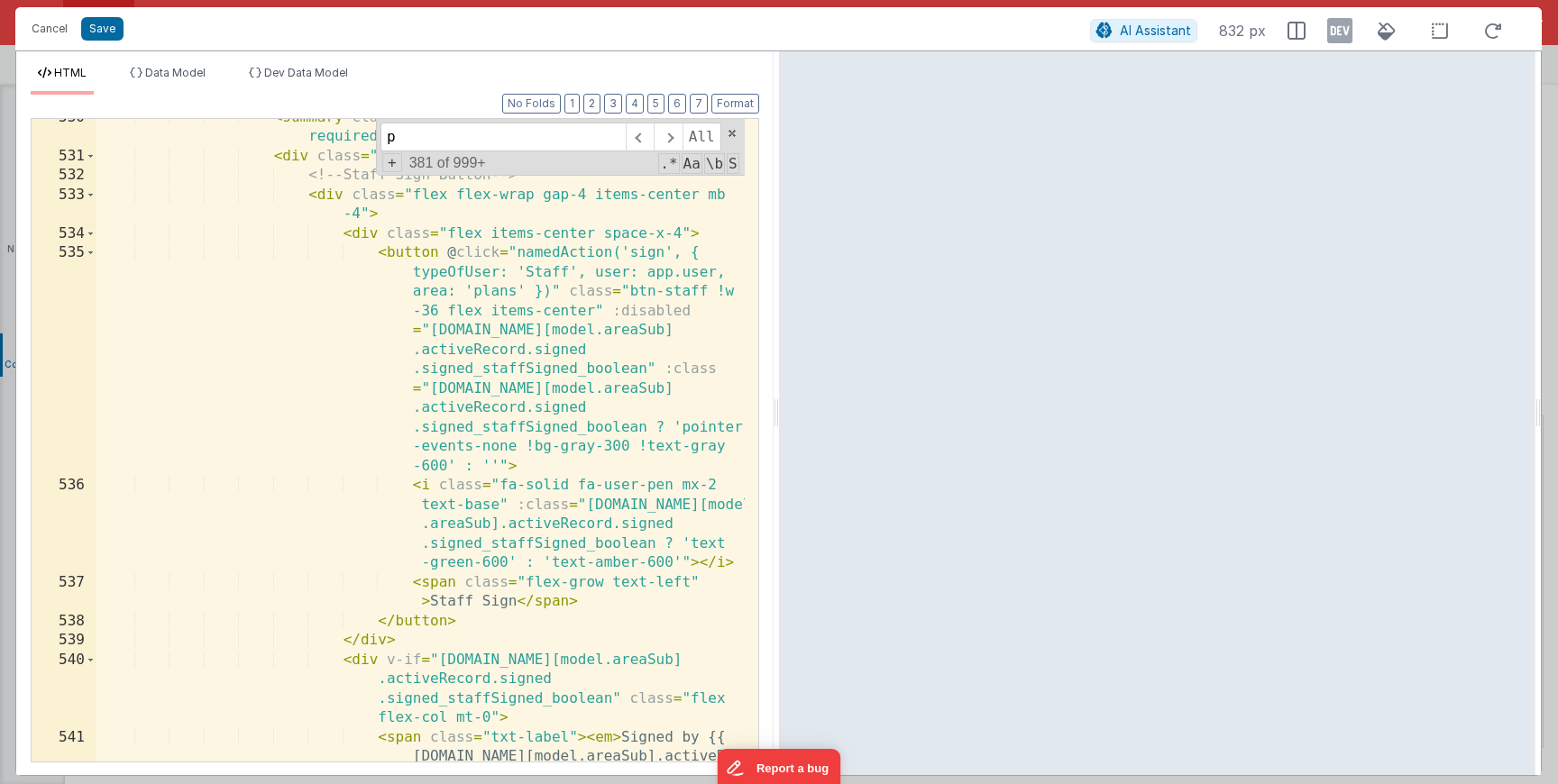
scroll to position [3012, 0]
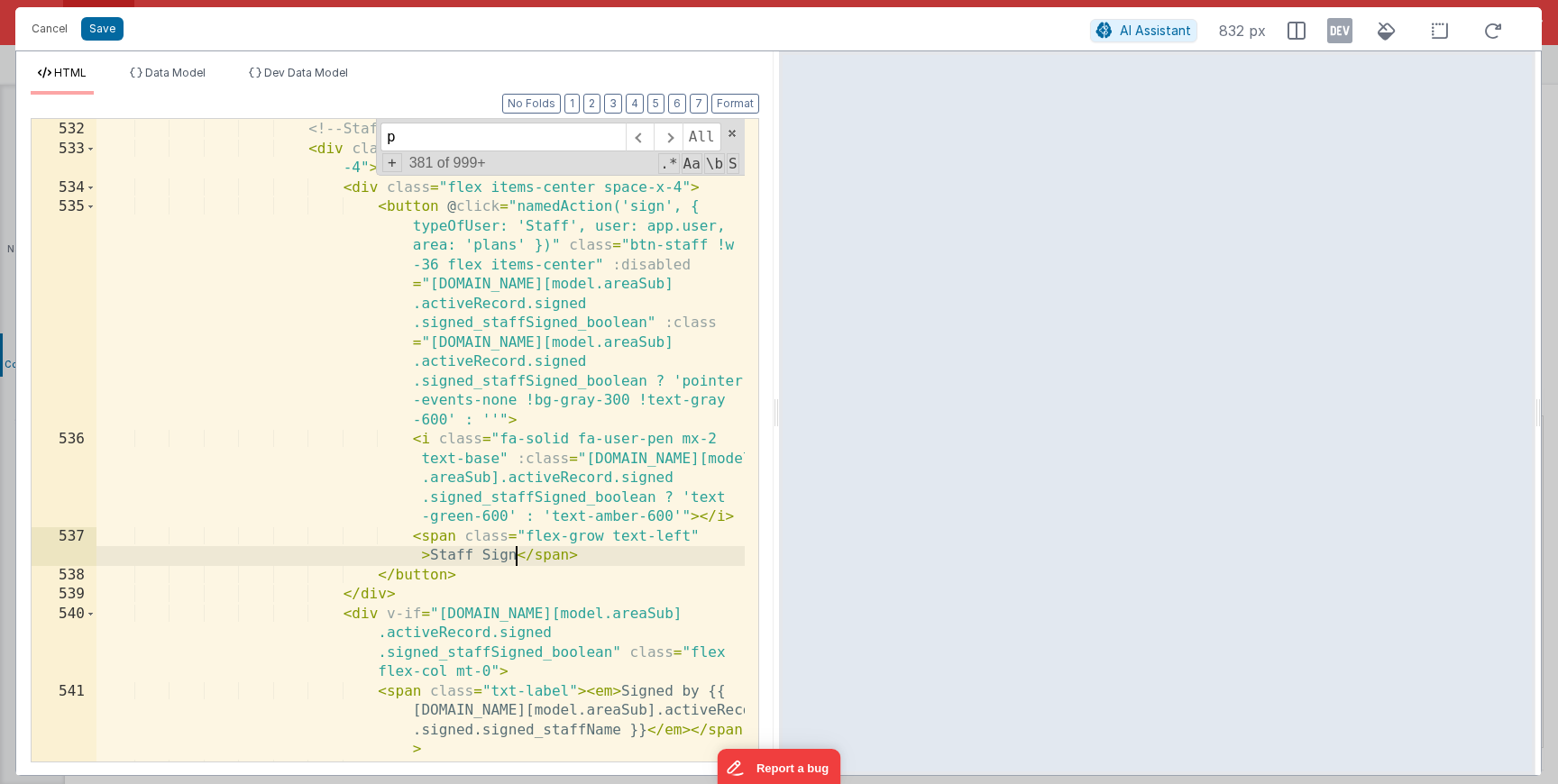
click at [519, 557] on div "< div class = "w-full mt-3" > <!-- Staff Sign Button --> < div class = "flex fl…" at bounding box center [420, 441] width 648 height 681
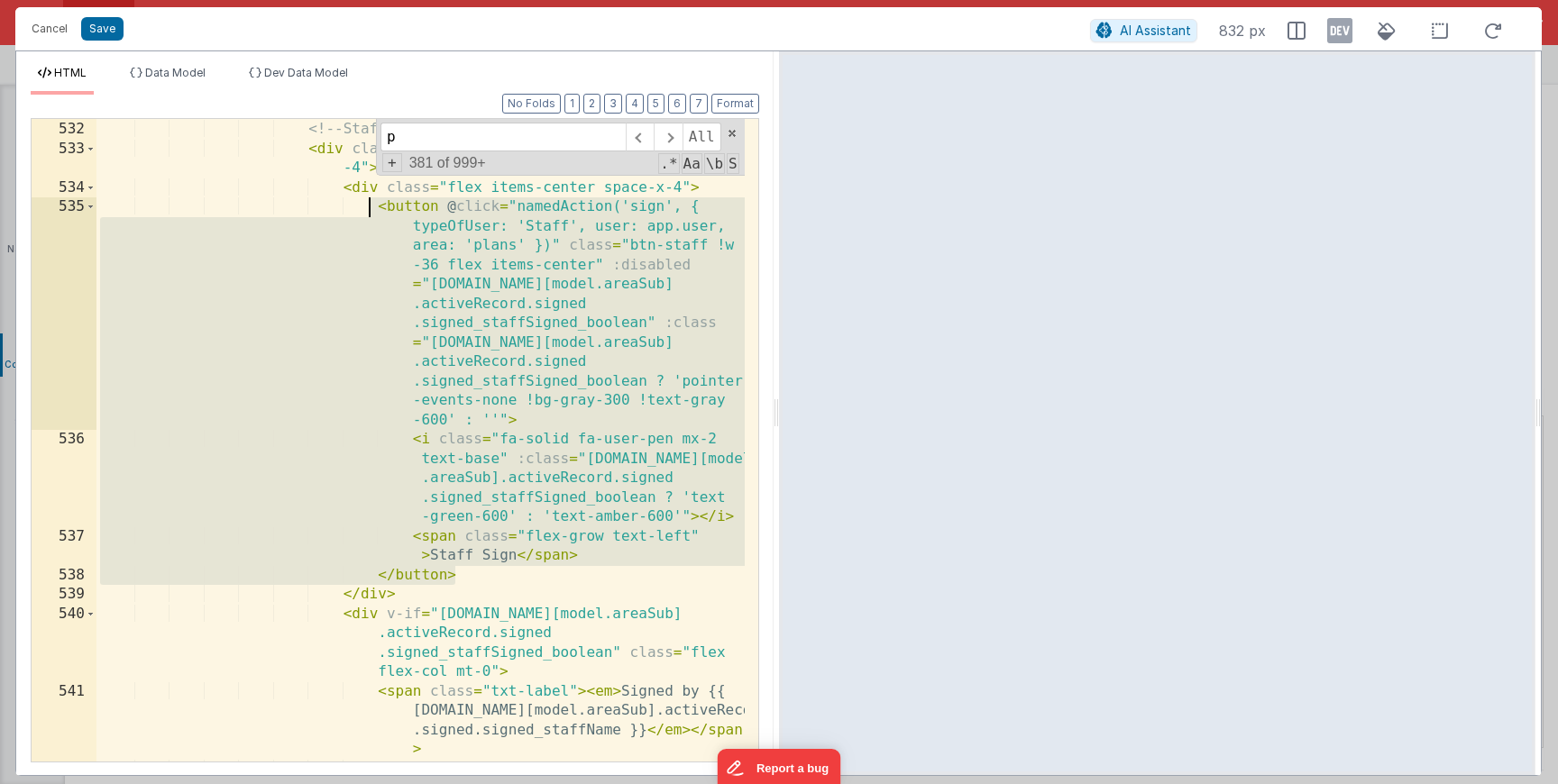
drag, startPoint x: 503, startPoint y: 575, endPoint x: 367, endPoint y: 213, distance: 386.7
click at [367, 213] on div "< div class = "w-full mt-3" > <!-- Staff Sign Button --> < div class = "flex fl…" at bounding box center [420, 441] width 648 height 681
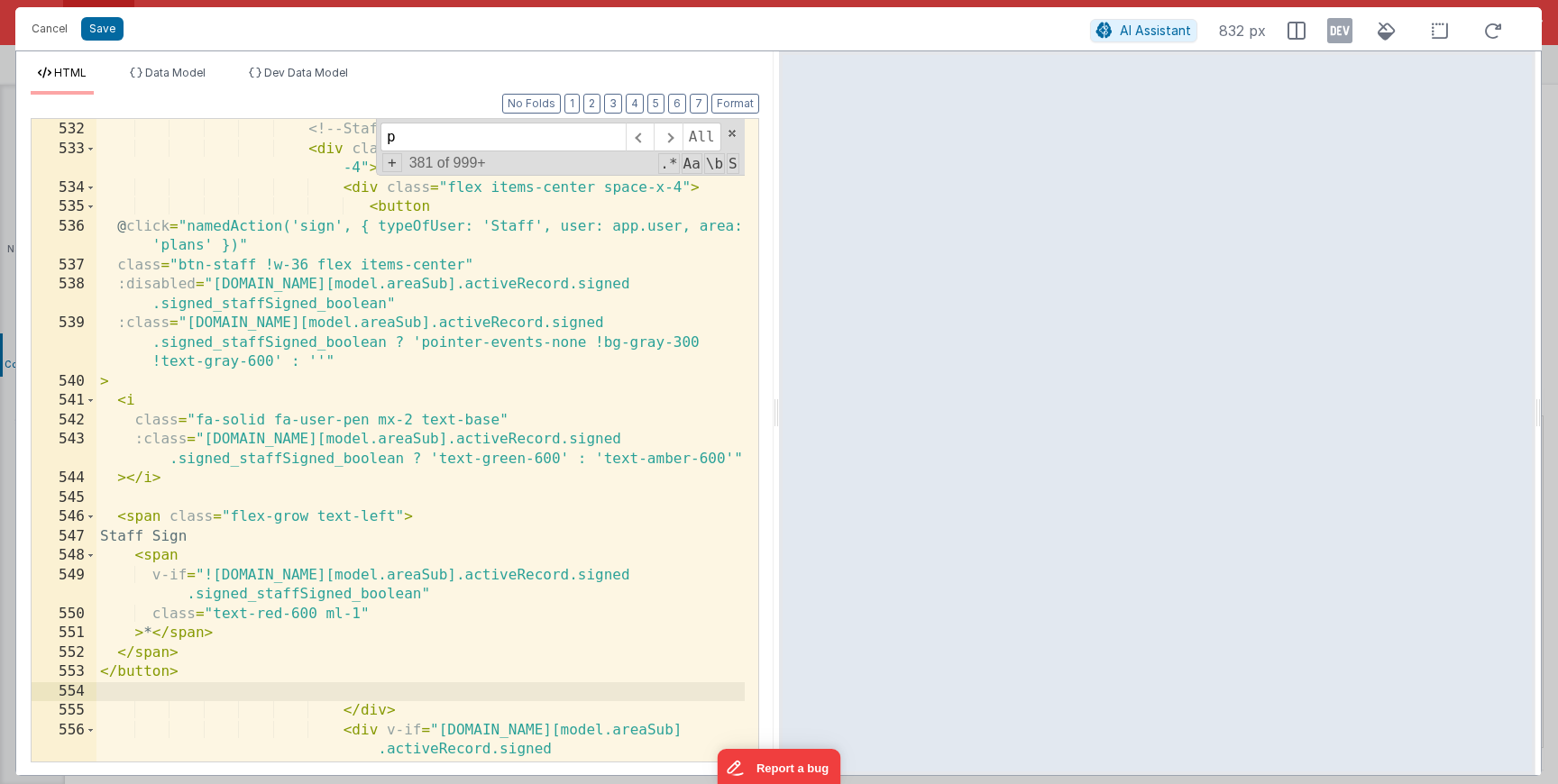
scroll to position [3010, 0]
click at [721, 112] on button "Format" at bounding box center [735, 103] width 48 height 20
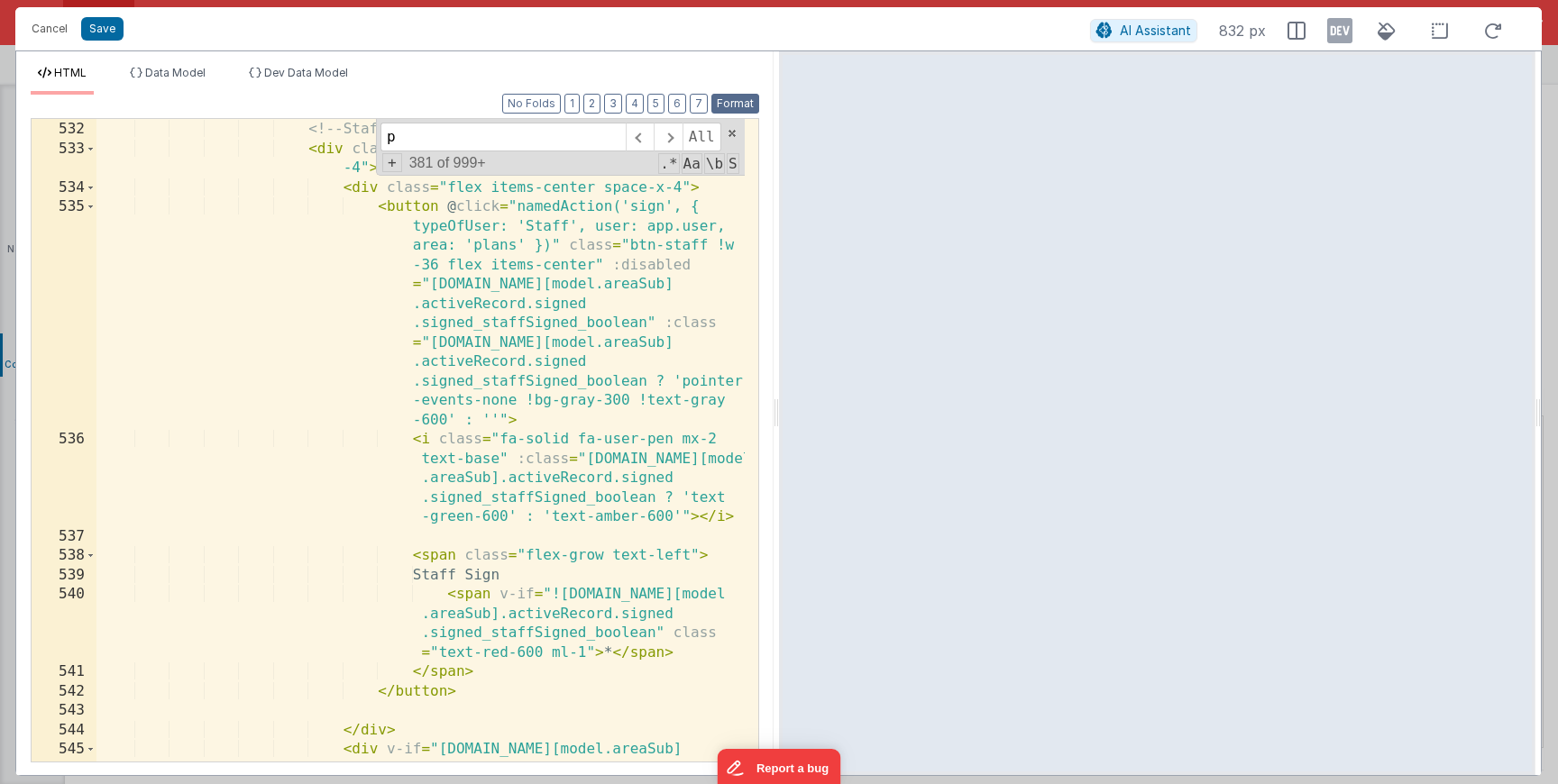
scroll to position [3009, 0]
click at [124, 31] on div "Cancel Save" at bounding box center [556, 28] width 1068 height 25
click at [114, 31] on button "Save" at bounding box center [102, 28] width 42 height 23
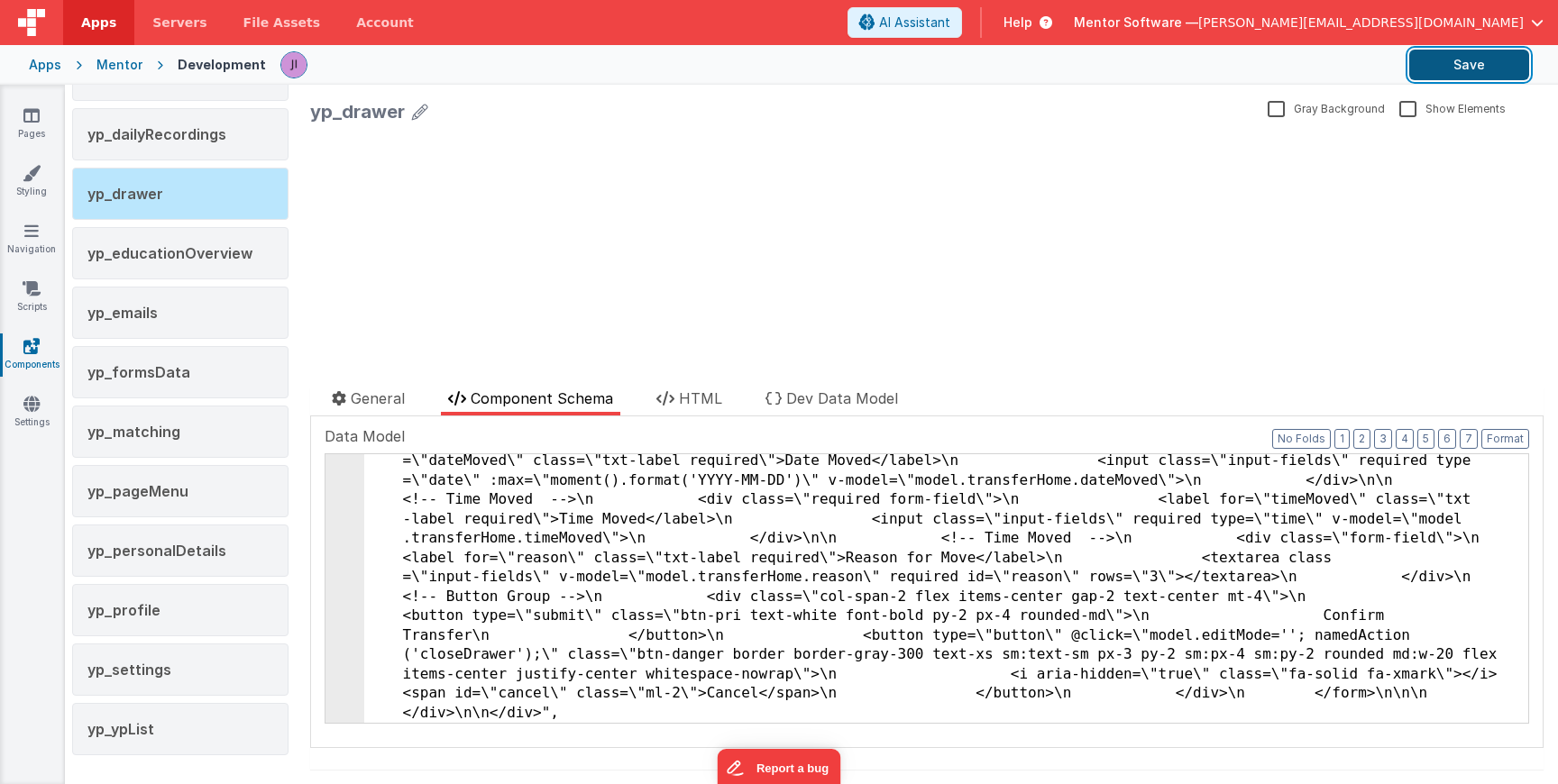
click at [1505, 69] on button "Save" at bounding box center [1469, 64] width 120 height 31
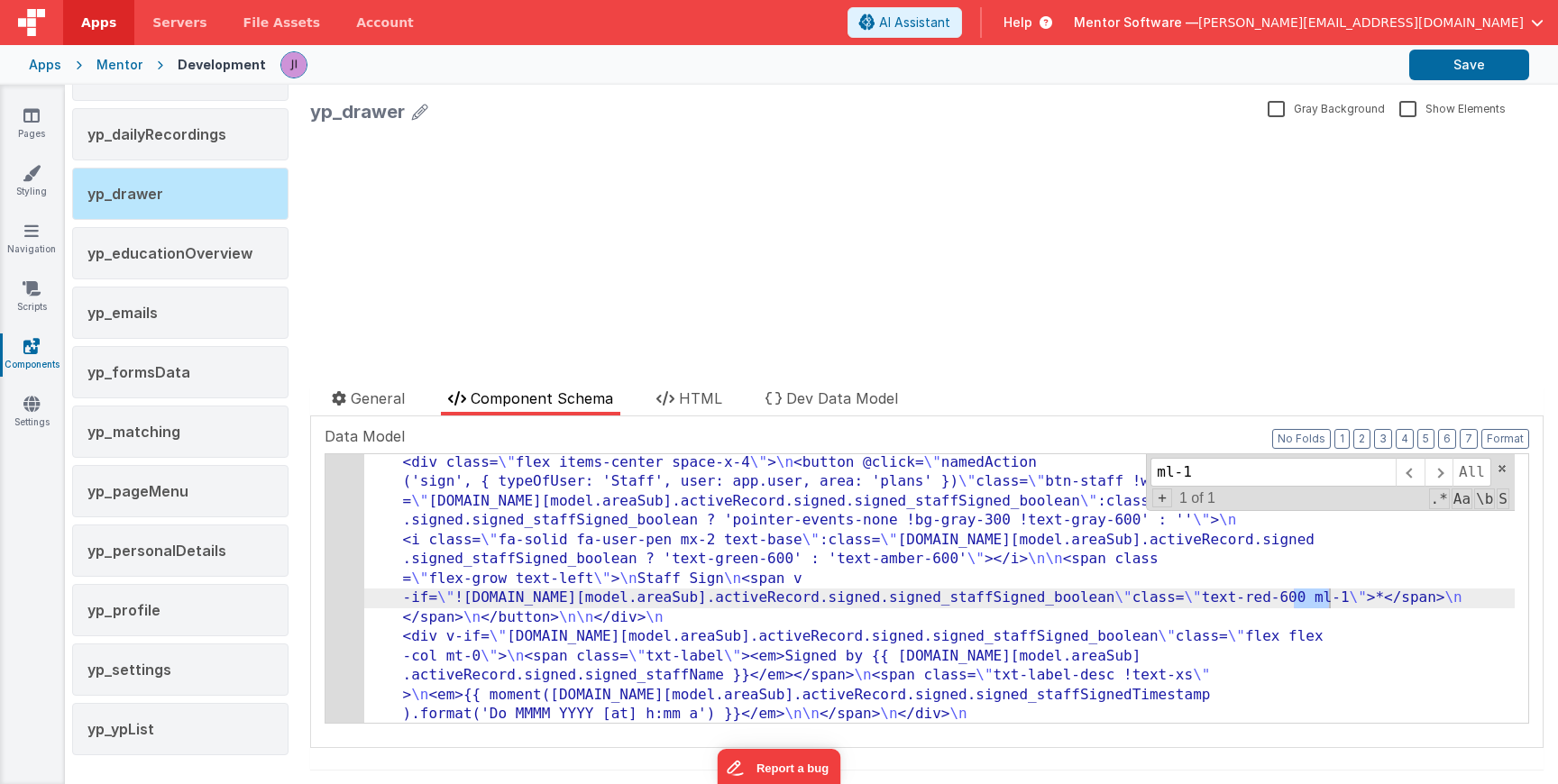
scroll to position [2925, 0]
type input "ml-1"
drag, startPoint x: 1287, startPoint y: 599, endPoint x: 1332, endPoint y: 599, distance: 45.0
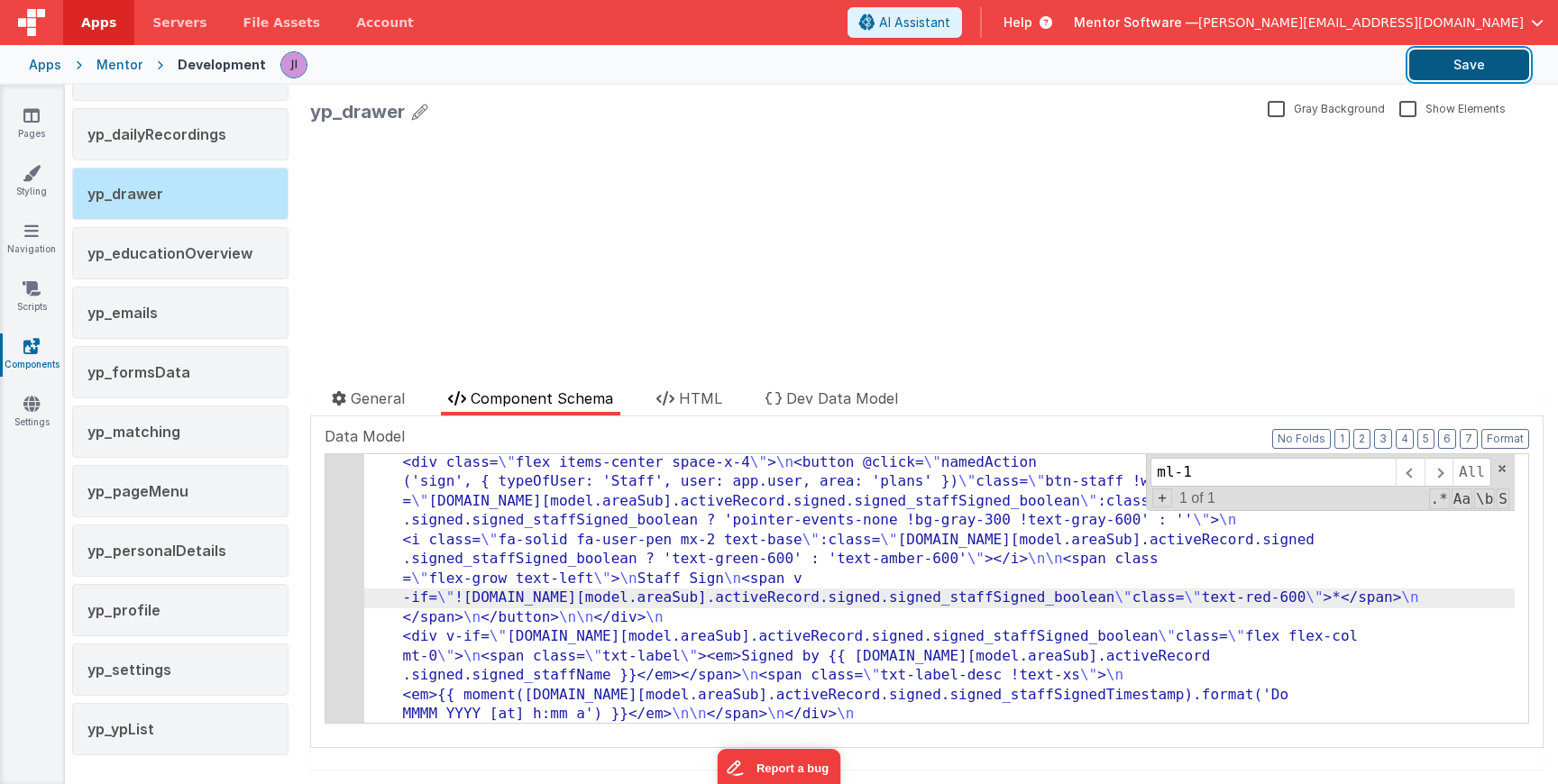
click at [1463, 73] on button "Save" at bounding box center [1469, 64] width 120 height 31
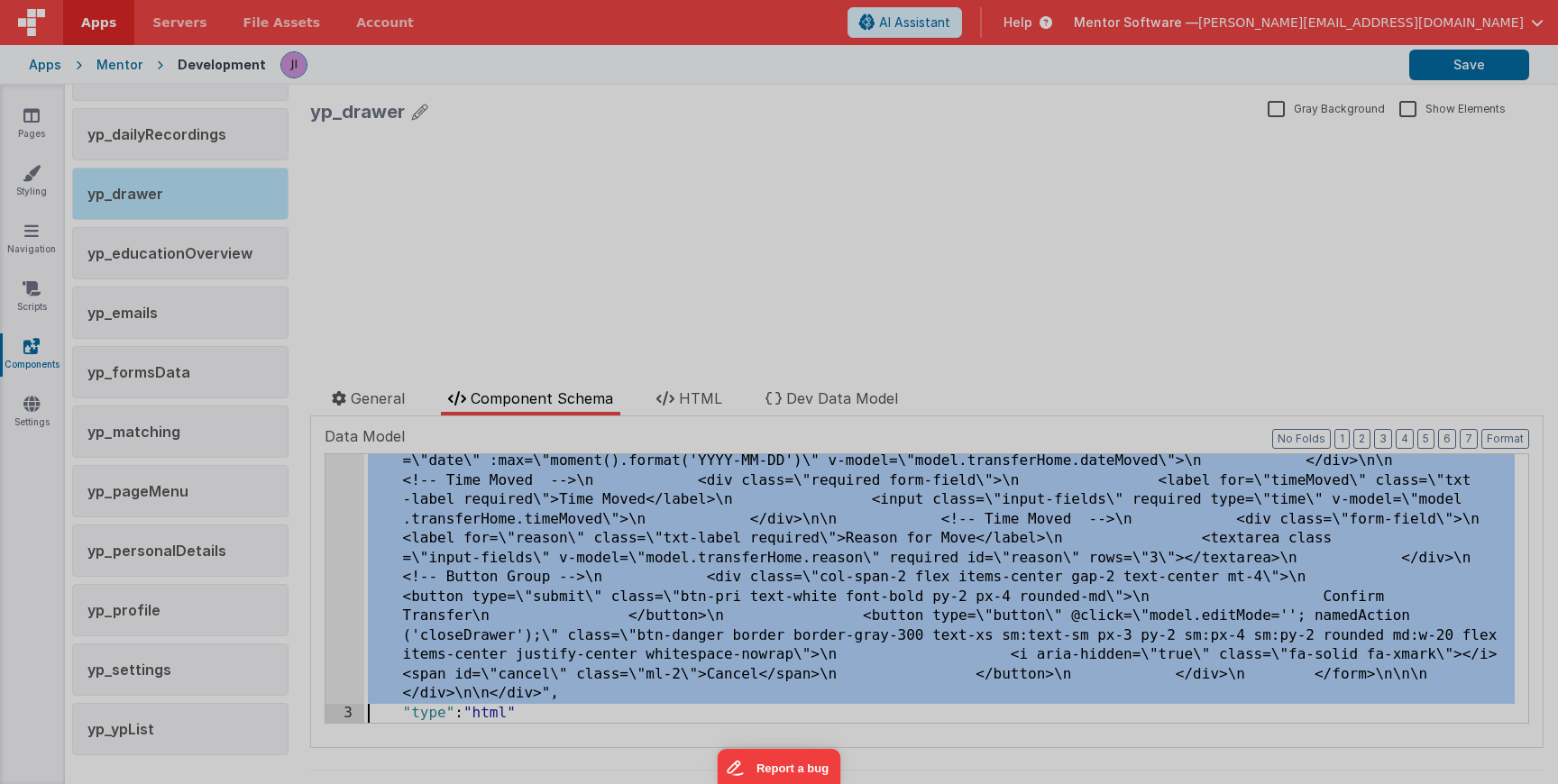
scroll to position [29276, 0]
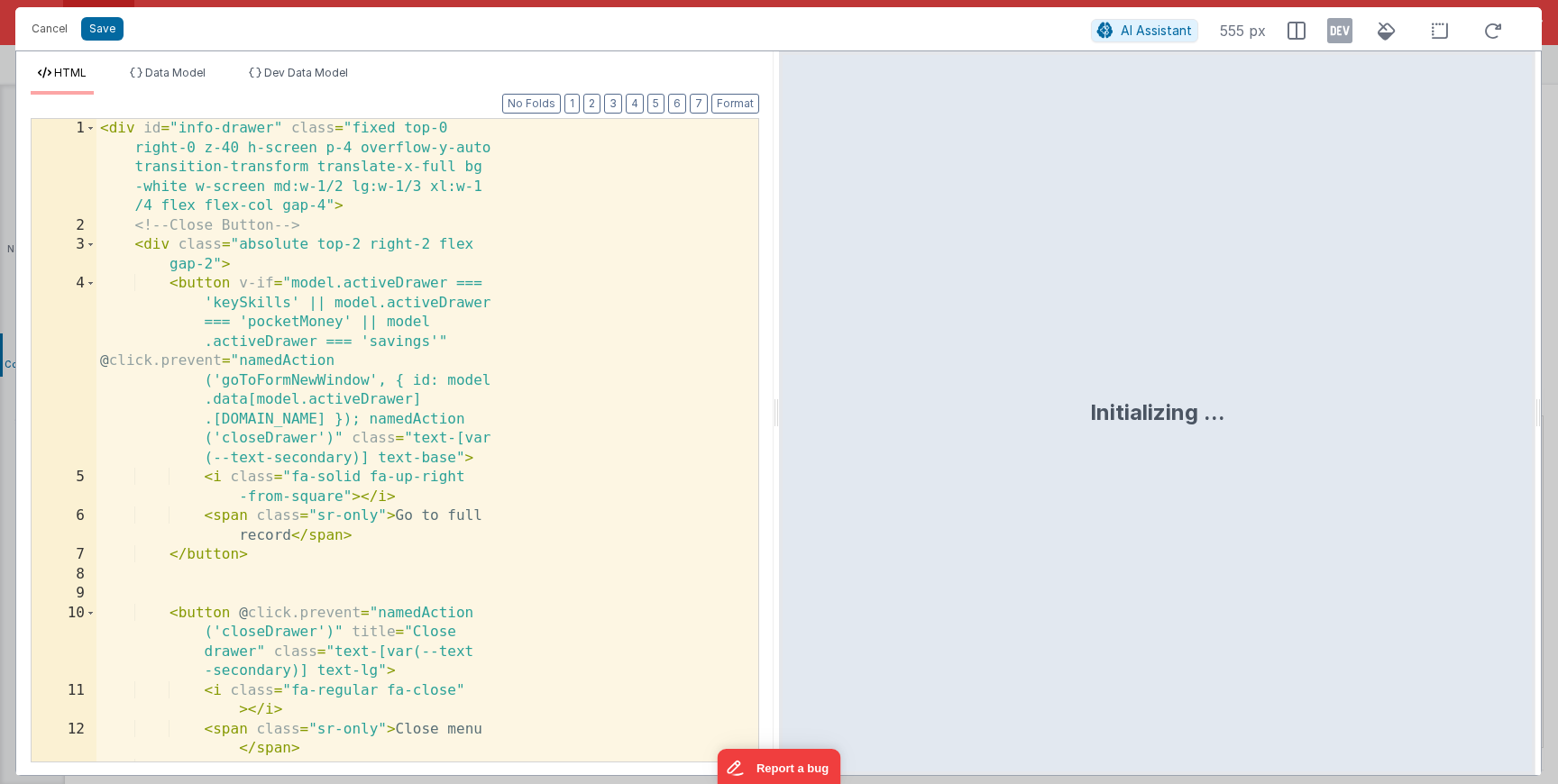
click at [369, 481] on div "< div id = "info-drawer" class = "fixed top-0 right-0 z-40 h-screen p-4 overflo…" at bounding box center [420, 499] width 648 height 759
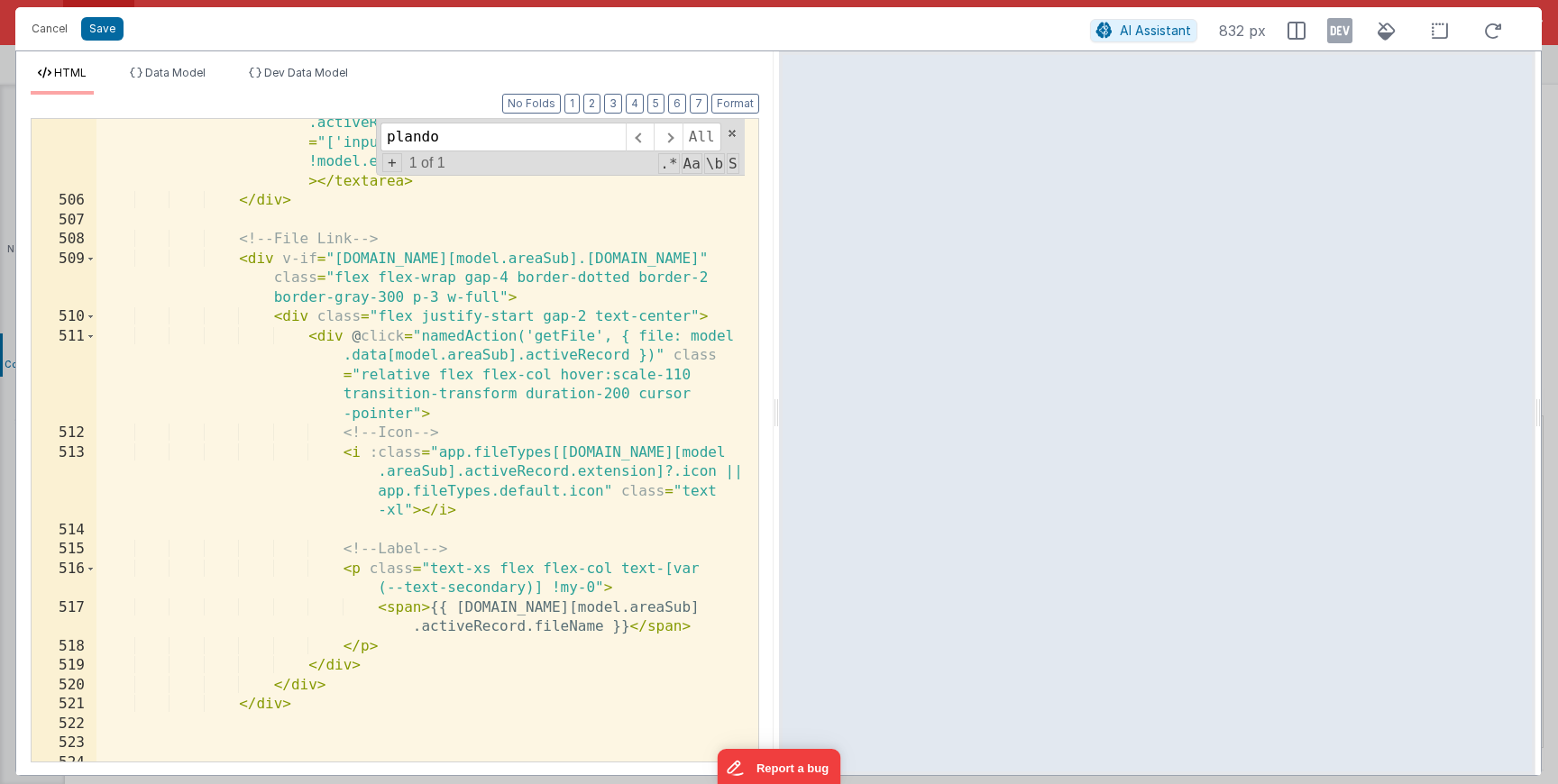
scroll to position [2842, 0]
type input "plando"
click at [254, 261] on div "< textarea v-model = "model.data[model.areaSub] .activeRecord.notes" id = "note…" at bounding box center [420, 475] width 648 height 759
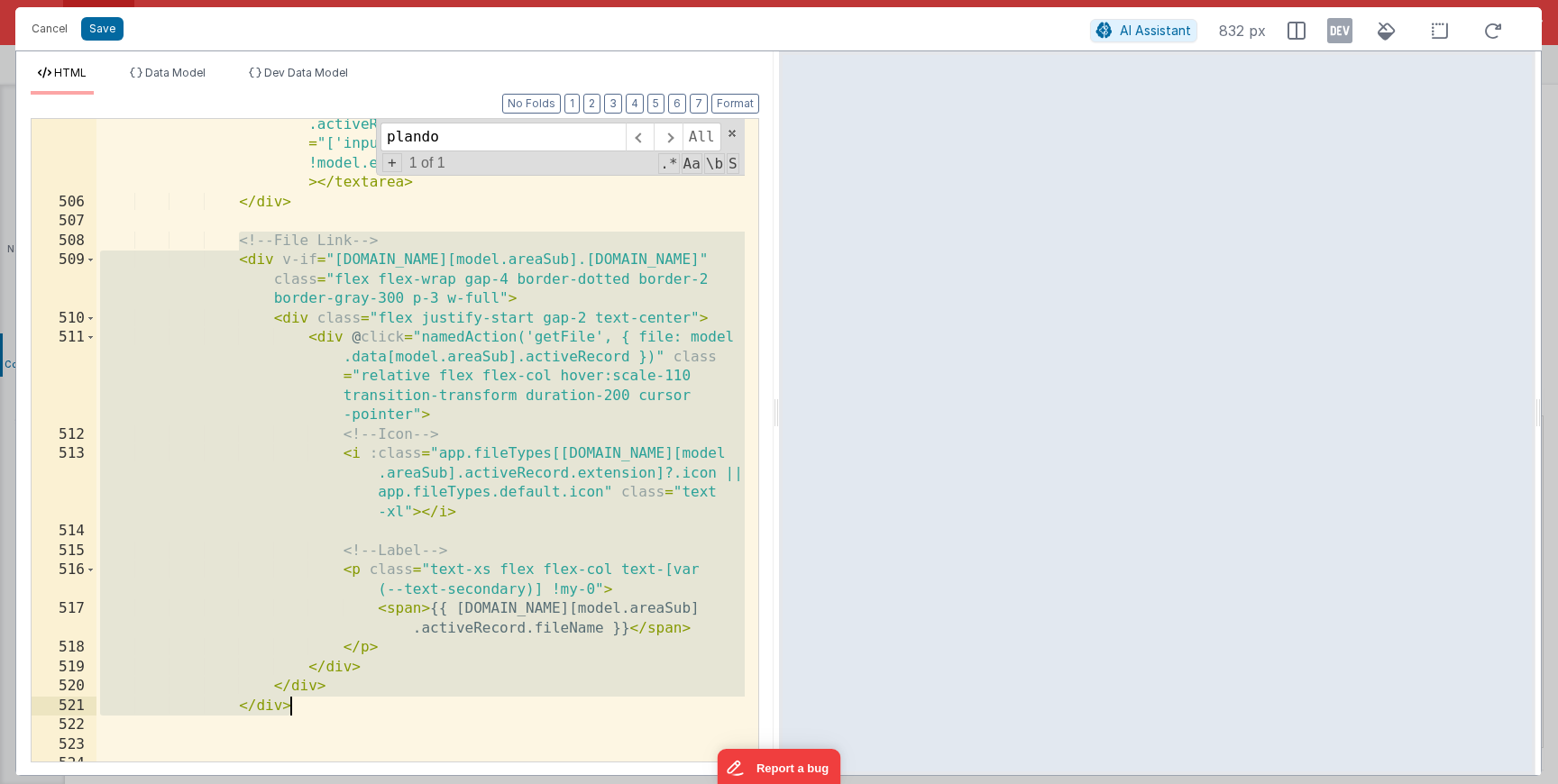
drag, startPoint x: 234, startPoint y: 234, endPoint x: 371, endPoint y: 710, distance: 495.3
click at [371, 710] on div "< textarea v-model = "model.data[model.areaSub] .activeRecord.notes" id = "note…" at bounding box center [420, 475] width 648 height 759
click at [426, 627] on div "< textarea v-model = "model.data[model.areaSub] .activeRecord.notes" id = "note…" at bounding box center [420, 475] width 648 height 759
drag, startPoint x: 344, startPoint y: 703, endPoint x: 229, endPoint y: 247, distance: 470.3
click at [227, 247] on div "< textarea v-model = "model.data[model.areaSub] .activeRecord.notes" id = "note…" at bounding box center [420, 475] width 648 height 759
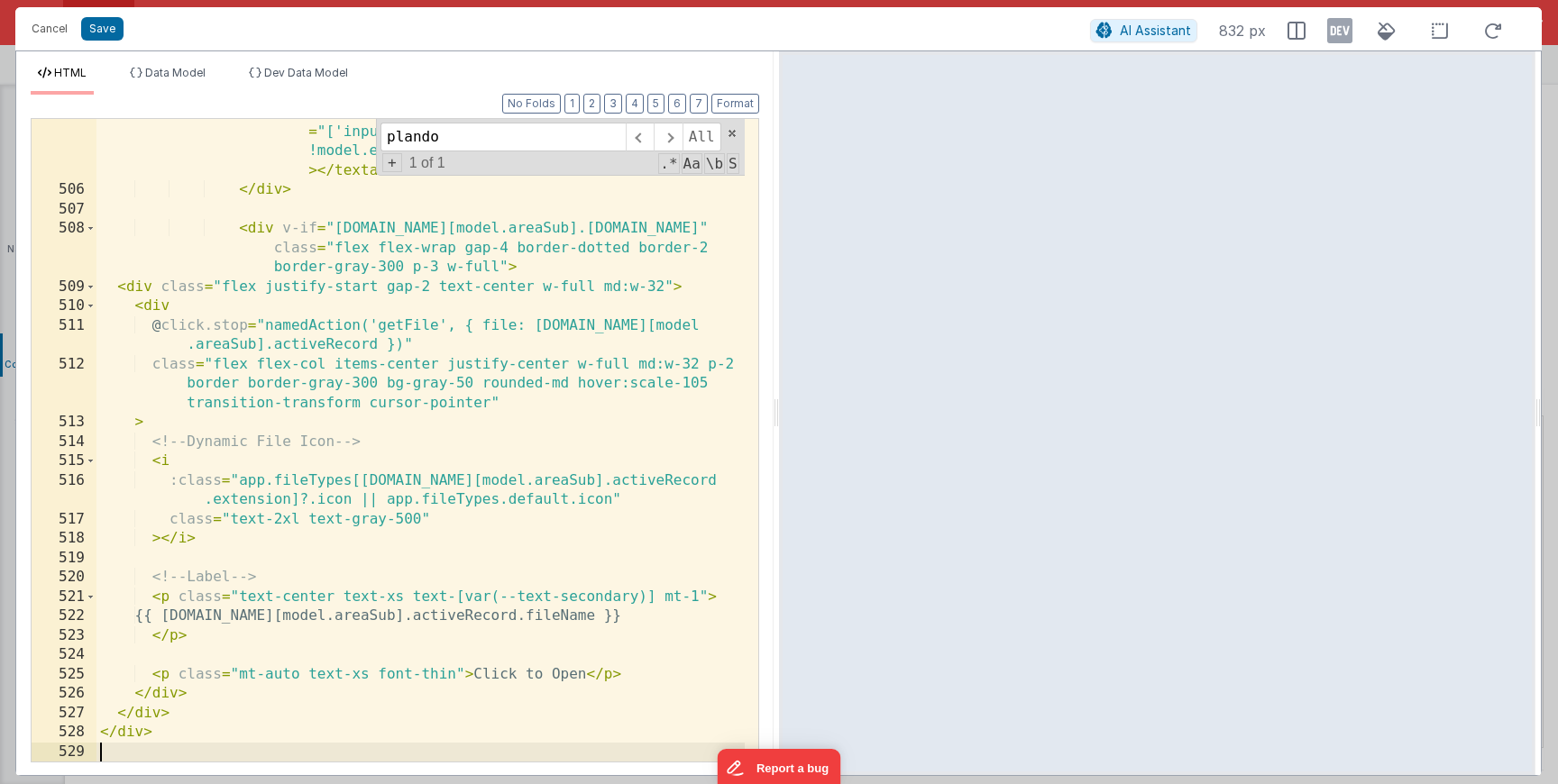
scroll to position [2843, 0]
click at [728, 103] on button "Format" at bounding box center [735, 103] width 48 height 20
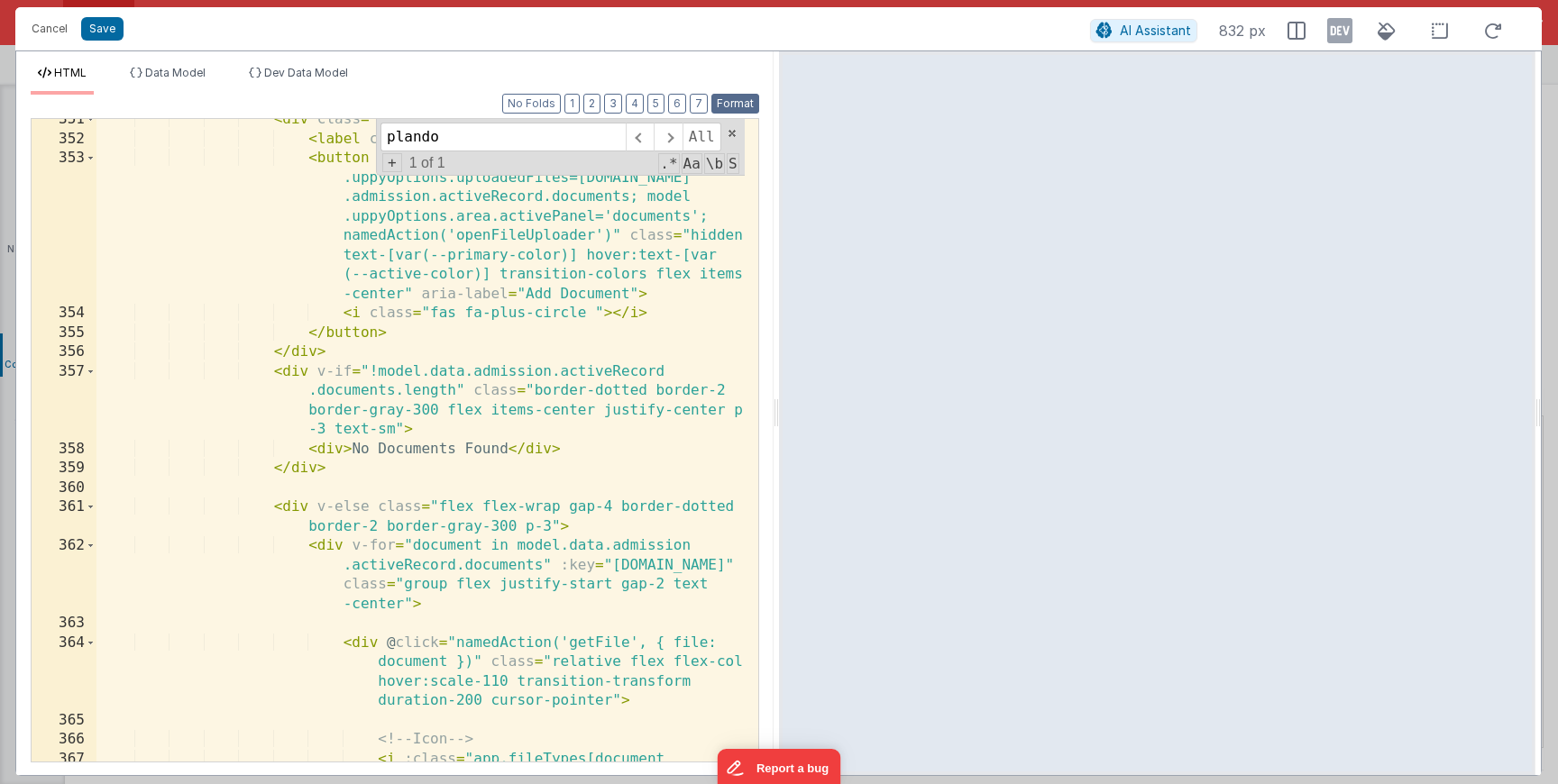
scroll to position [1799, 0]
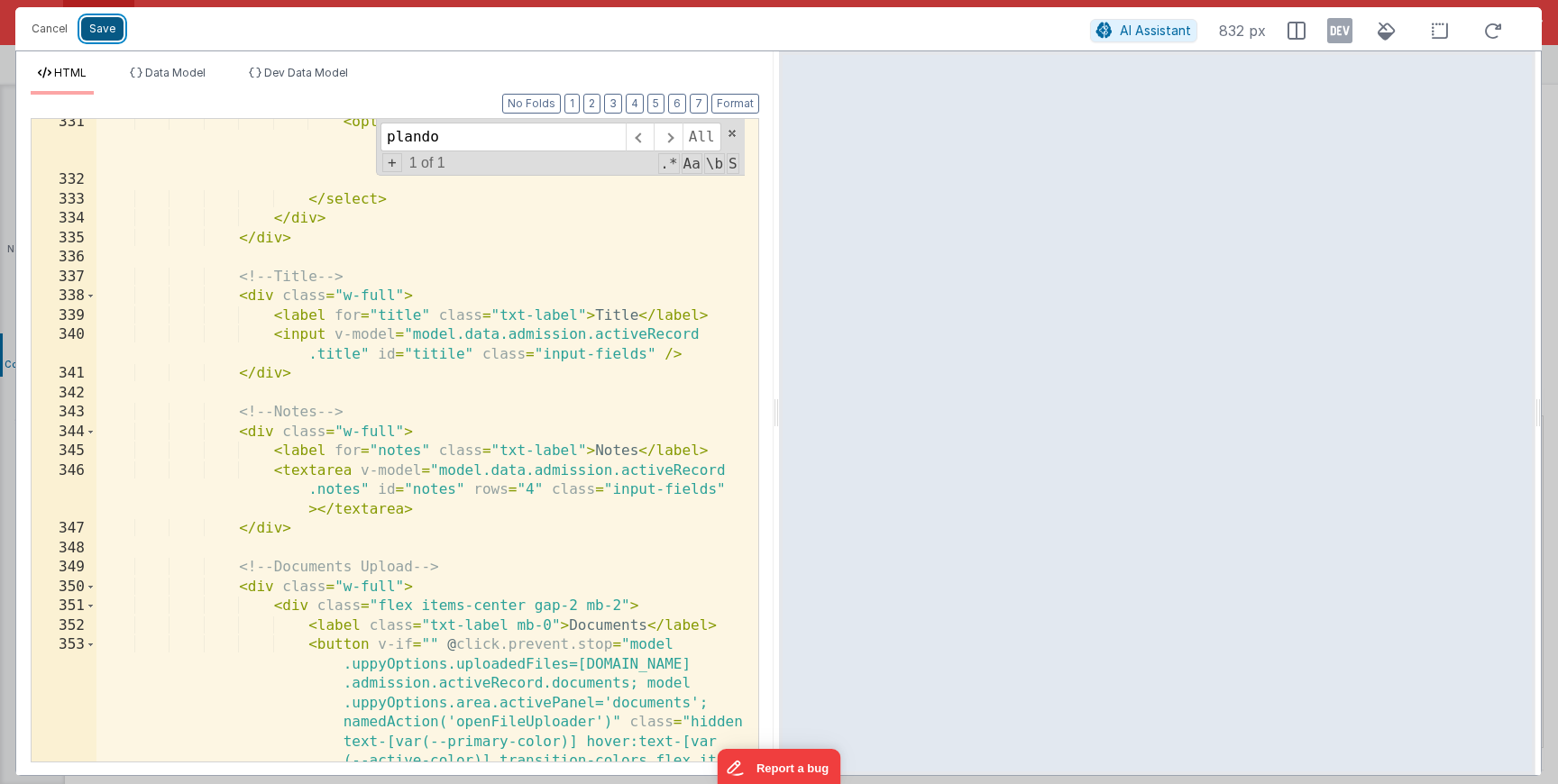
click at [95, 34] on button "Save" at bounding box center [102, 28] width 42 height 23
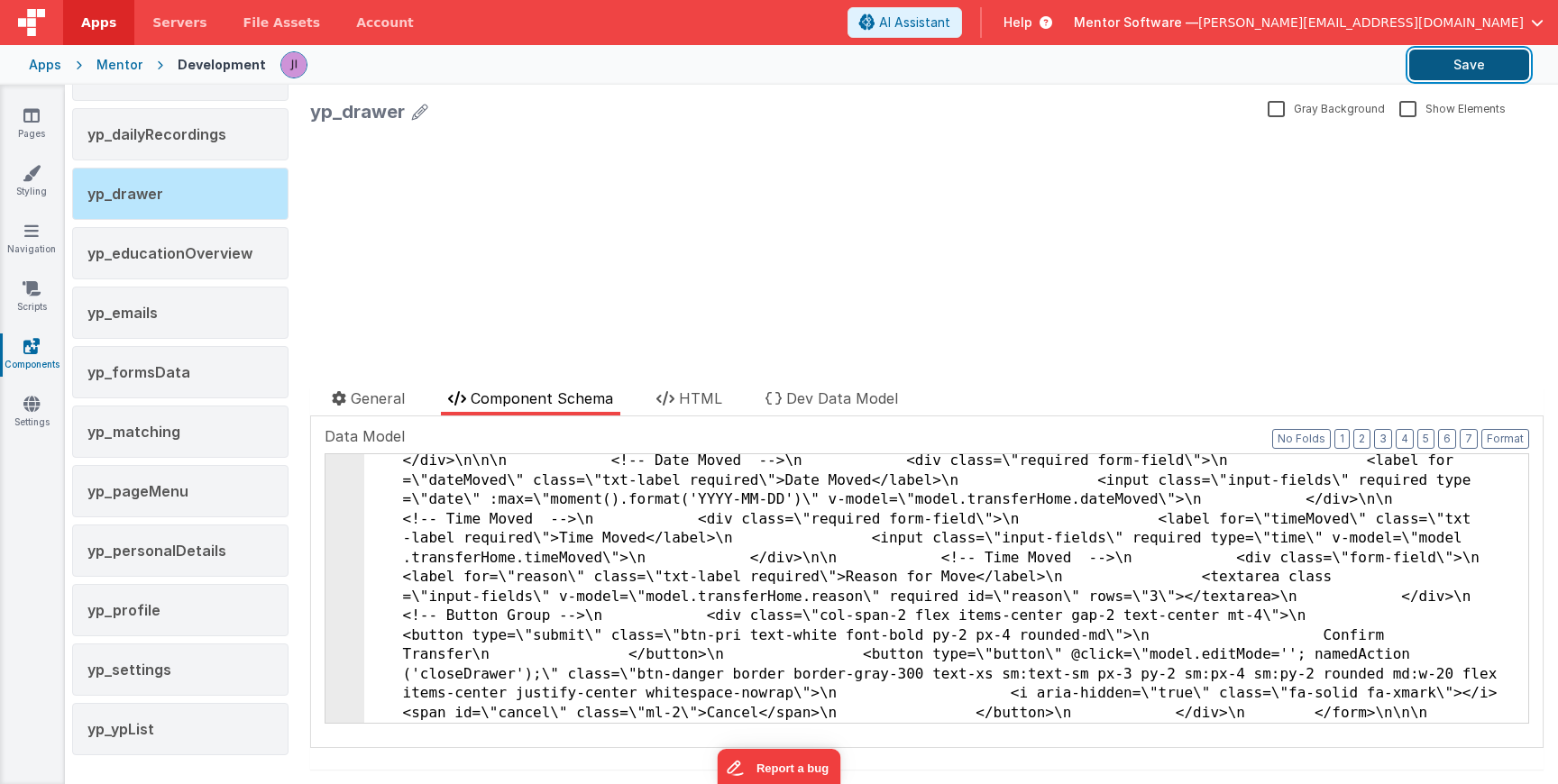
click at [1483, 68] on button "Save" at bounding box center [1469, 64] width 120 height 31
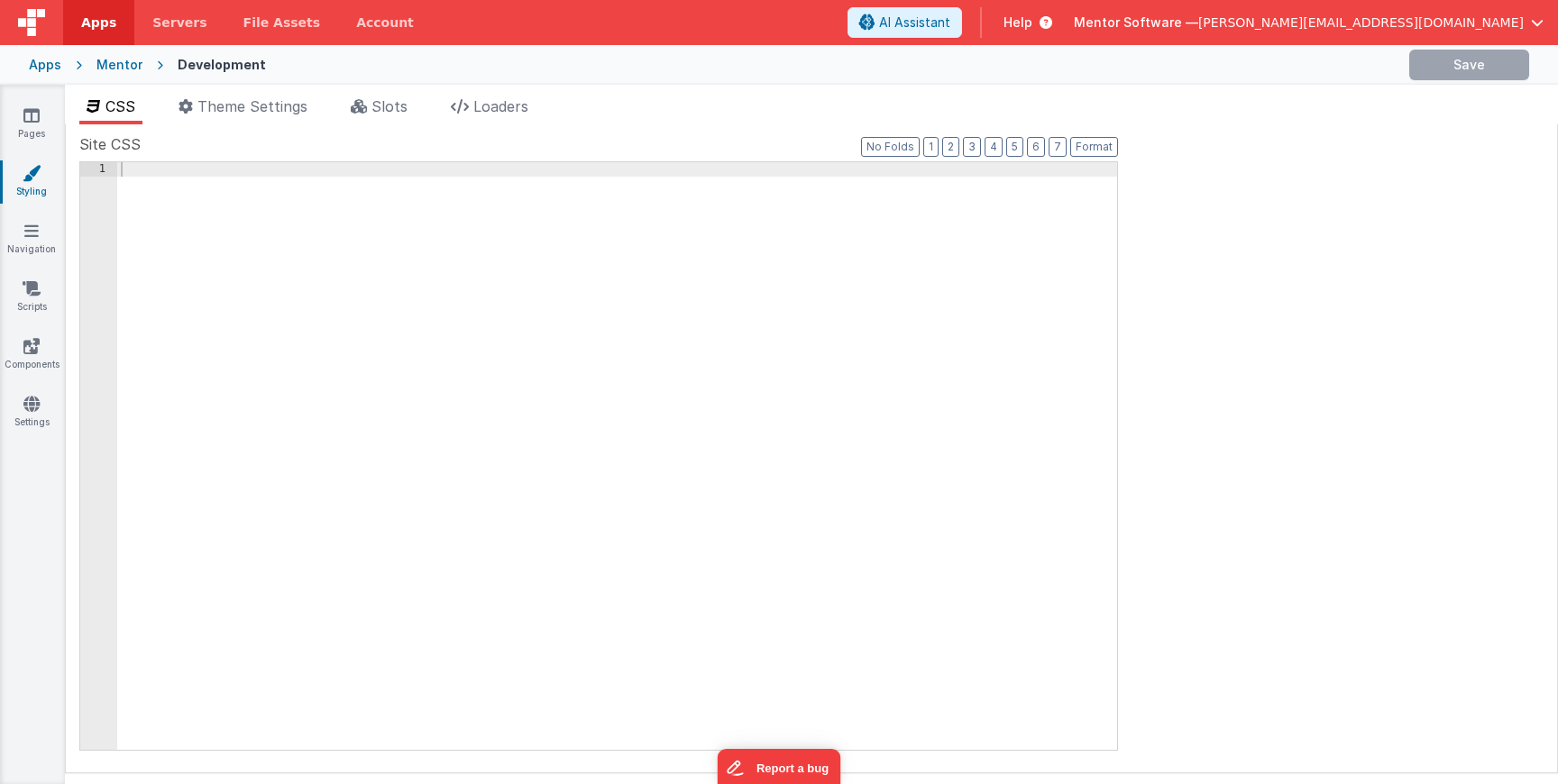
click at [139, 96] on li "CSS" at bounding box center [111, 110] width 63 height 29
click at [283, 282] on div at bounding box center [617, 471] width 1000 height 617
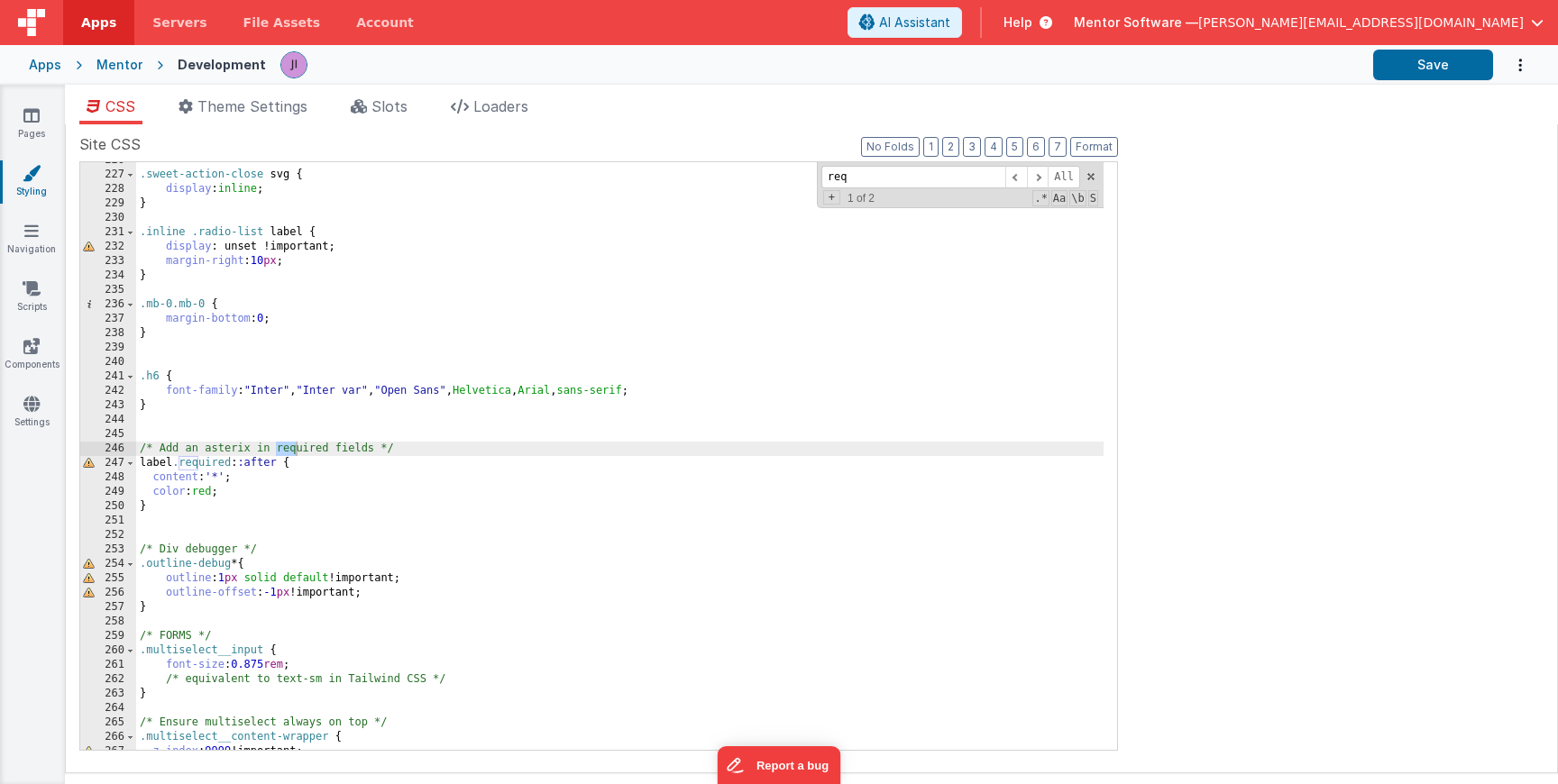
scroll to position [3254, 0]
type input "required"
click at [252, 481] on div ".sweet-action-close svg { display : inline ; } .inline .radio-list label { disp…" at bounding box center [620, 461] width 968 height 617
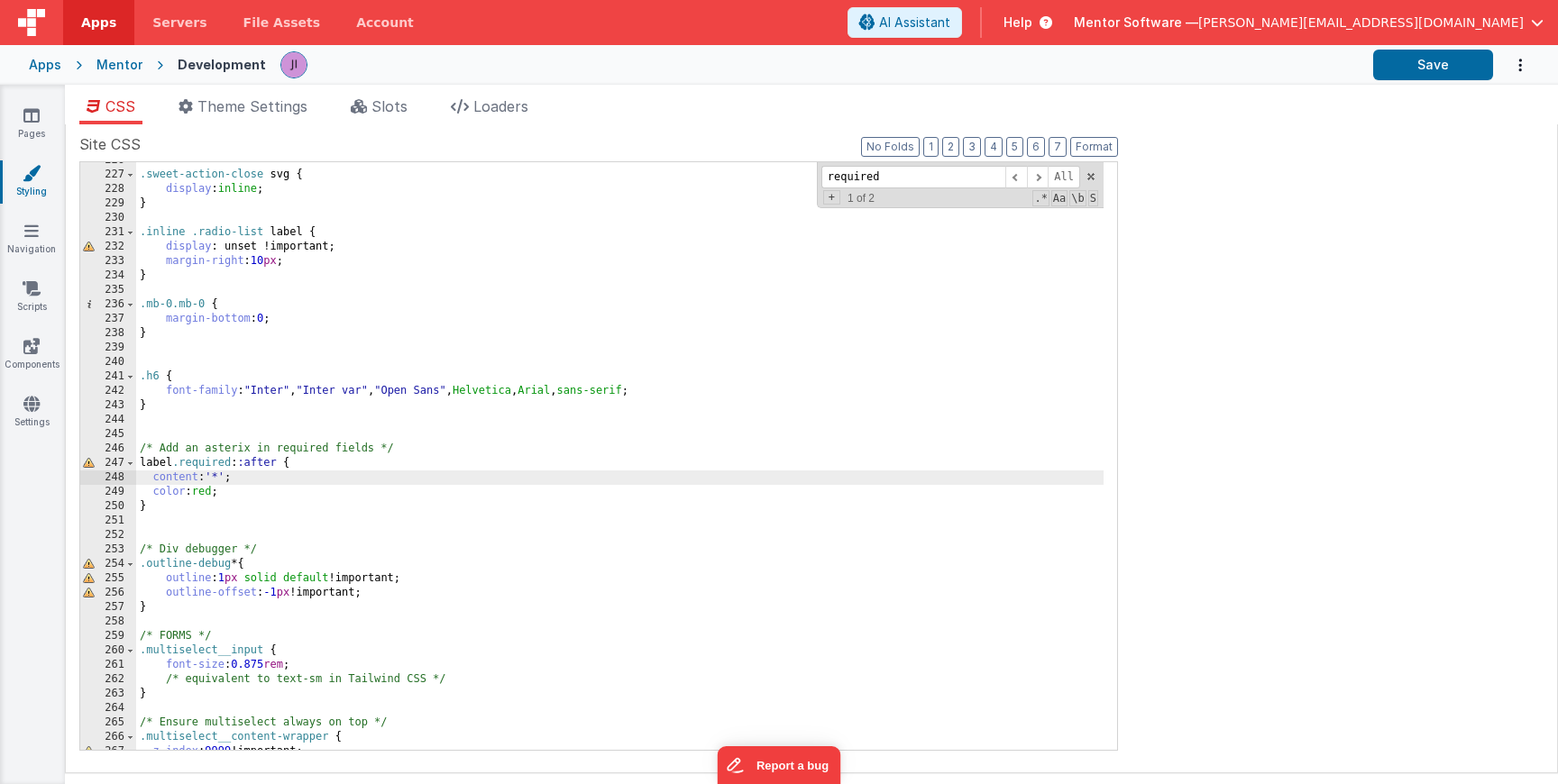
click at [254, 497] on div ".sweet-action-close svg { display : inline ; } .inline .radio-list label { disp…" at bounding box center [620, 461] width 968 height 617
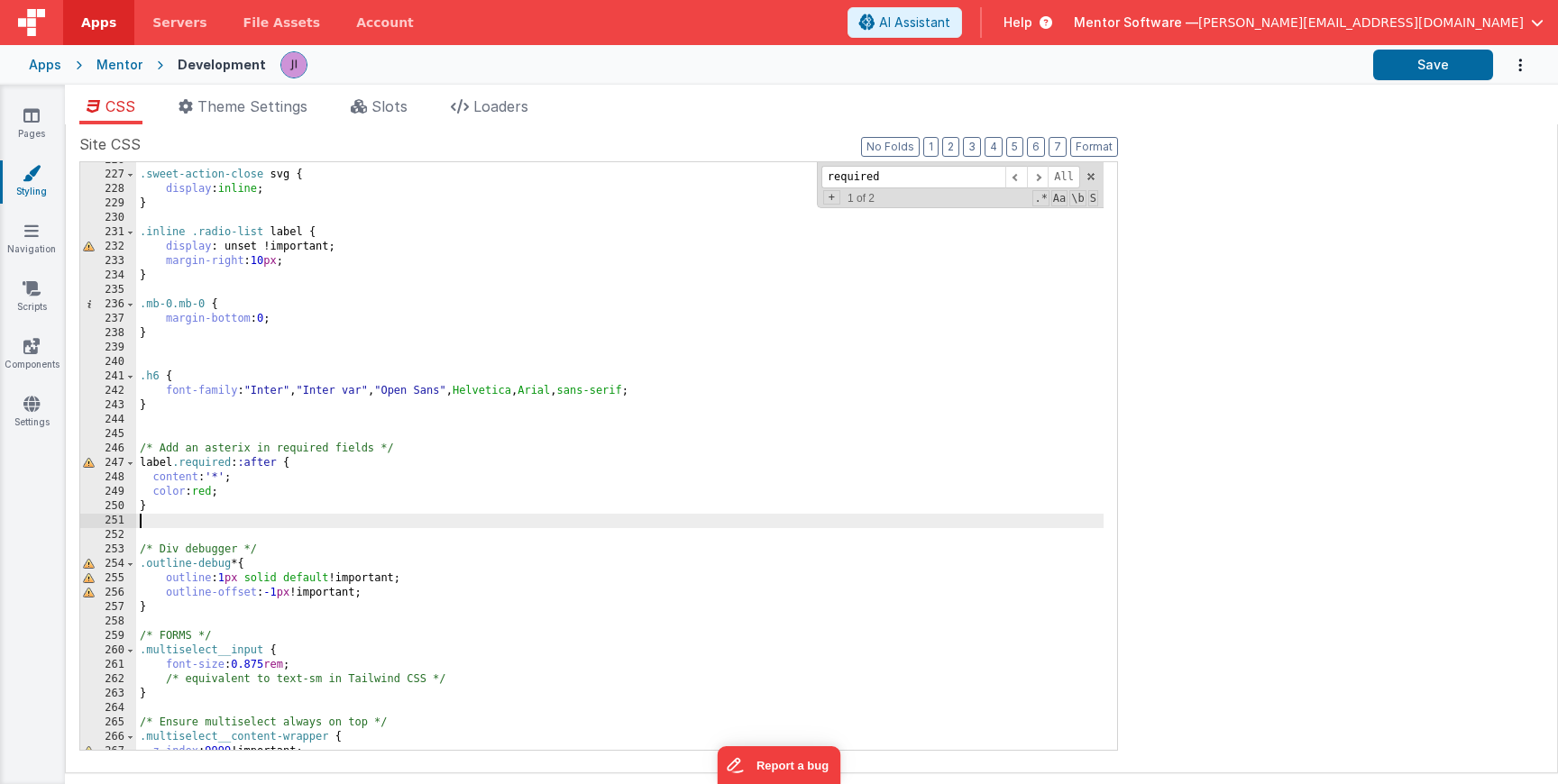
click at [254, 519] on div ".sweet-action-close svg { display : inline ; } .inline .radio-list label { disp…" at bounding box center [620, 461] width 968 height 617
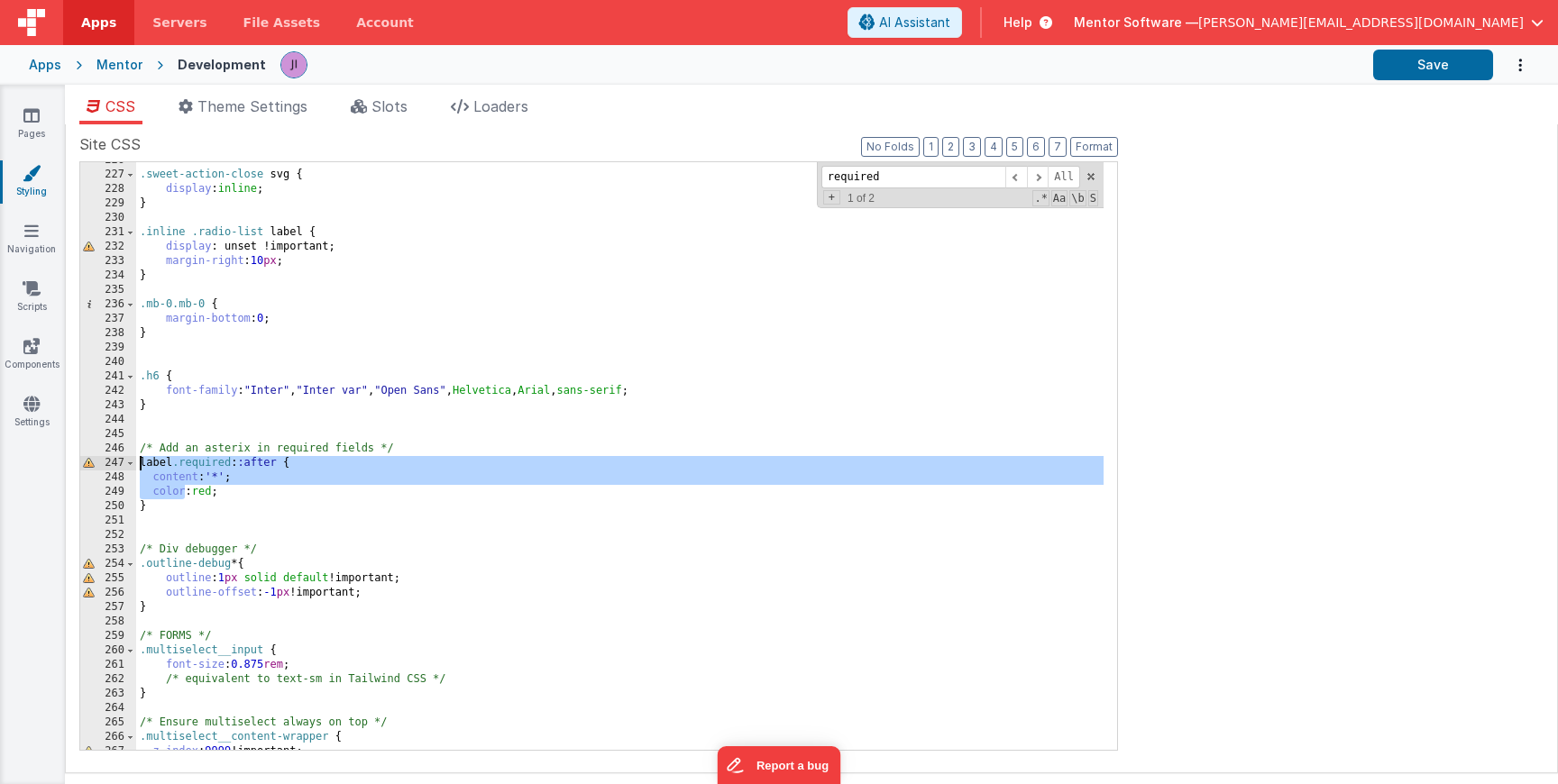
drag, startPoint x: 185, startPoint y: 499, endPoint x: 138, endPoint y: 459, distance: 61.7
click at [138, 458] on div ".sweet-action-close svg { display : inline ; } .inline .radio-list label { disp…" at bounding box center [620, 461] width 968 height 617
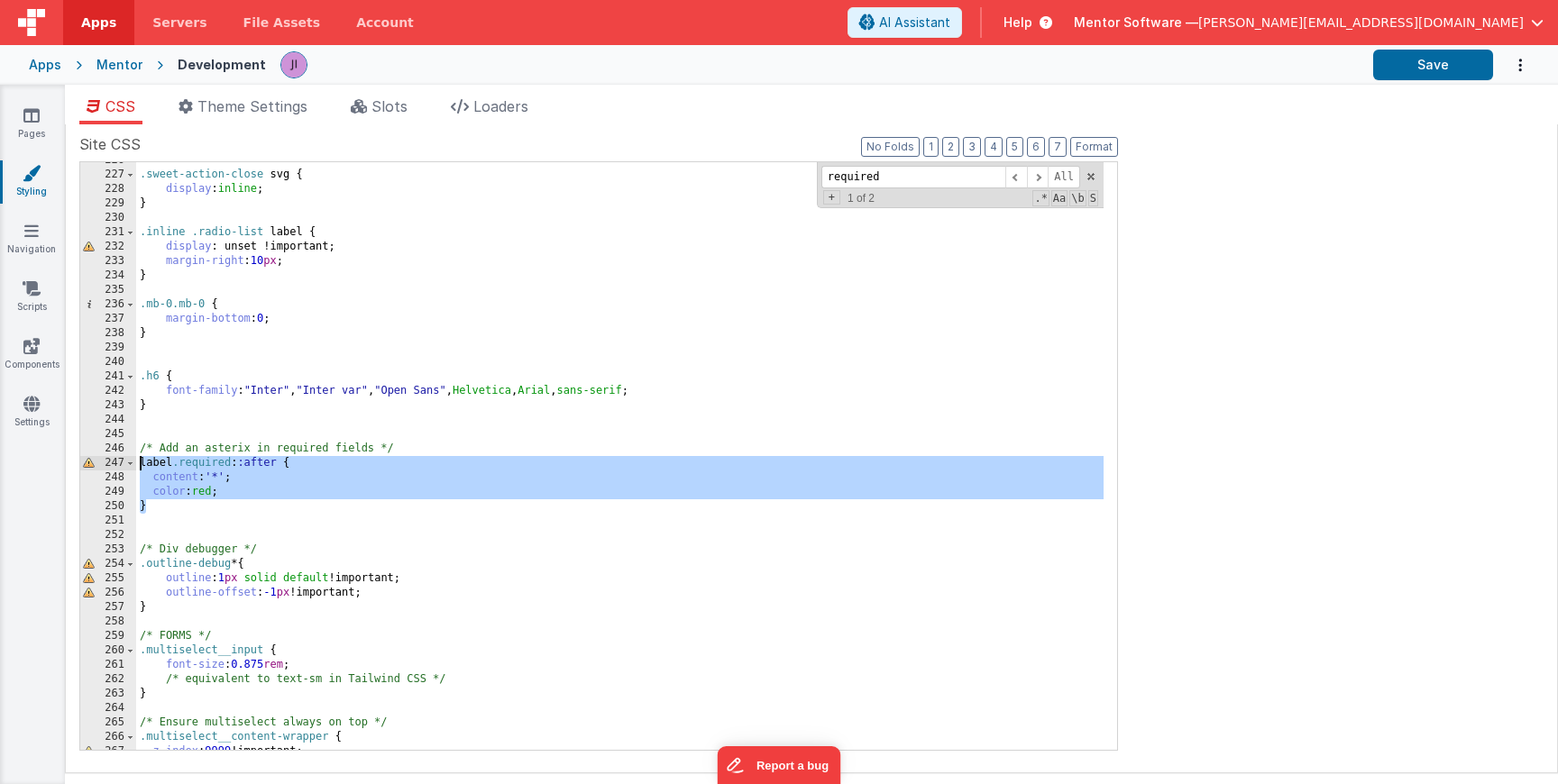
drag, startPoint x: 160, startPoint y: 507, endPoint x: 136, endPoint y: 450, distance: 61.8
click at [136, 450] on div ".sweet-action-close svg { display : inline ; } .inline .radio-list label { disp…" at bounding box center [620, 461] width 968 height 617
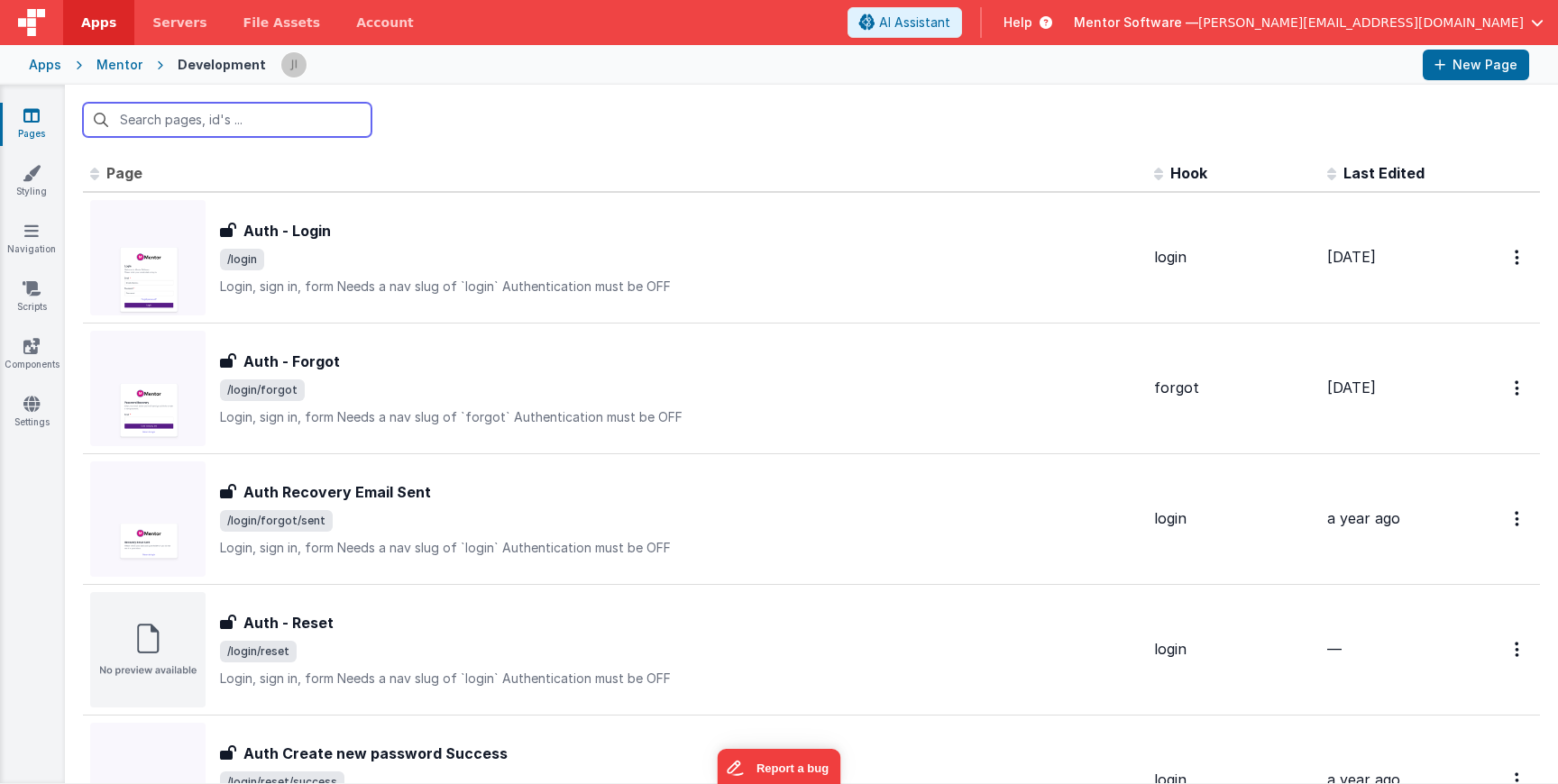
click at [299, 128] on input "text" at bounding box center [227, 119] width 288 height 34
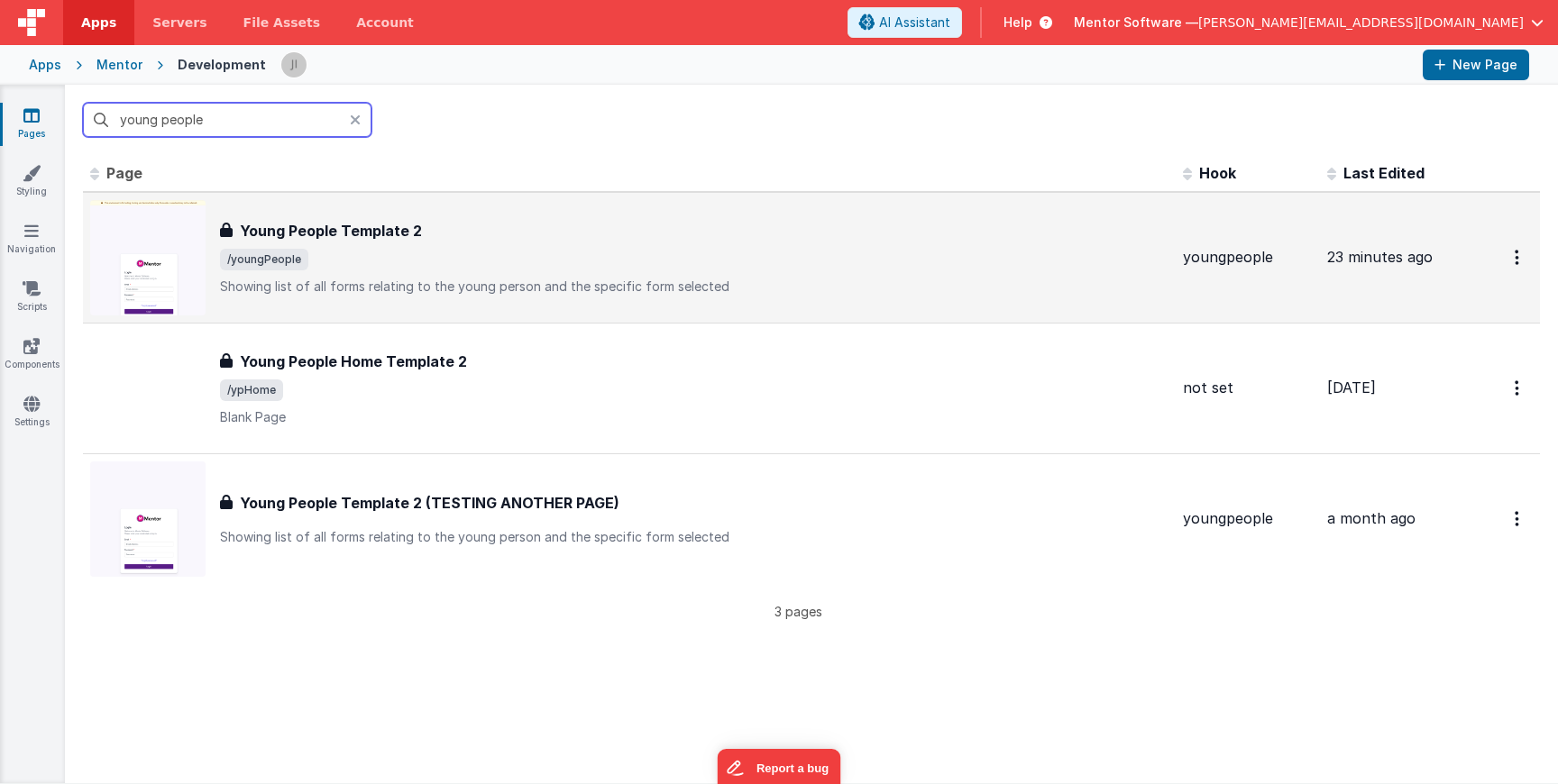
type input "young people"
click at [405, 265] on span "/youngPeople" at bounding box center [694, 259] width 948 height 21
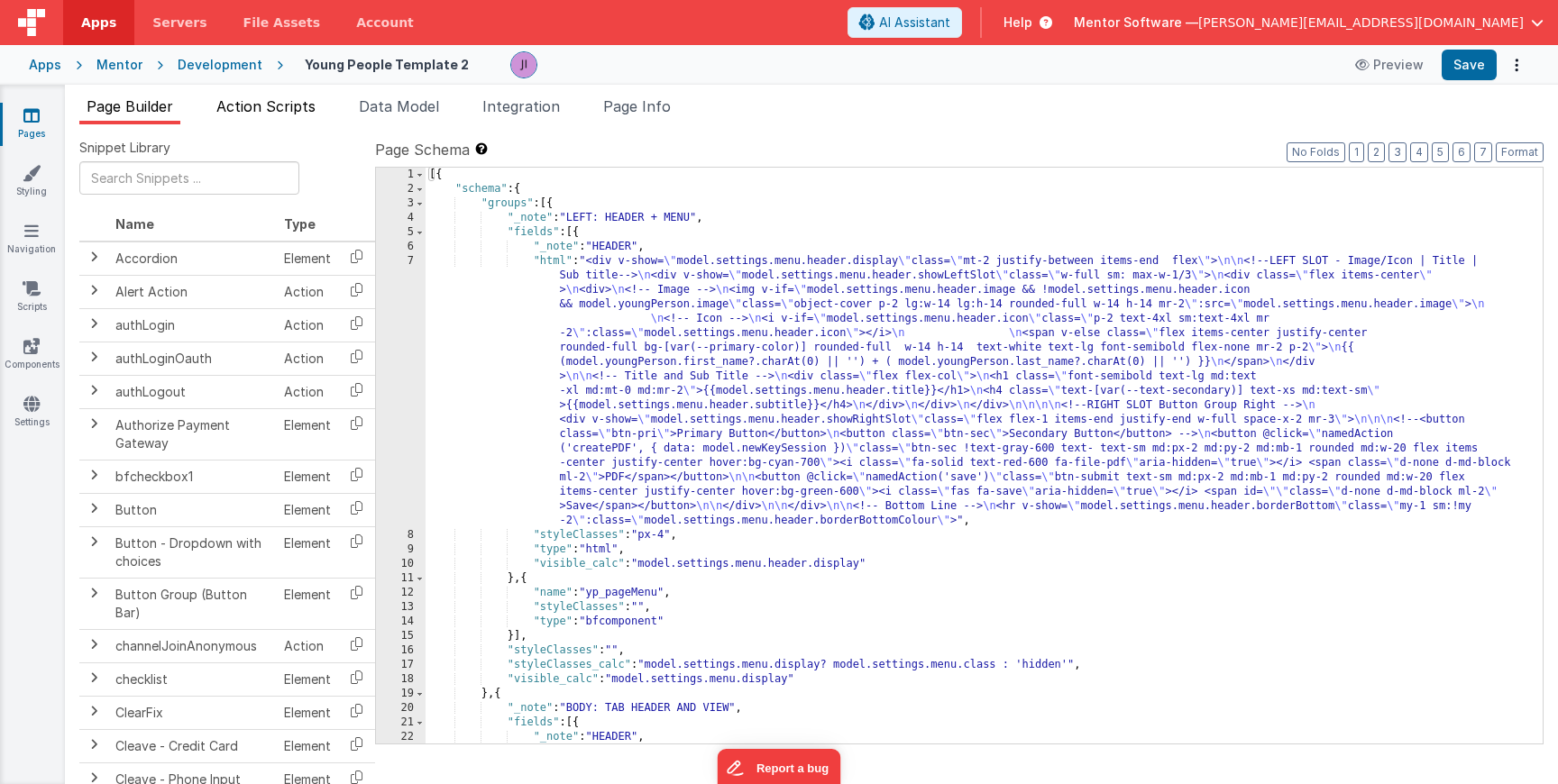
click at [272, 121] on li "Action Scripts" at bounding box center [266, 110] width 114 height 29
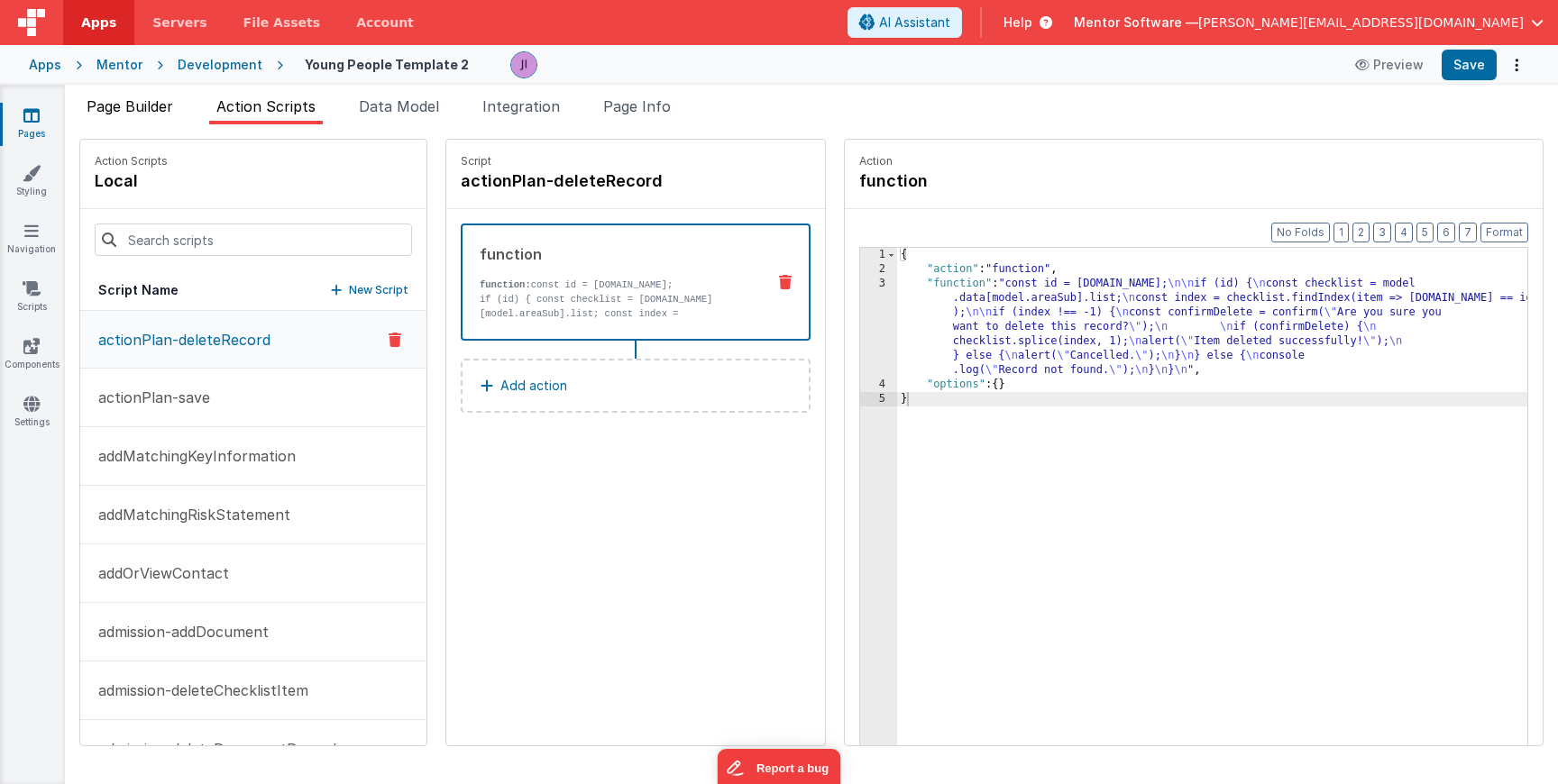
click at [149, 124] on div "Page Builder Action Scripts Data Model Integration Page Info Snippet Library Na…" at bounding box center [812, 440] width 1494 height 689
click at [130, 85] on div "Page Builder Action Scripts Data Model Integration Page Info Snippet Library Na…" at bounding box center [812, 434] width 1494 height 700
drag, startPoint x: 151, startPoint y: 113, endPoint x: 268, endPoint y: 149, distance: 122.4
click at [151, 113] on span "Page Builder" at bounding box center [130, 105] width 87 height 18
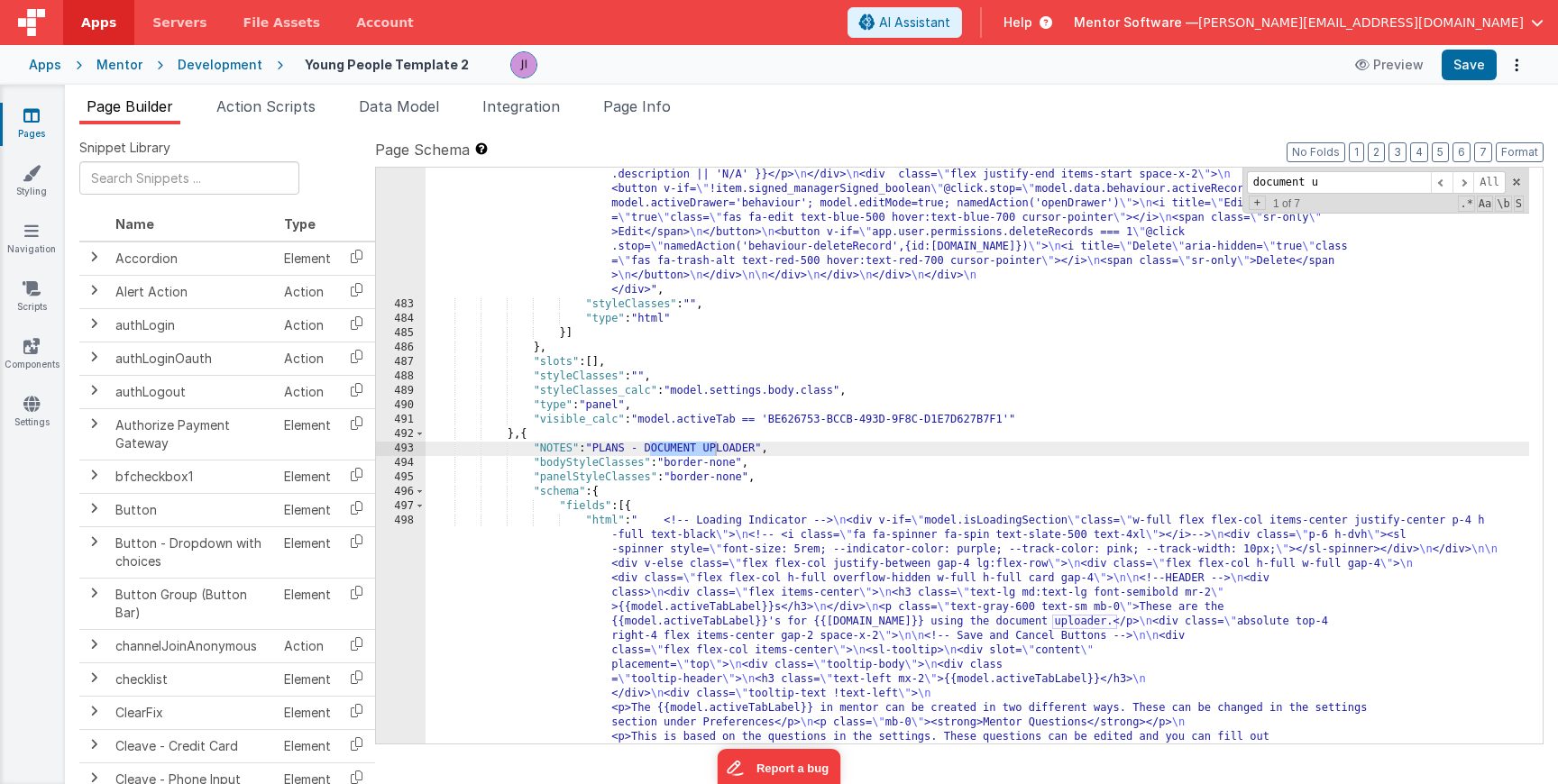
scroll to position [15990, 0]
type input "document upl"
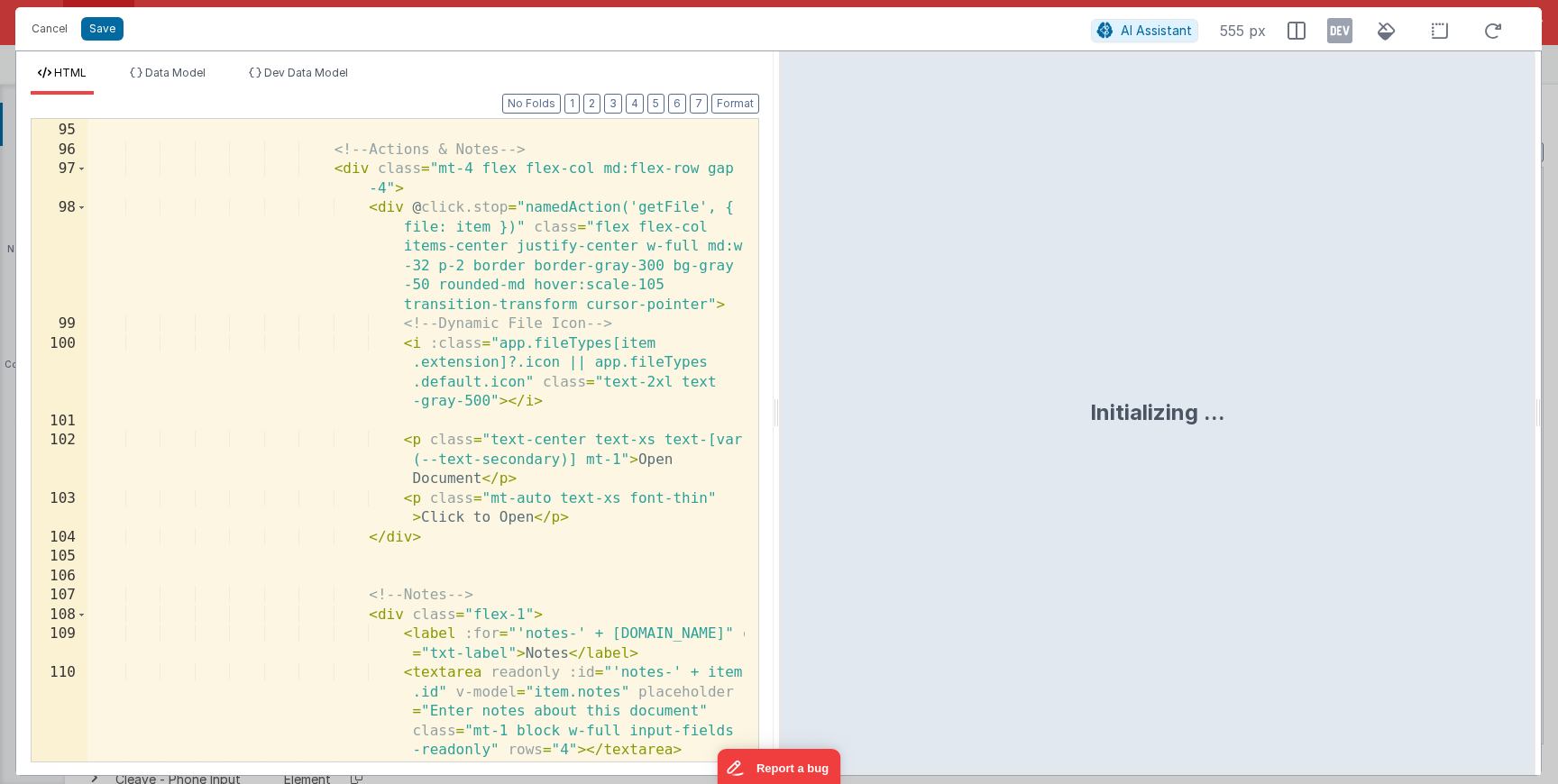
scroll to position [2789, 0]
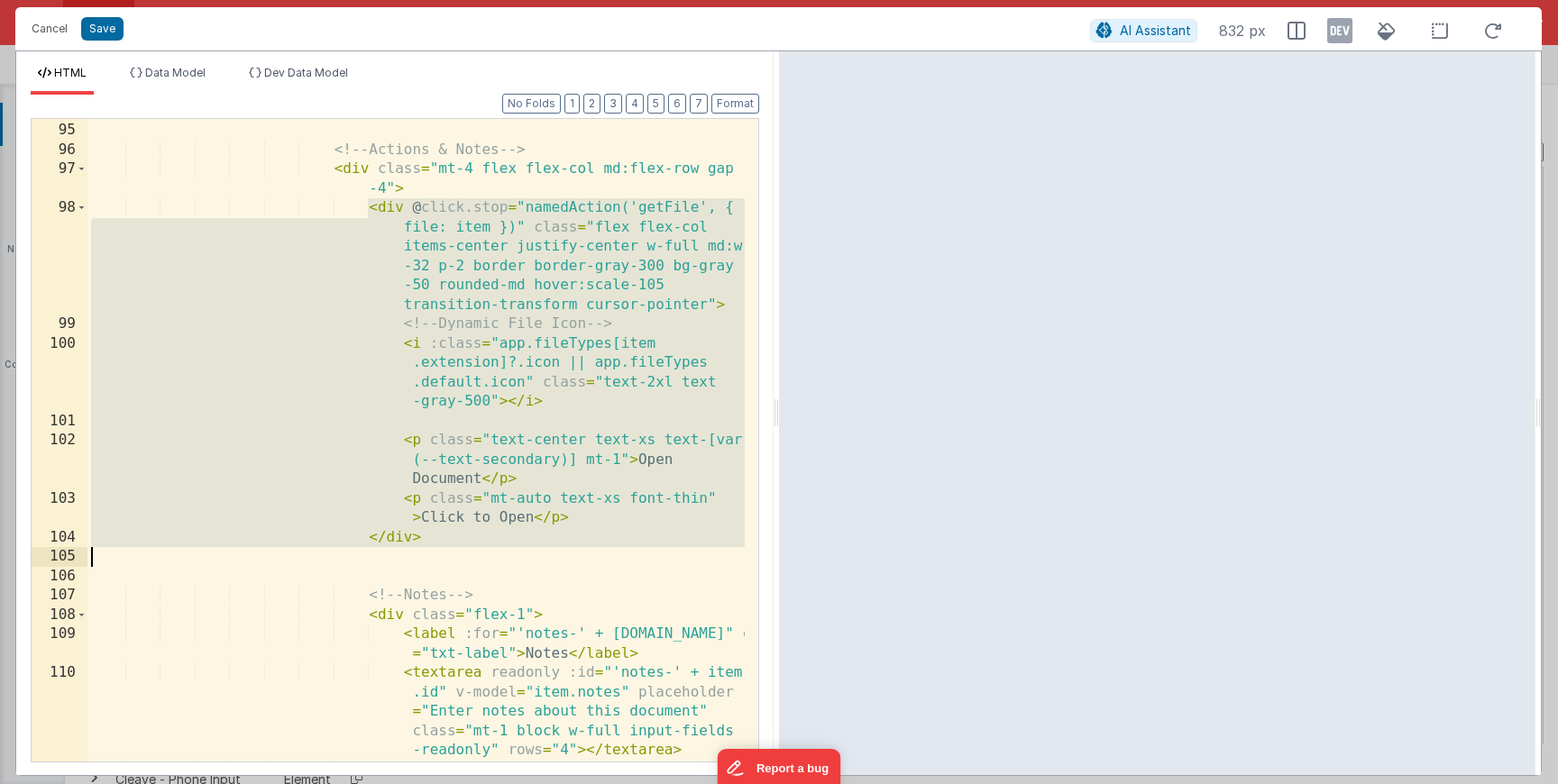
drag, startPoint x: 370, startPoint y: 212, endPoint x: 458, endPoint y: 551, distance: 350.2
click at [458, 551] on div "</ div > <!-- Actions & Notes --> < div class = "mt-4 flex flex-col md:flex-row…" at bounding box center [416, 442] width 657 height 681
click at [116, 34] on button "Save" at bounding box center [102, 28] width 42 height 23
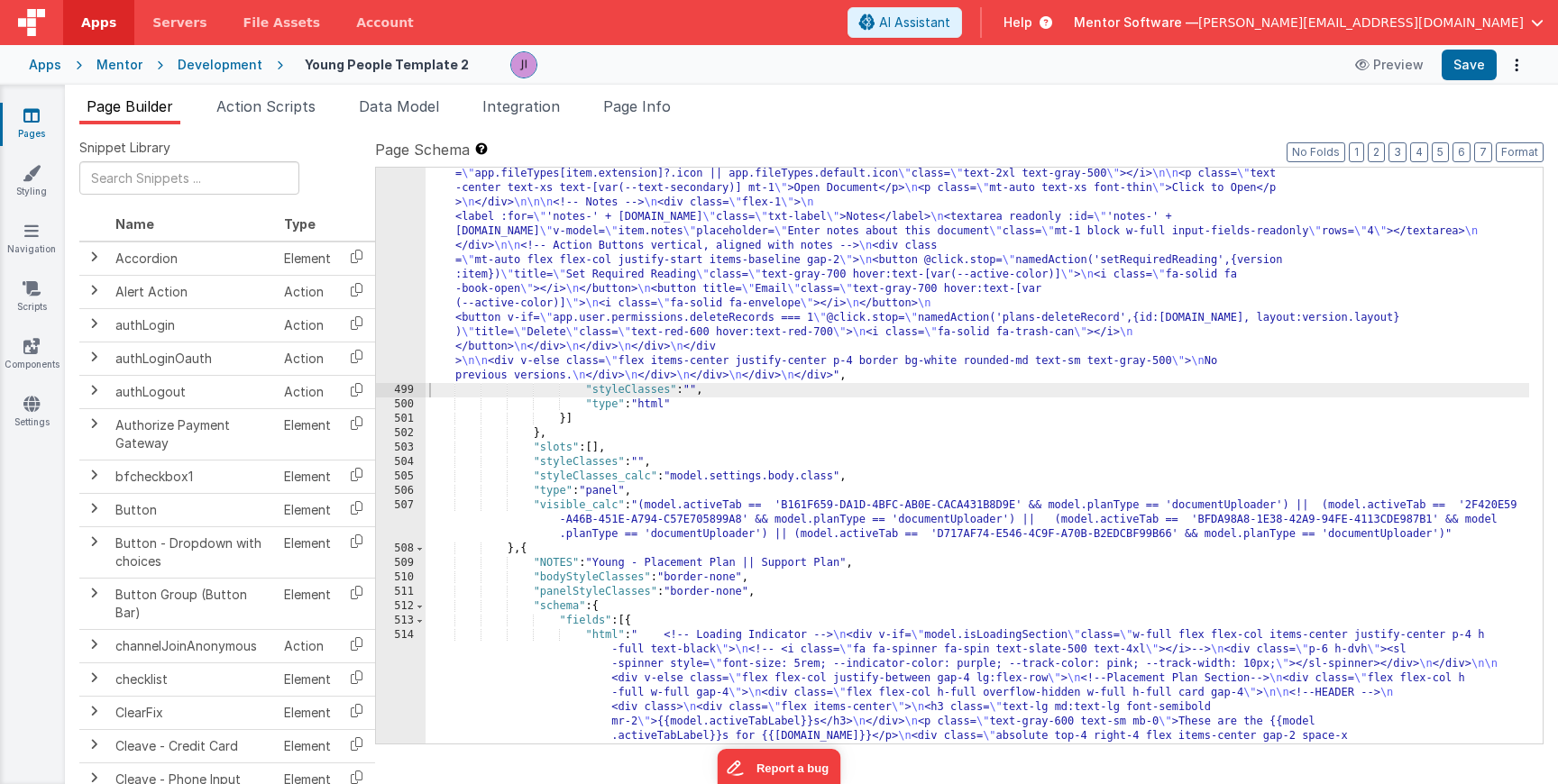
scroll to position [17734, 0]
click at [517, 291] on div ""html" : " <!-- Loading Indicator --> \n <div v-if= \" model.isLoadingSection \…" at bounding box center [978, 245] width 1104 height 3591
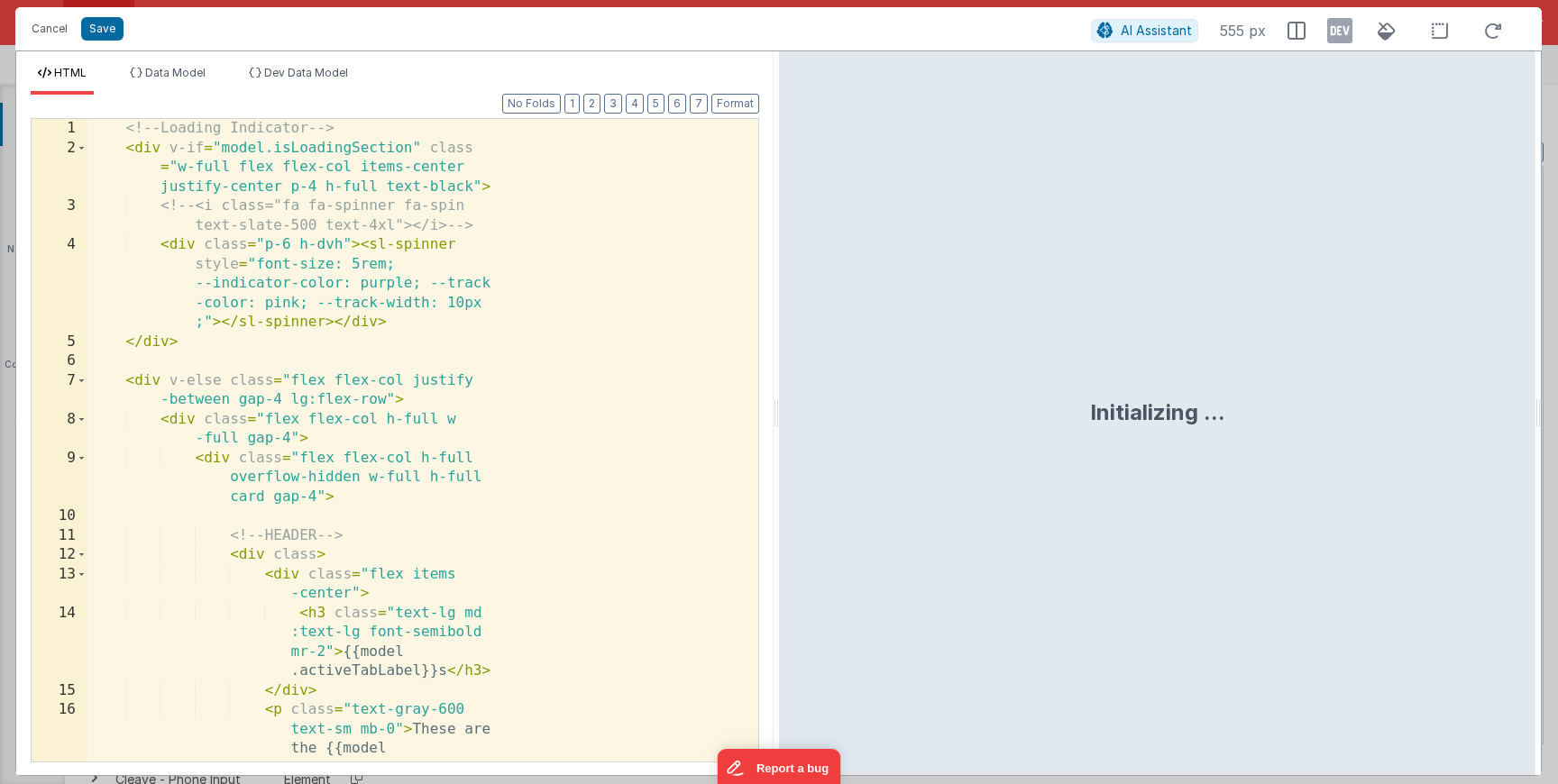
scroll to position [1190, 0]
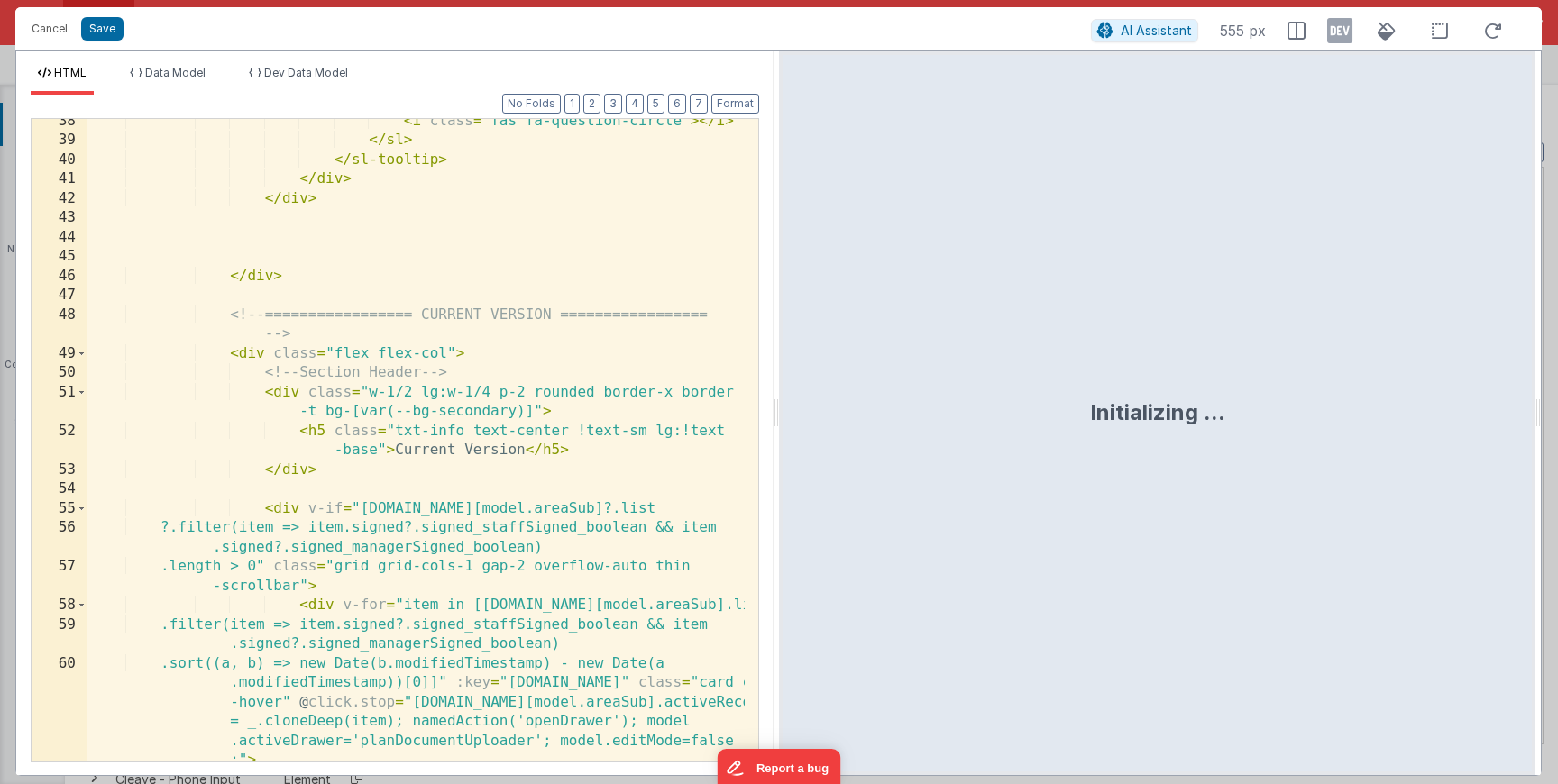
click at [433, 314] on div "< i class = "fas fa-question-circle" > </ i > </ sl > </ sl-tooltip > </ div > …" at bounding box center [416, 462] width 657 height 701
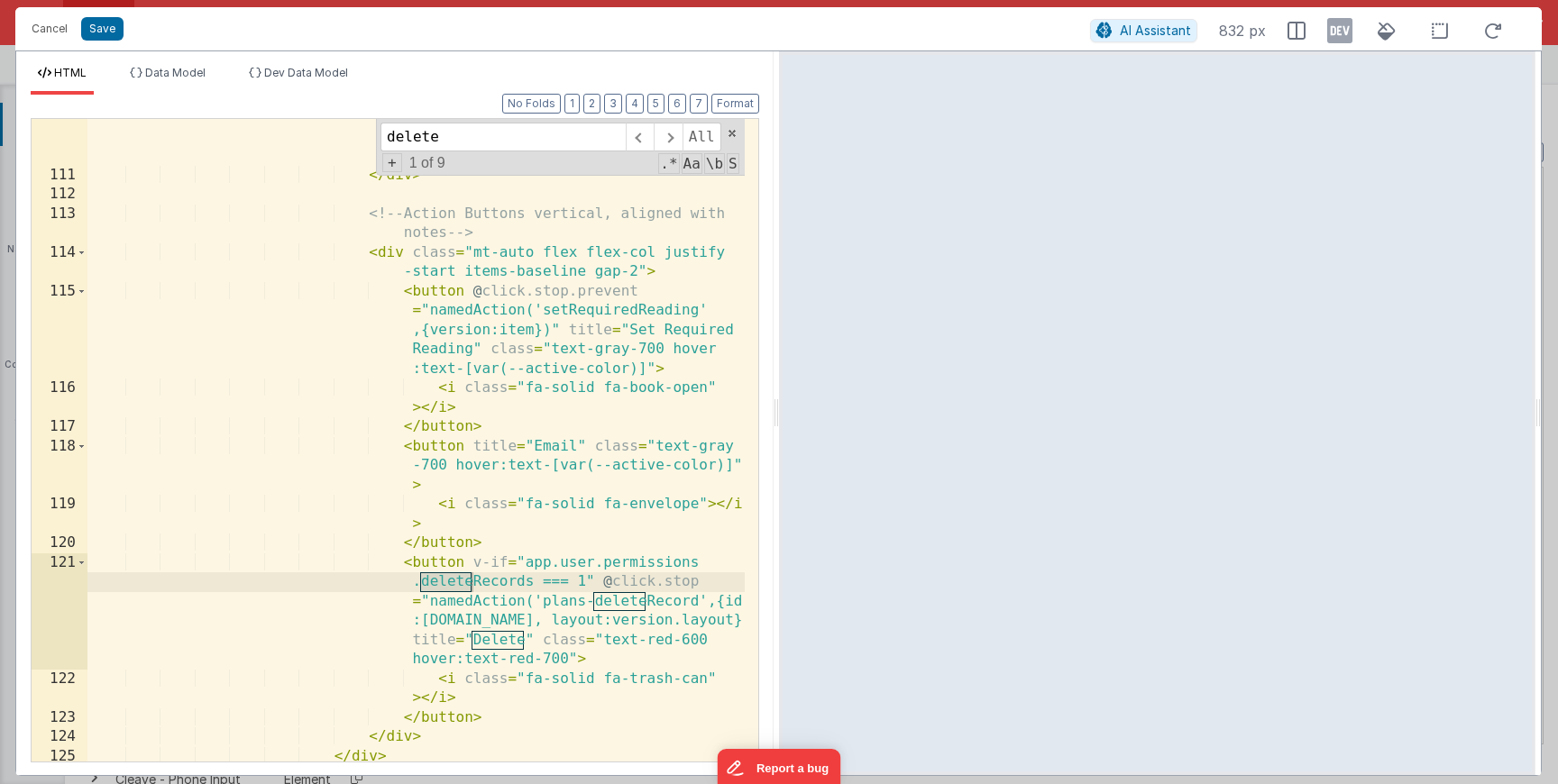
scroll to position [3389, 0]
type input "delete"
click at [459, 616] on div "< textarea readonly :id = "'notes-' + item .id" v-model = "item.notes" placehol…" at bounding box center [416, 445] width 657 height 759
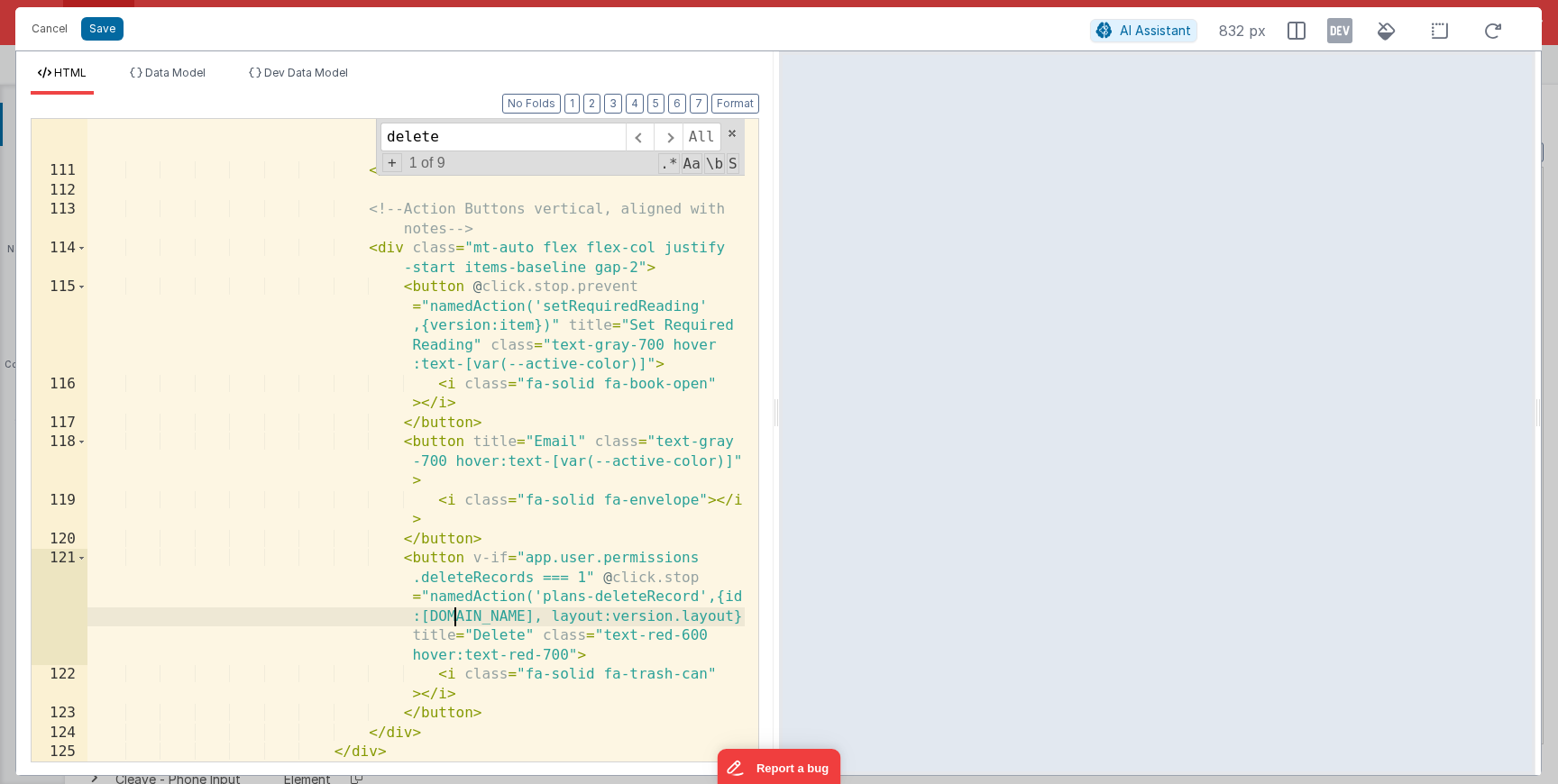
click at [459, 616] on div "< textarea readonly :id = "'notes-' + item .id" v-model = "item.notes" placehol…" at bounding box center [416, 445] width 657 height 759
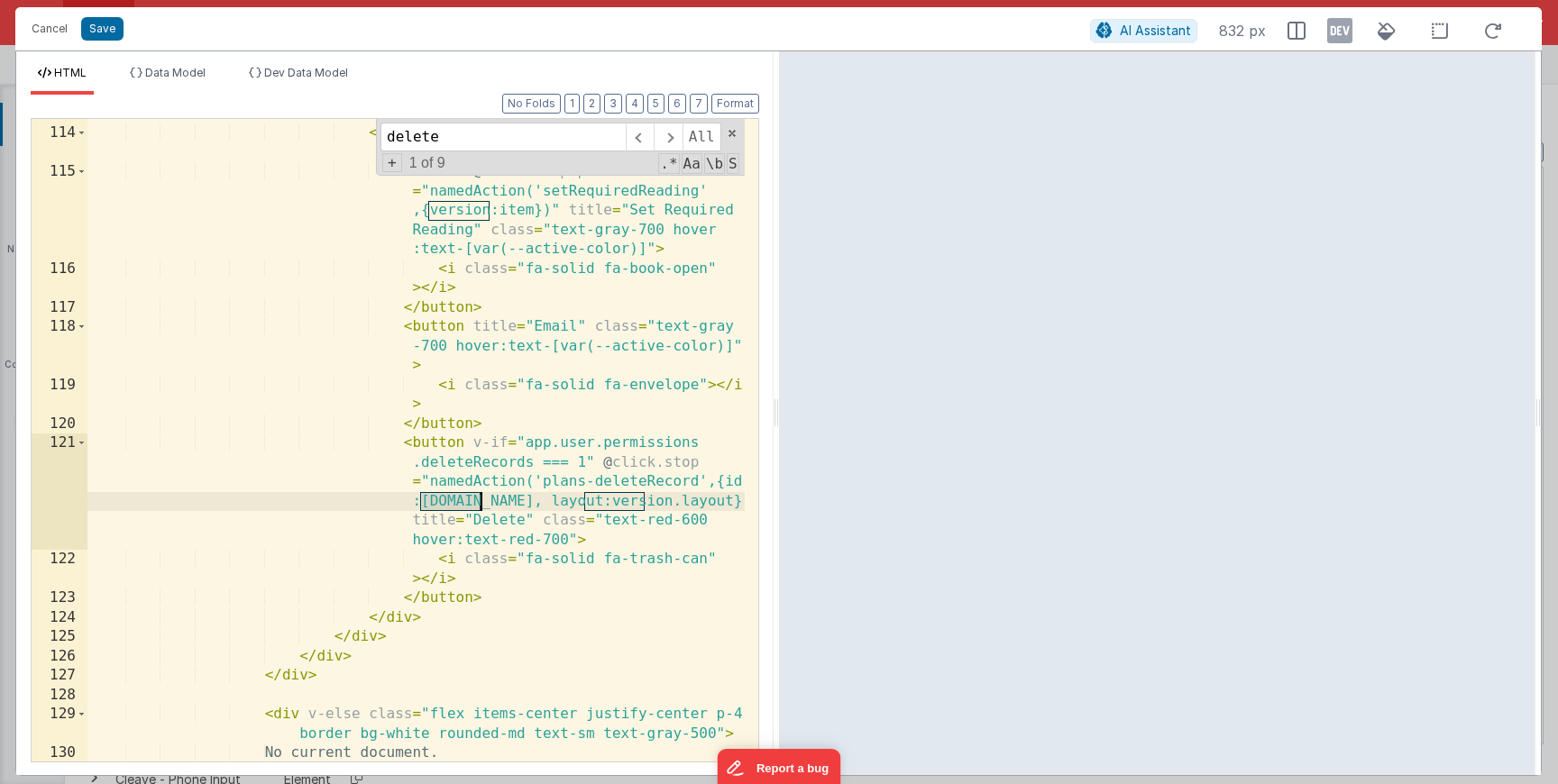
scroll to position [3514, 0]
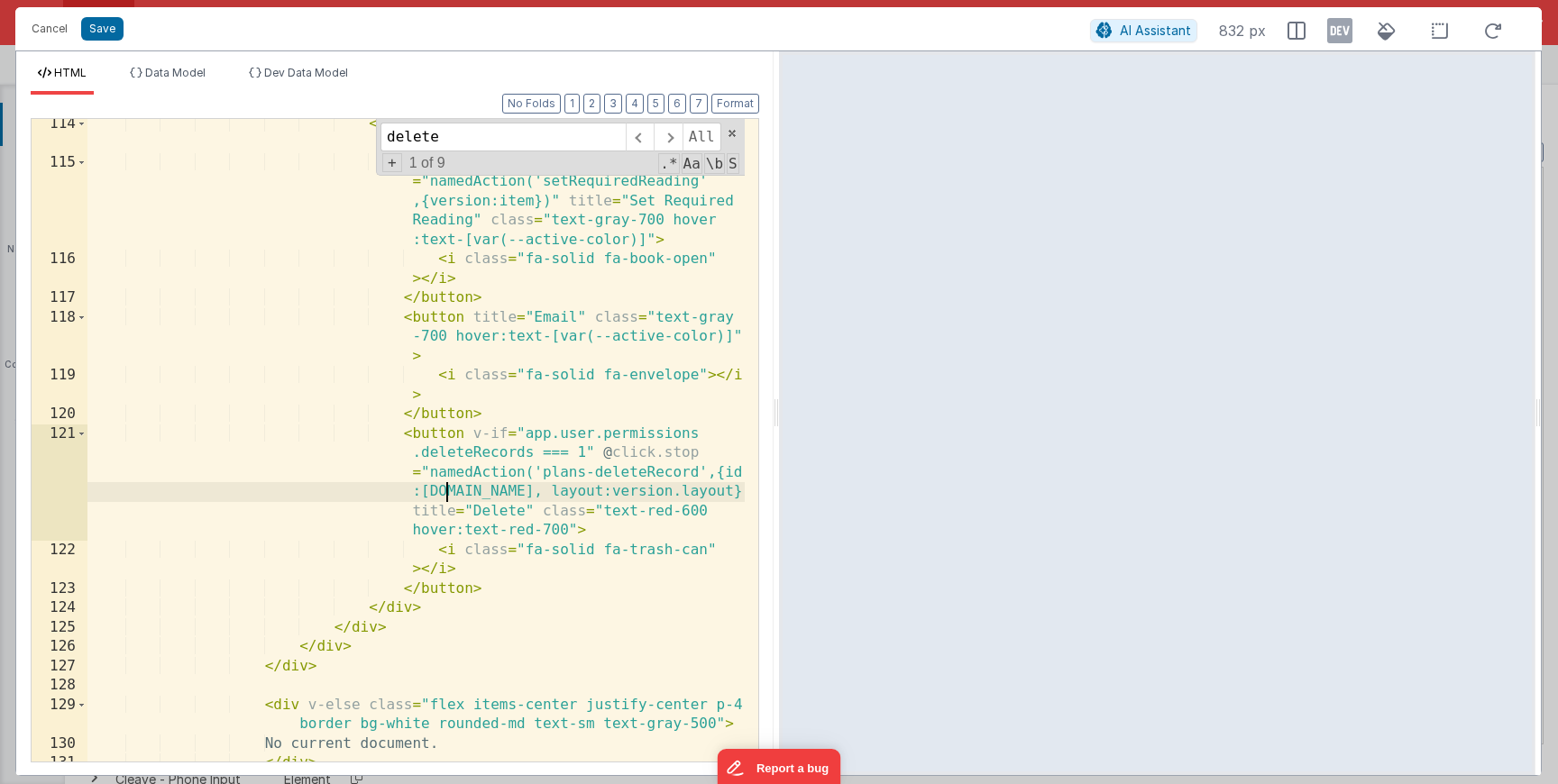
click at [448, 499] on div "< div class = "mt-auto flex flex-col justify -start items-baseline gap-2" > < b…" at bounding box center [416, 465] width 657 height 701
click at [580, 499] on div "< div class = "mt-auto flex flex-col justify -start items-baseline gap-2" > < b…" at bounding box center [416, 465] width 657 height 701
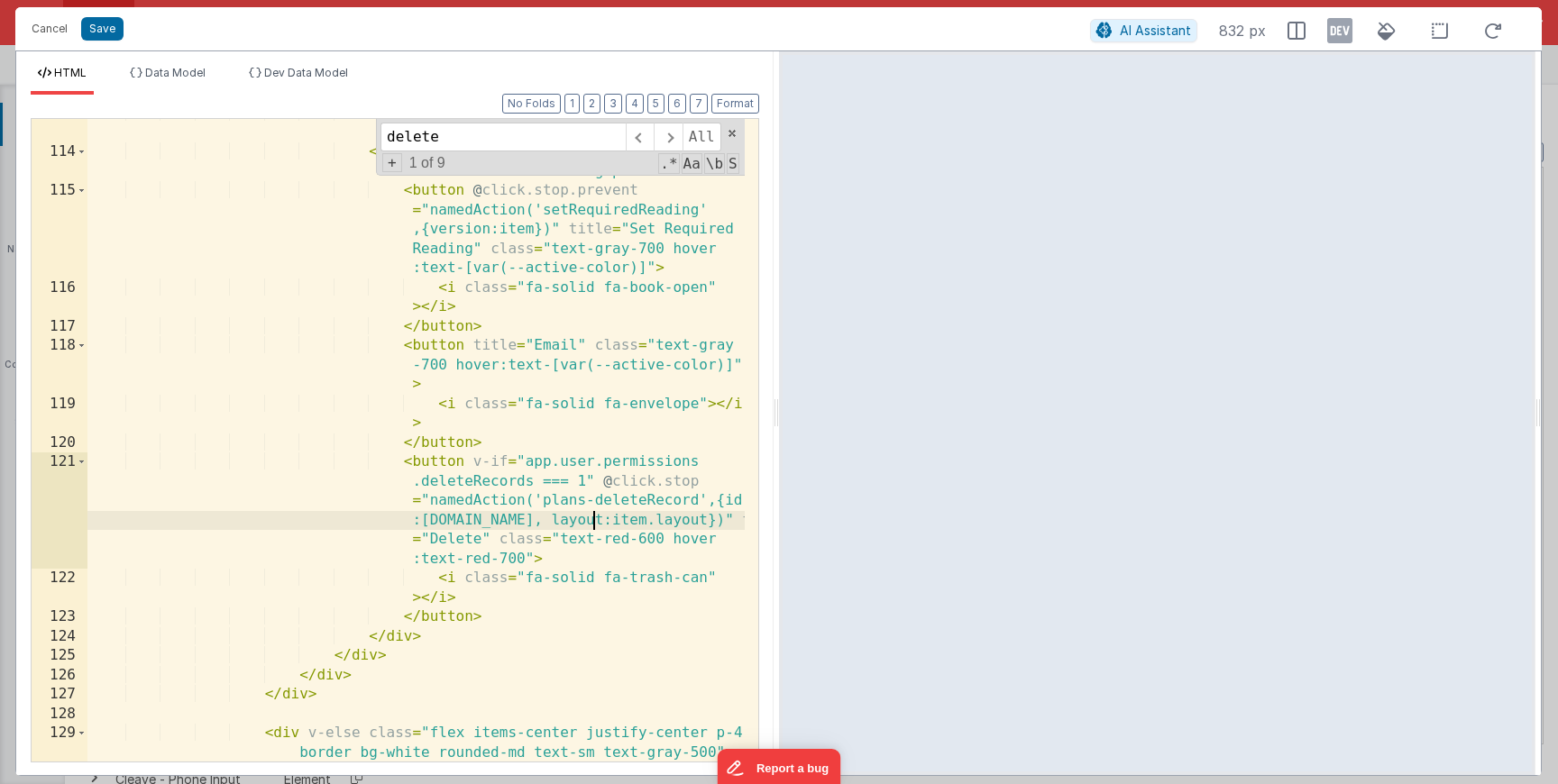
scroll to position [3485, 0]
click at [583, 513] on div "<!-- Action Buttons vertical, aligned with notes --> < div class = "mt-auto fle…" at bounding box center [416, 454] width 657 height 701
drag, startPoint x: 428, startPoint y: 500, endPoint x: 700, endPoint y: 504, distance: 272.0
click at [700, 504] on div "<!-- Action Buttons vertical, aligned with notes --> < div class = "mt-auto fle…" at bounding box center [416, 454] width 657 height 701
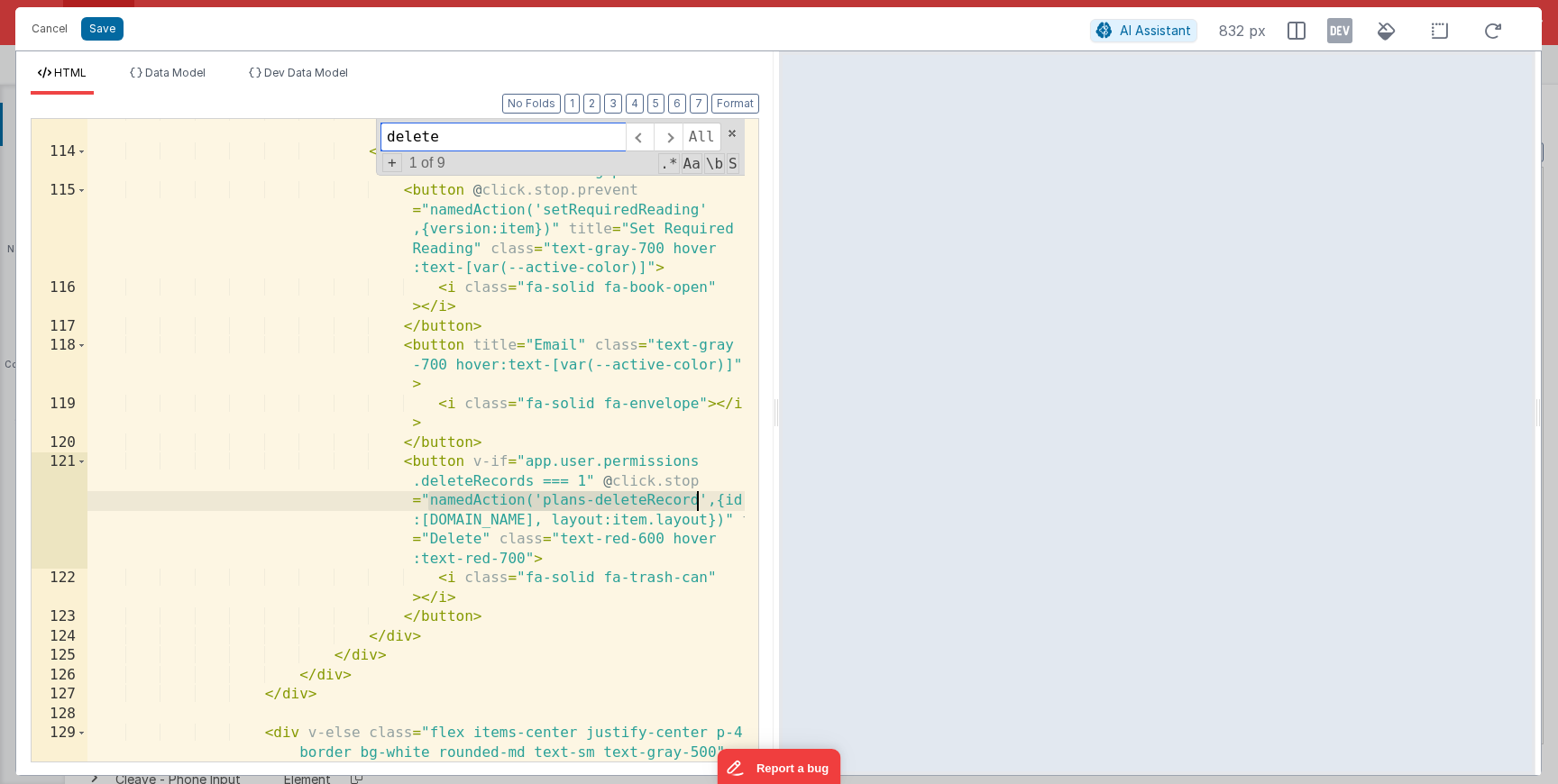
type input "namedAction('plans-deleteRecord"
click at [671, 130] on span at bounding box center [668, 137] width 28 height 29
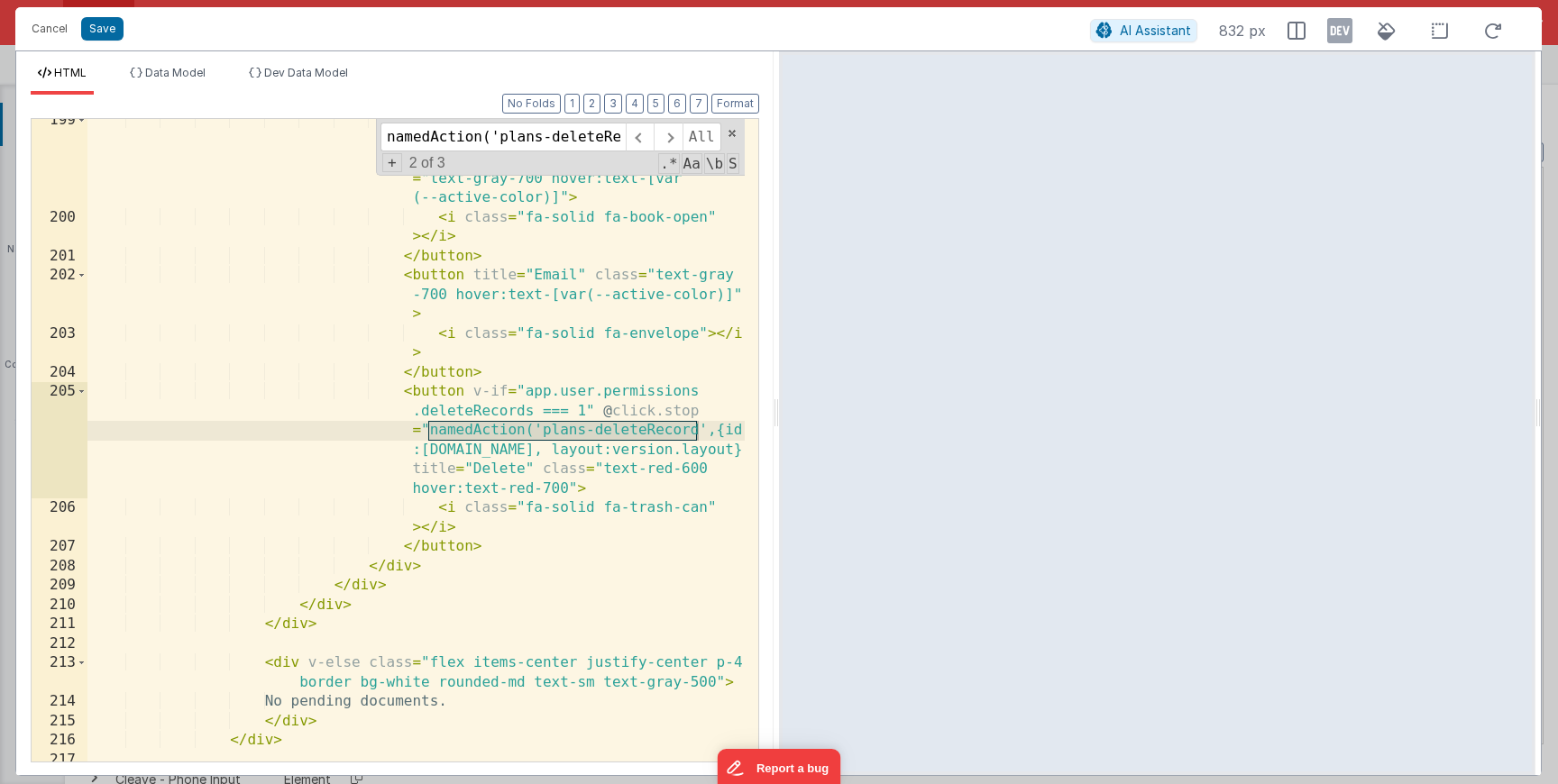
click at [455, 453] on div "< button @ click.stop = "namedAction ('setRequiredReading',{version:item})" tit…" at bounding box center [416, 501] width 657 height 779
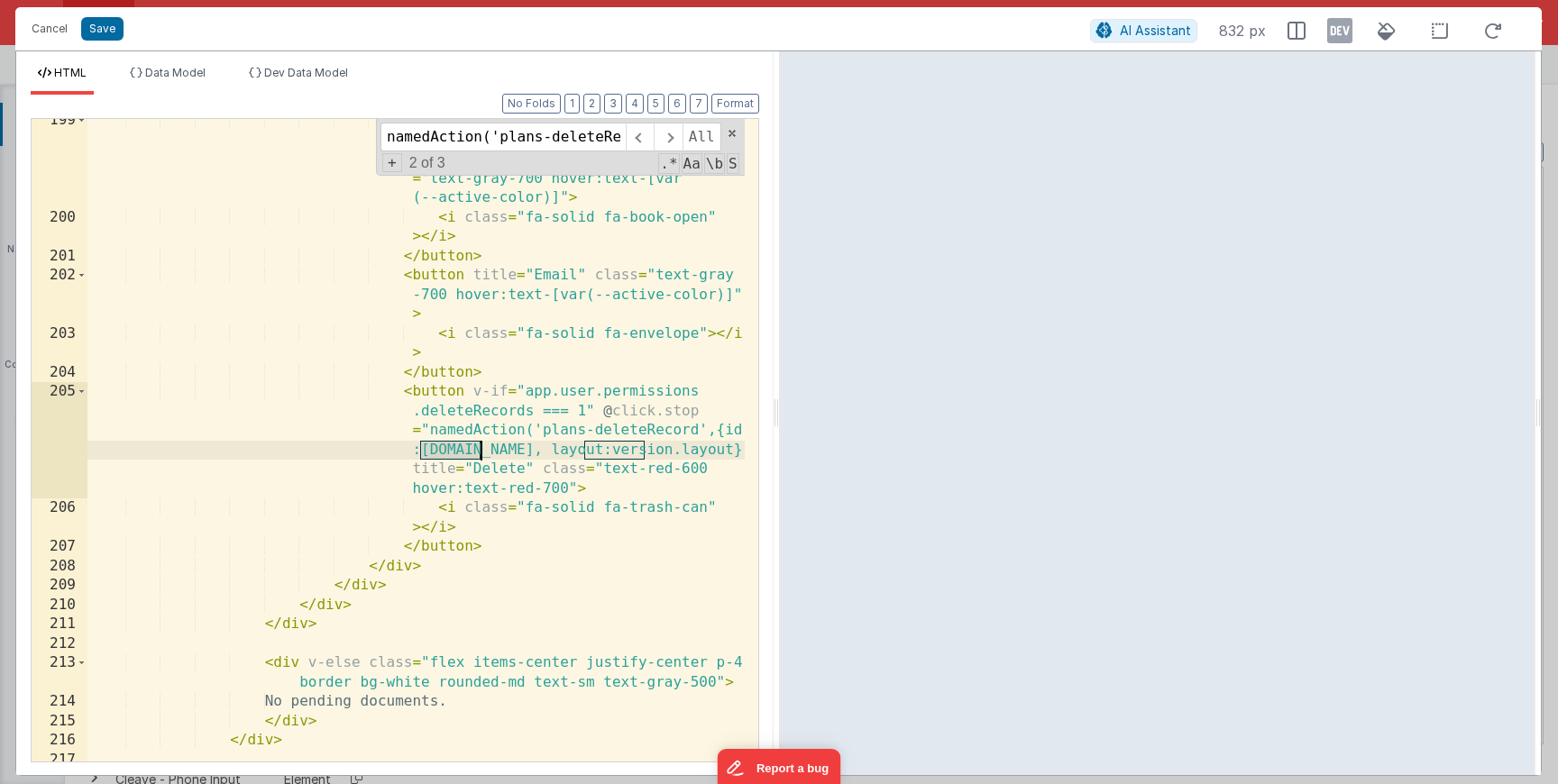
click at [455, 453] on div "< button @ click.stop = "namedAction ('setRequiredReading',{version:item})" tit…" at bounding box center [416, 501] width 657 height 779
click at [563, 454] on div "< button @ click.stop = "namedAction ('setRequiredReading',{version:item})" tit…" at bounding box center [416, 501] width 657 height 779
click at [673, 130] on span at bounding box center [668, 137] width 28 height 29
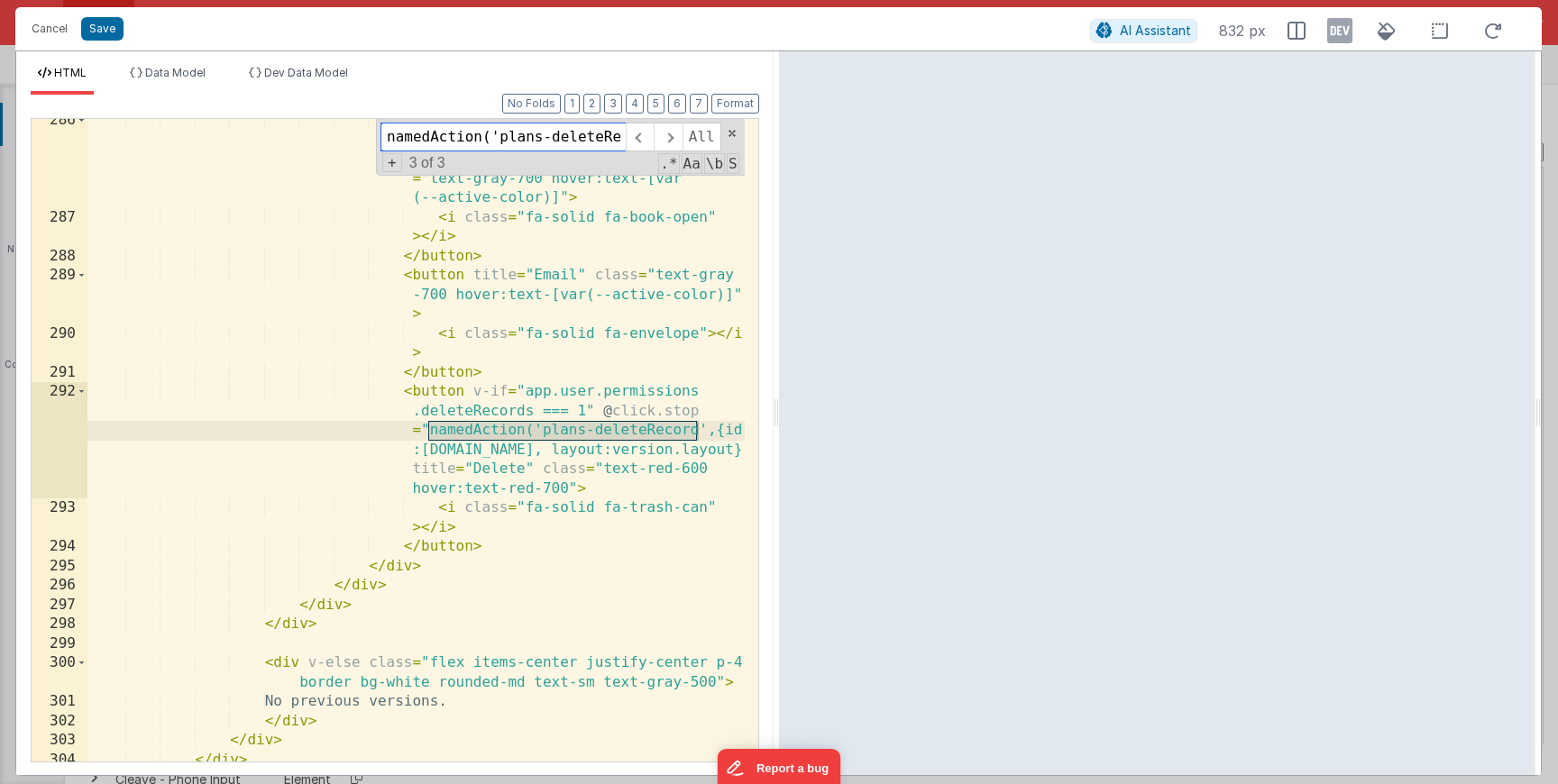
scroll to position [9254, 0]
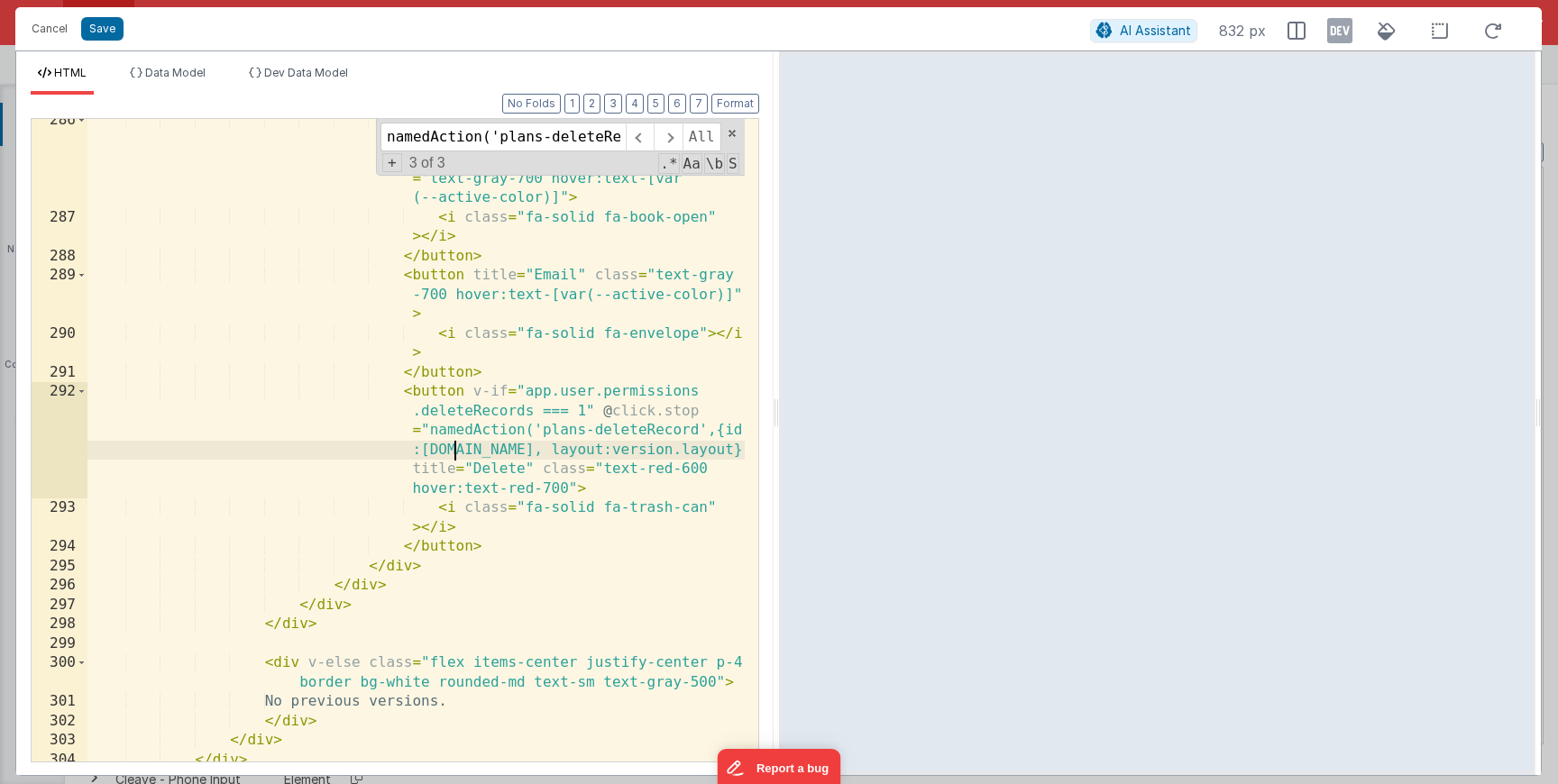
click at [457, 448] on div "< button @ click.stop = "namedAction ('setRequiredReading',{version:item})" tit…" at bounding box center [416, 490] width 657 height 759
click at [531, 453] on div "< button @ click.stop = "namedAction ('setRequiredReading',{version:item})" tit…" at bounding box center [416, 490] width 657 height 759
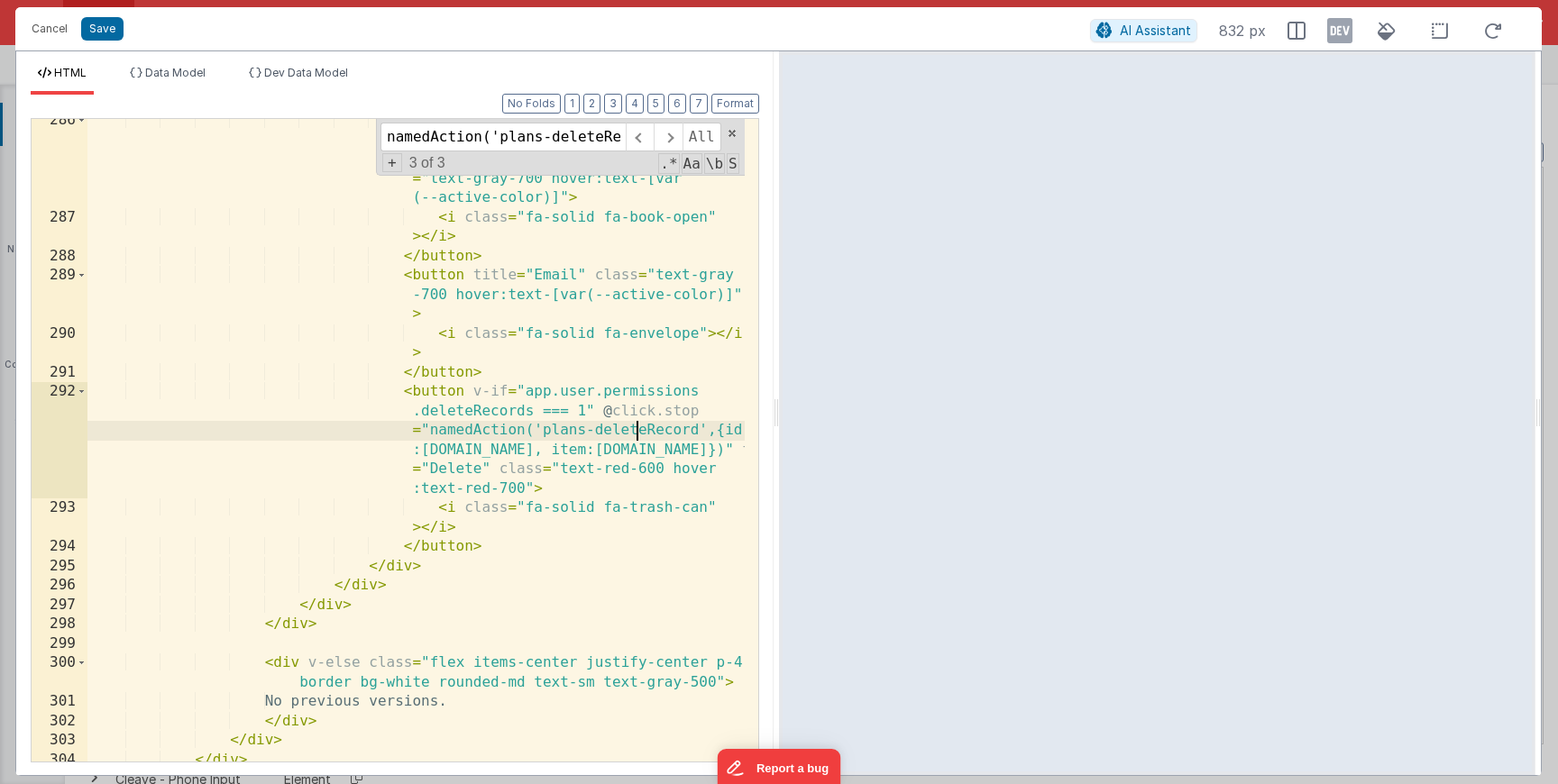
click at [636, 435] on div "< button @ click.stop = "namedAction ('setRequiredReading',{version:item})" tit…" at bounding box center [416, 490] width 657 height 759
click at [564, 433] on div "< button @ click.stop = "namedAction ('setRequiredReading',{version:item})" tit…" at bounding box center [416, 490] width 657 height 759
click at [110, 20] on button "Save" at bounding box center [102, 28] width 42 height 23
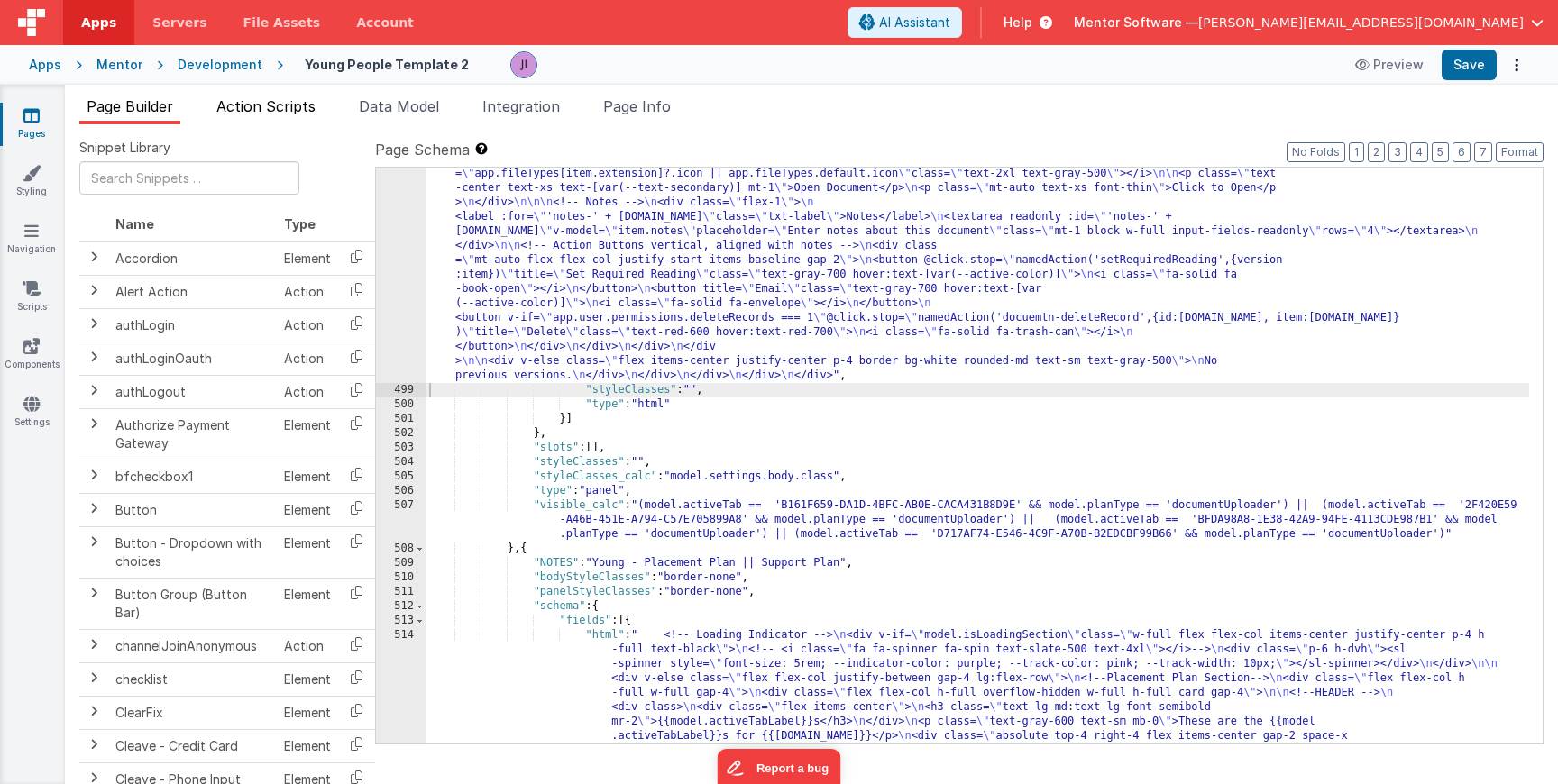
click at [287, 109] on span "Action Scripts" at bounding box center [266, 105] width 99 height 18
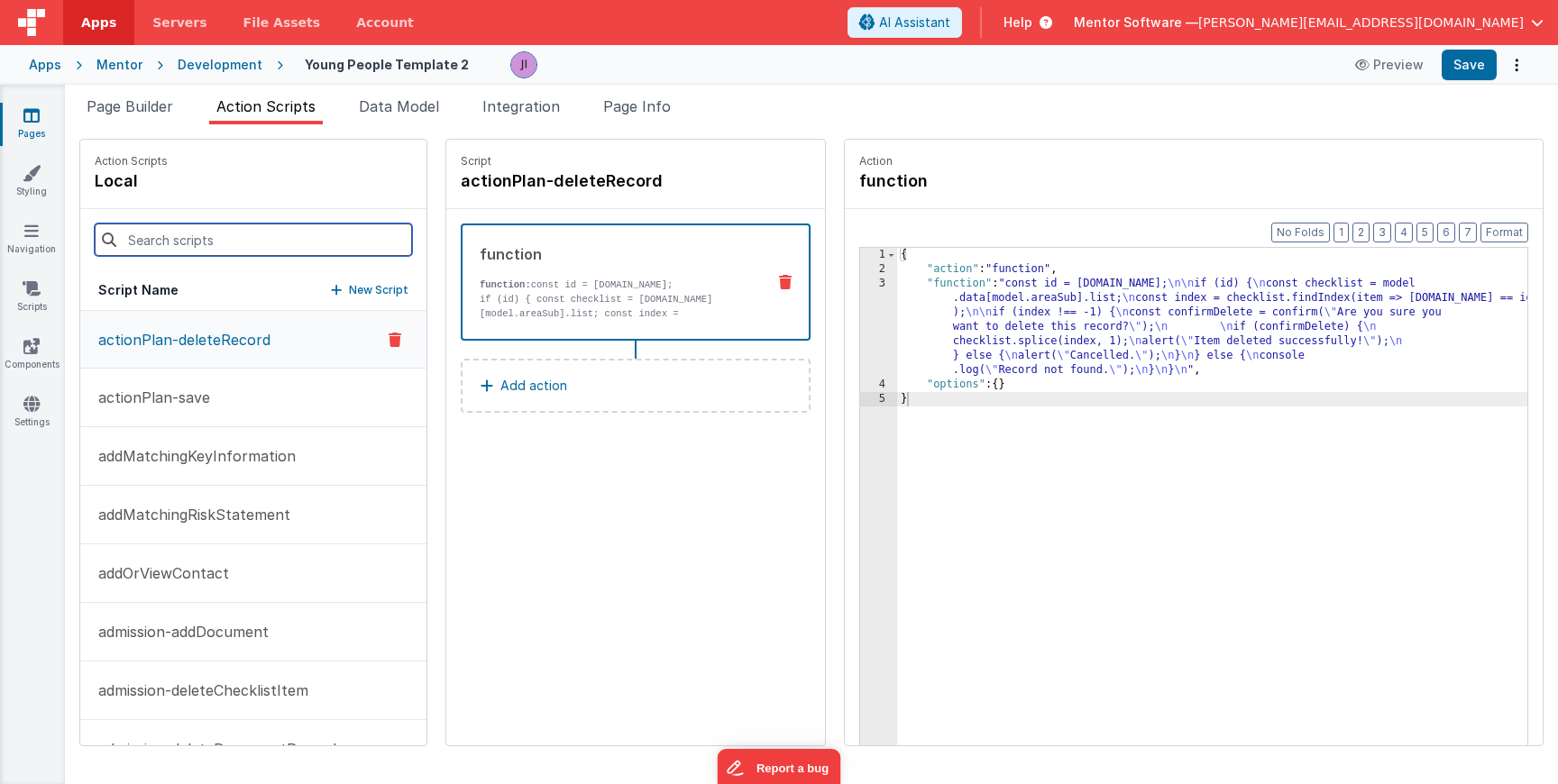
click at [267, 246] on input at bounding box center [254, 240] width 317 height 33
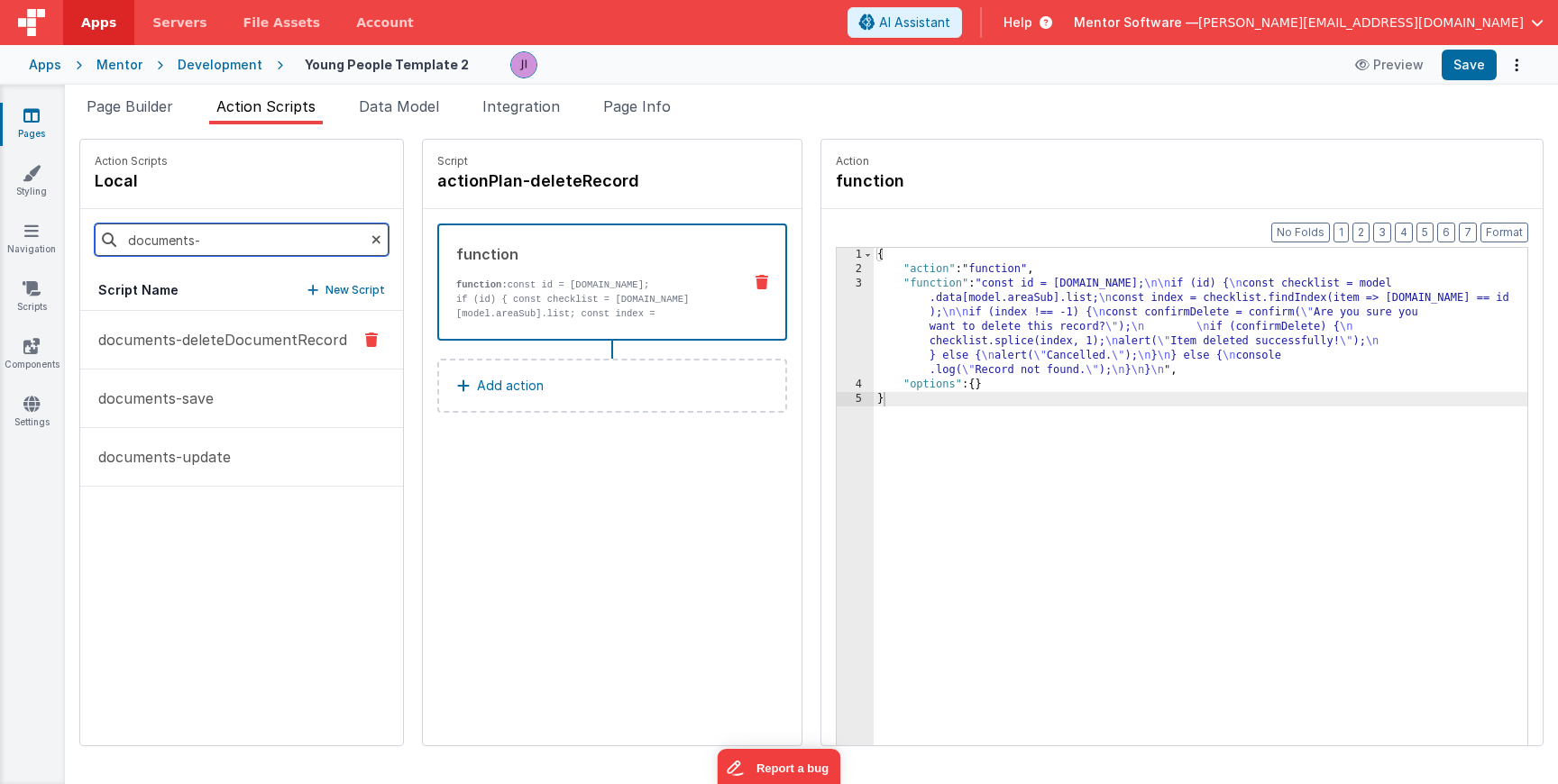
type input "documents-"
click at [247, 333] on p "documents-deleteDocumentRecord" at bounding box center [217, 339] width 260 height 21
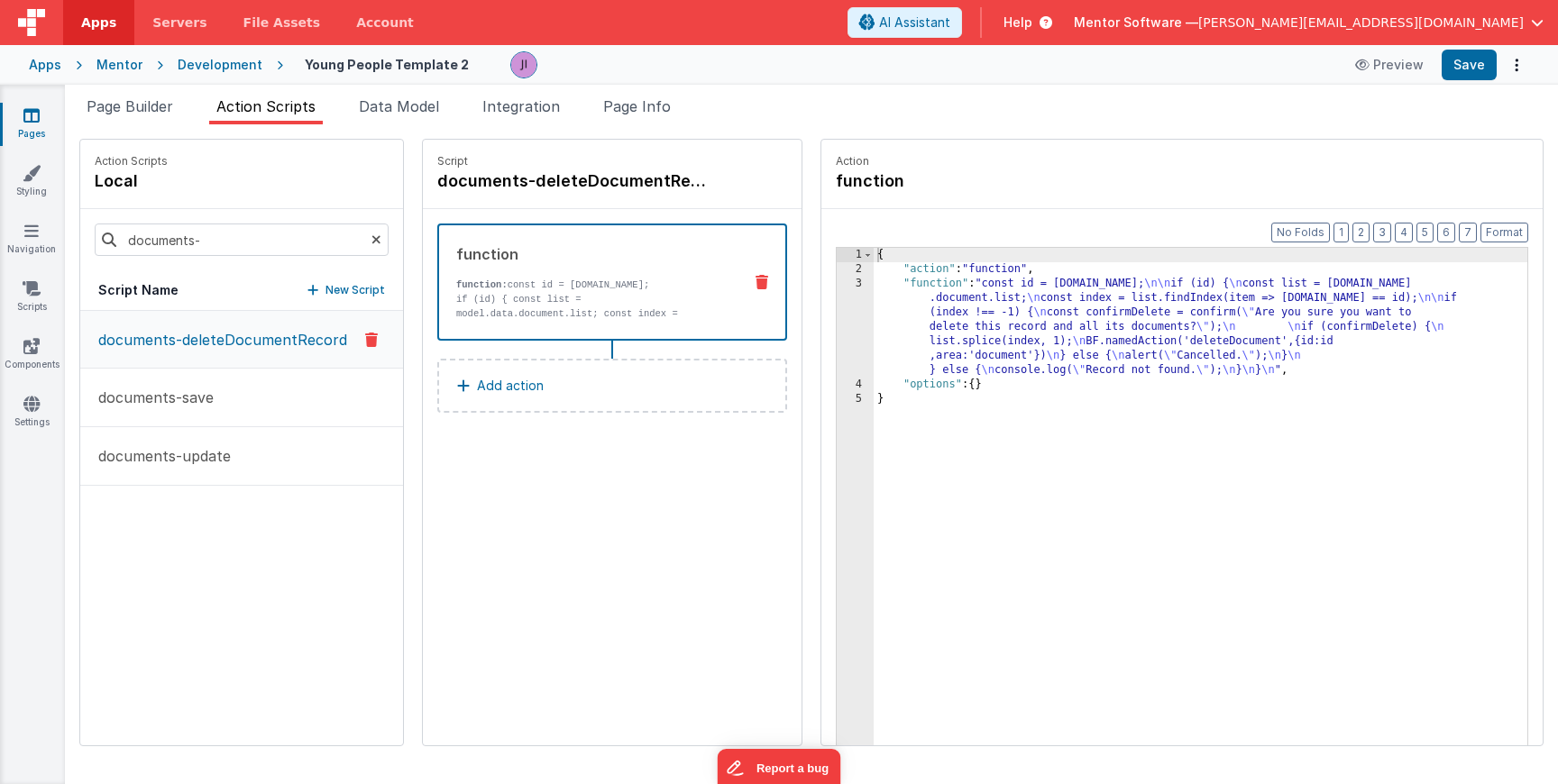
click at [901, 306] on div "{ "action" : "function" , "function" : "const id = action.options.id; \n\n if (…" at bounding box center [1200, 539] width 654 height 583
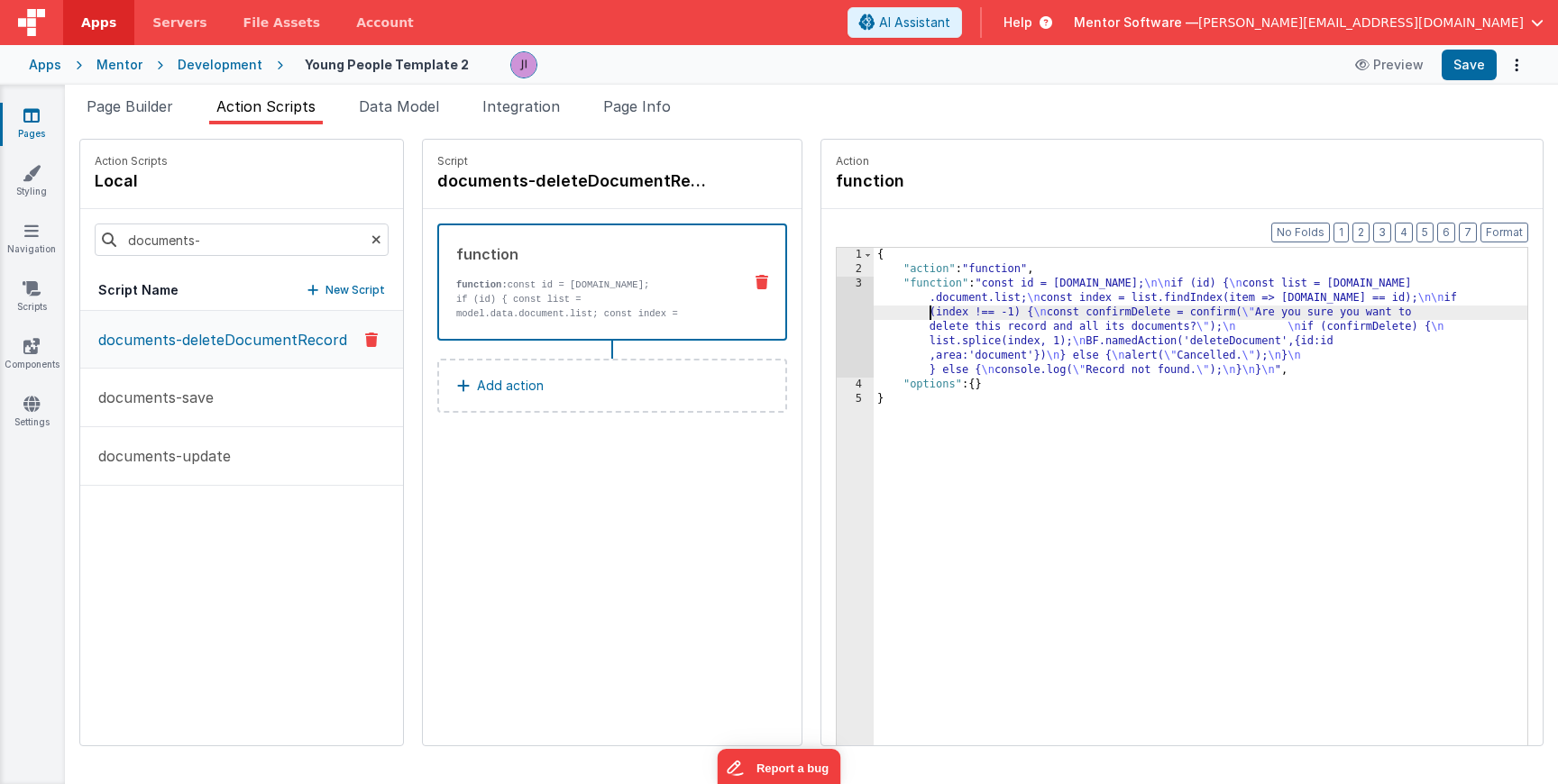
click at [864, 306] on div "3" at bounding box center [856, 327] width 37 height 101
click at [848, 309] on div "3" at bounding box center [856, 327] width 37 height 101
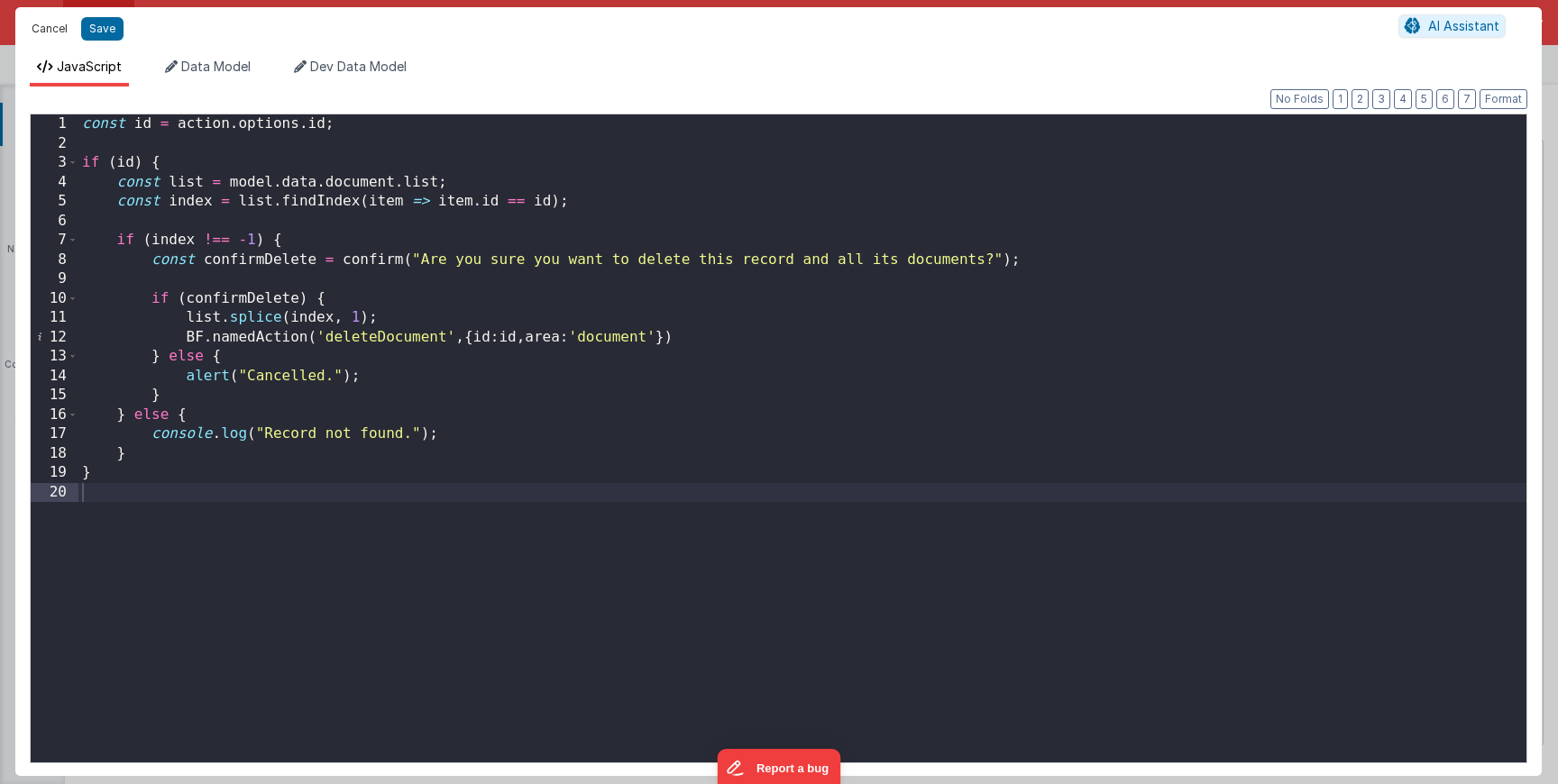
click at [47, 27] on button "Cancel" at bounding box center [49, 28] width 54 height 25
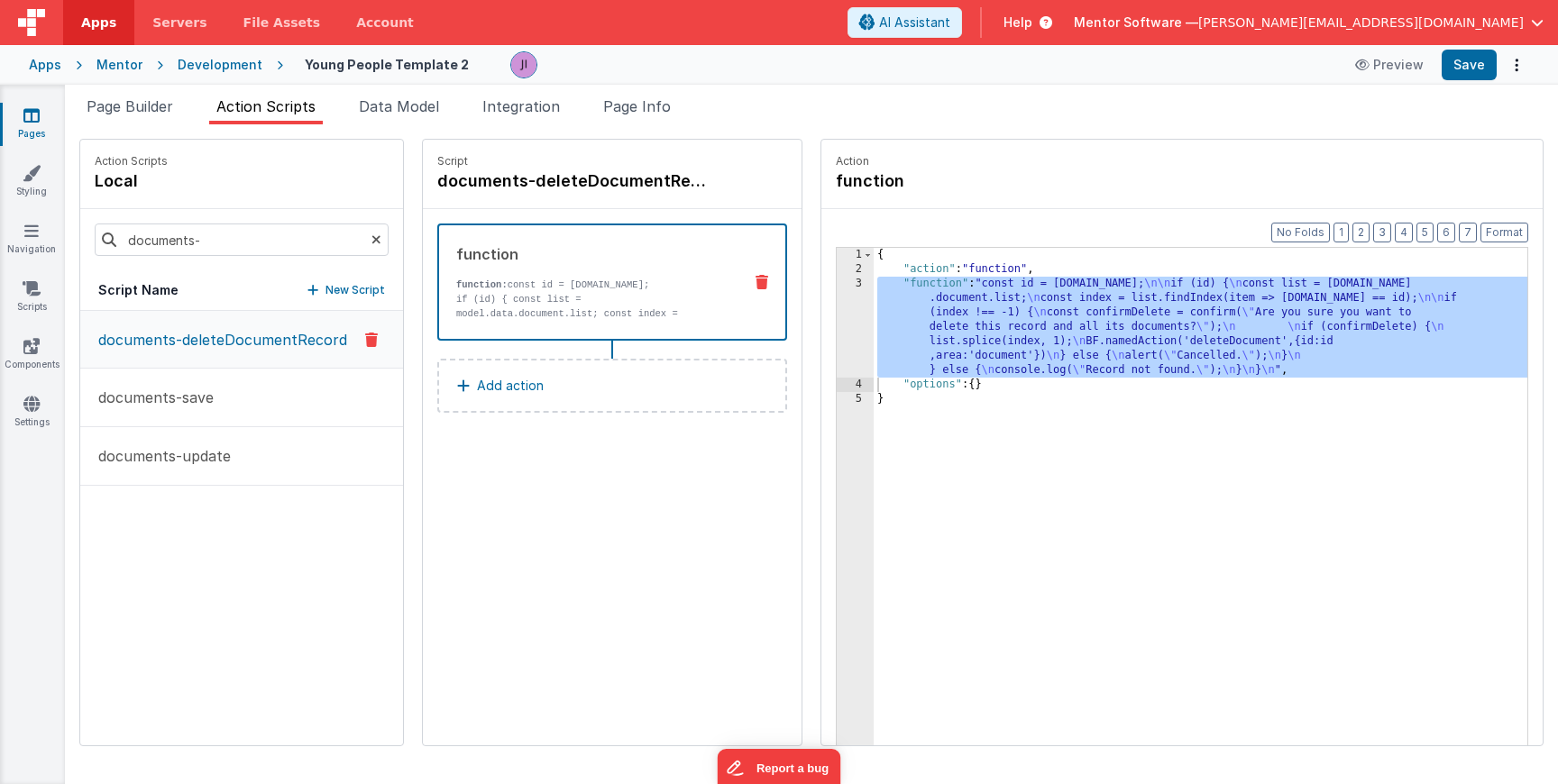
click at [591, 179] on h4 "documents-deleteDocumentRecord" at bounding box center [572, 181] width 270 height 25
click at [591, 179] on input "documents-deleteDocumentRecord" at bounding box center [527, 181] width 180 height 25
click at [154, 120] on li "Page Builder" at bounding box center [130, 110] width 101 height 29
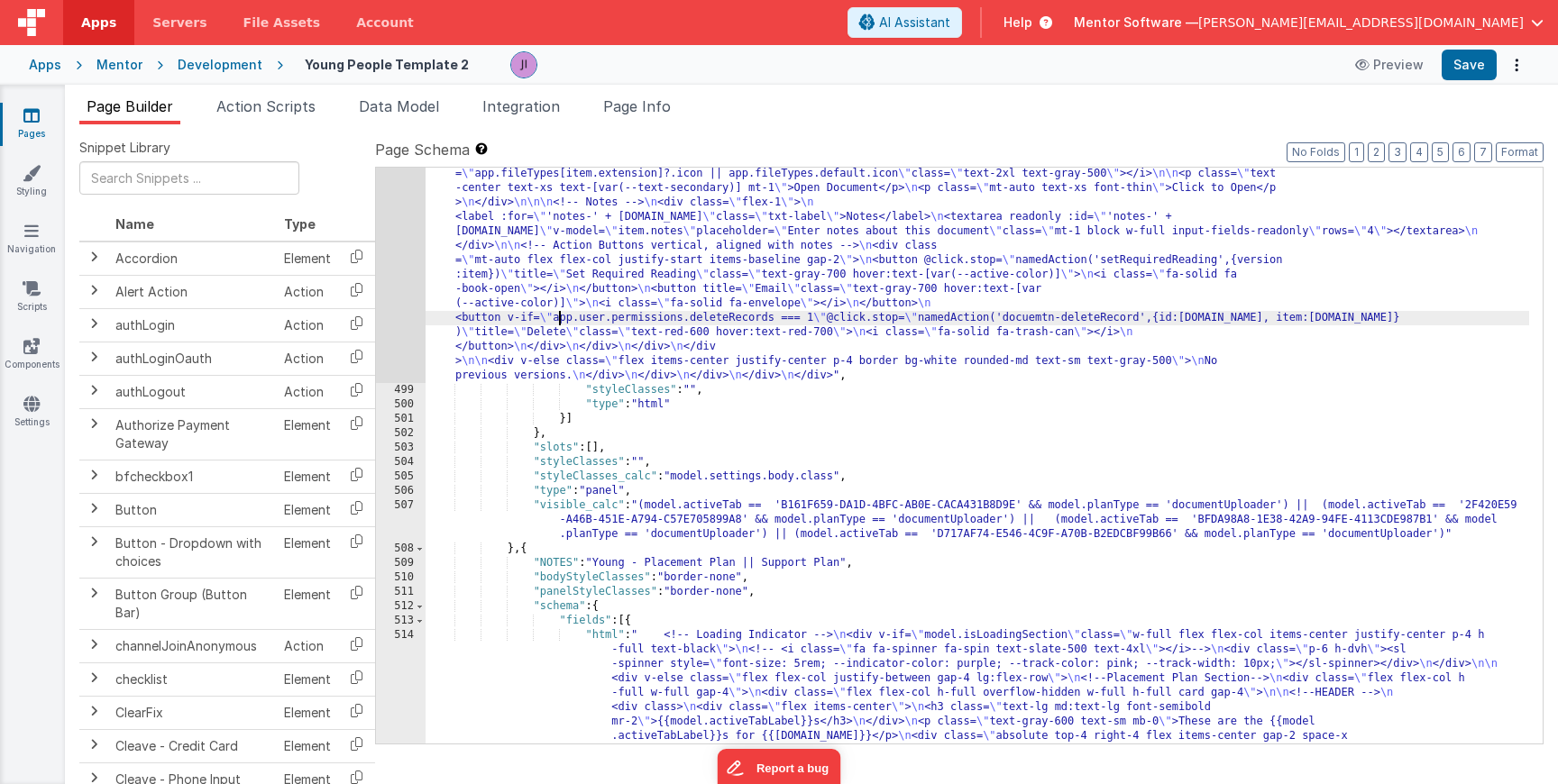
click at [557, 323] on div ""html" : " <!-- Loading Indicator --> \n <div v-if= \" model.isLoadingSection \…" at bounding box center [978, 245] width 1104 height 3591
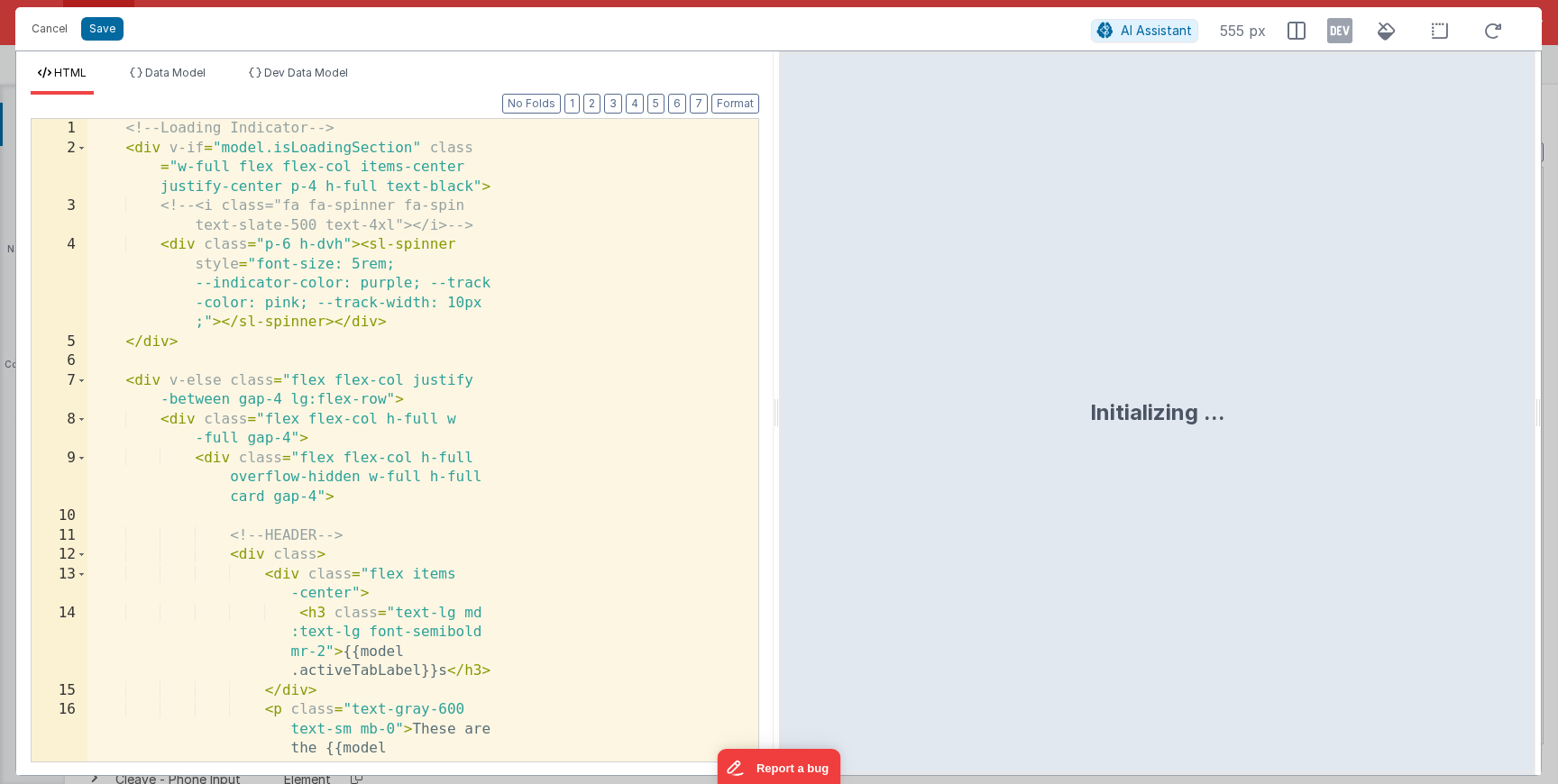
click at [471, 392] on div "<!-- Loading Indicator --> < div v-if = "model.isLoadingSection" class = "w-ful…" at bounding box center [416, 518] width 657 height 798
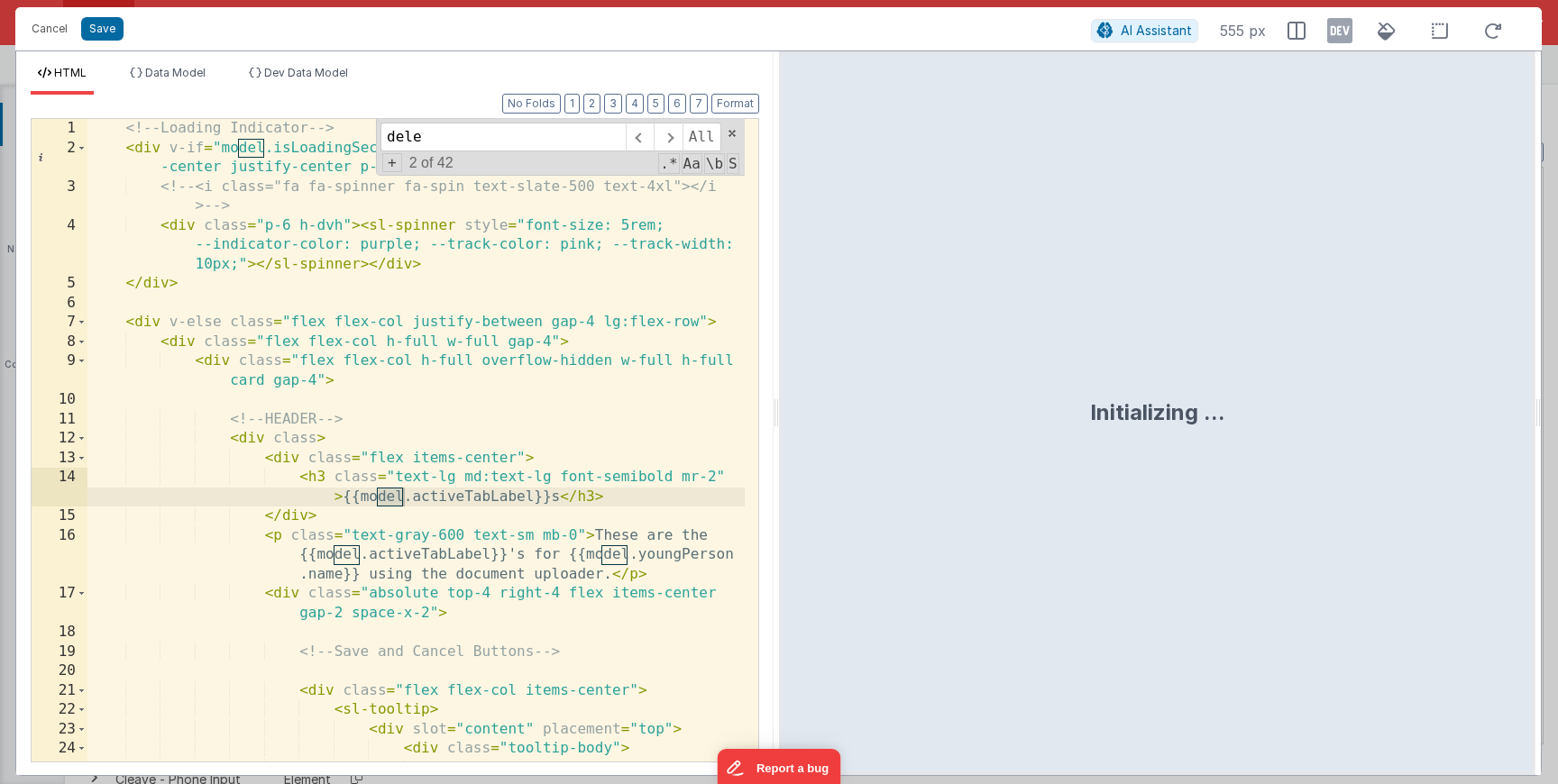
scroll to position [3536, 0]
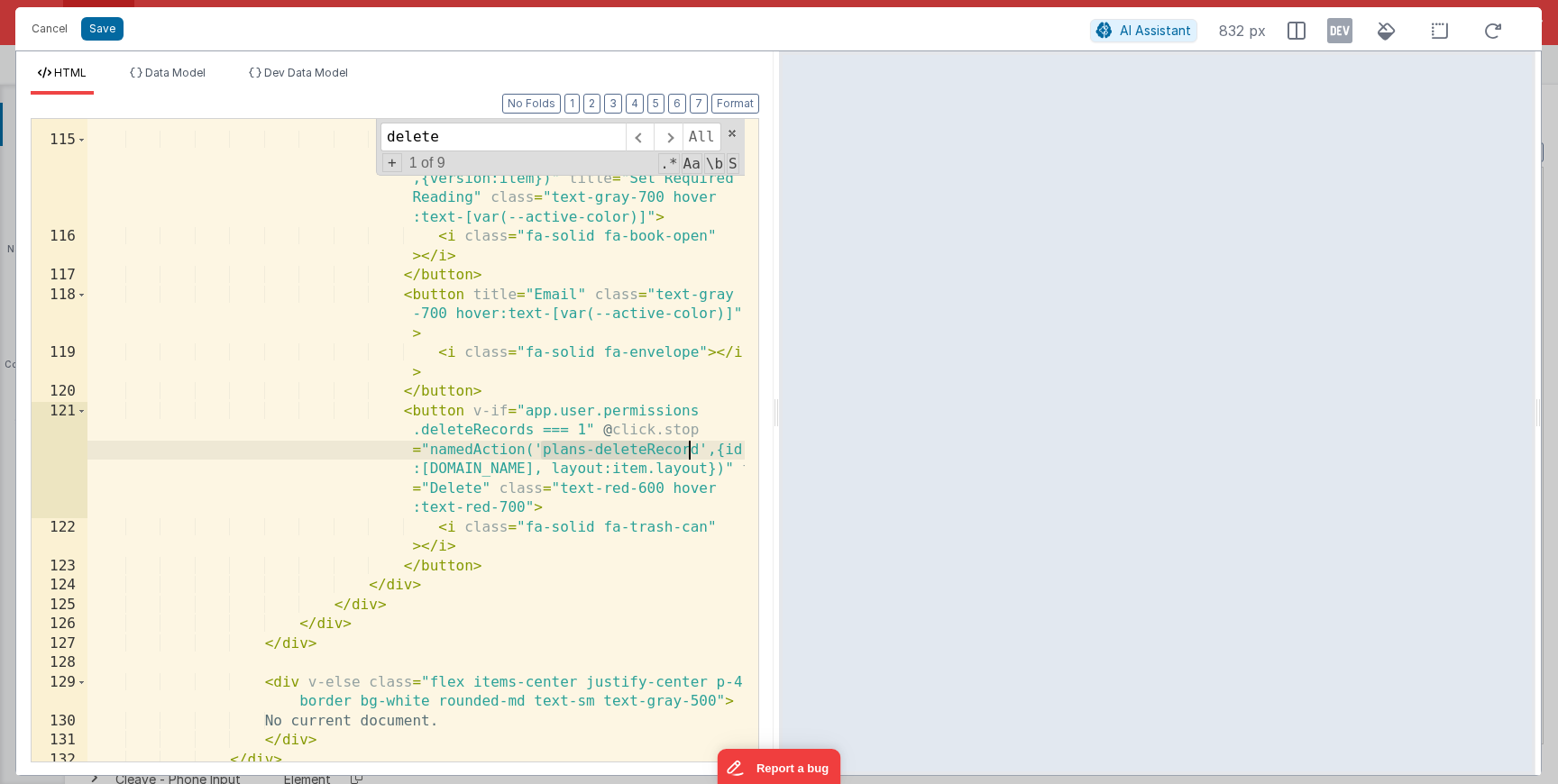
drag, startPoint x: 543, startPoint y: 452, endPoint x: 696, endPoint y: 451, distance: 153.0
click at [696, 451] on div "< div class = "mt-auto flex flex-col justify -start items-baseline gap-2" > < b…" at bounding box center [416, 443] width 657 height 701
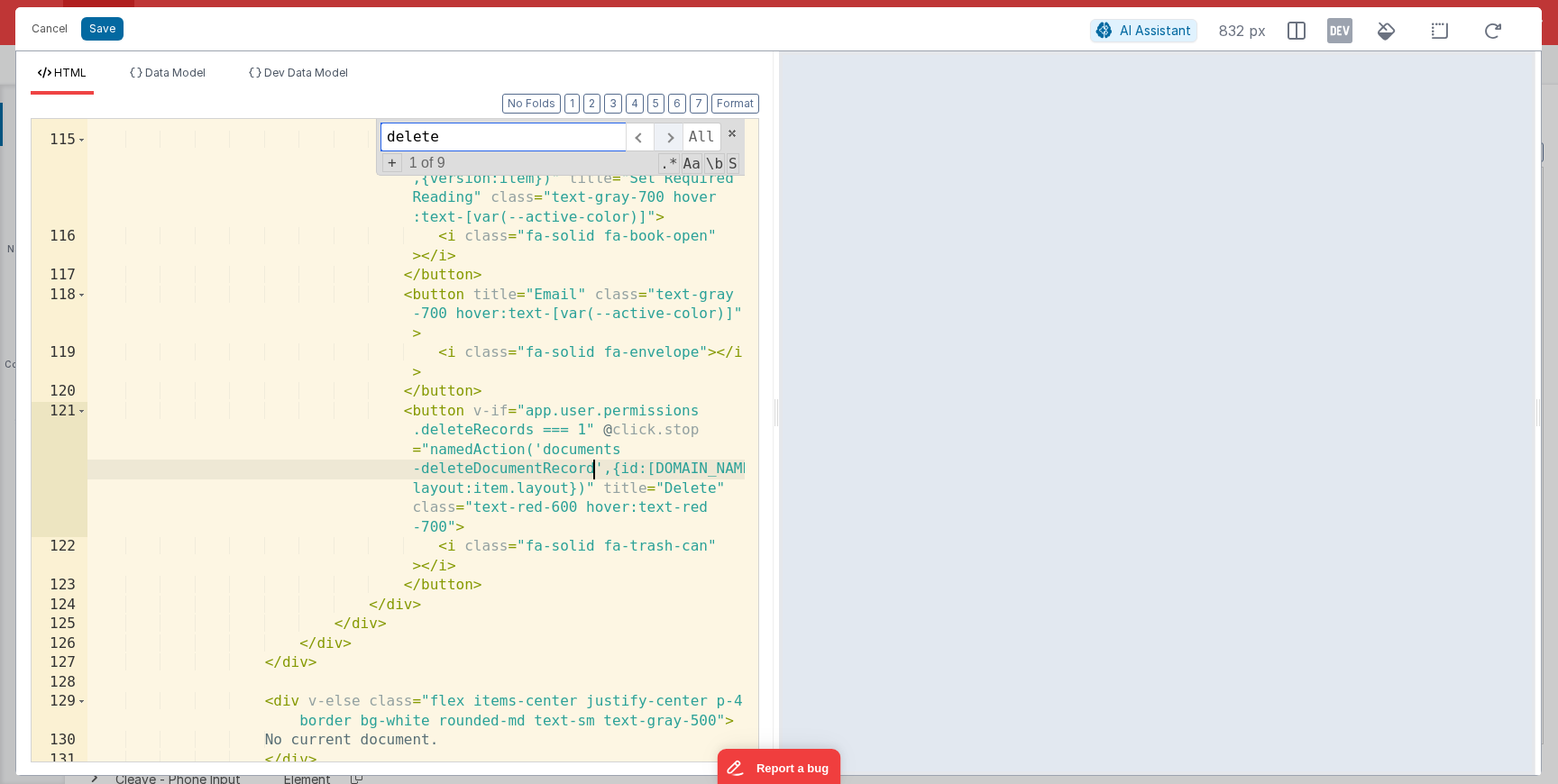
click at [676, 131] on span at bounding box center [668, 137] width 28 height 29
click at [664, 132] on span at bounding box center [668, 137] width 28 height 29
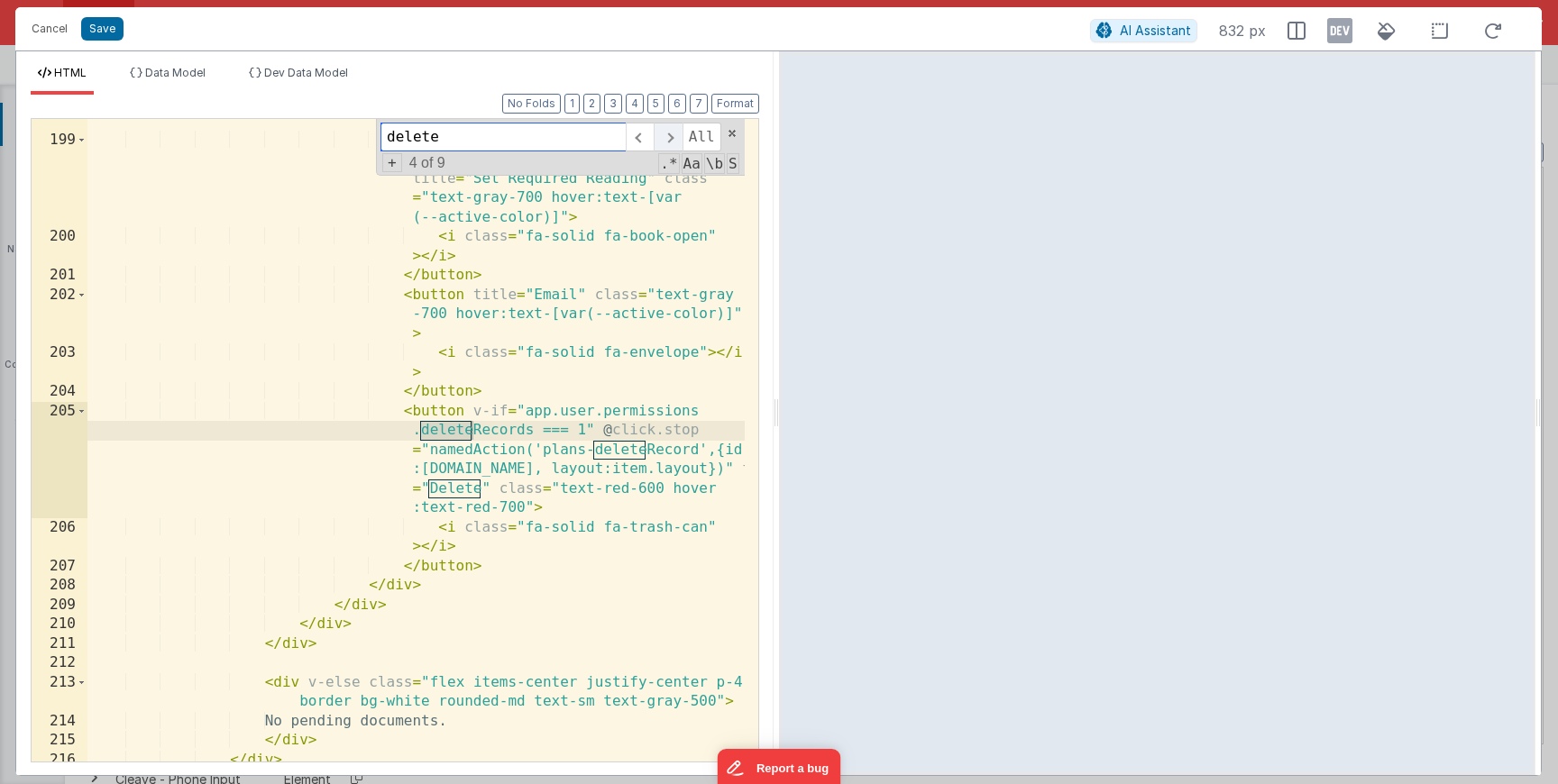
scroll to position [6424, 0]
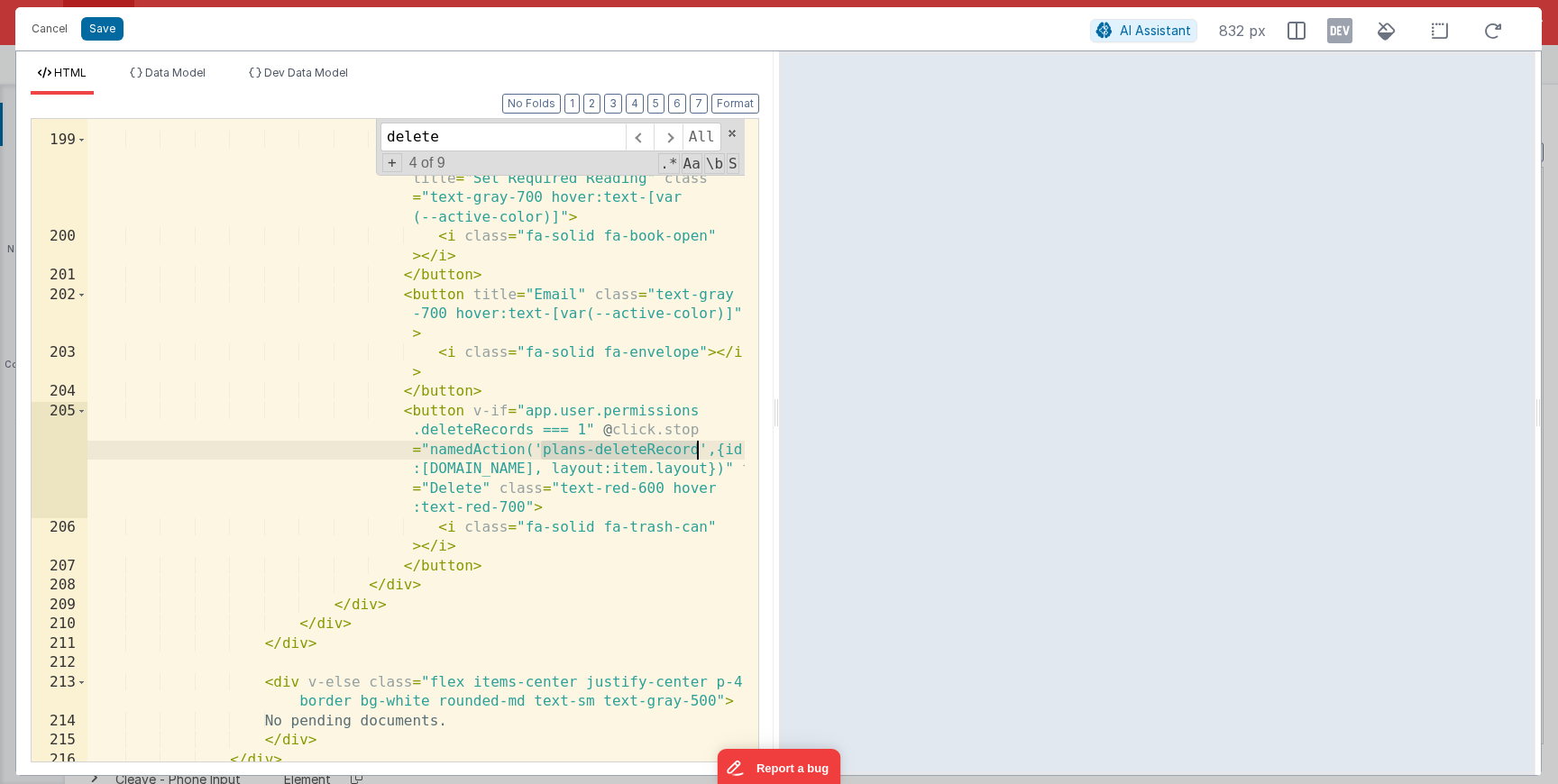
drag, startPoint x: 542, startPoint y: 452, endPoint x: 696, endPoint y: 452, distance: 154.0
click at [696, 452] on div "< div class = "mt-auto flex flex-col justify -start items-baseline gap-2" > < b…" at bounding box center [416, 443] width 657 height 701
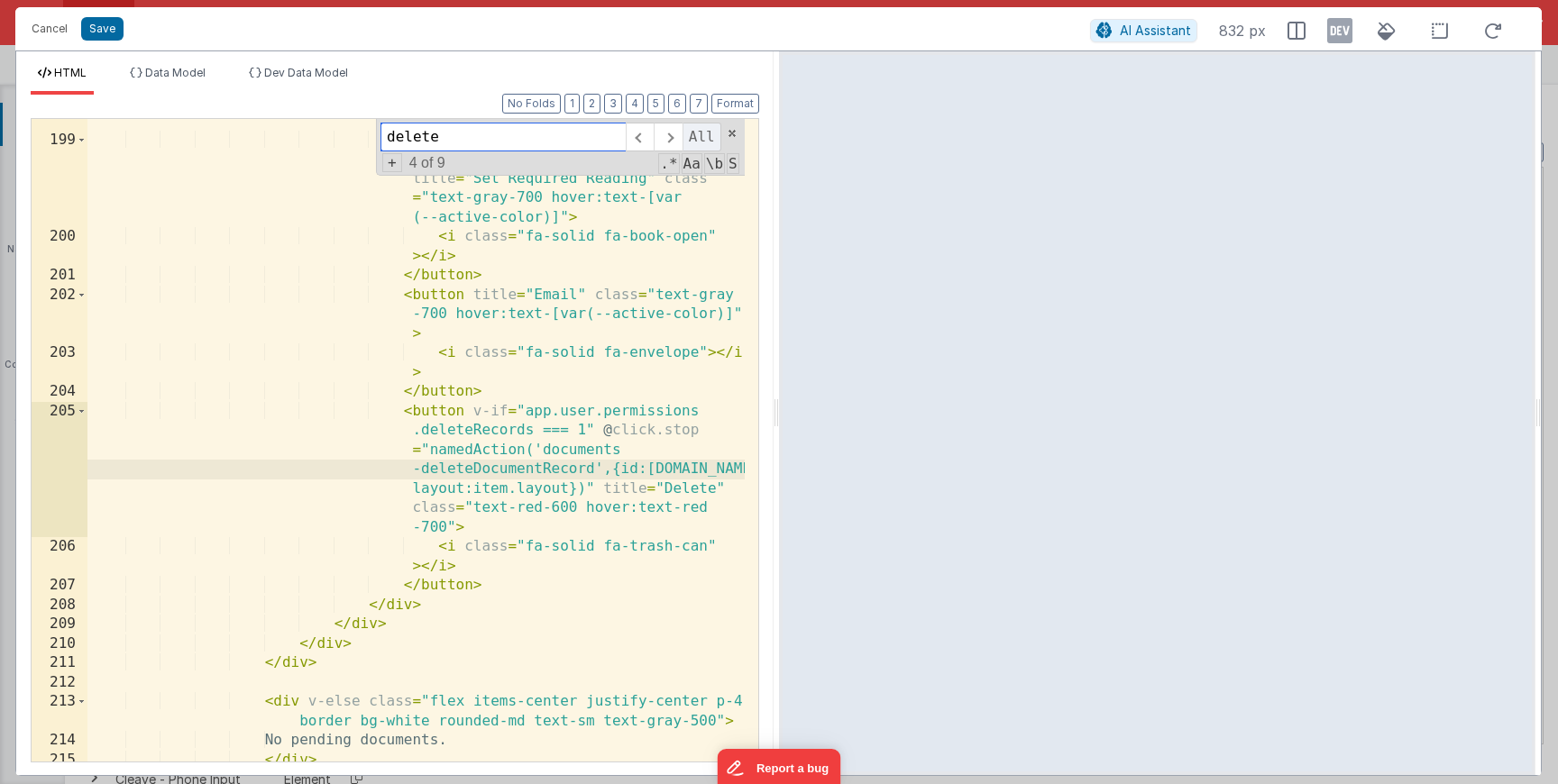
click at [688, 133] on span "All" at bounding box center [702, 137] width 39 height 29
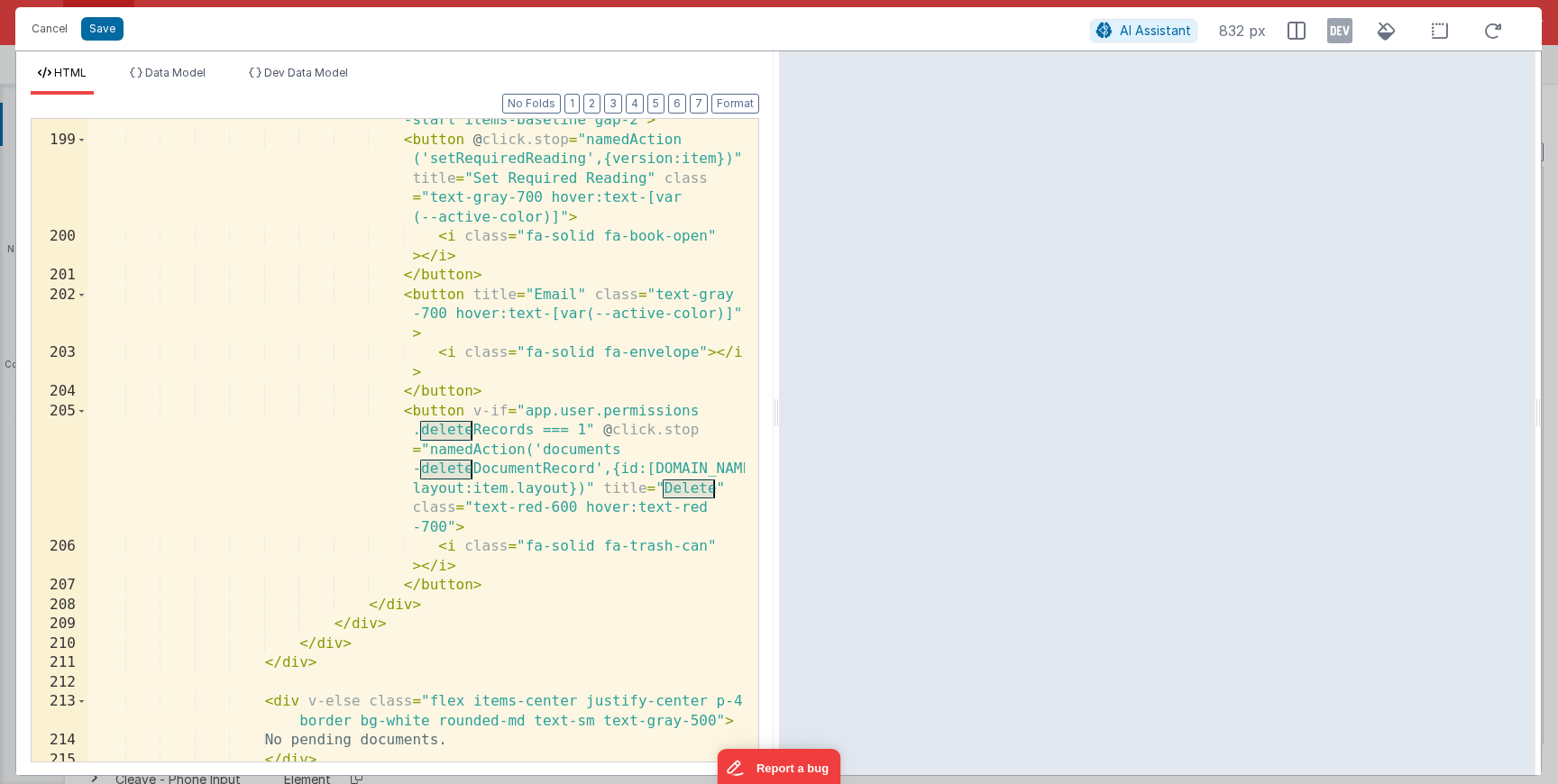
click at [635, 362] on div "< div class = "mt-auto flex flex-col justify -start items-baseline gap-2" > < b…" at bounding box center [416, 443] width 657 height 701
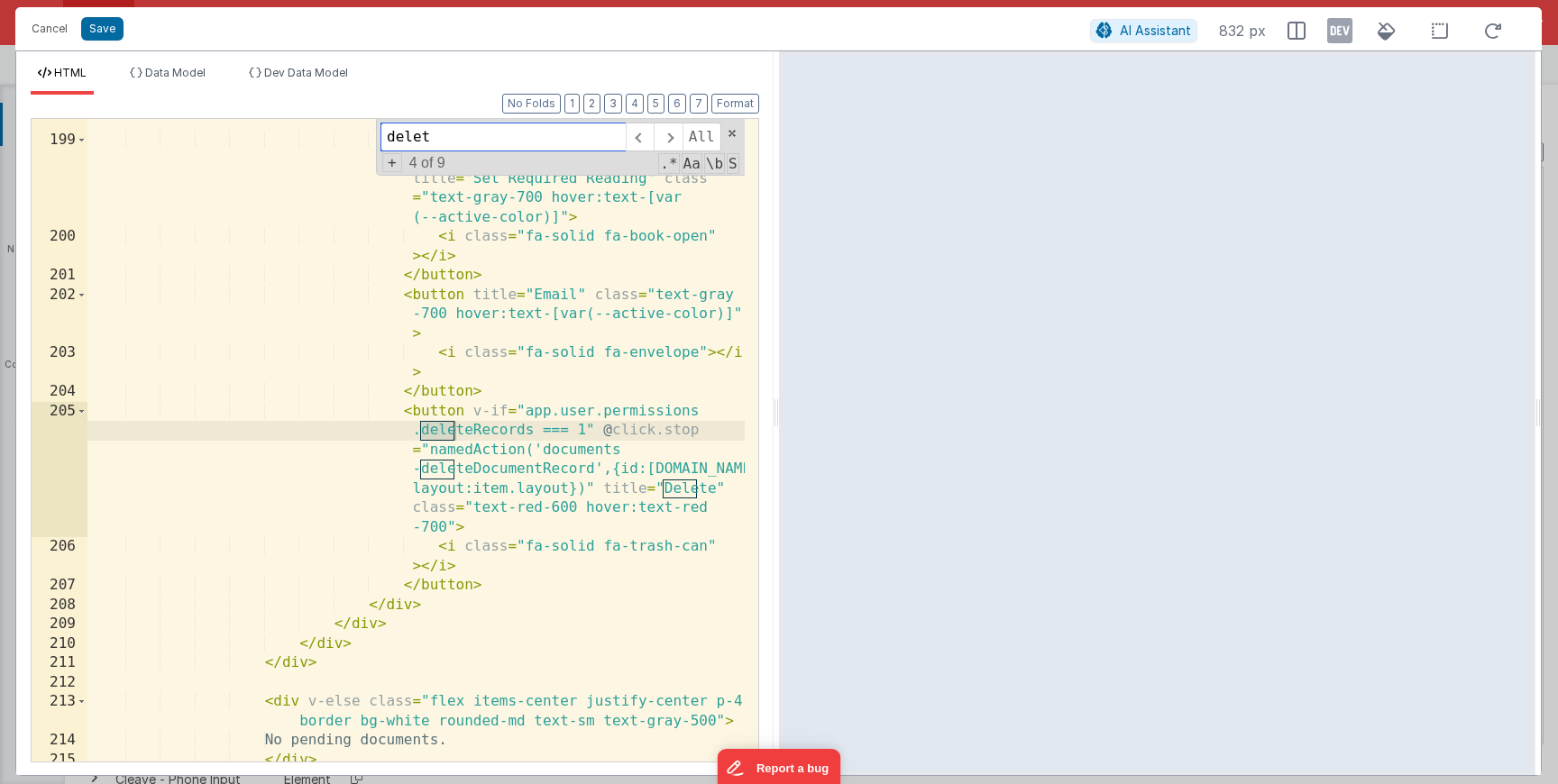
type input "delete"
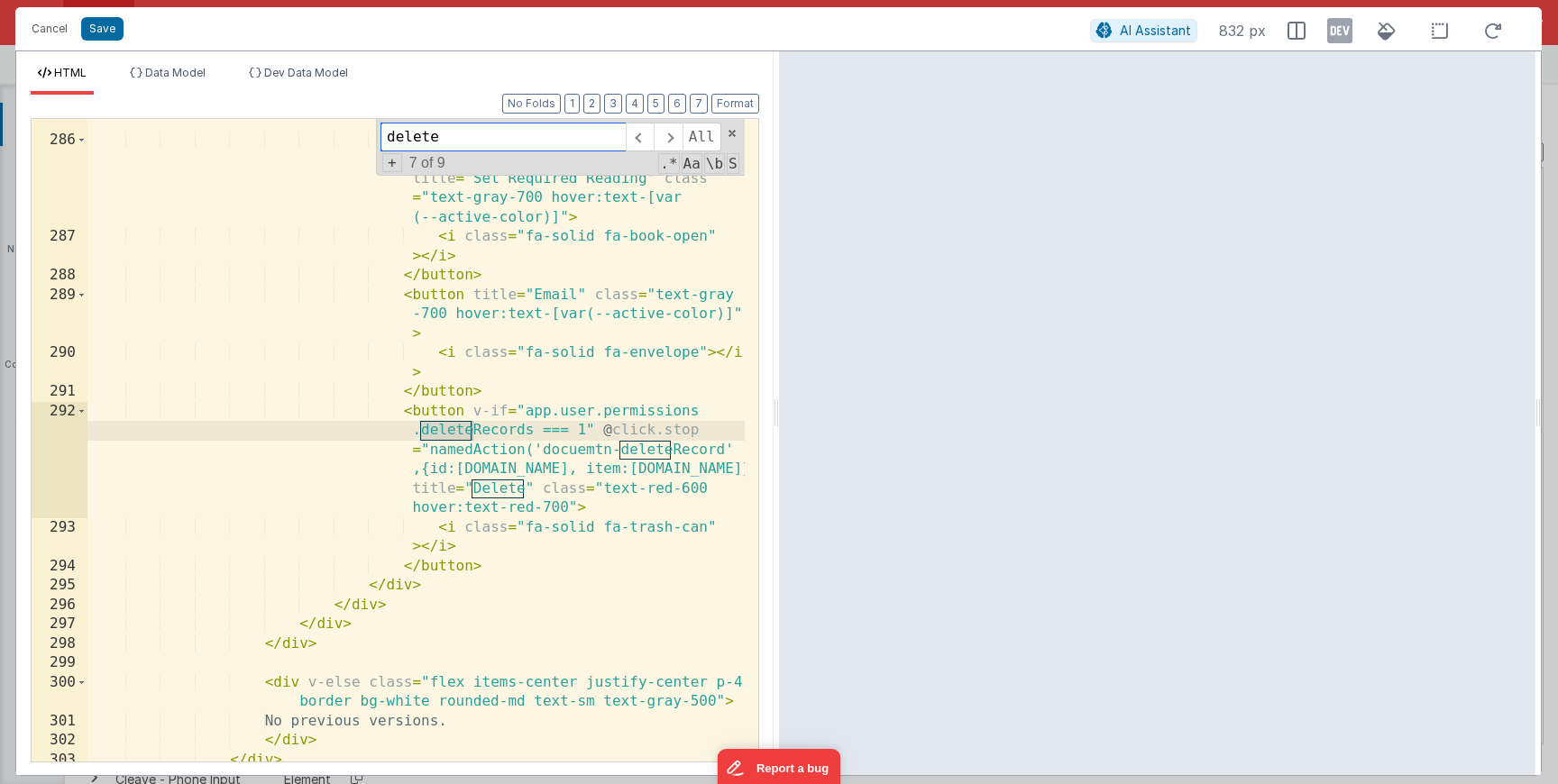
scroll to position [9274, 0]
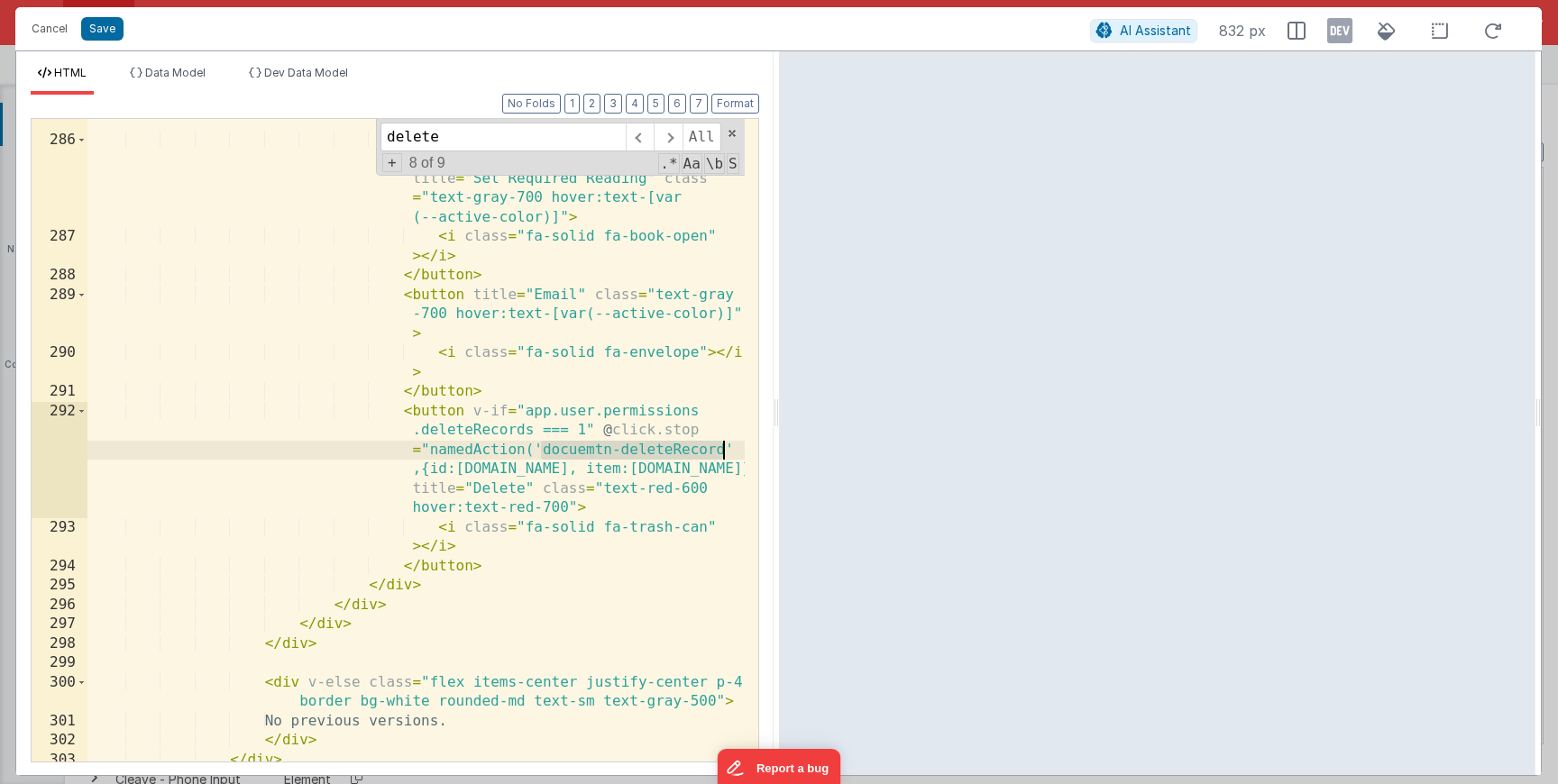
drag, startPoint x: 545, startPoint y: 455, endPoint x: 723, endPoint y: 455, distance: 178.0
click at [723, 455] on div "< div class = "mt-auto flex flex-col justify -start items-baseline gap-2" > < b…" at bounding box center [416, 443] width 657 height 701
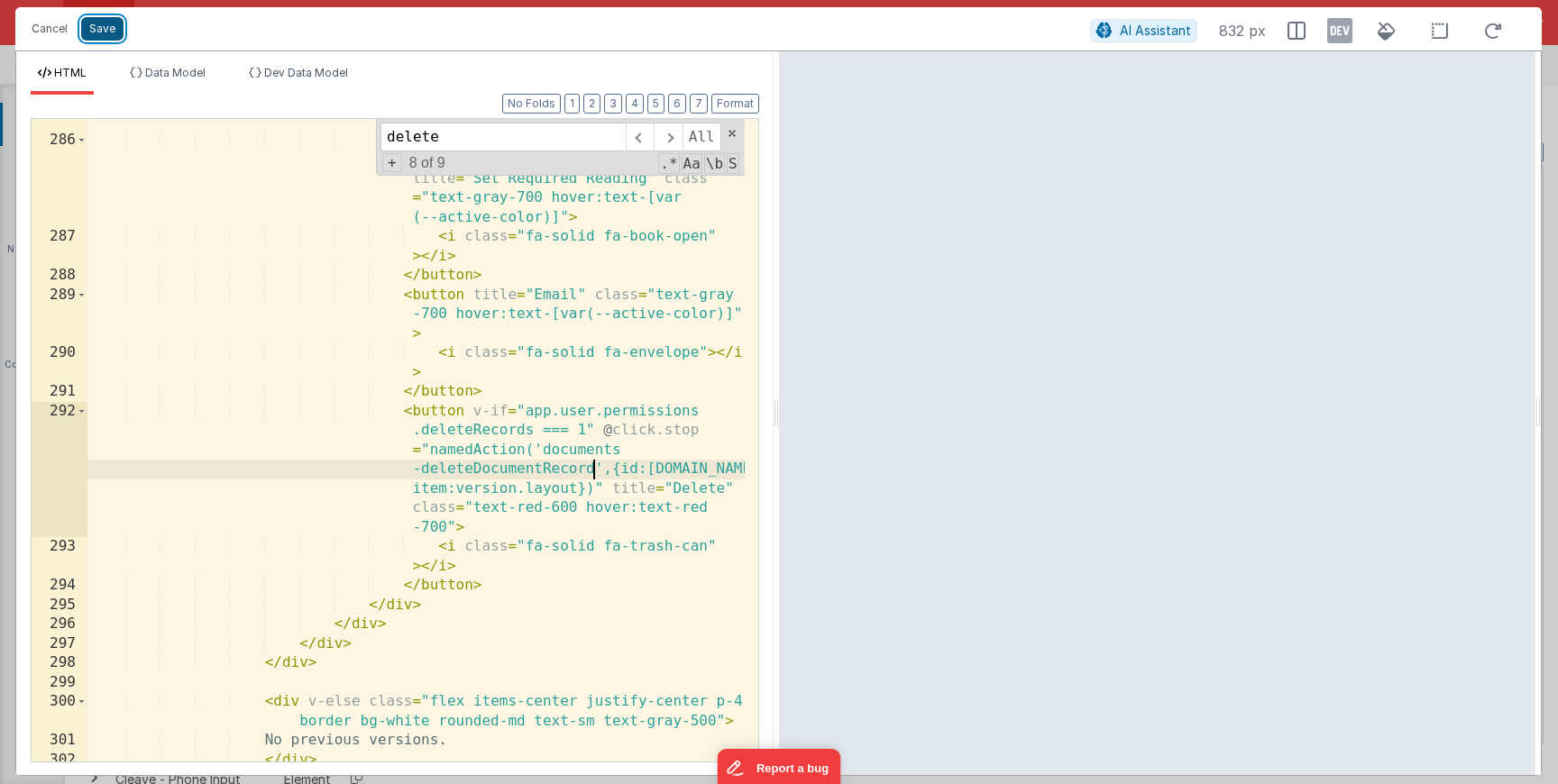
click at [105, 23] on button "Save" at bounding box center [102, 28] width 42 height 23
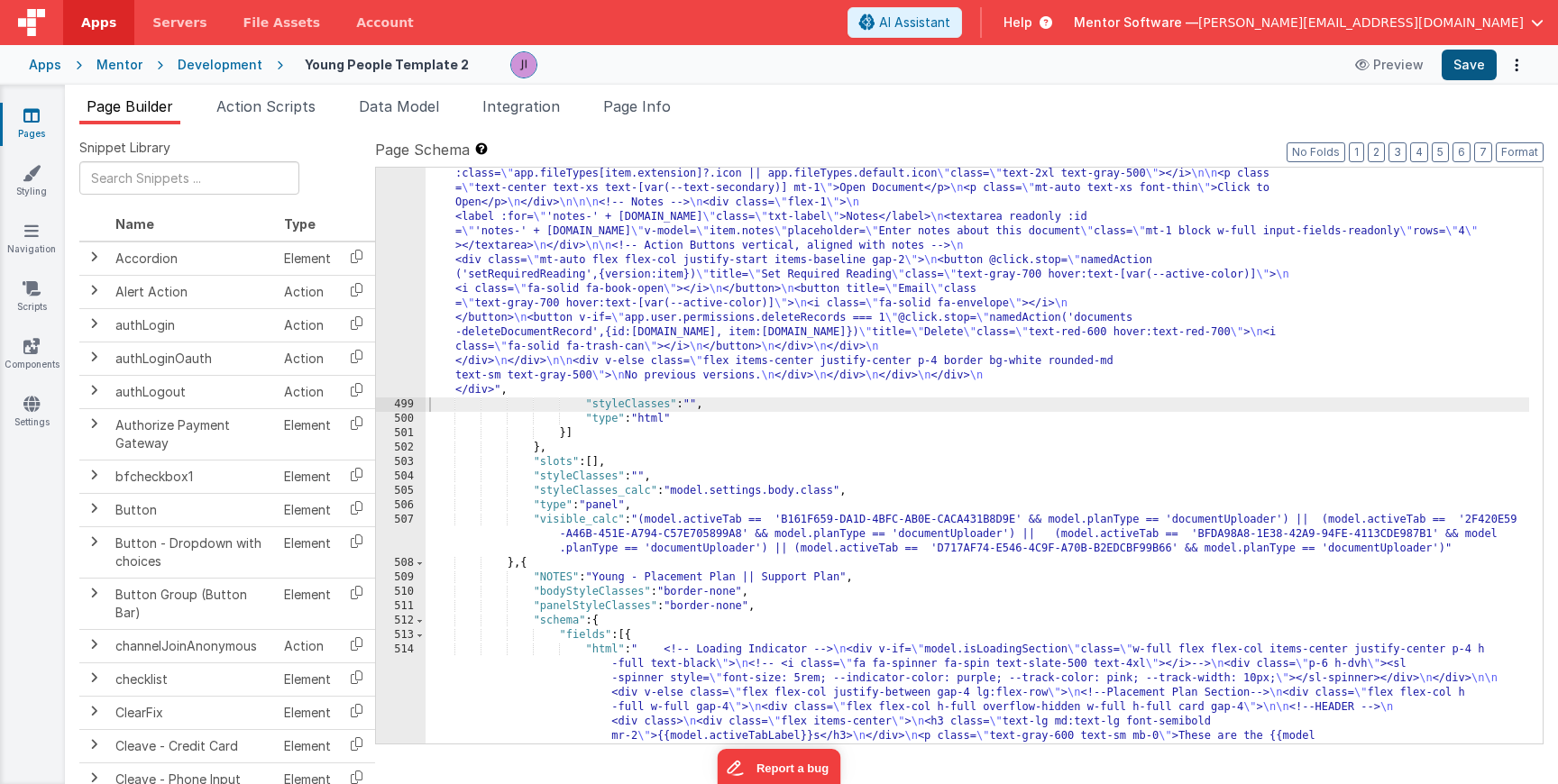
scroll to position [17726, 0]
drag, startPoint x: 1457, startPoint y: 67, endPoint x: 1284, endPoint y: 29, distance: 177.1
click at [1457, 67] on button "Save" at bounding box center [1468, 64] width 55 height 31
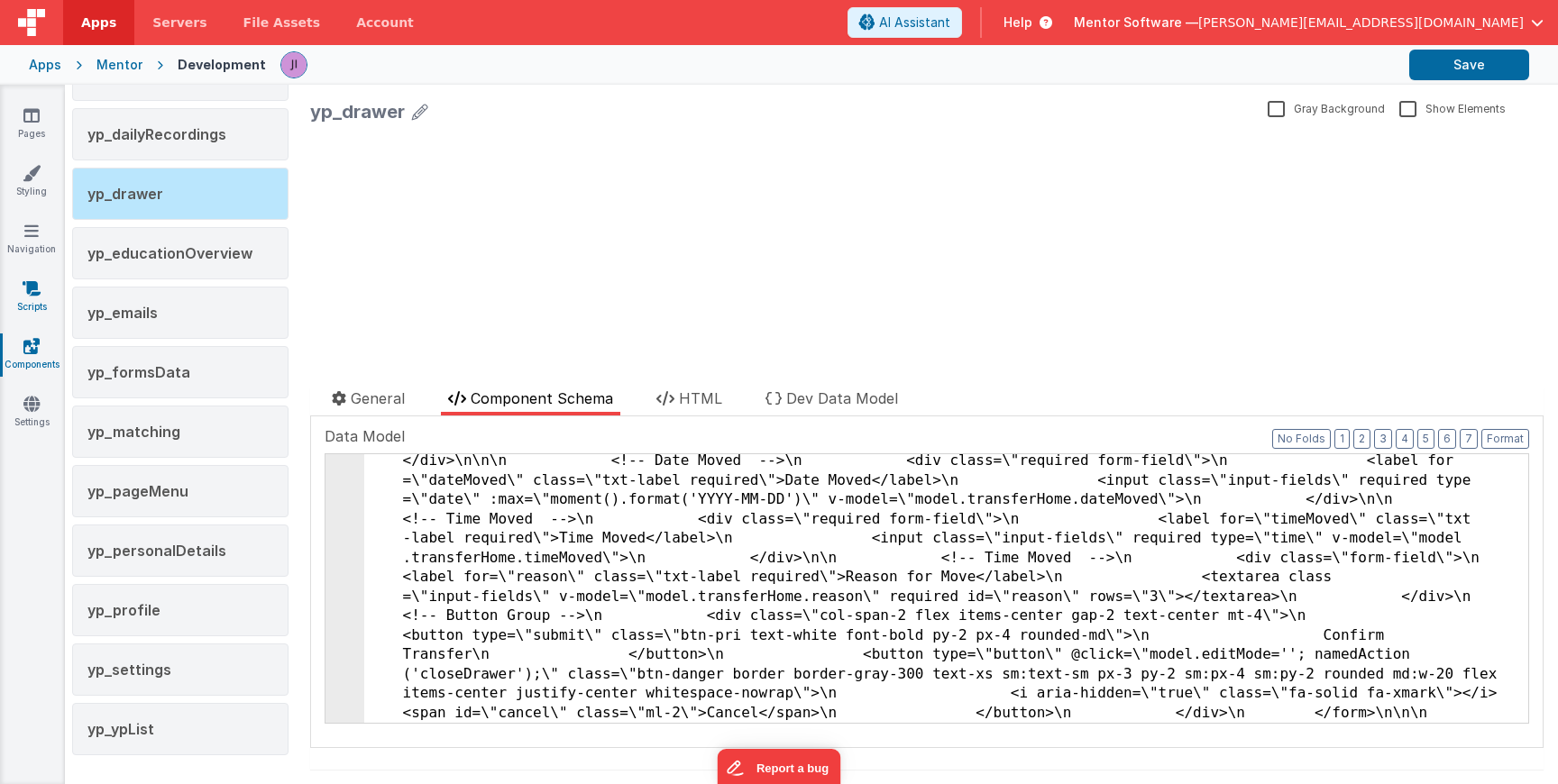
click at [34, 302] on link "Scripts" at bounding box center [32, 297] width 65 height 36
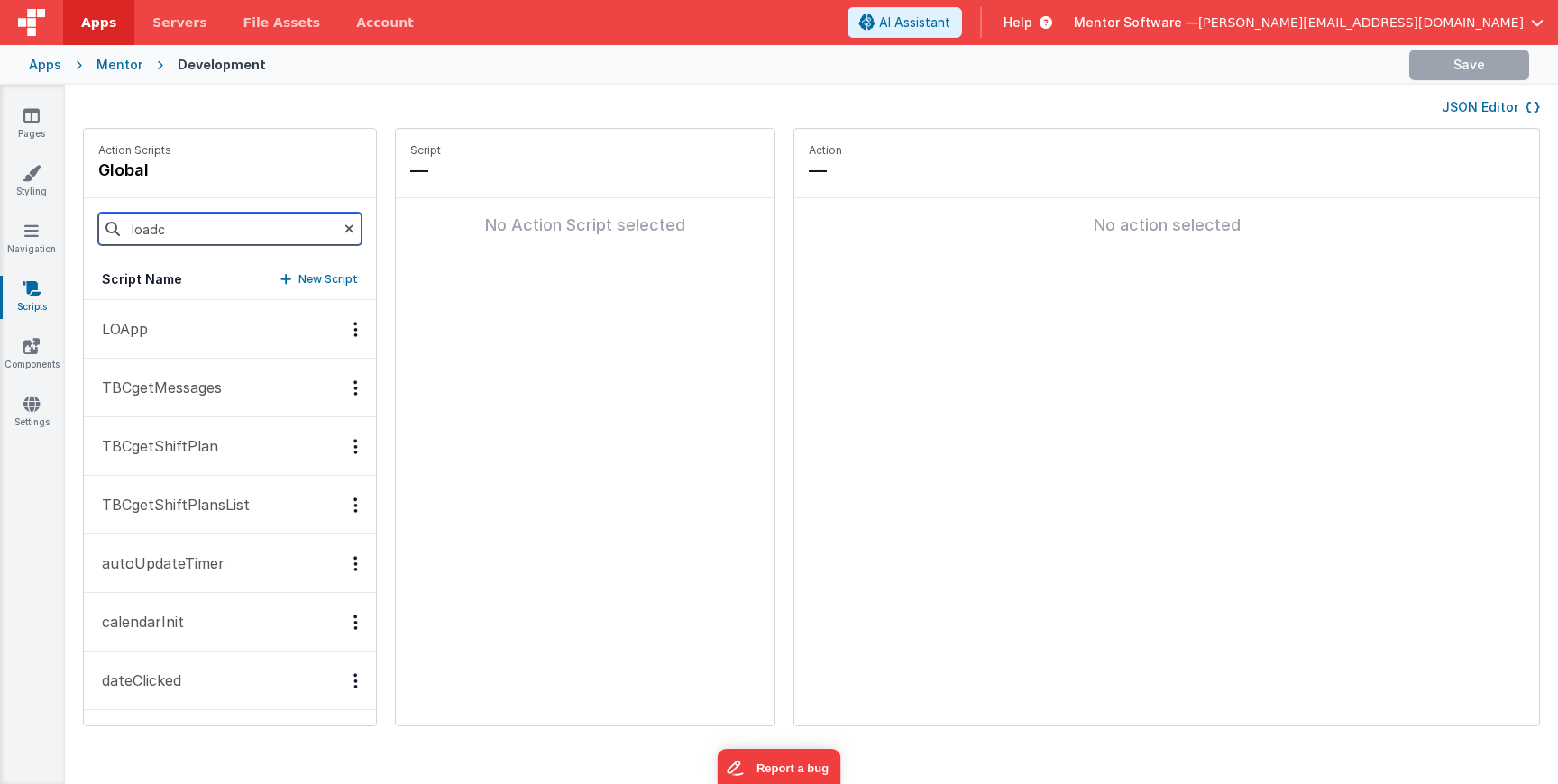
click at [176, 231] on input "loadc" at bounding box center [229, 228] width 263 height 33
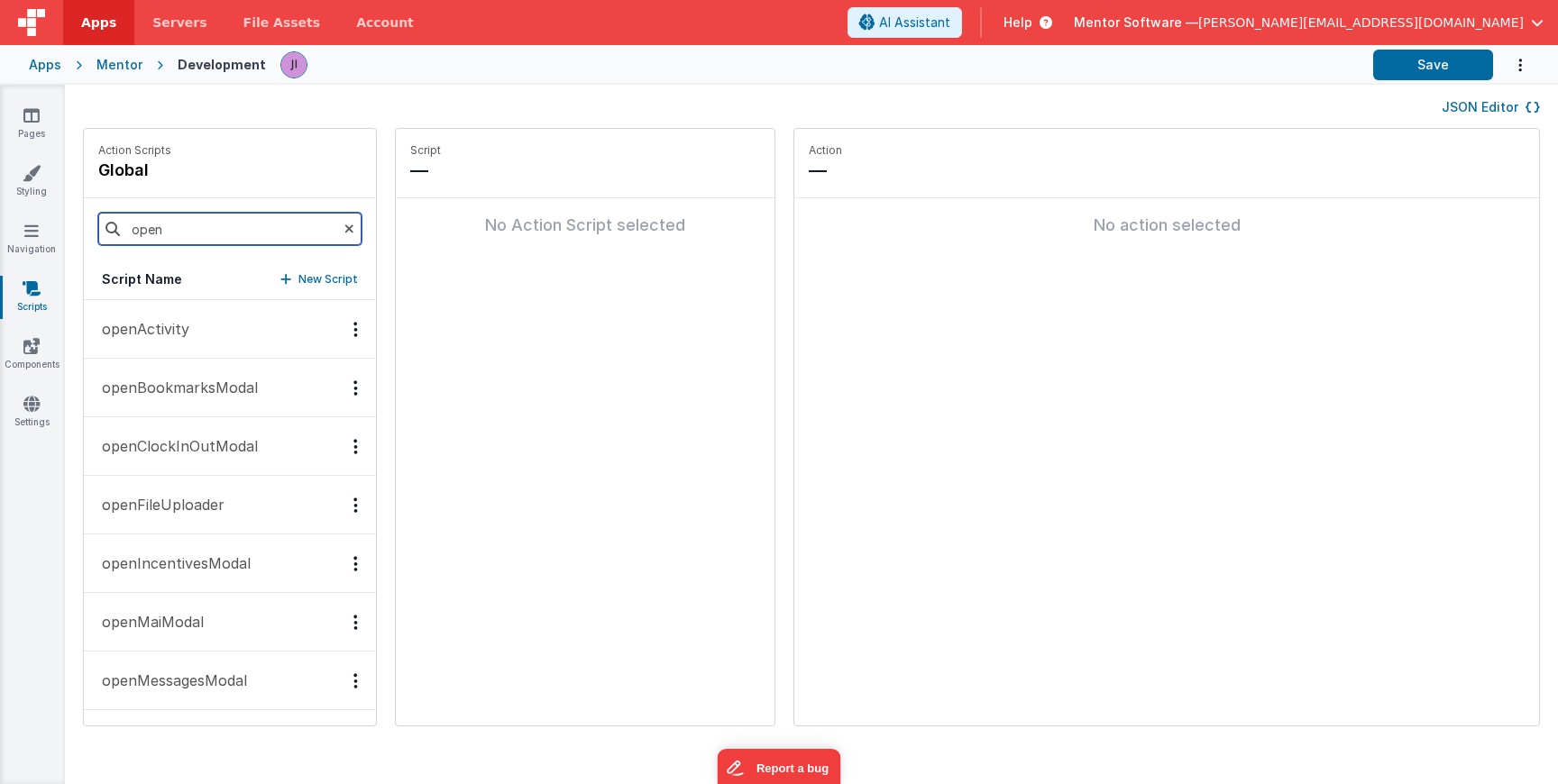
type input "open"
click at [172, 357] on button "openActivity" at bounding box center [229, 329] width 292 height 59
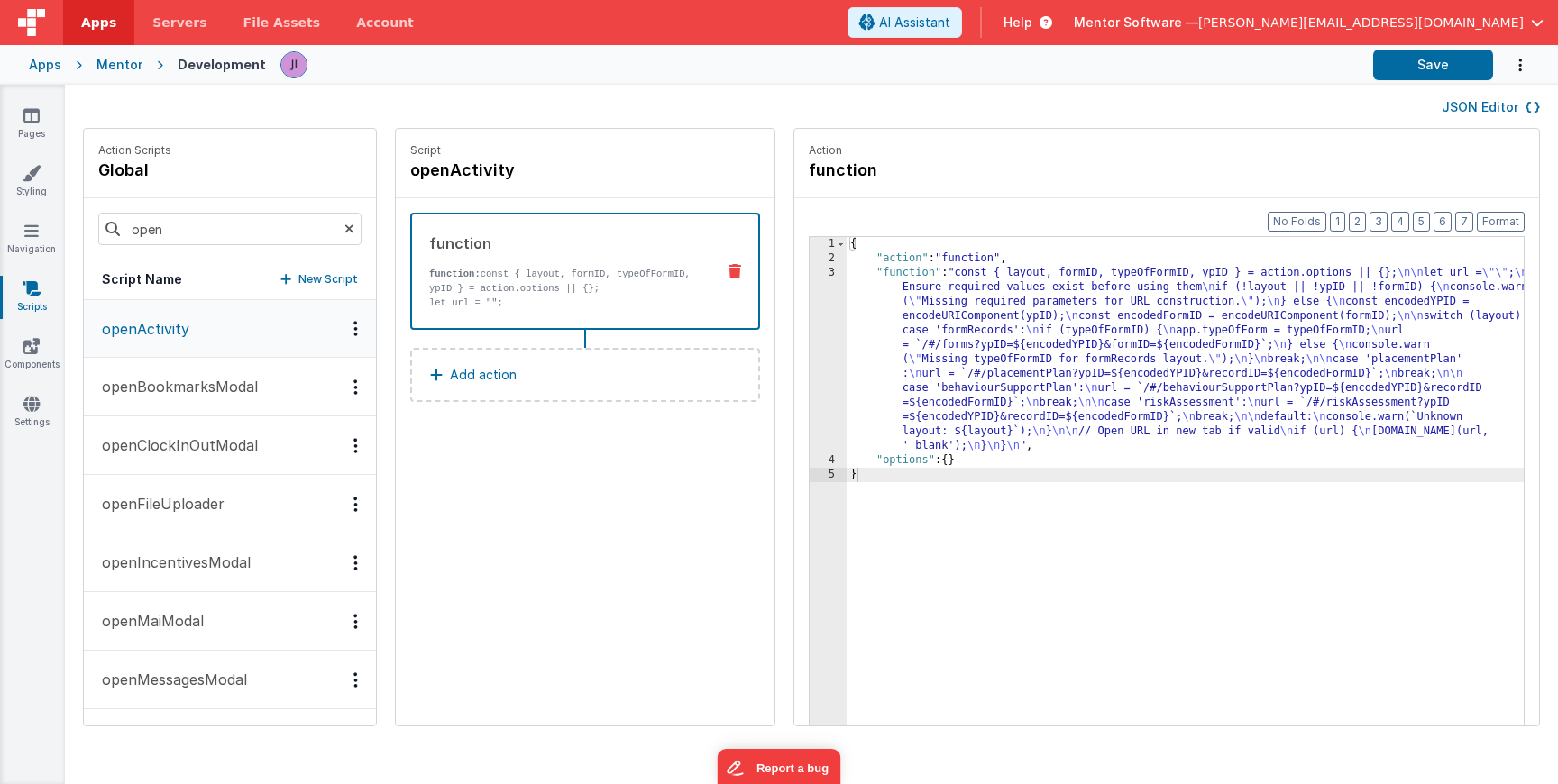
click at [172, 343] on button "openActivity" at bounding box center [229, 329] width 292 height 58
click at [982, 414] on div "{ "action" : "function" , "function" : "const { layout, formID, typeOfFormID, y…" at bounding box center [1211, 523] width 730 height 573
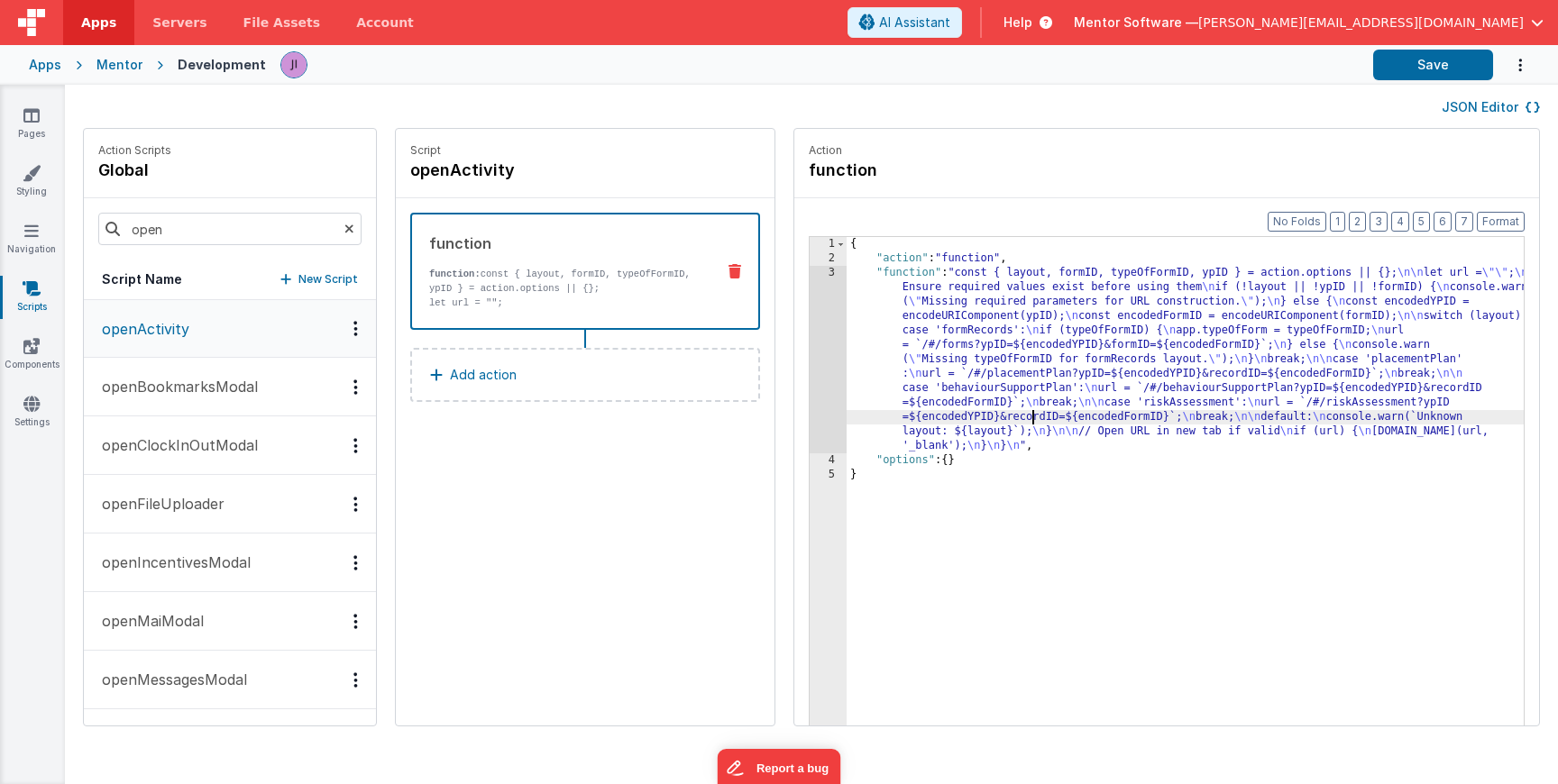
click at [847, 378] on div "{ "action" : "function" , "function" : "const { layout, formID, typeOfFormID, y…" at bounding box center [1211, 523] width 730 height 573
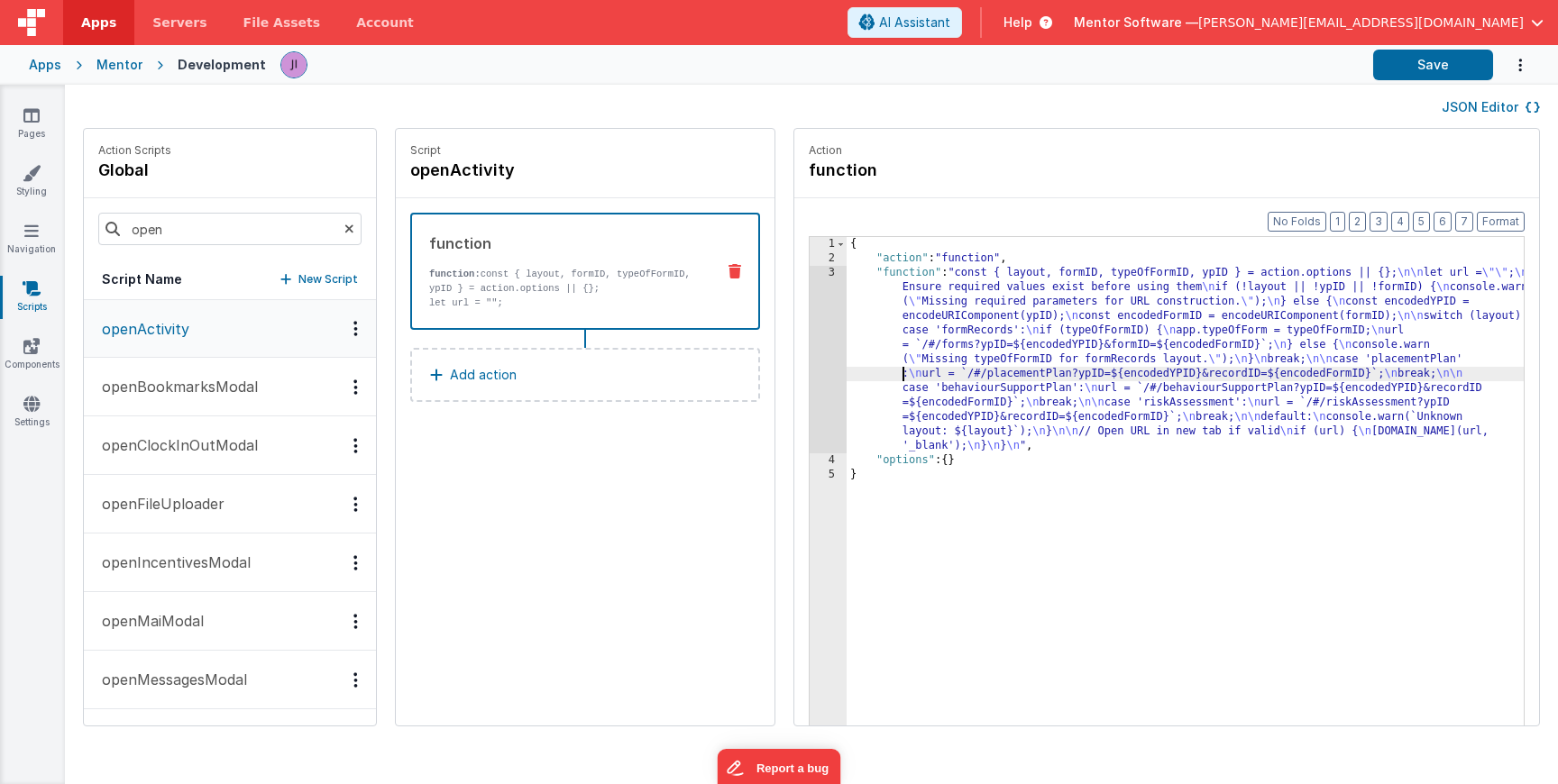
click at [810, 378] on div "3" at bounding box center [829, 359] width 37 height 187
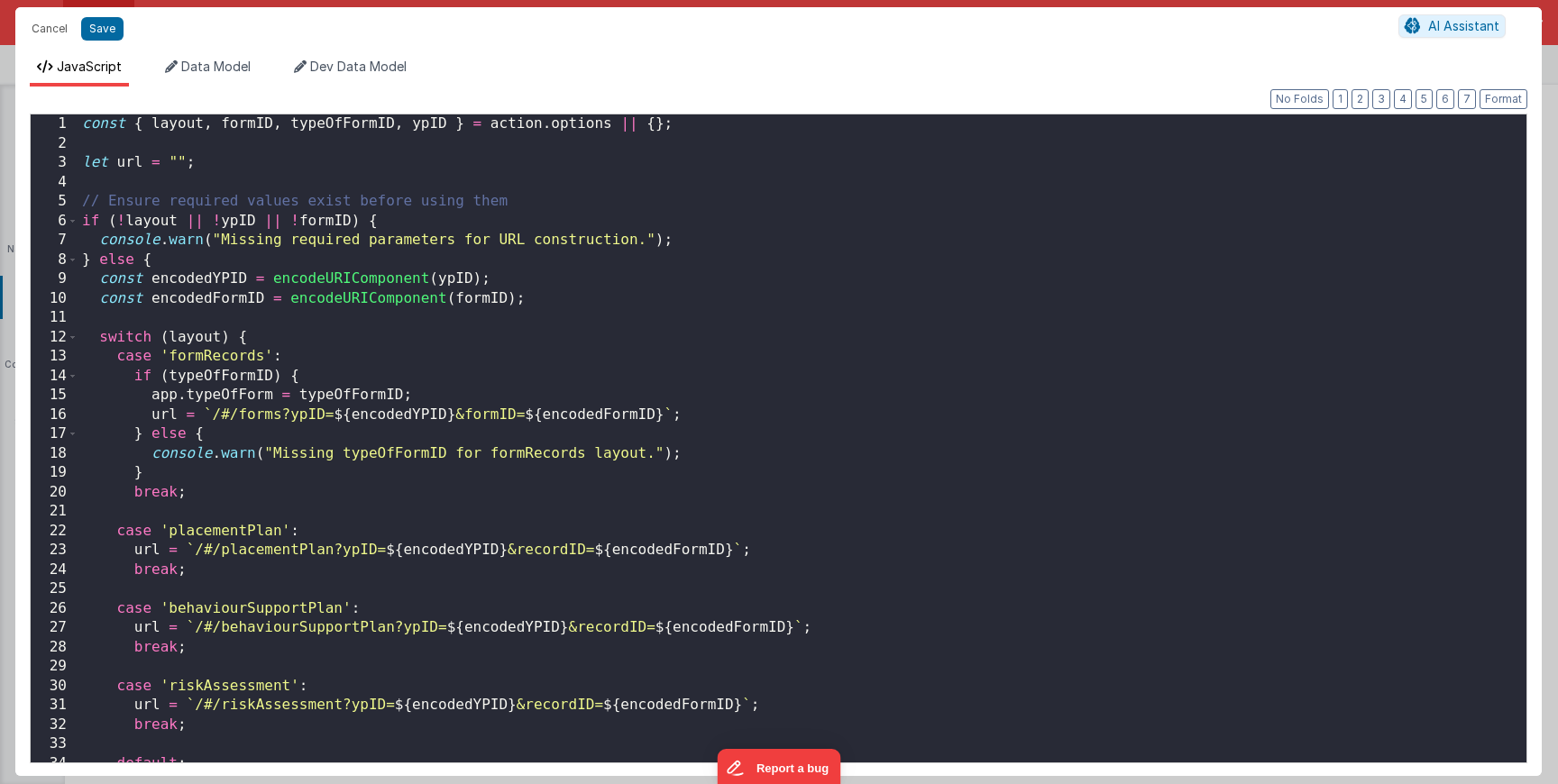
click at [780, 378] on div "const { layout , formID , typeOfFormID , ypID } = action . options || { } ; let…" at bounding box center [795, 458] width 1435 height 687
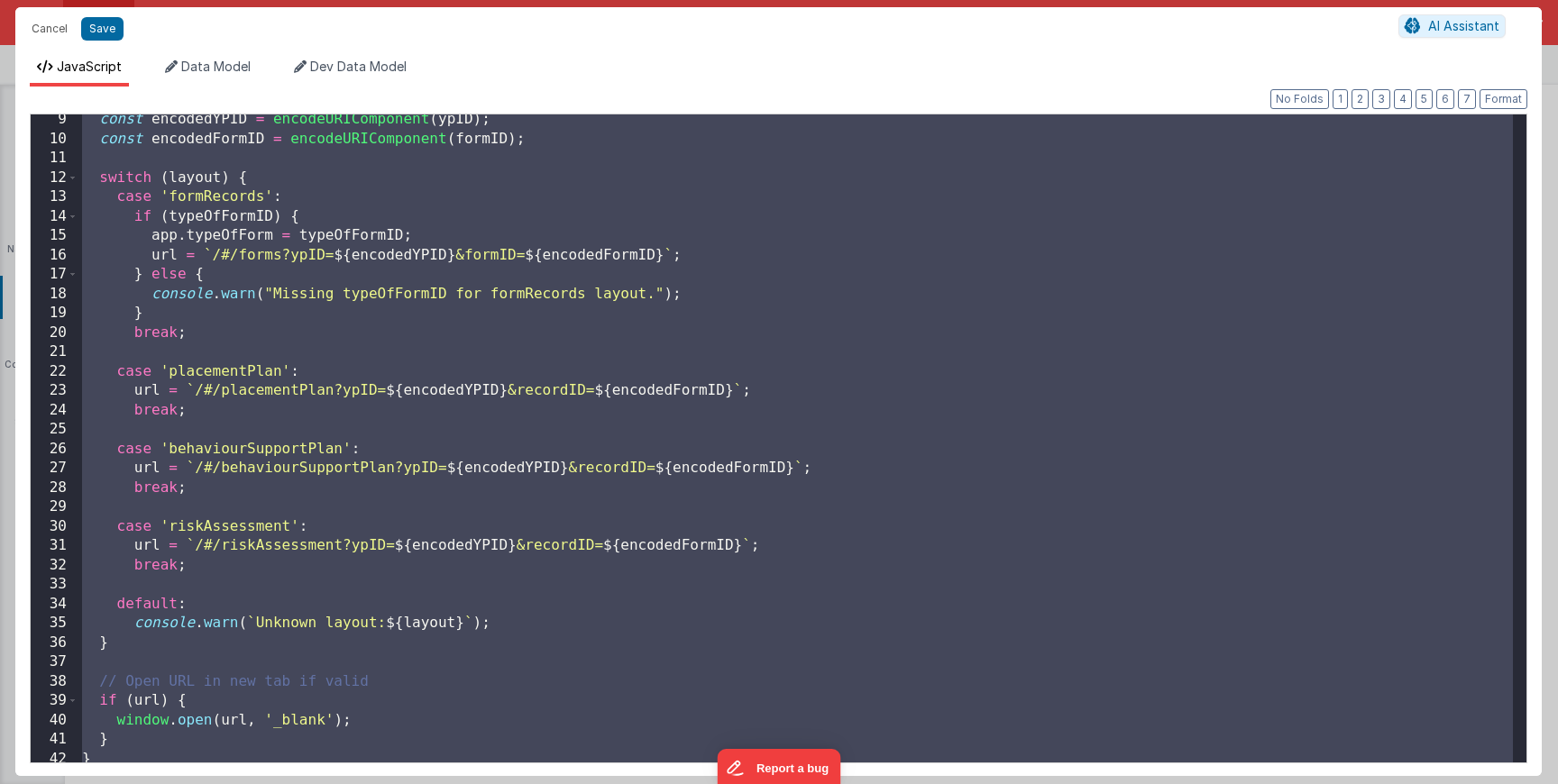
scroll to position [185, 0]
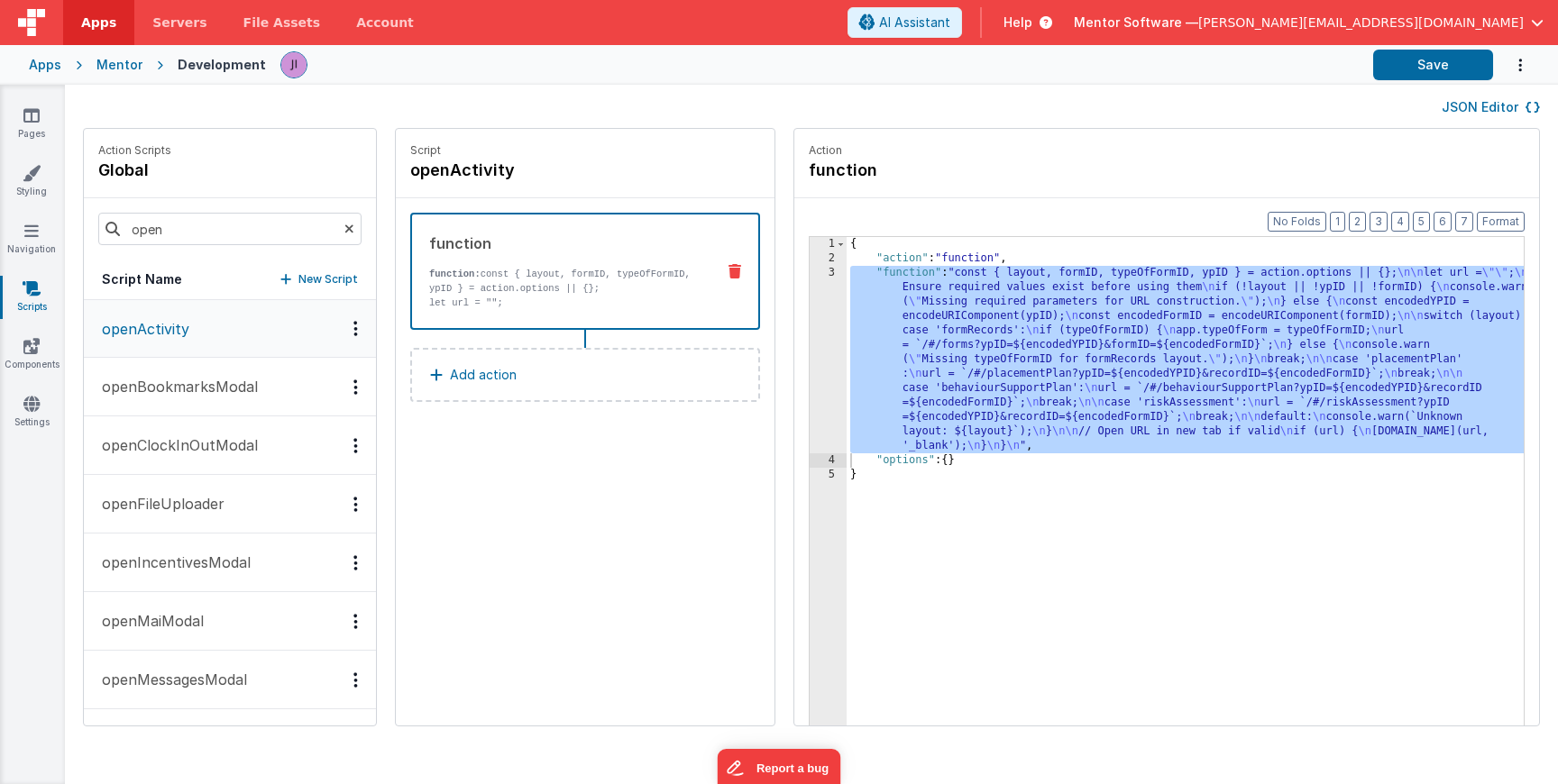
click at [847, 363] on div "{ "action" : "function" , "function" : "const { layout, formID, typeOfFormID, y…" at bounding box center [1211, 523] width 730 height 573
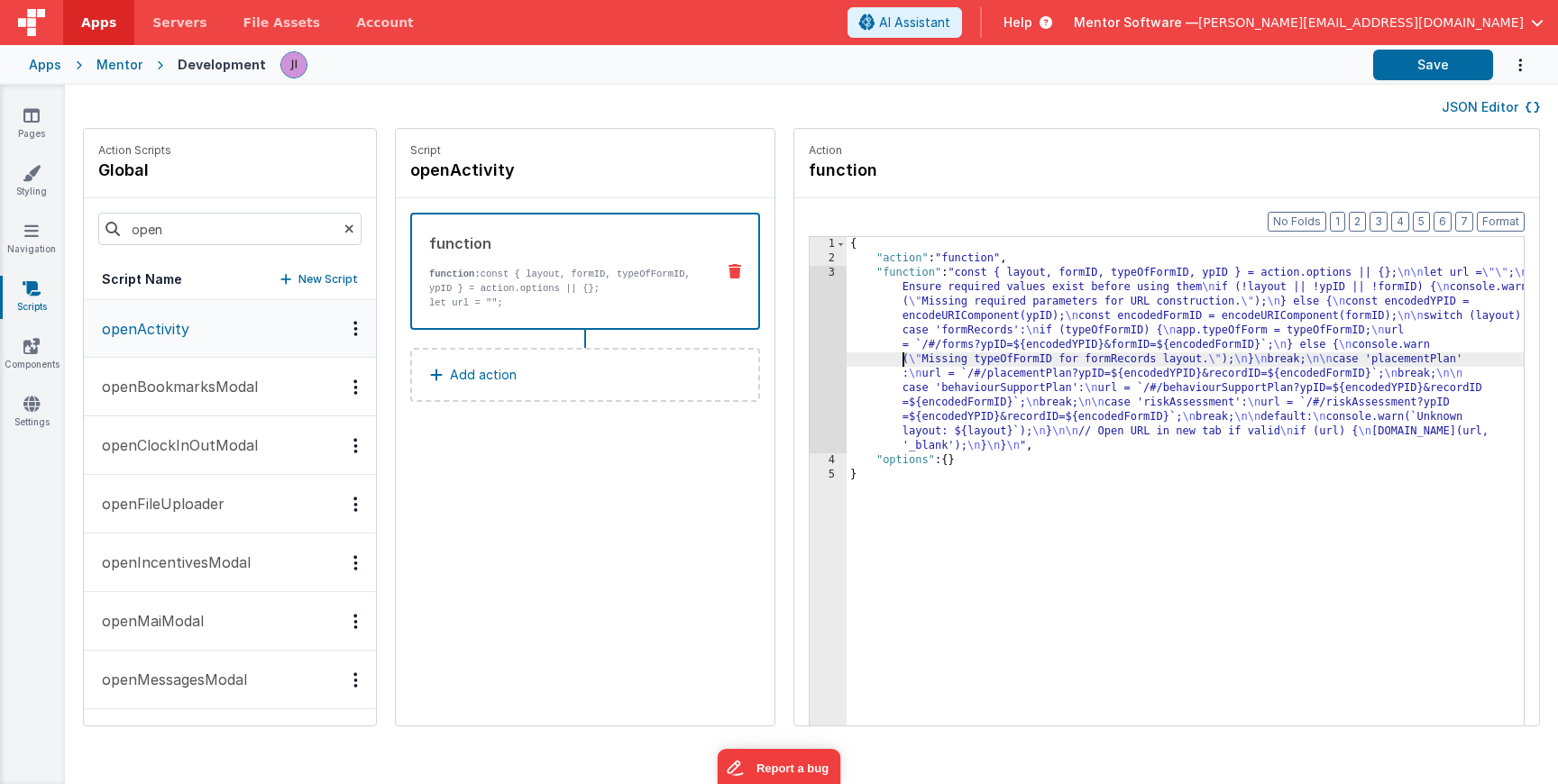
click at [810, 363] on div "3" at bounding box center [829, 359] width 37 height 187
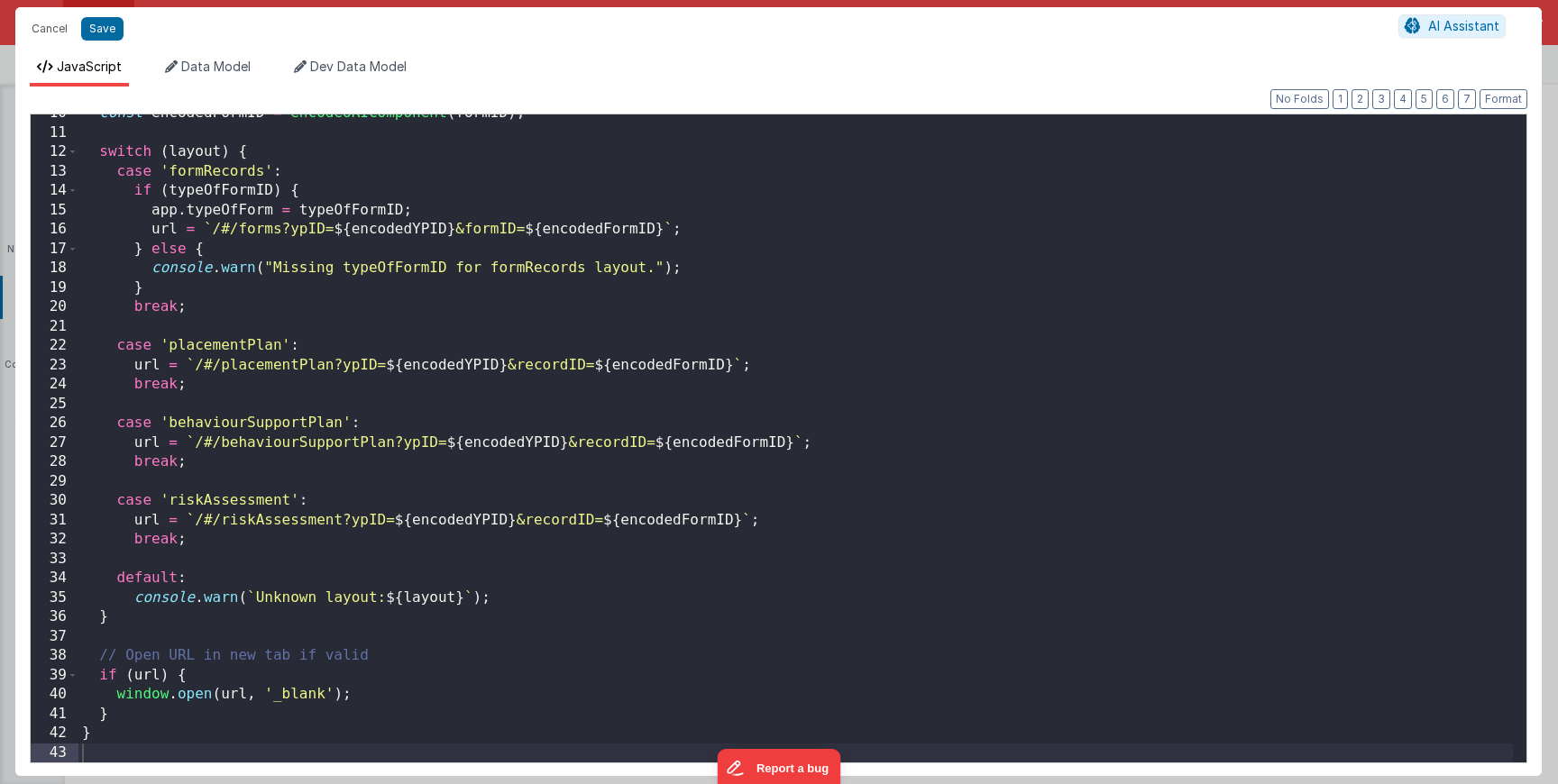
click at [779, 363] on div "const encodedFormID = encodeURIComponent ( formID ) ; switch ( layout ) { case …" at bounding box center [795, 447] width 1435 height 687
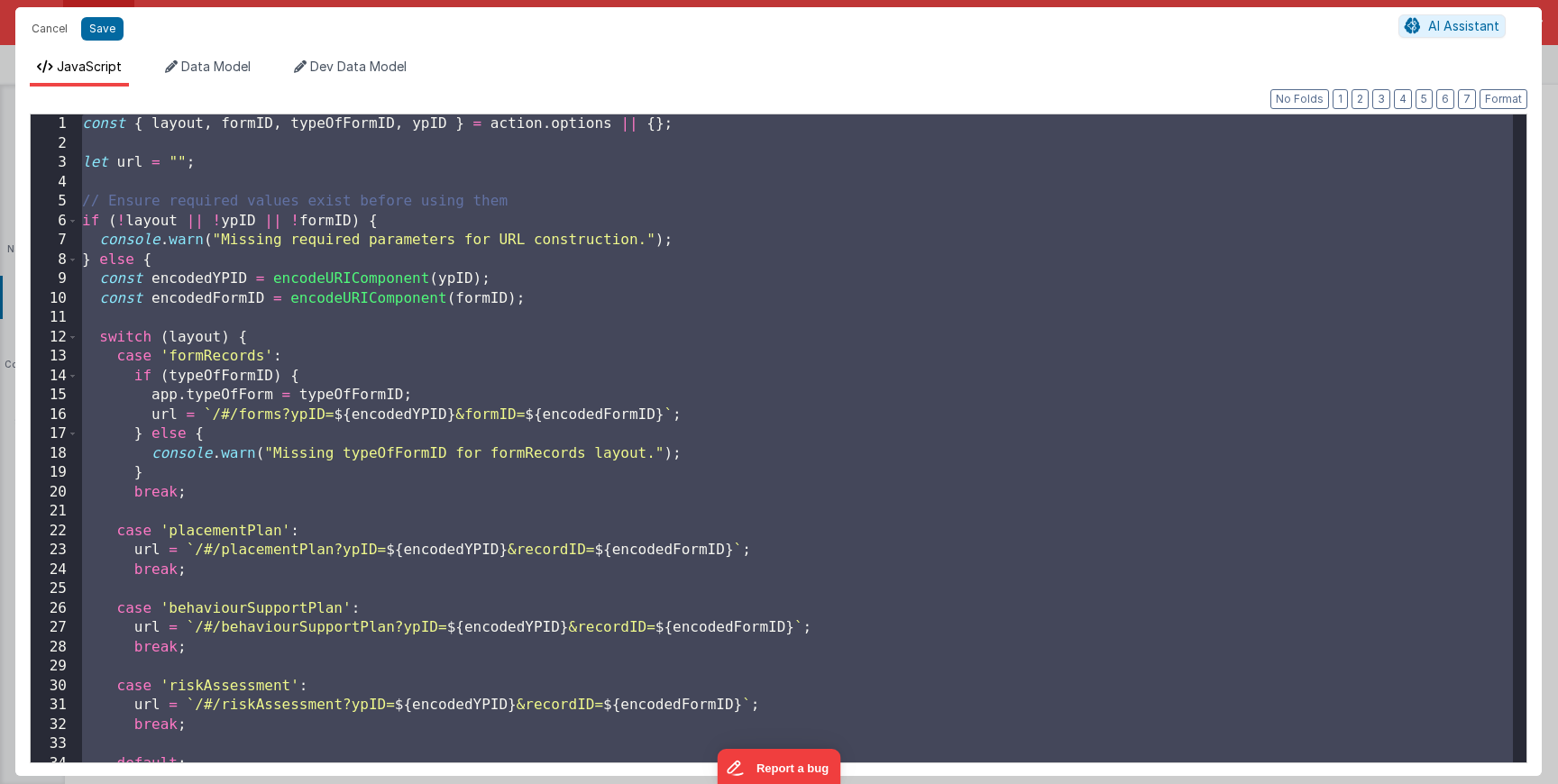
scroll to position [0, 0]
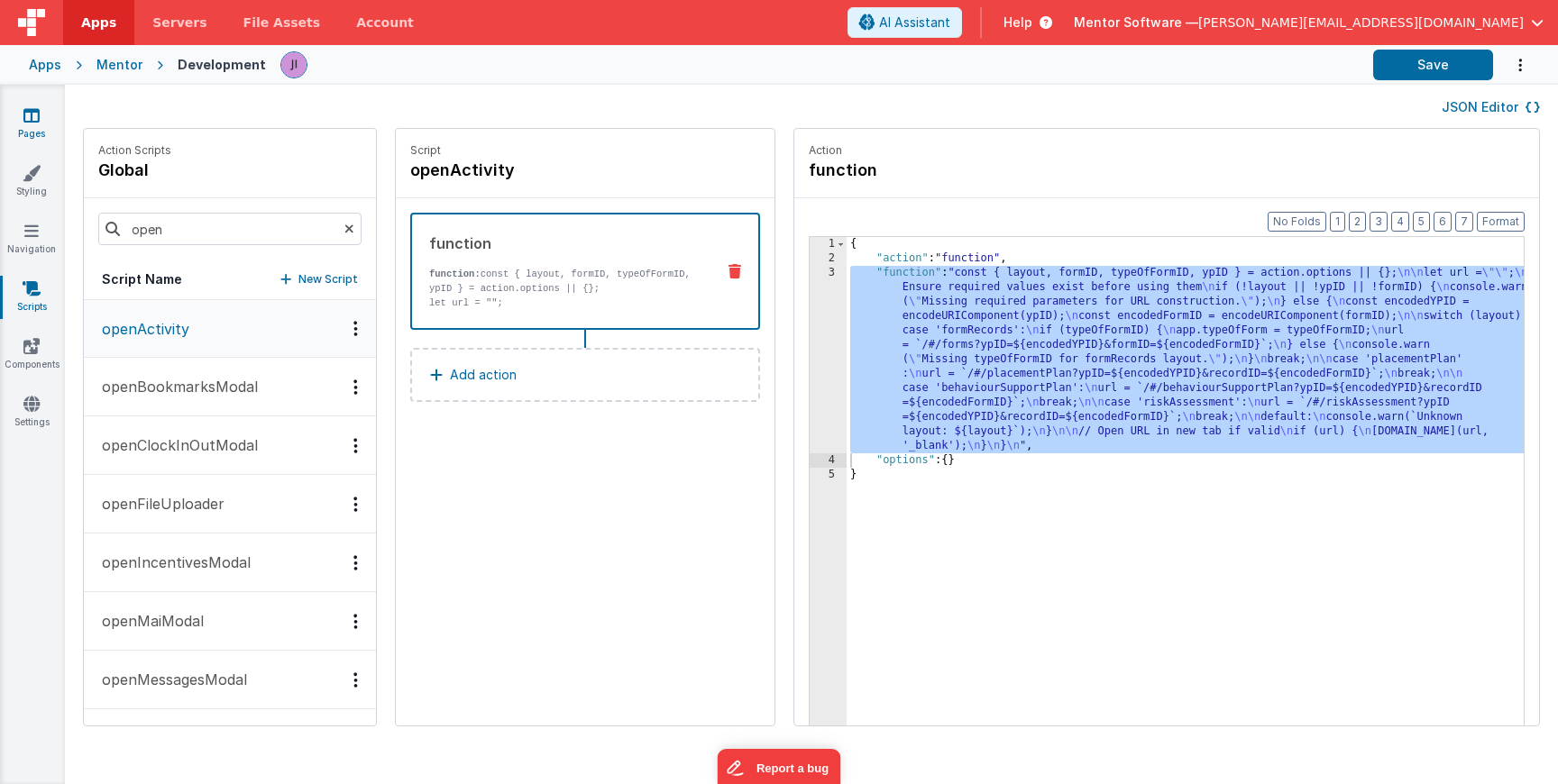
click at [32, 108] on icon at bounding box center [31, 115] width 16 height 18
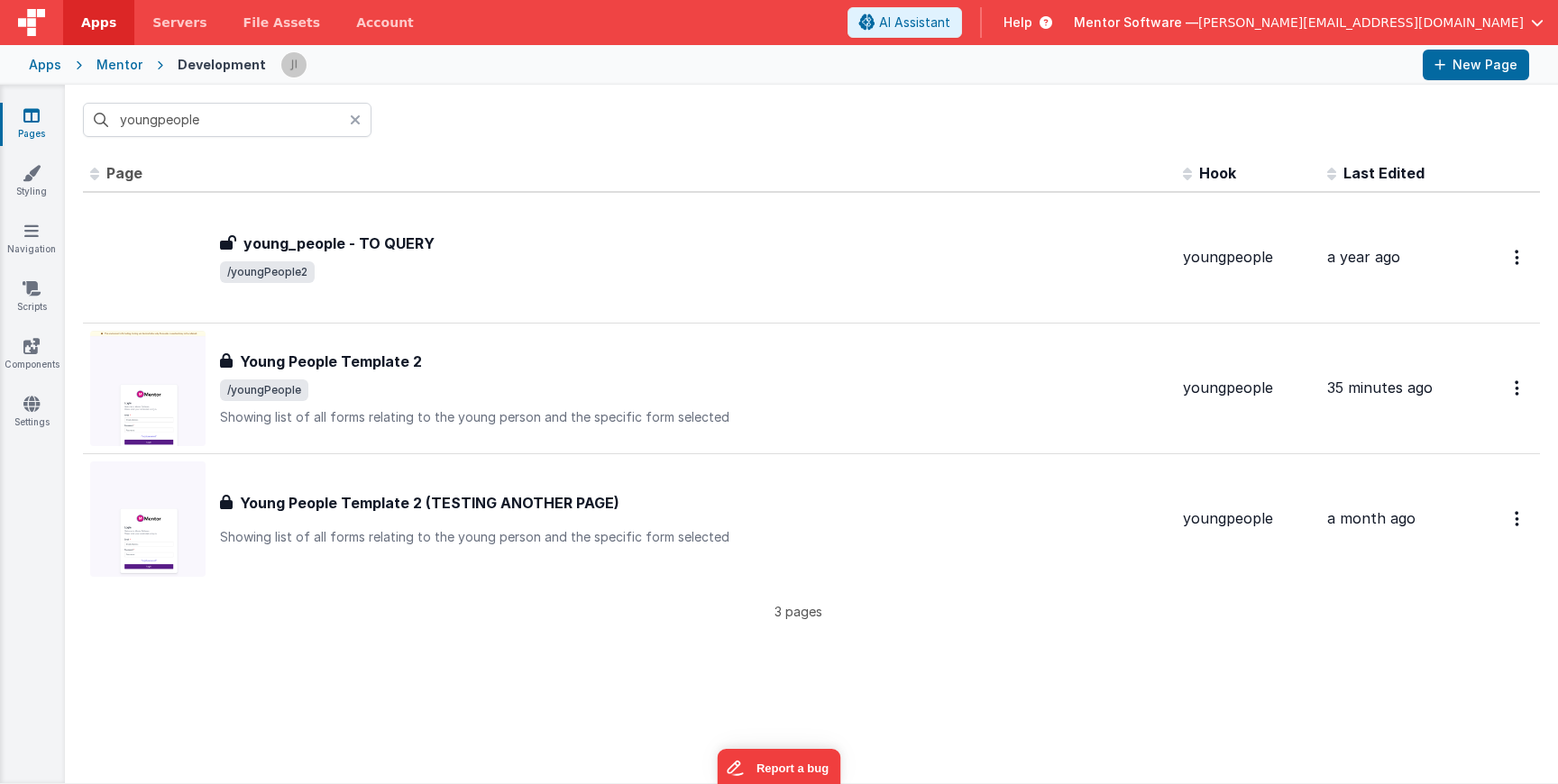
click at [40, 324] on div "Pages Styling Navigation Scripts Components Settings" at bounding box center [33, 434] width 65 height 699
click at [39, 362] on link "Components" at bounding box center [32, 355] width 65 height 36
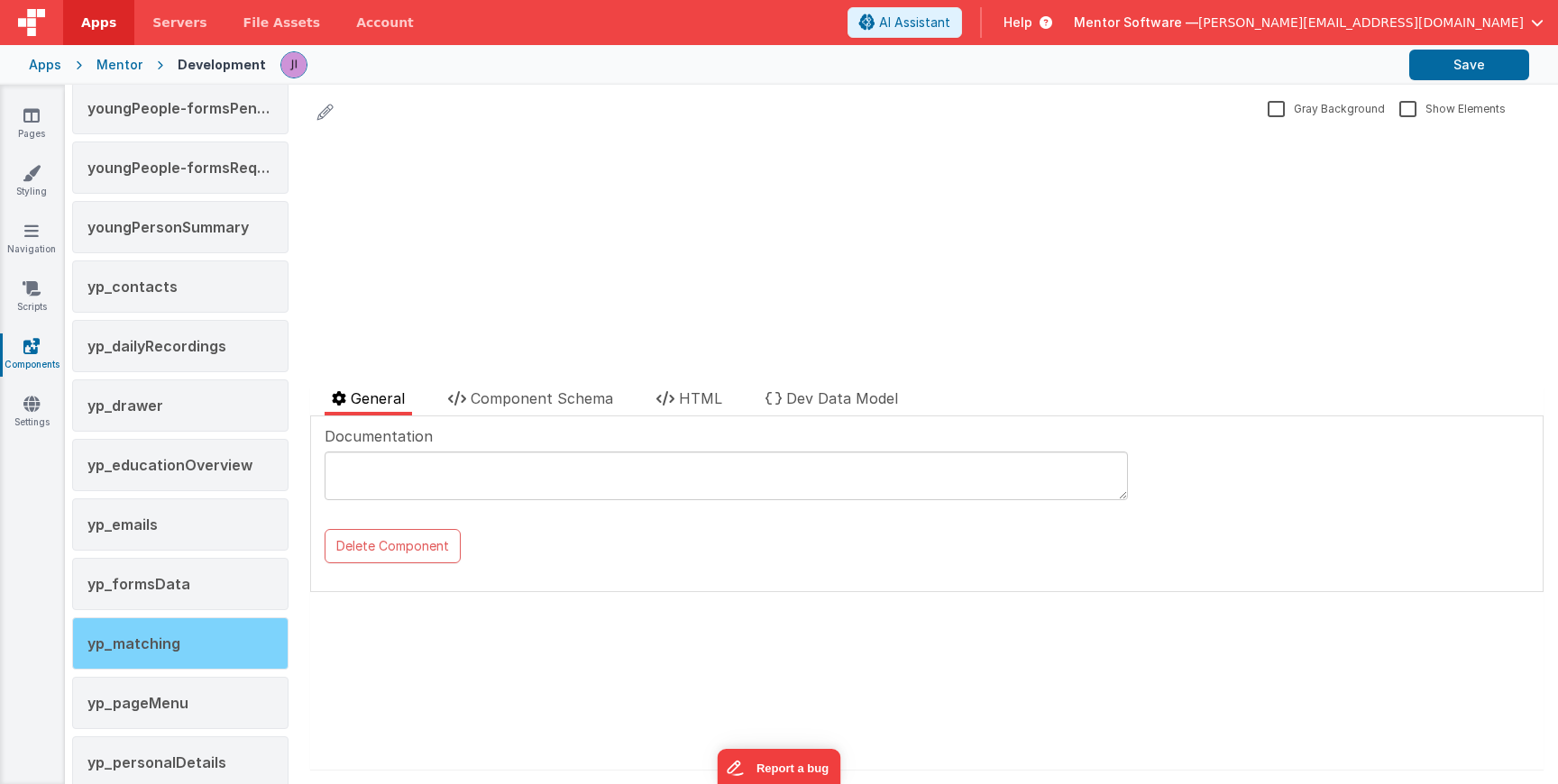
scroll to position [3247, 0]
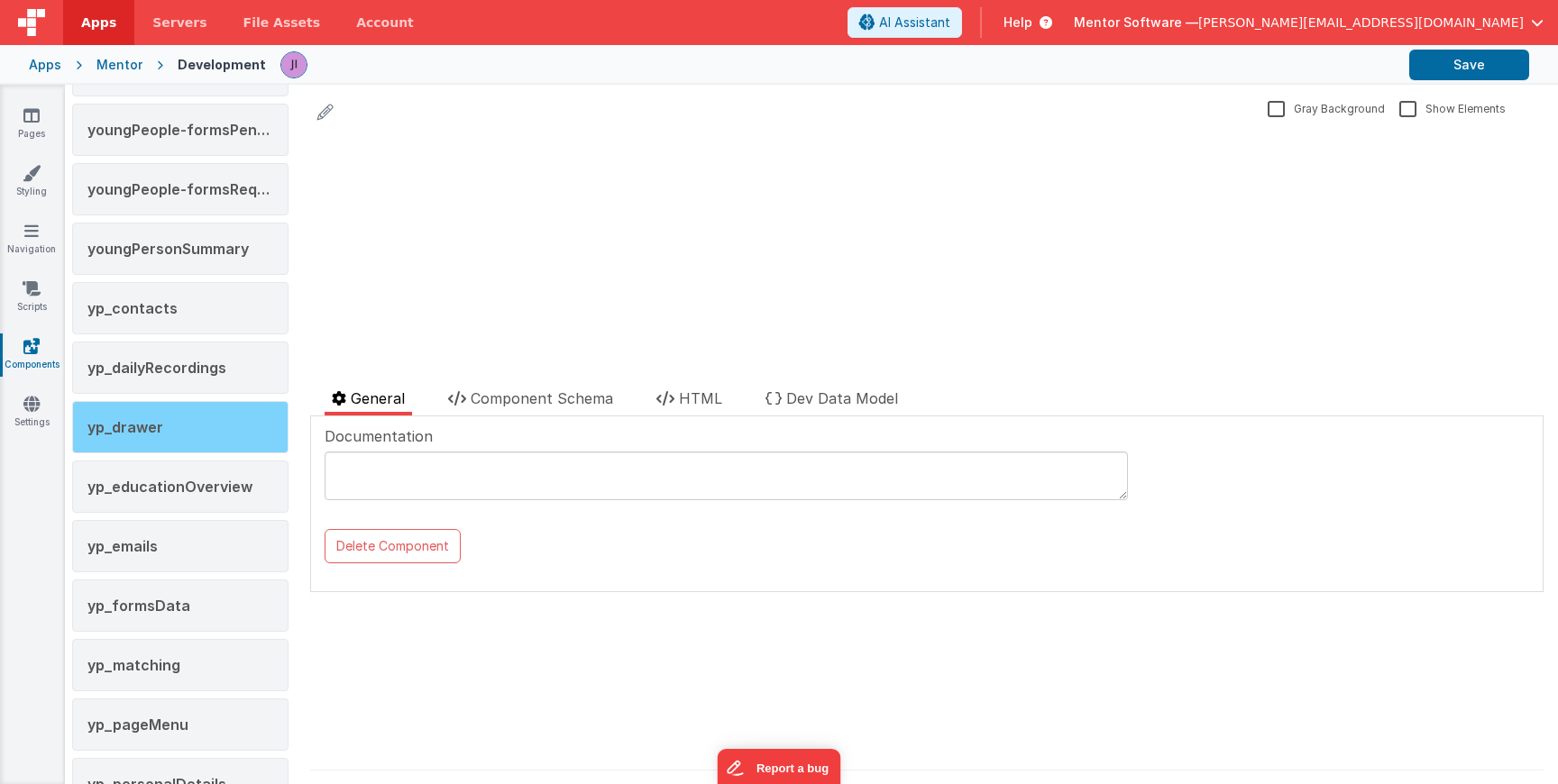
click at [176, 428] on div "yp_drawer" at bounding box center [180, 427] width 216 height 52
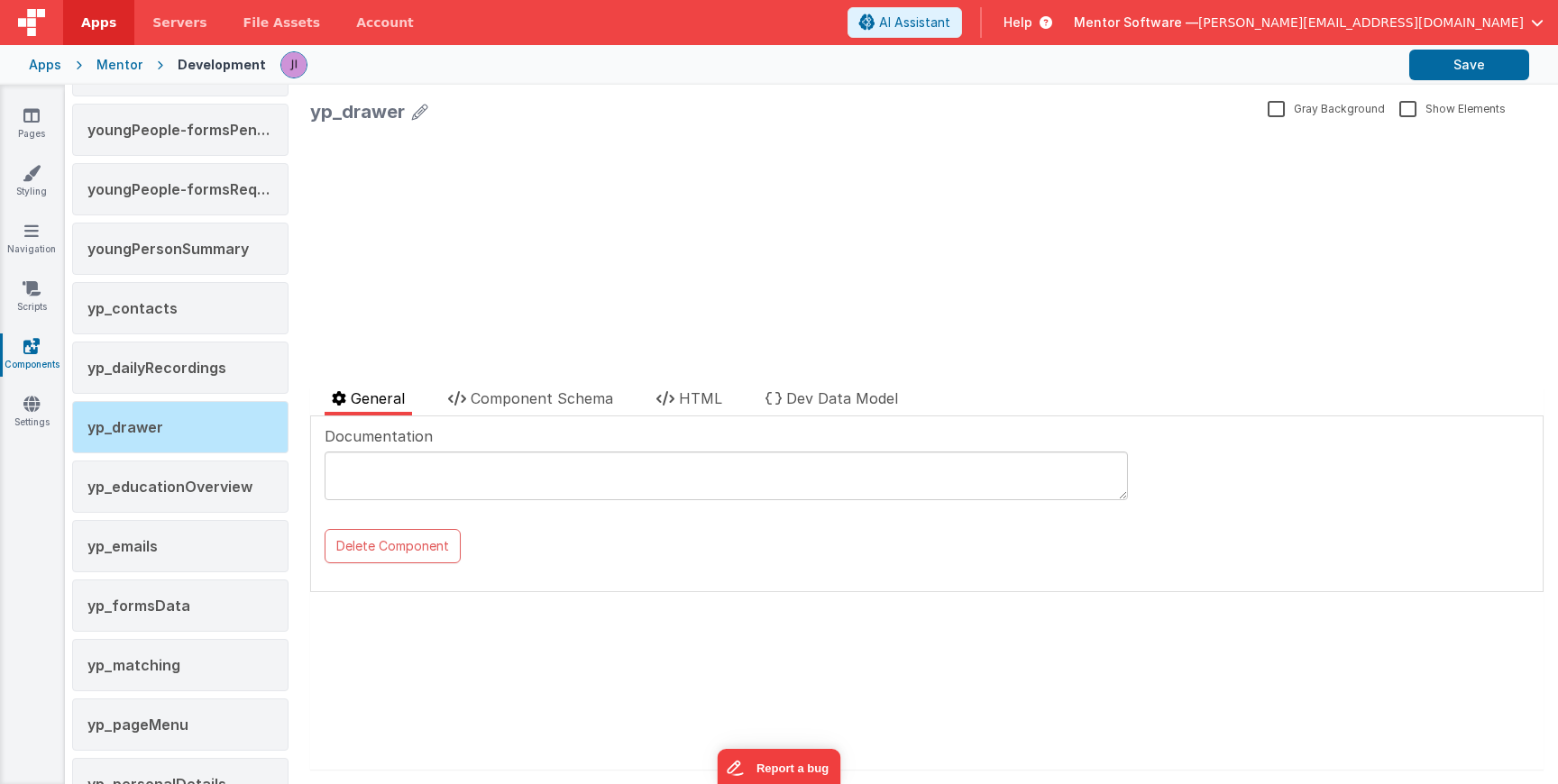
click at [503, 375] on div "yp_drawer Gray Background Show Elements General Component Schema HTML Dev Data …" at bounding box center [927, 434] width 1262 height 700
click at [500, 390] on span "Component Schema" at bounding box center [542, 398] width 143 height 18
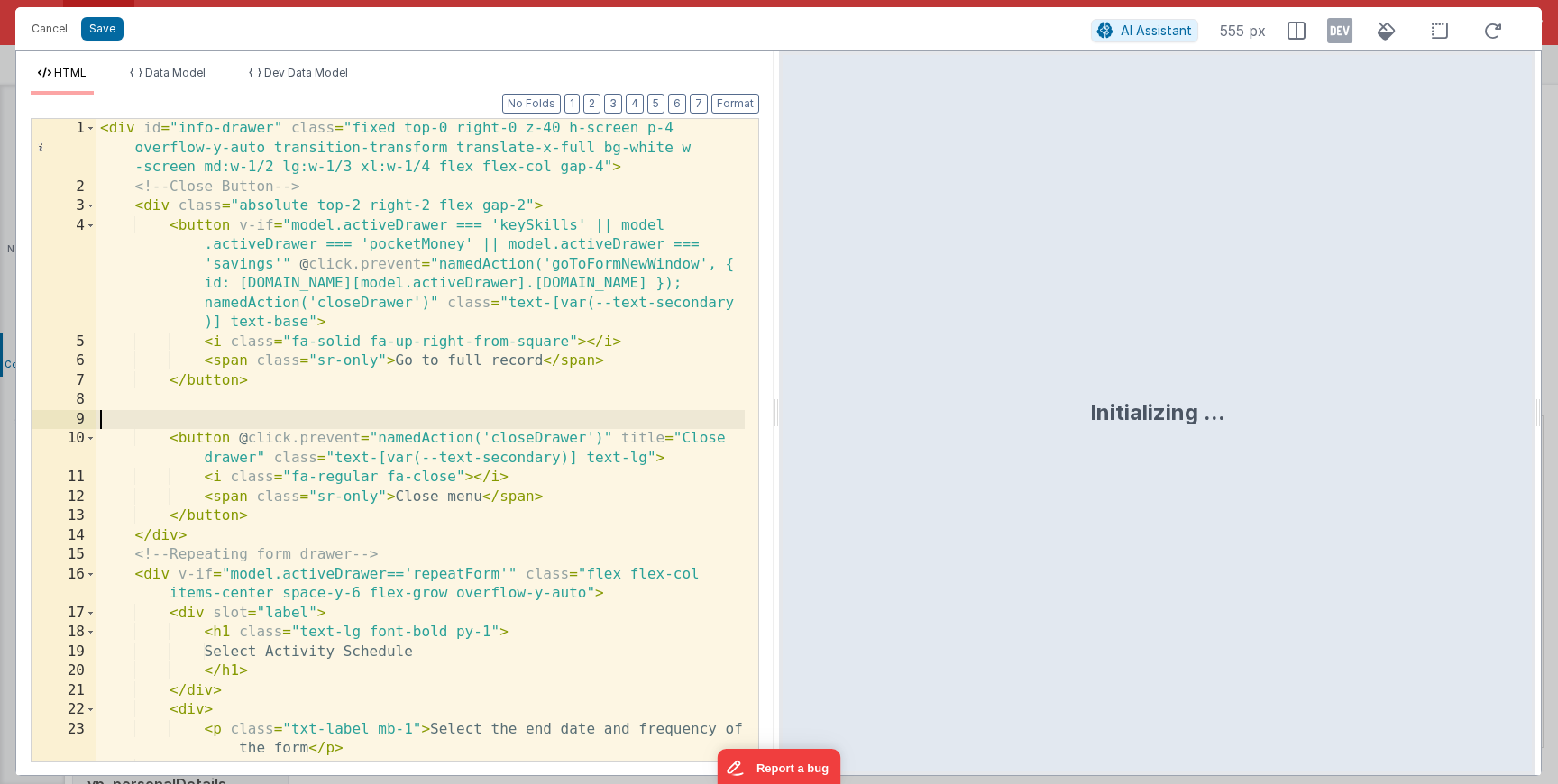
click at [416, 417] on div "< div id = "info-drawer" class = "fixed top-0 right-0 z-40 h-screen p-4 overflo…" at bounding box center [420, 479] width 648 height 721
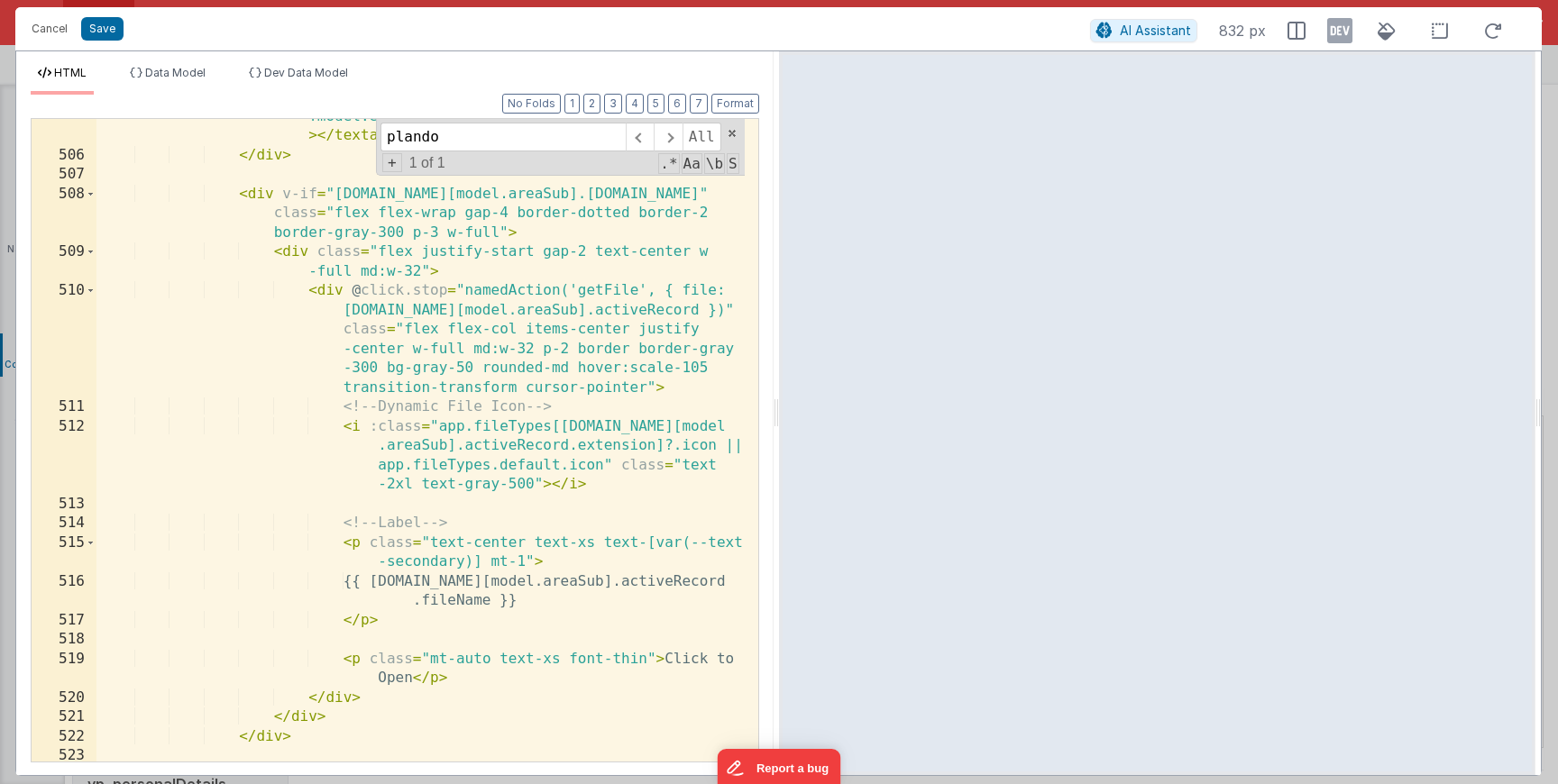
scroll to position [2847, 0]
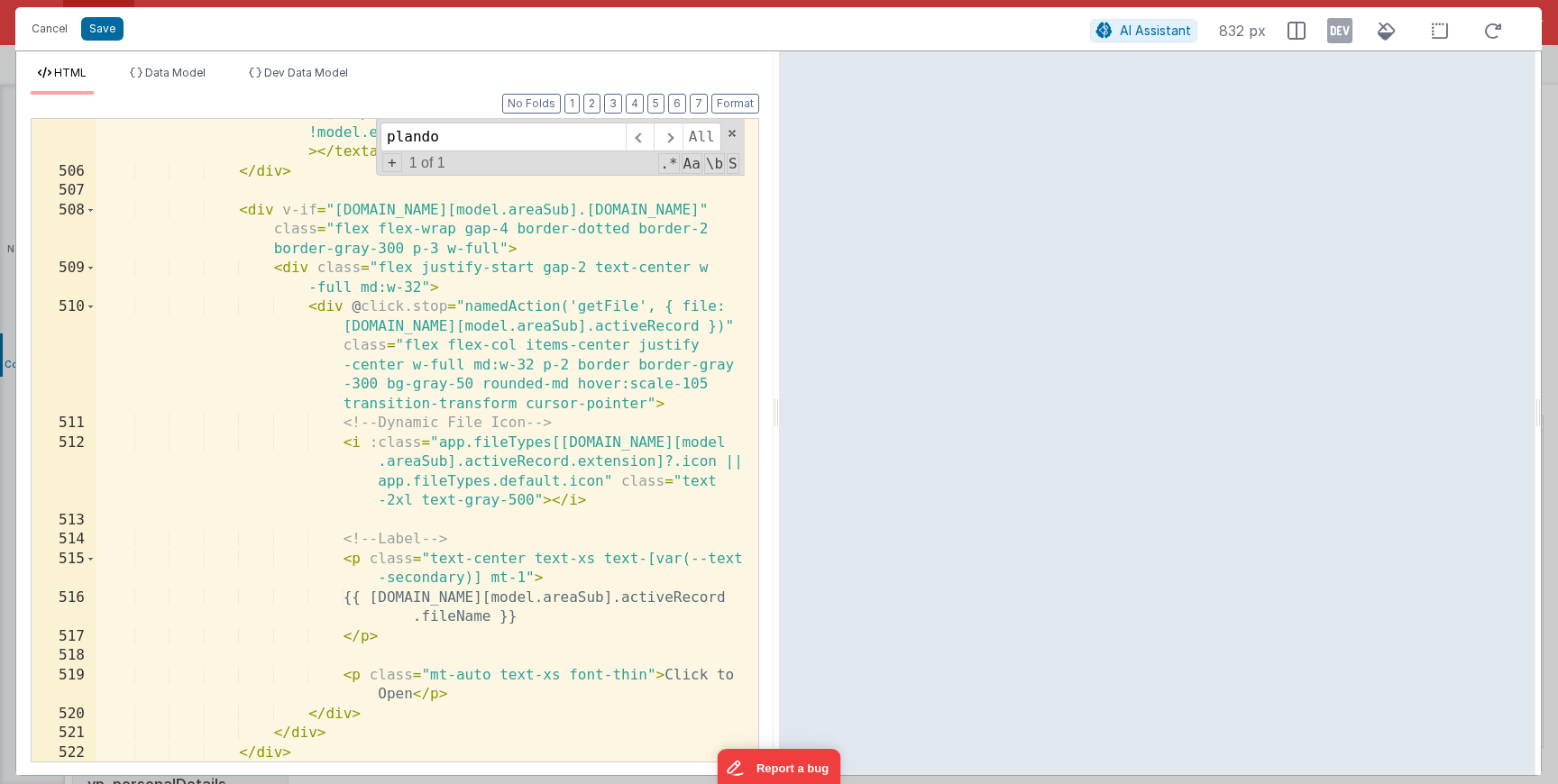
type input "plando"
drag, startPoint x: 533, startPoint y: 372, endPoint x: 470, endPoint y: 368, distance: 63.1
click at [470, 368] on div "< textarea v-model = "[DOMAIN_NAME][model.areaSub] .activeRecord.notes" id = "n…" at bounding box center [420, 445] width 648 height 759
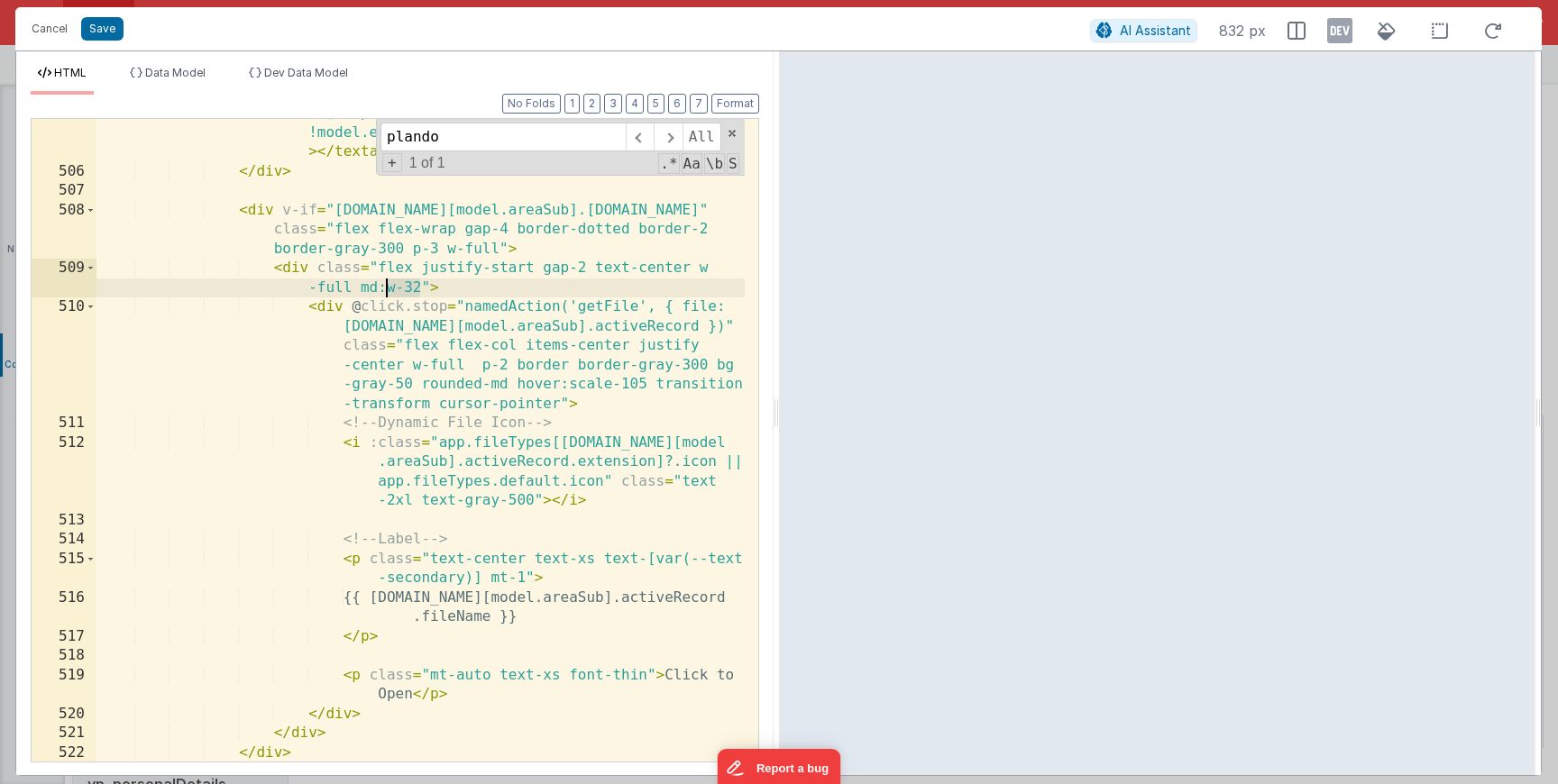
drag, startPoint x: 421, startPoint y: 284, endPoint x: 376, endPoint y: 282, distance: 45.0
click at [376, 283] on div "< textarea v-model = "[DOMAIN_NAME][model.areaSub] .activeRecord.notes" id = "n…" at bounding box center [420, 445] width 648 height 759
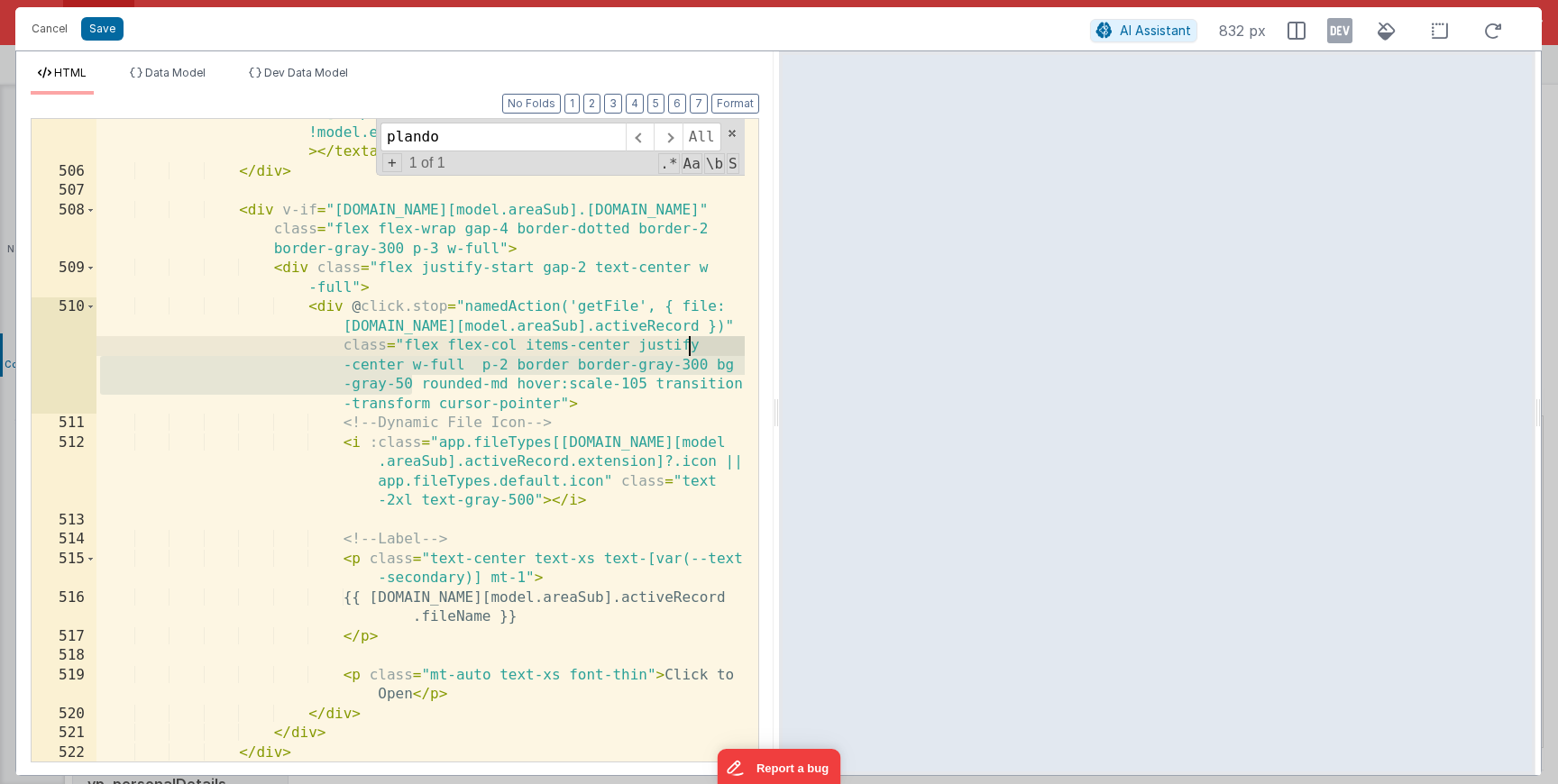
drag, startPoint x: 414, startPoint y: 384, endPoint x: 712, endPoint y: 362, distance: 298.8
click at [712, 362] on div "< textarea v-model = "[DOMAIN_NAME][model.areaSub] .activeRecord.notes" id = "n…" at bounding box center [420, 445] width 648 height 759
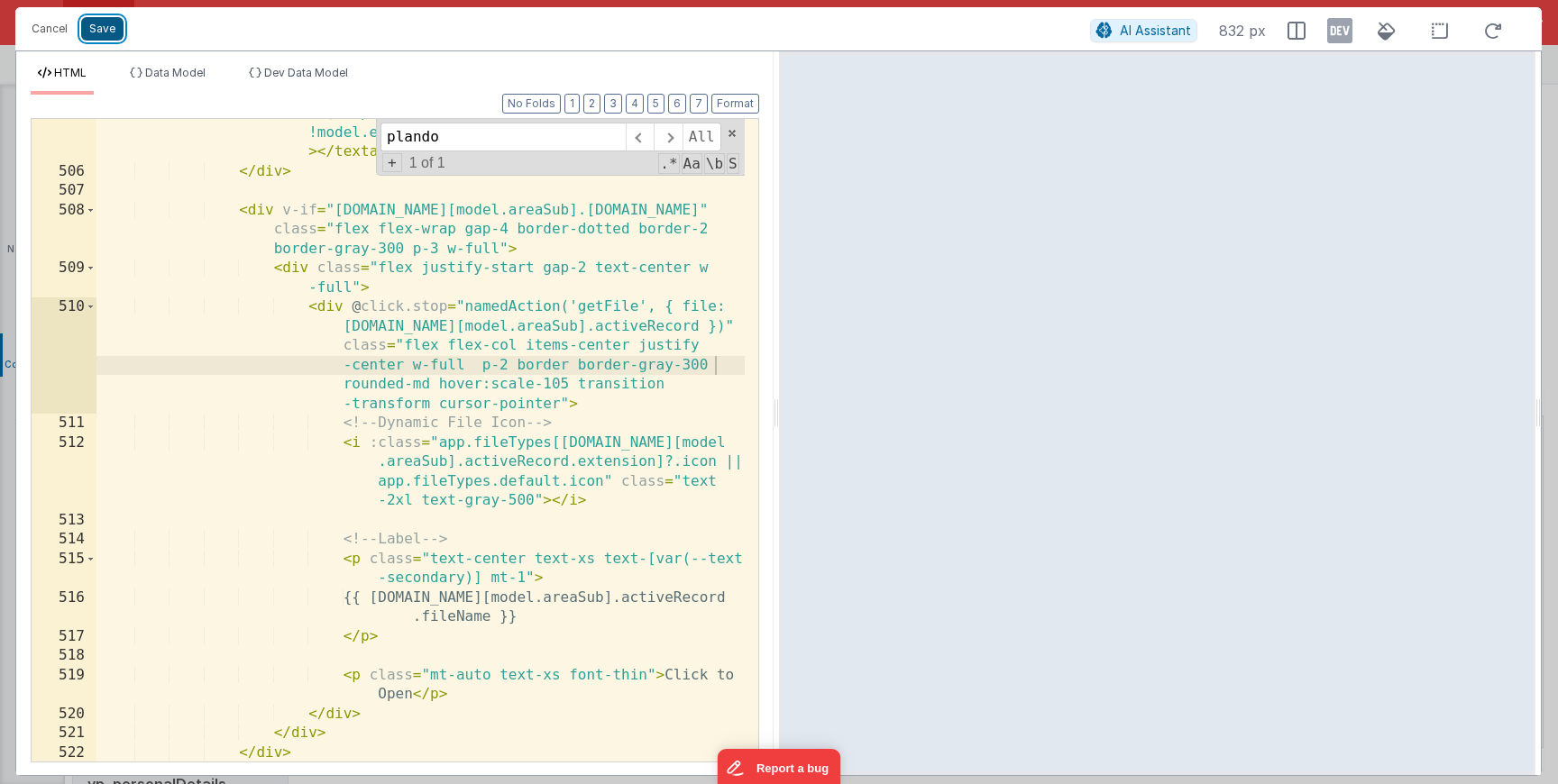
click at [103, 31] on button "Save" at bounding box center [102, 28] width 42 height 23
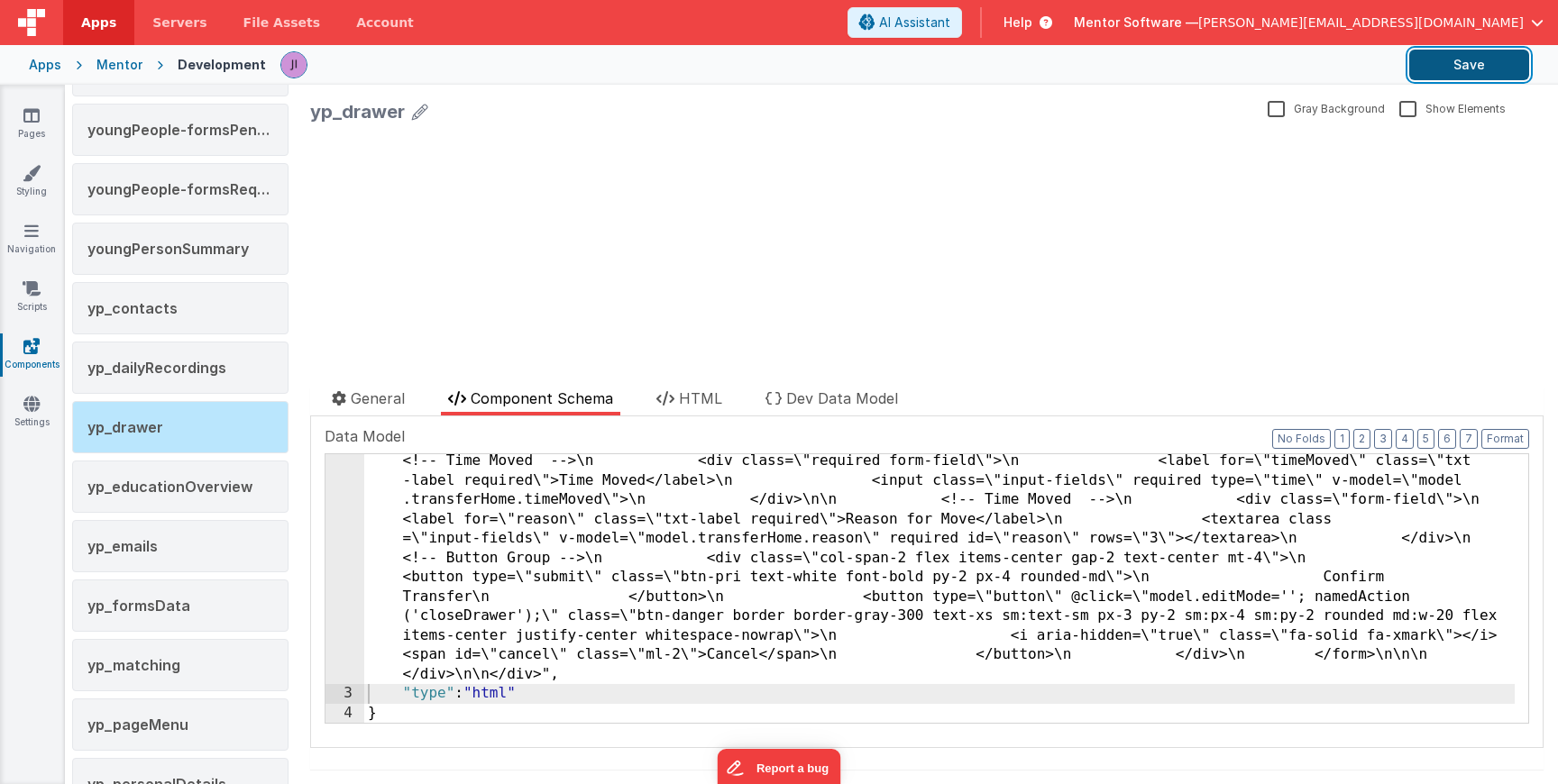
click at [1446, 69] on button "Save" at bounding box center [1469, 64] width 120 height 31
click at [41, 115] on link "Pages" at bounding box center [32, 124] width 65 height 36
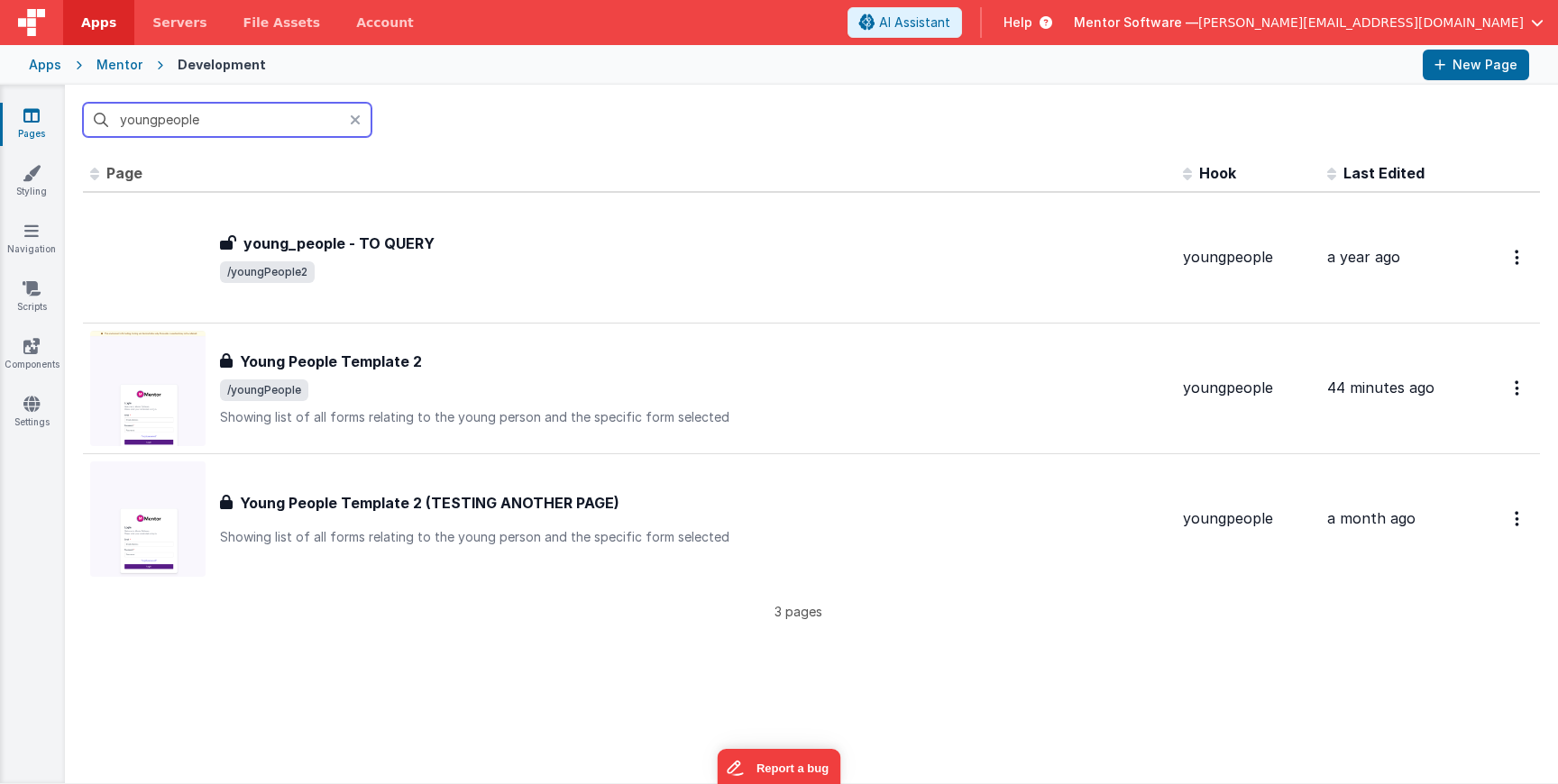
click at [141, 117] on input "youngpeople" at bounding box center [227, 119] width 288 height 34
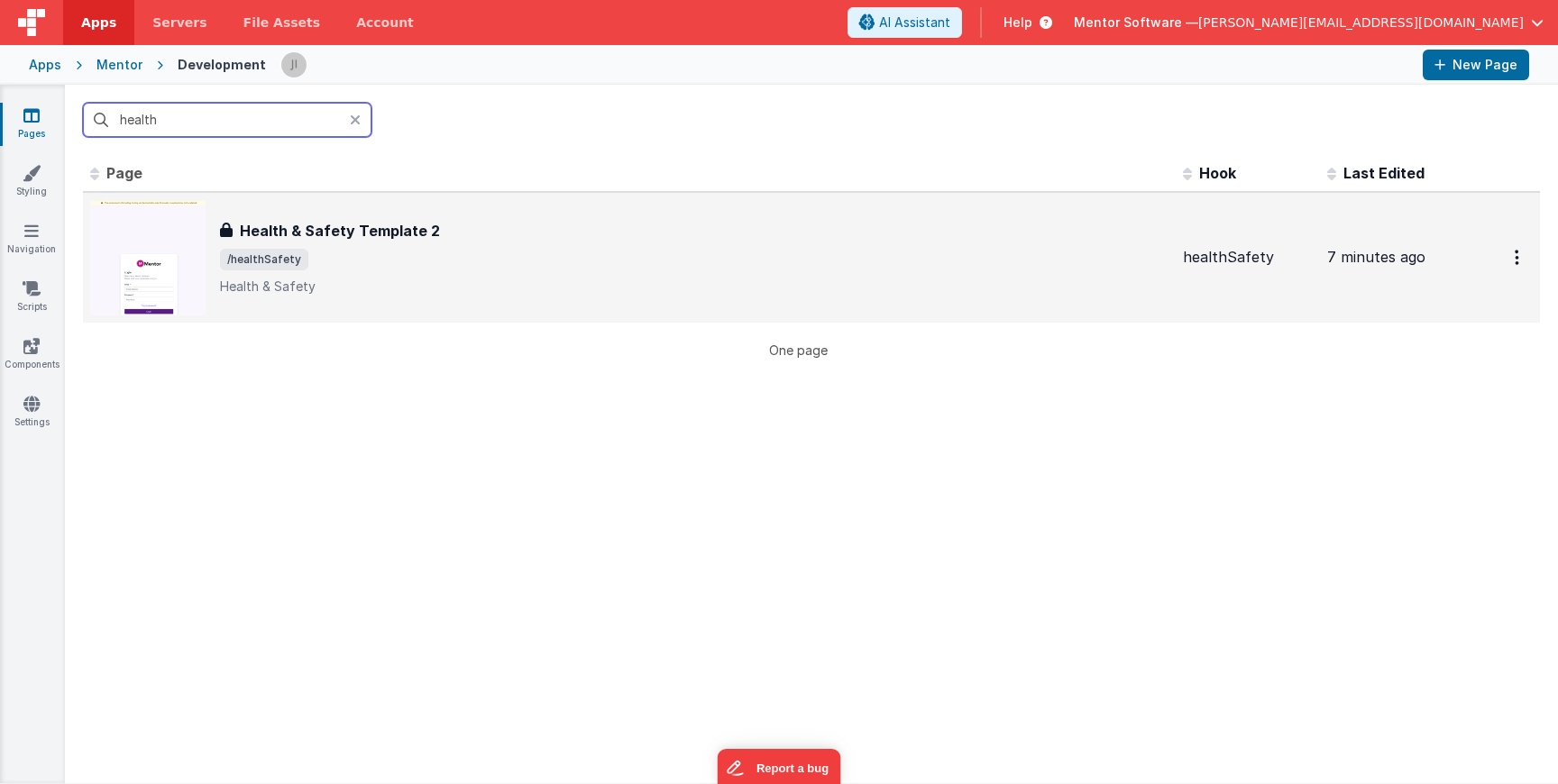
type input "health"
click at [361, 272] on div "Health & Safety Template 2 Health & Safety Template 2 /healthSafety Health & Sa…" at bounding box center [694, 257] width 948 height 76
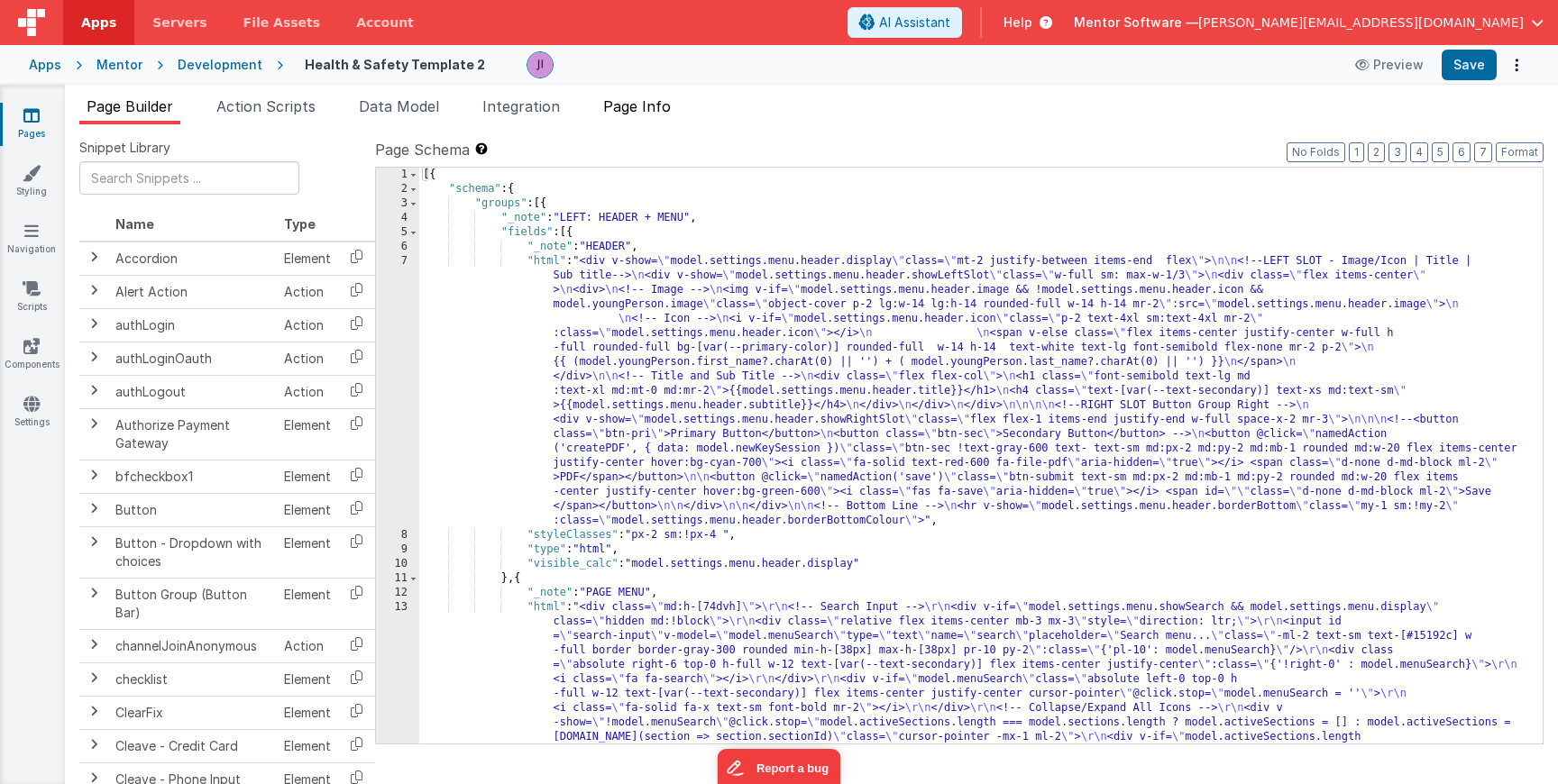
click at [663, 120] on li "Page Info" at bounding box center [637, 110] width 82 height 29
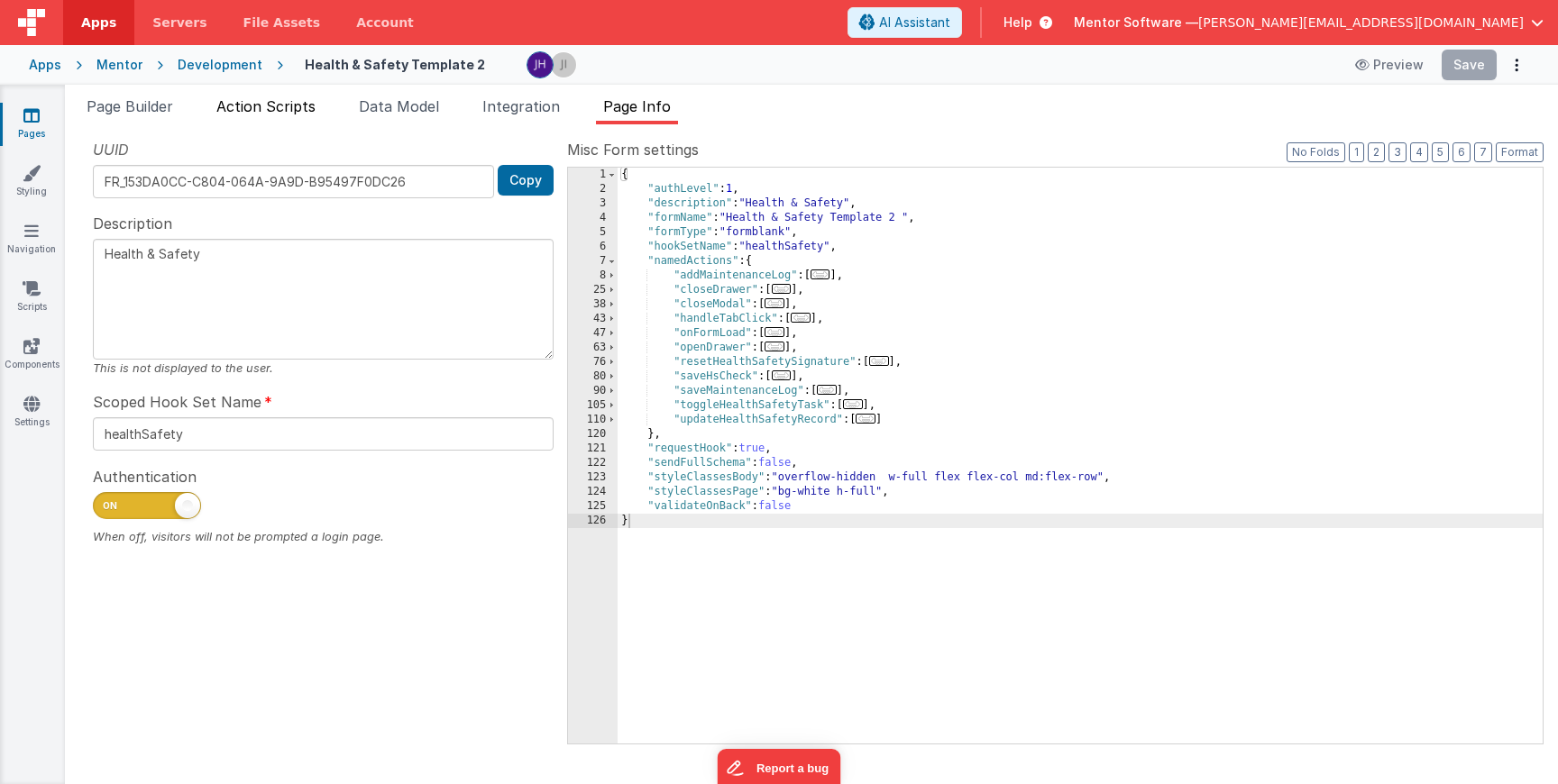
click at [260, 102] on span "Action Scripts" at bounding box center [266, 105] width 99 height 18
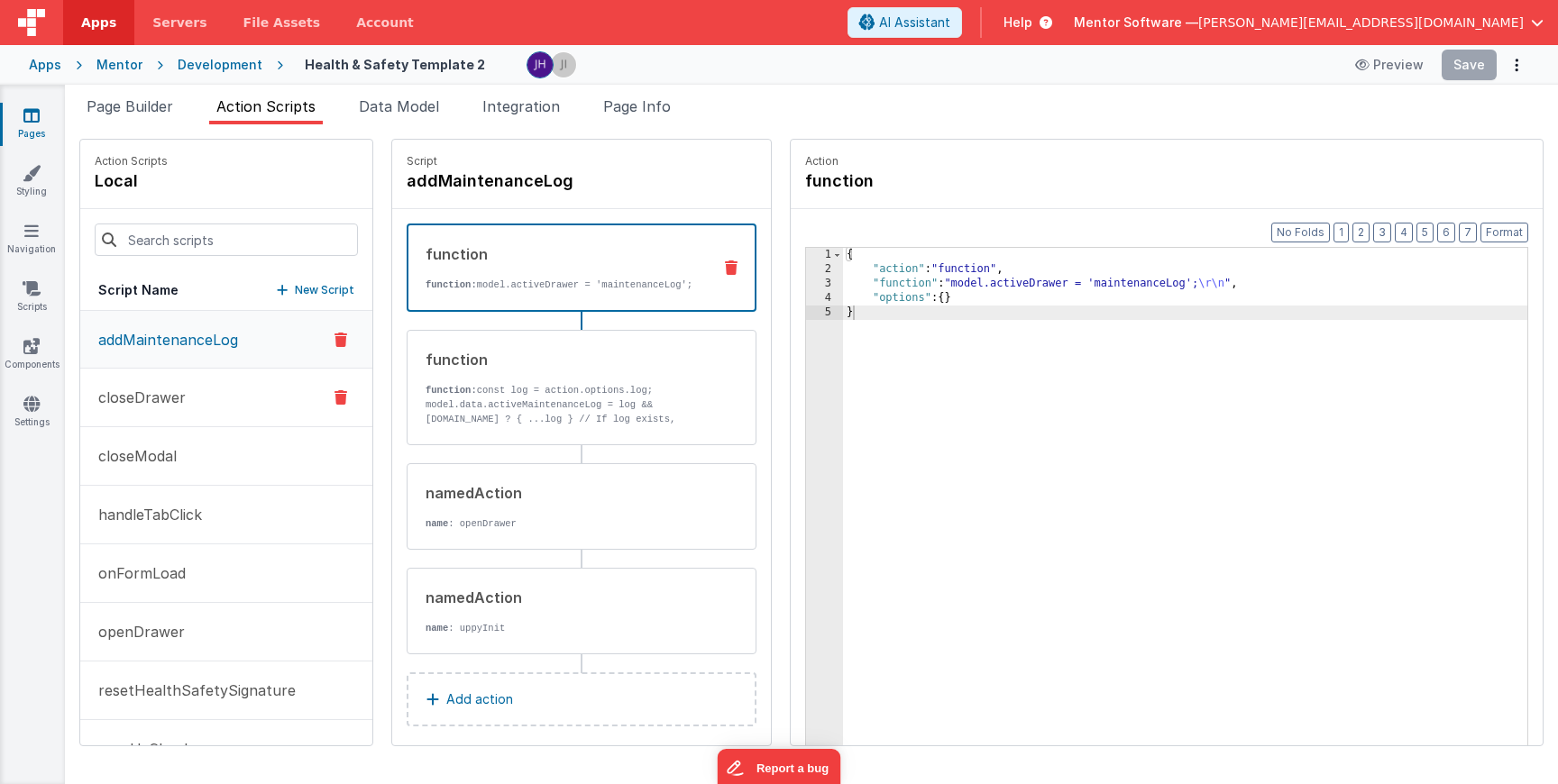
scroll to position [224, 0]
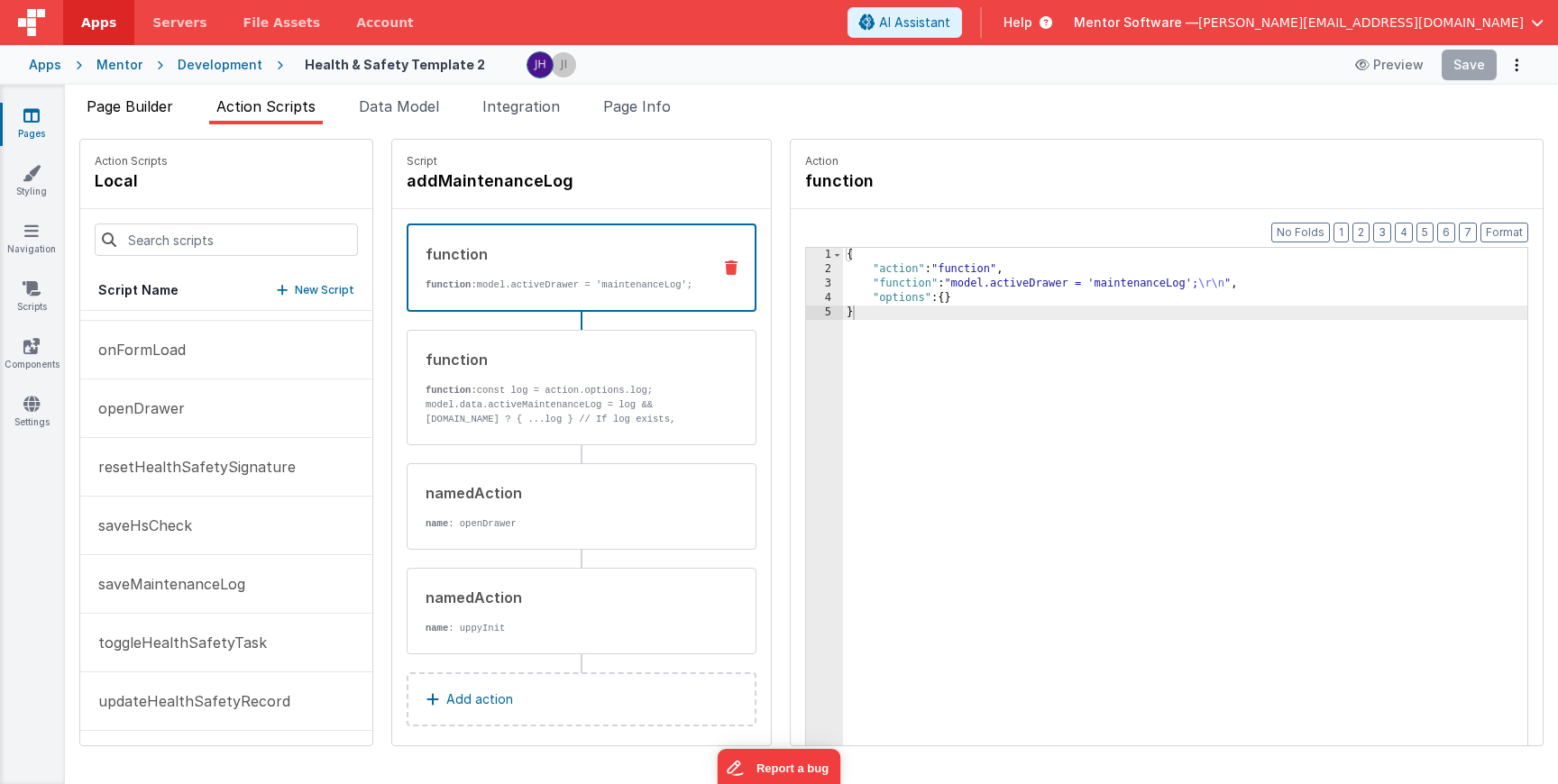
click at [123, 117] on li "Page Builder" at bounding box center [130, 110] width 101 height 29
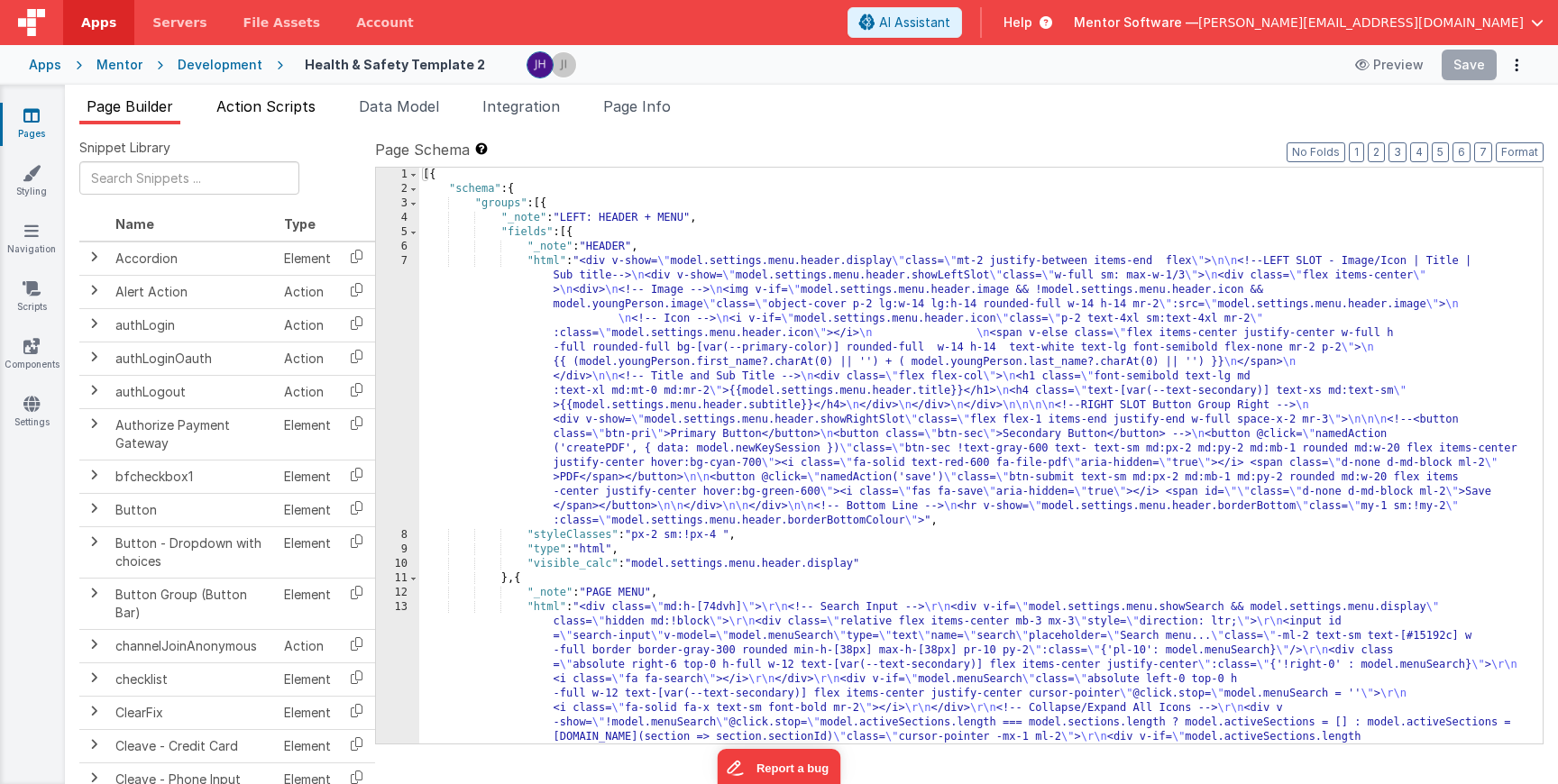
click at [294, 116] on li "Action Scripts" at bounding box center [266, 110] width 114 height 29
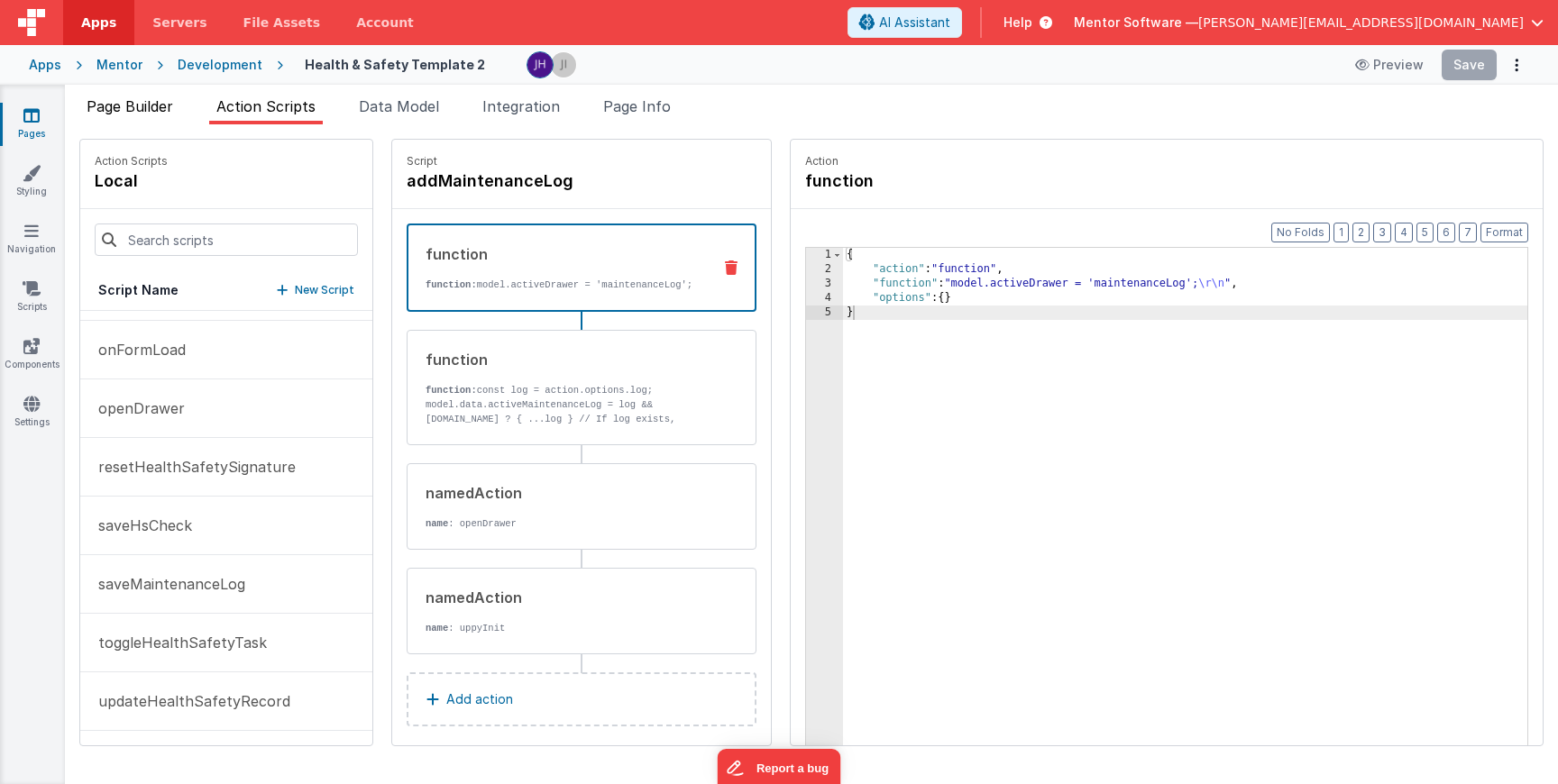
click at [159, 113] on span "Page Builder" at bounding box center [130, 105] width 87 height 18
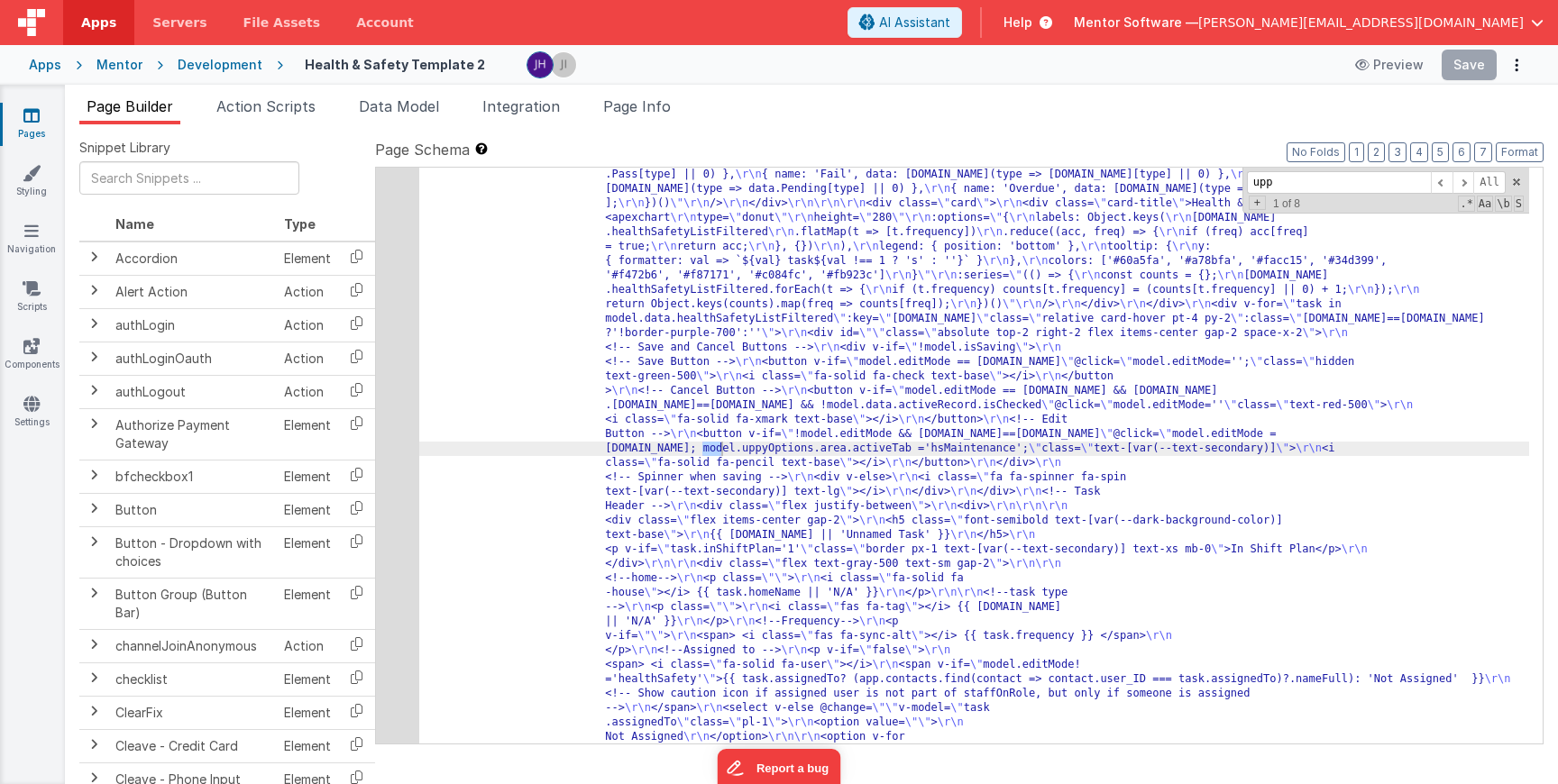
scroll to position [3001, 0]
type input "uppy"
